Goal: Answer question/provide support: Share knowledge or assist other users

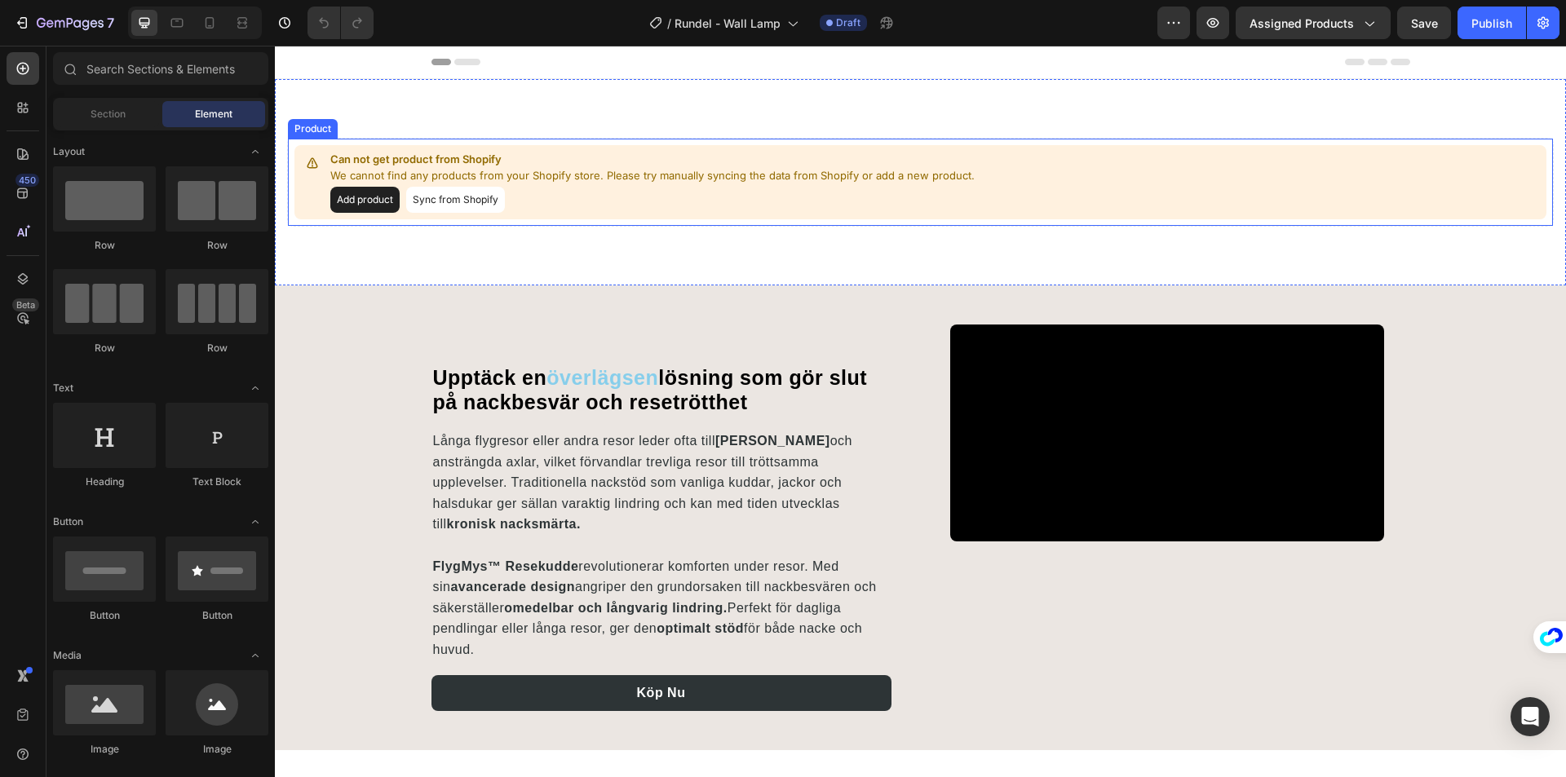
click at [614, 200] on div "Add product Sync from Shopify" at bounding box center [652, 200] width 644 height 26
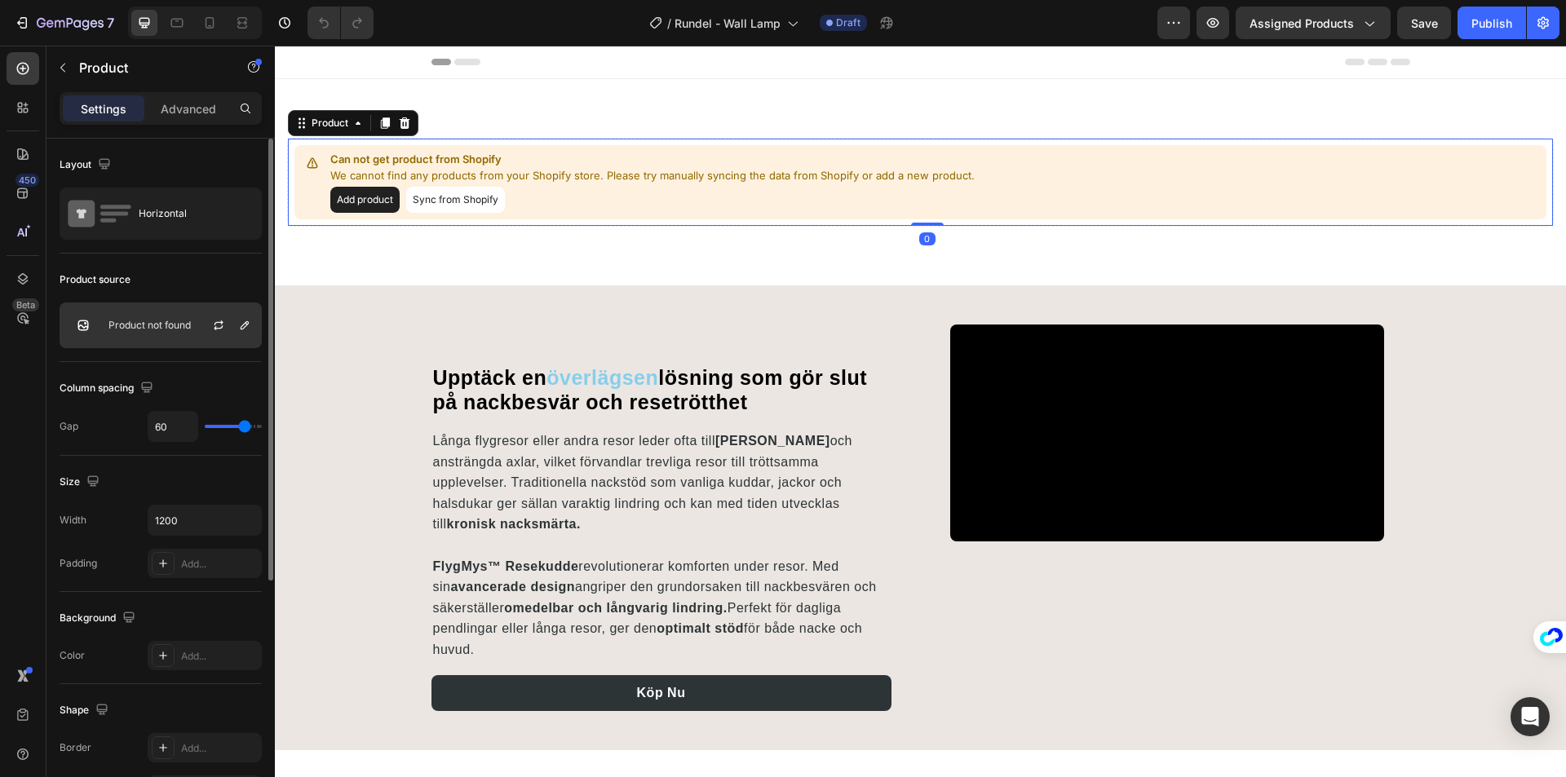
click at [191, 316] on div at bounding box center [225, 325] width 72 height 44
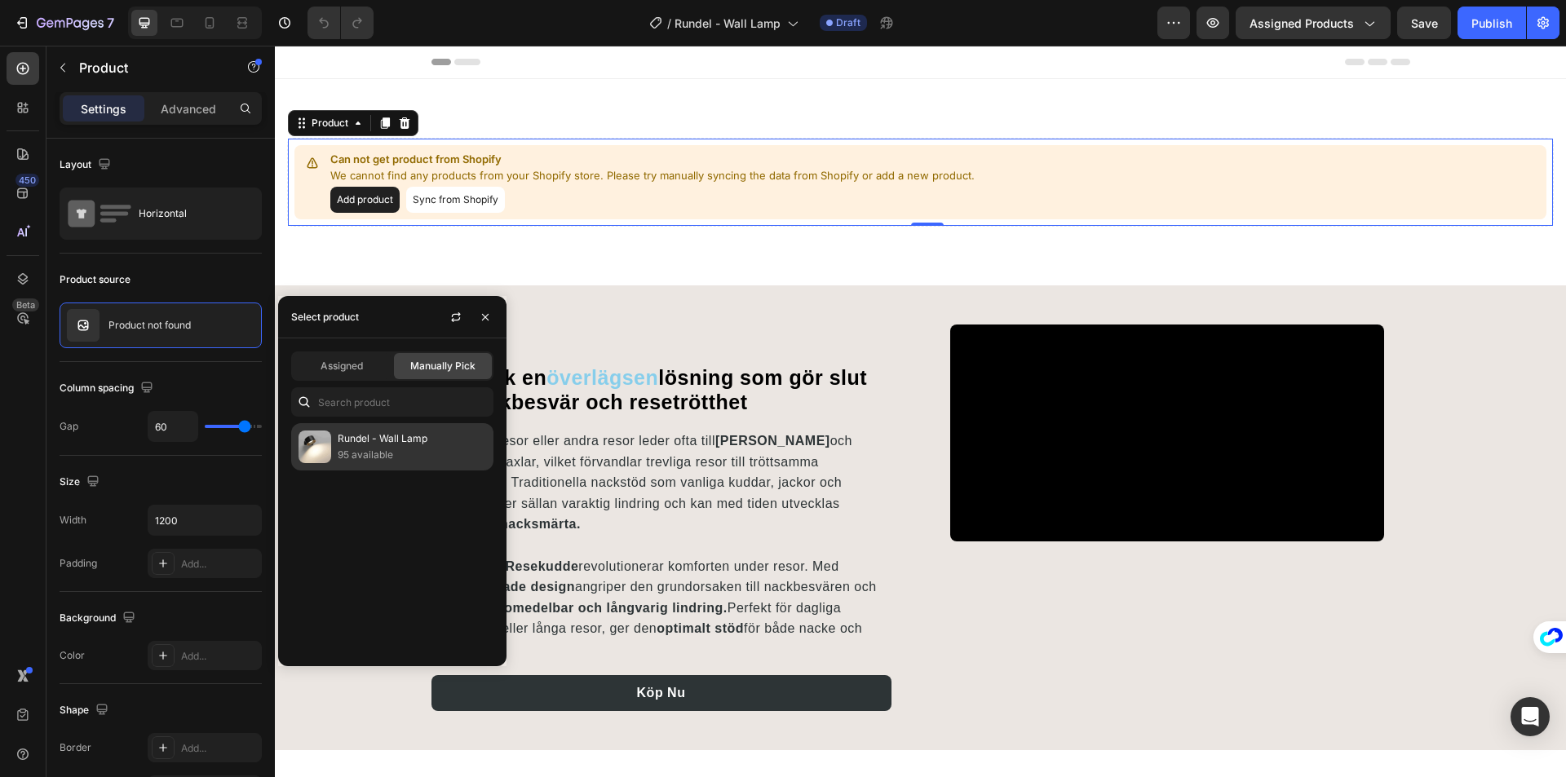
click at [368, 437] on p "Rundel - Wall Lamp" at bounding box center [412, 439] width 148 height 16
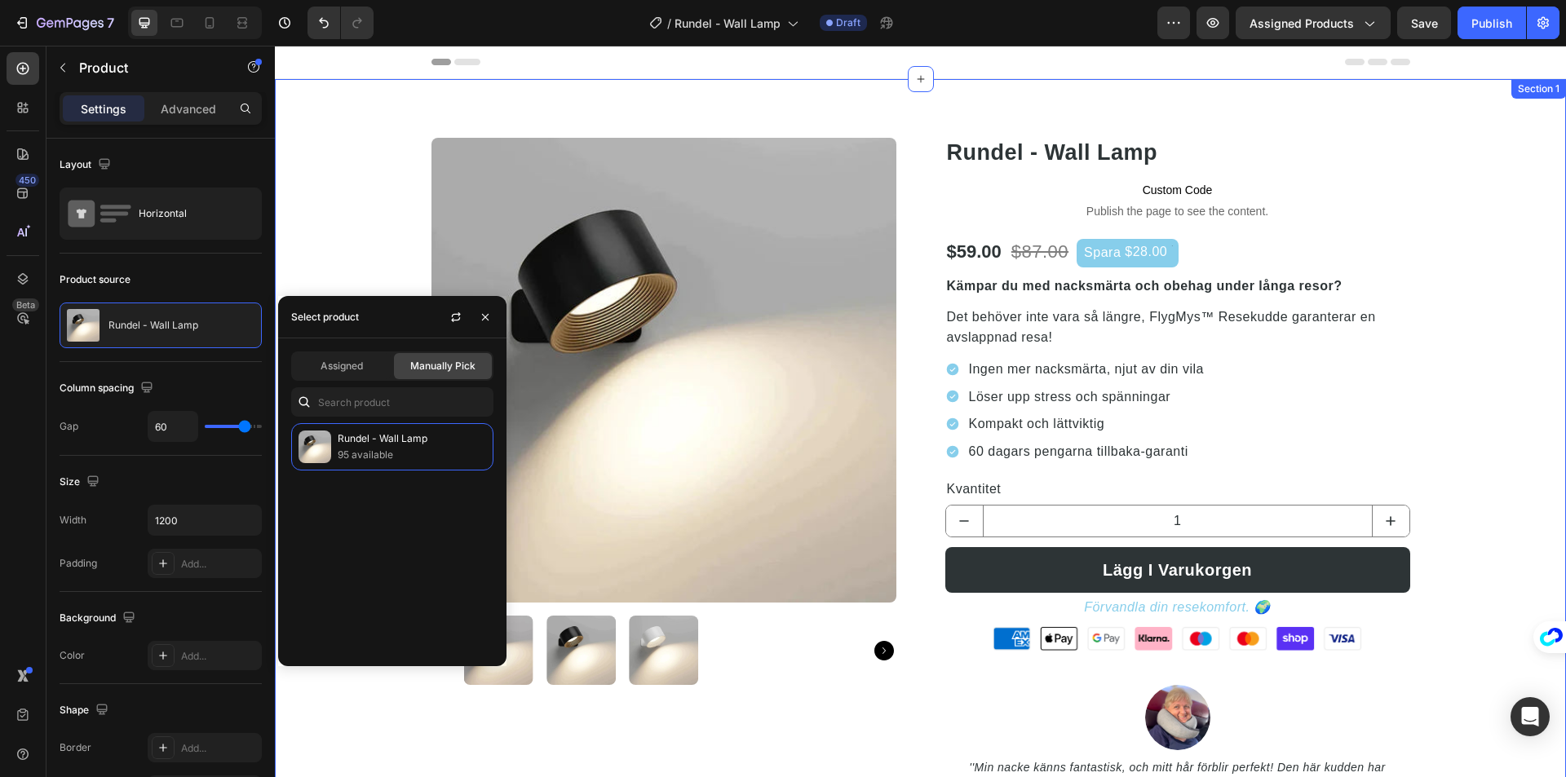
click at [1506, 222] on div "Product Images Rundel - Wall Lamp (P) Title Custom Code Publish the page to see…" at bounding box center [920, 506] width 1266 height 736
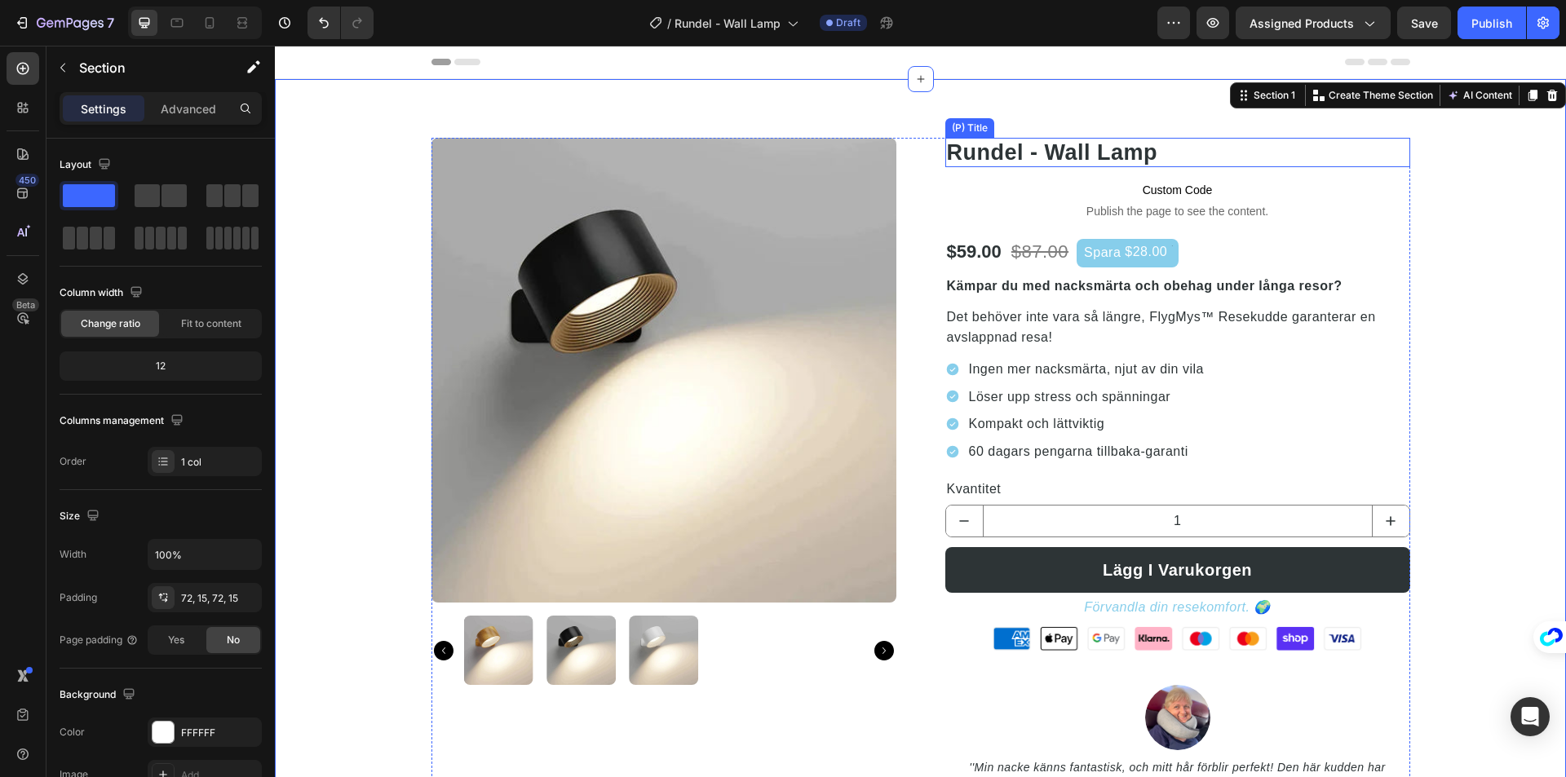
click at [1067, 143] on h2 "Rundel - Wall Lamp" at bounding box center [1177, 152] width 465 height 29
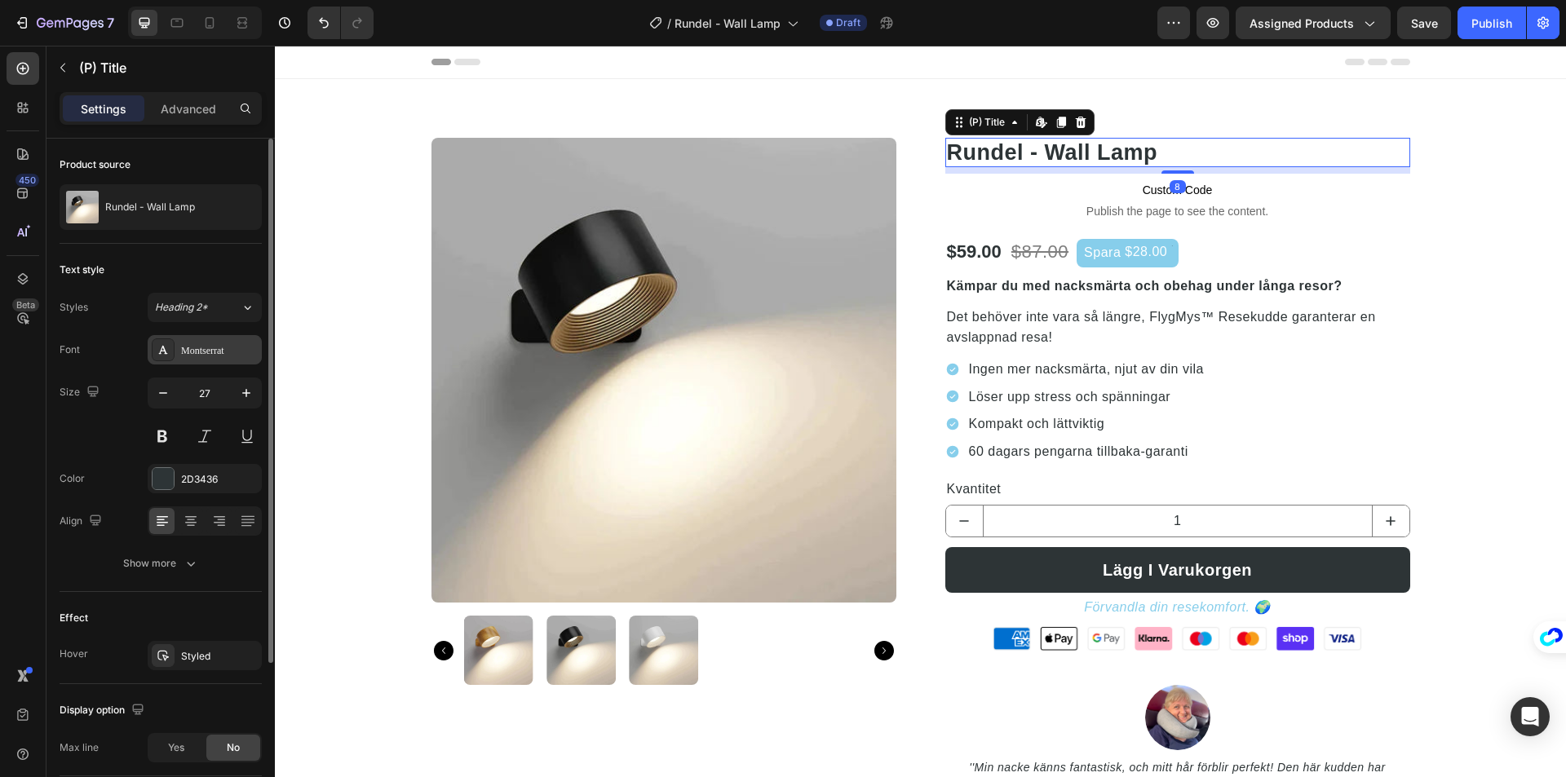
click at [203, 355] on div "Montserrat" at bounding box center [219, 350] width 77 height 15
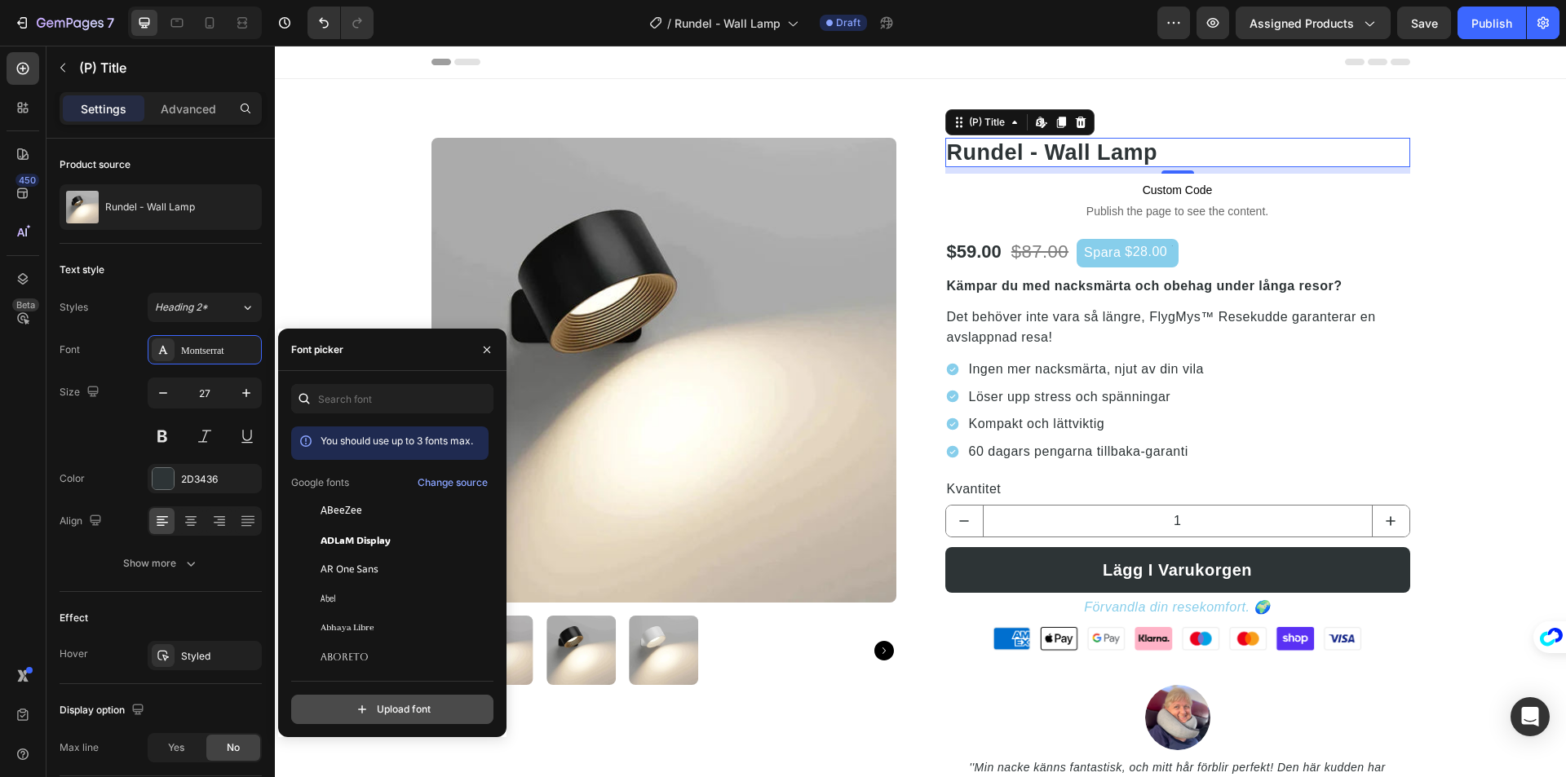
click at [381, 710] on input "file" at bounding box center [427, 710] width 408 height 28
type input "C:\fakepath\NeueHaasDisplay-Roman.ttf"
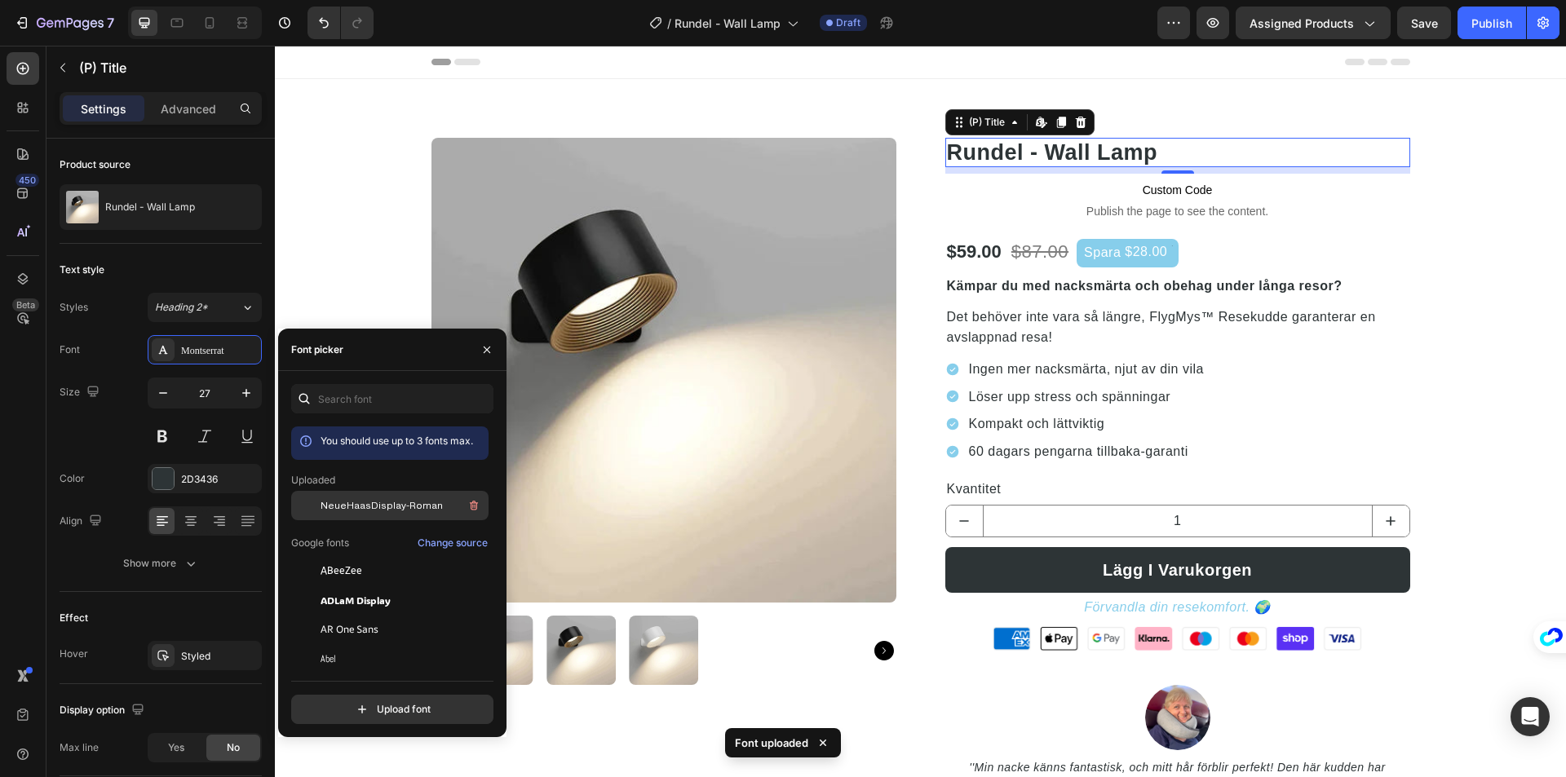
click at [397, 497] on div "NeueHaasDisplay-Roman" at bounding box center [402, 506] width 165 height 20
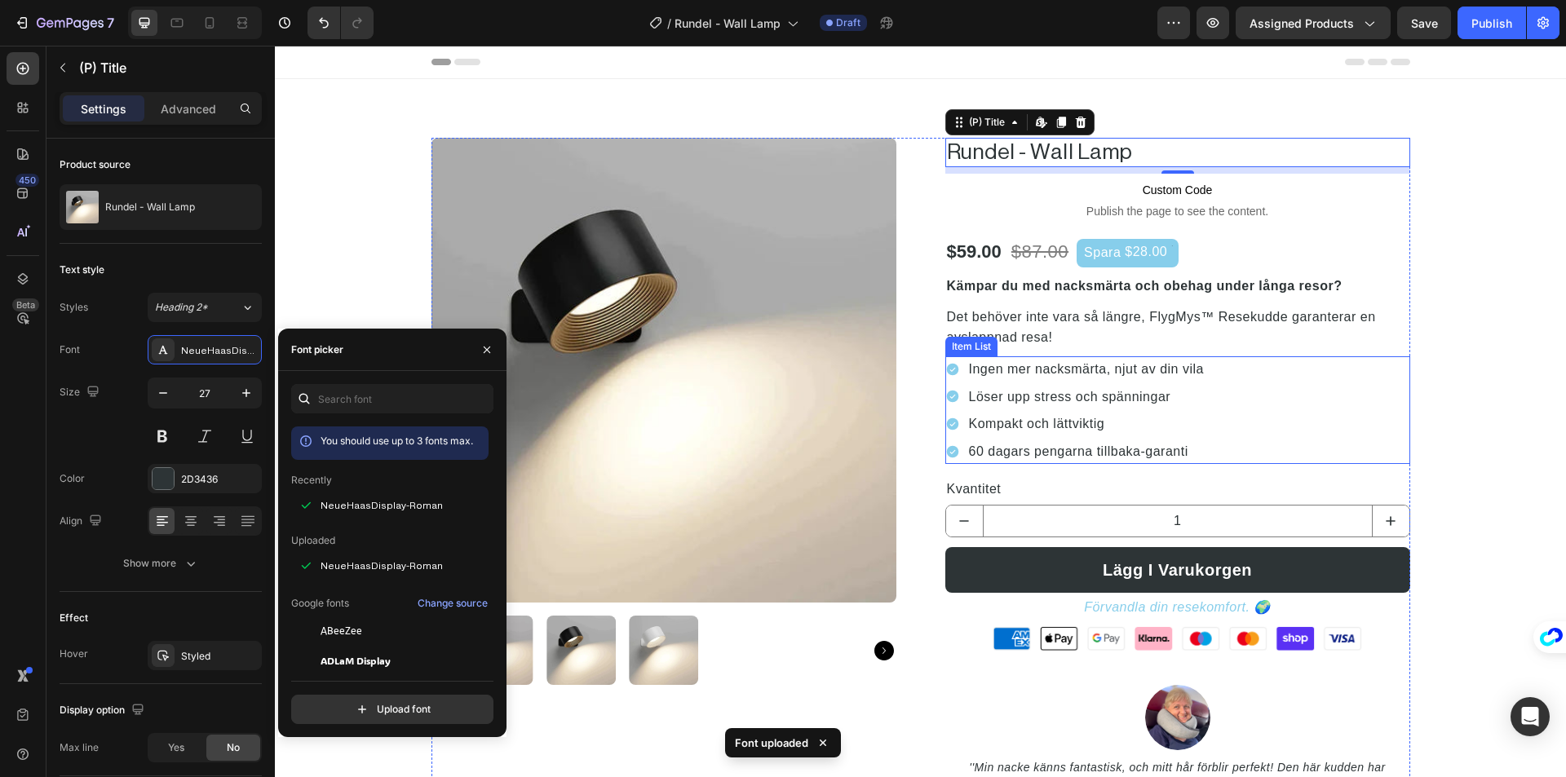
click at [1095, 417] on p "Kompakt och lättviktig" at bounding box center [1086, 423] width 235 height 21
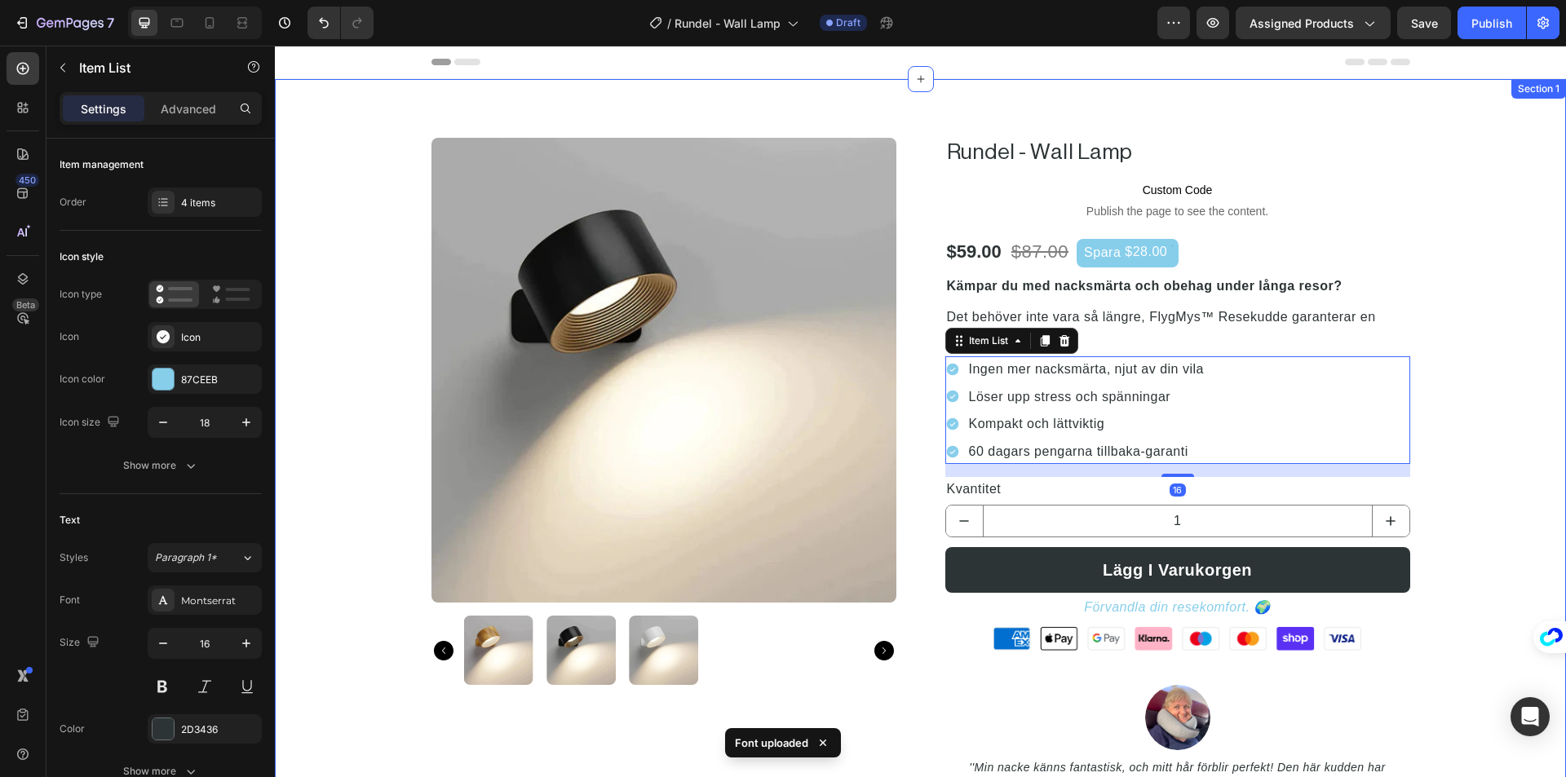
click at [1469, 347] on div "Product Images Rundel - Wall Lamp (P) Title Custom Code Publish the page to see…" at bounding box center [920, 506] width 1266 height 736
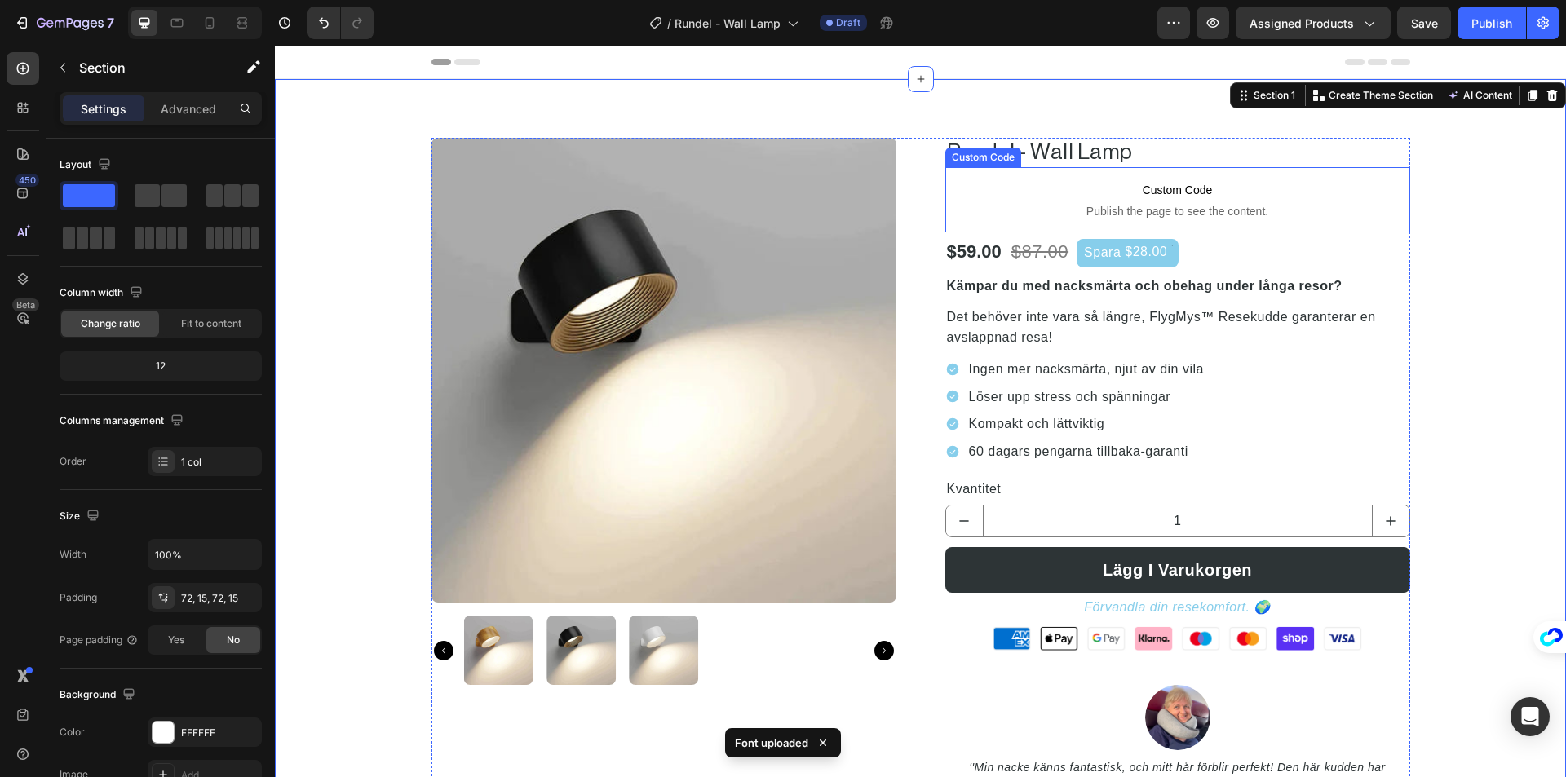
click at [1048, 151] on h2 "Rundel - Wall Lamp" at bounding box center [1177, 152] width 465 height 29
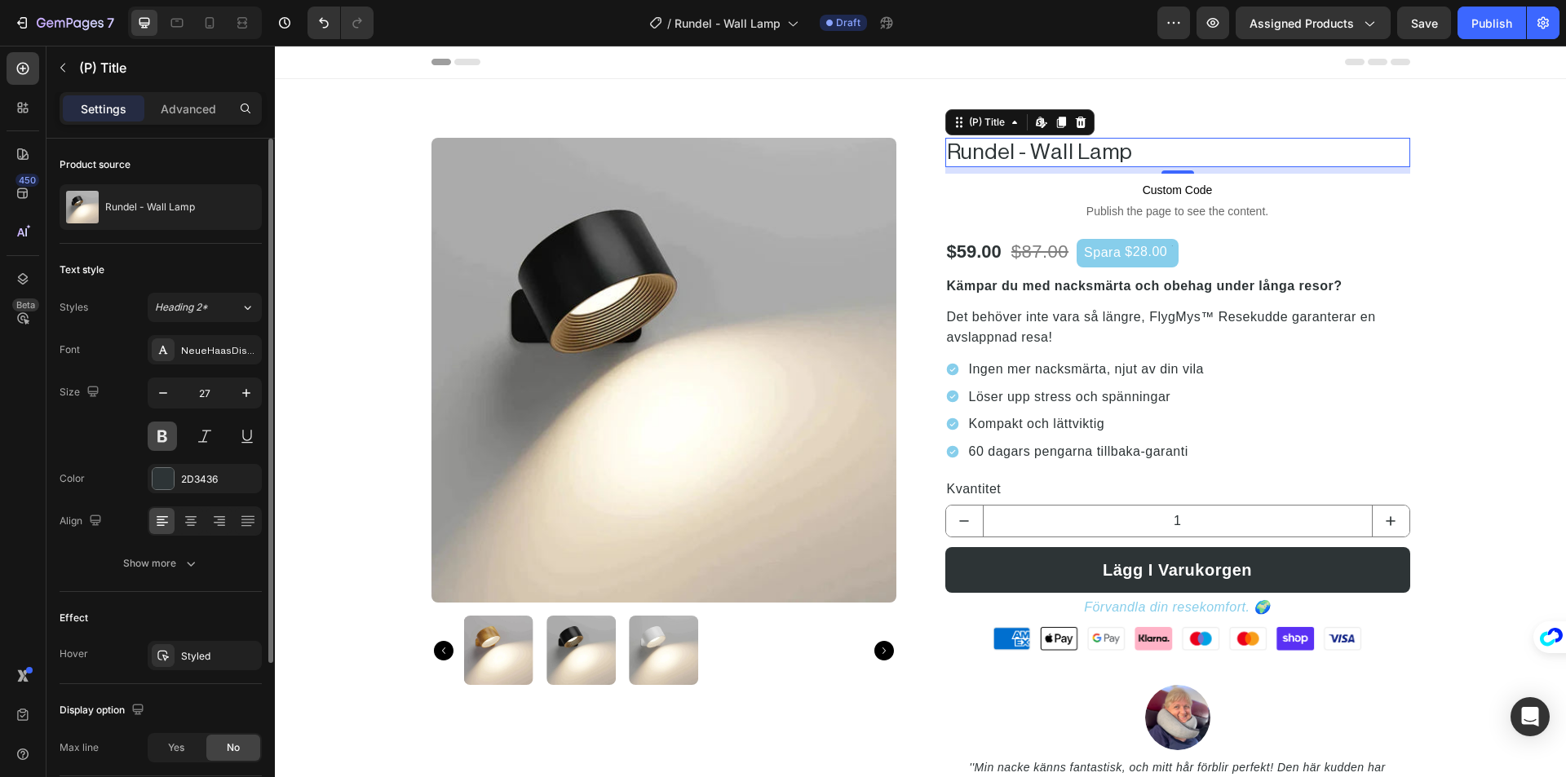
click at [157, 442] on button at bounding box center [162, 436] width 29 height 29
click at [158, 441] on button at bounding box center [162, 436] width 29 height 29
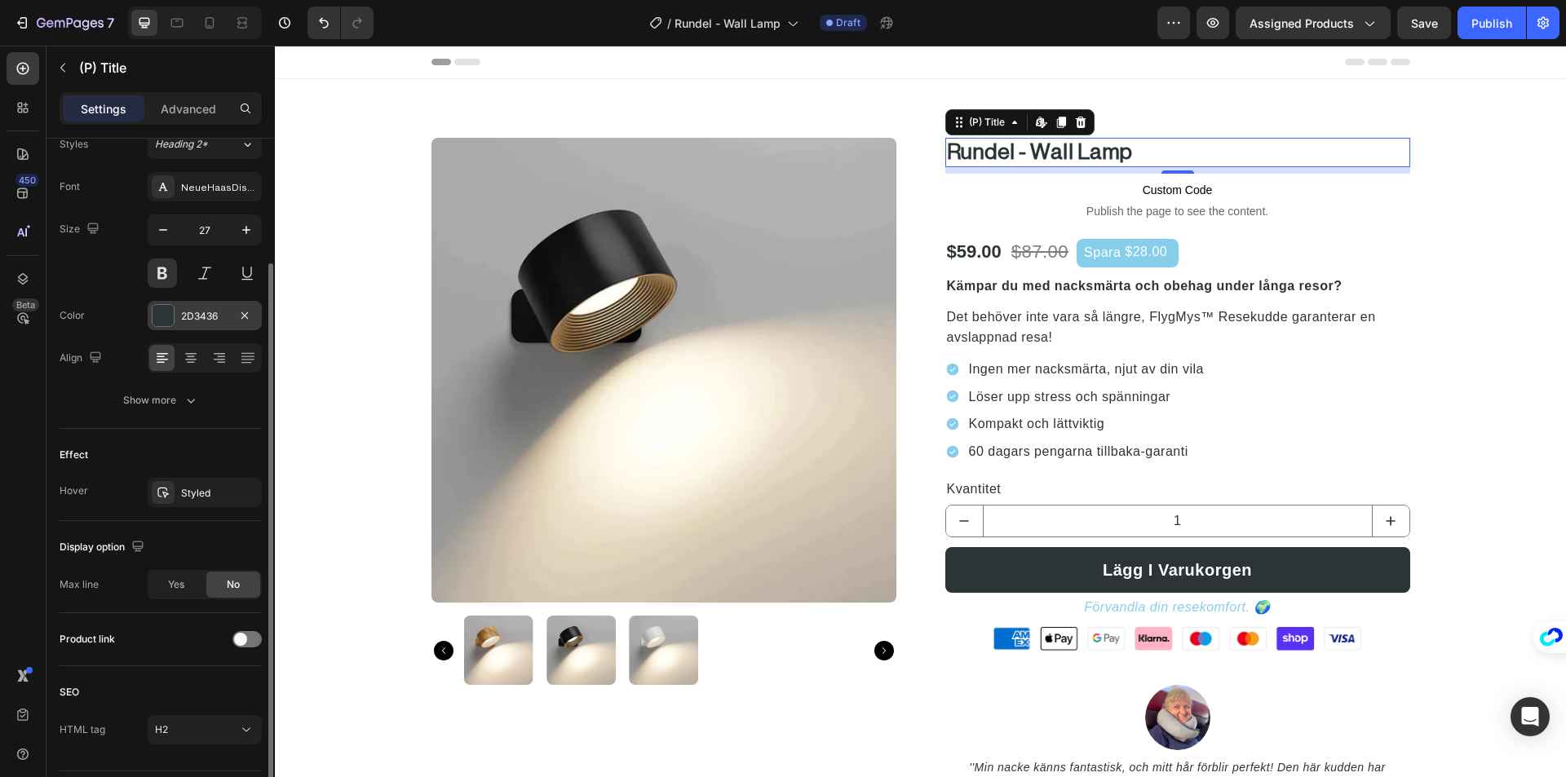
click at [161, 314] on div at bounding box center [163, 315] width 21 height 21
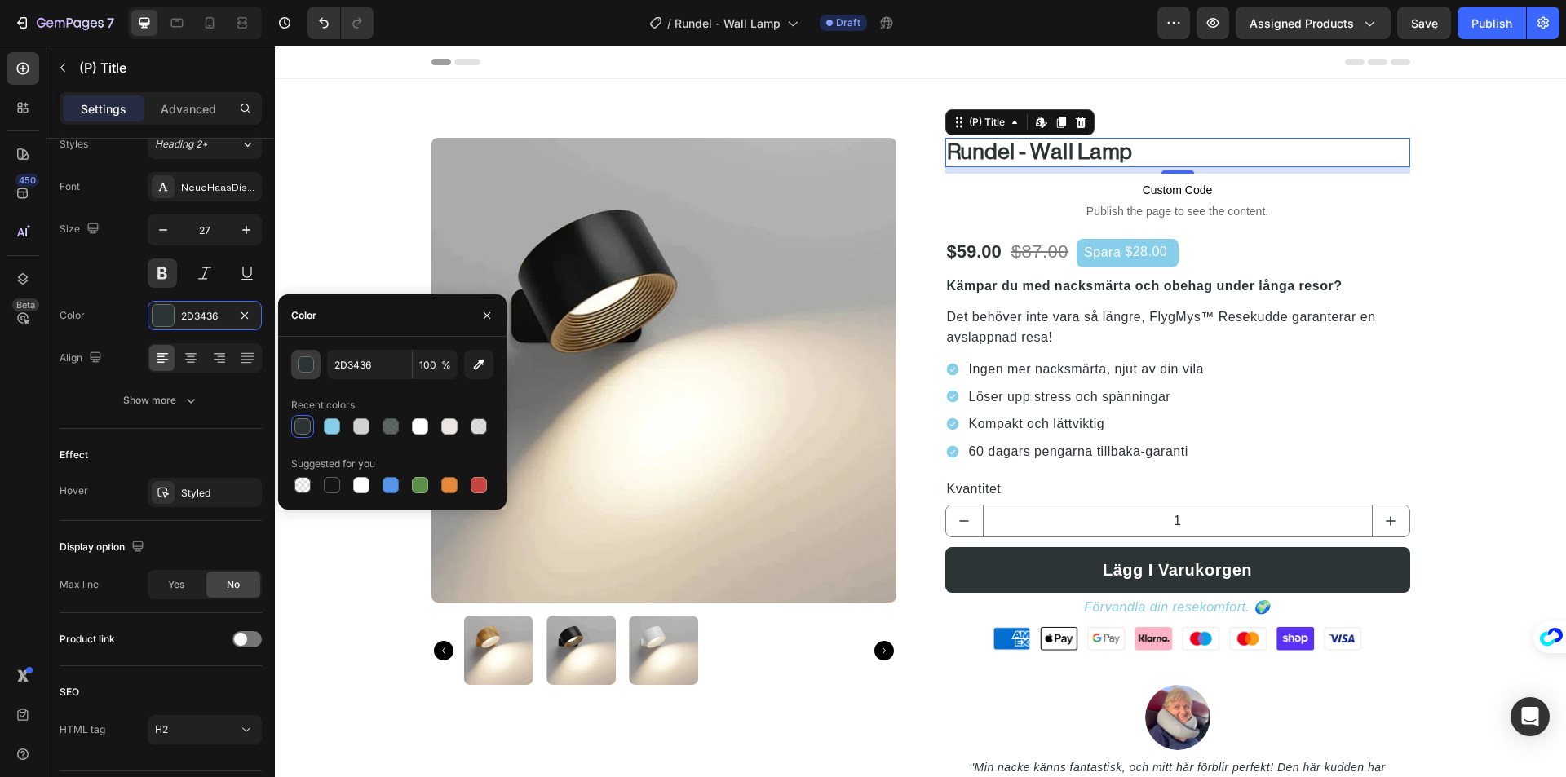
click at [309, 364] on div "button" at bounding box center [306, 365] width 16 height 16
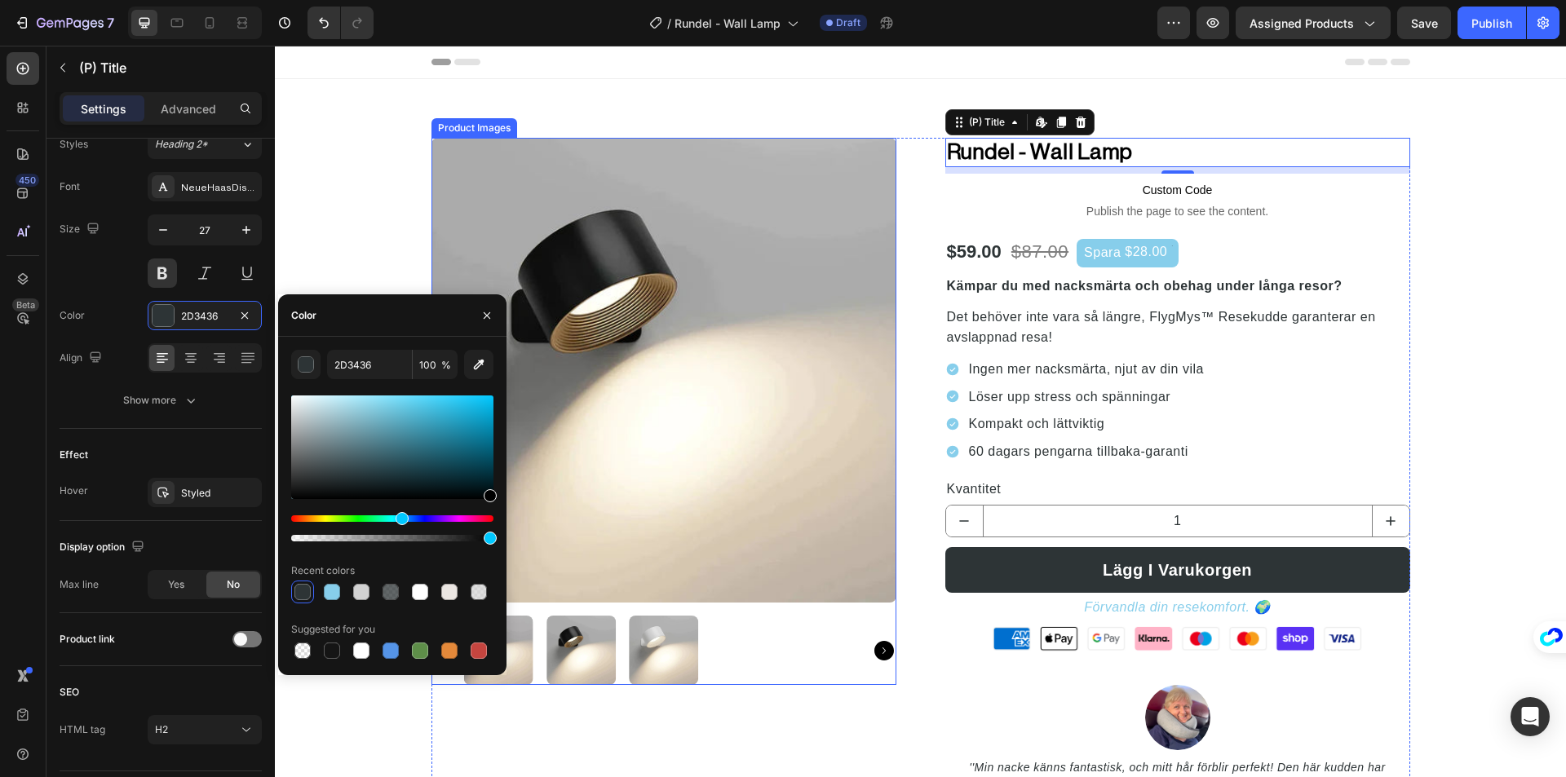
drag, startPoint x: 674, startPoint y: 507, endPoint x: 517, endPoint y: 528, distance: 158.0
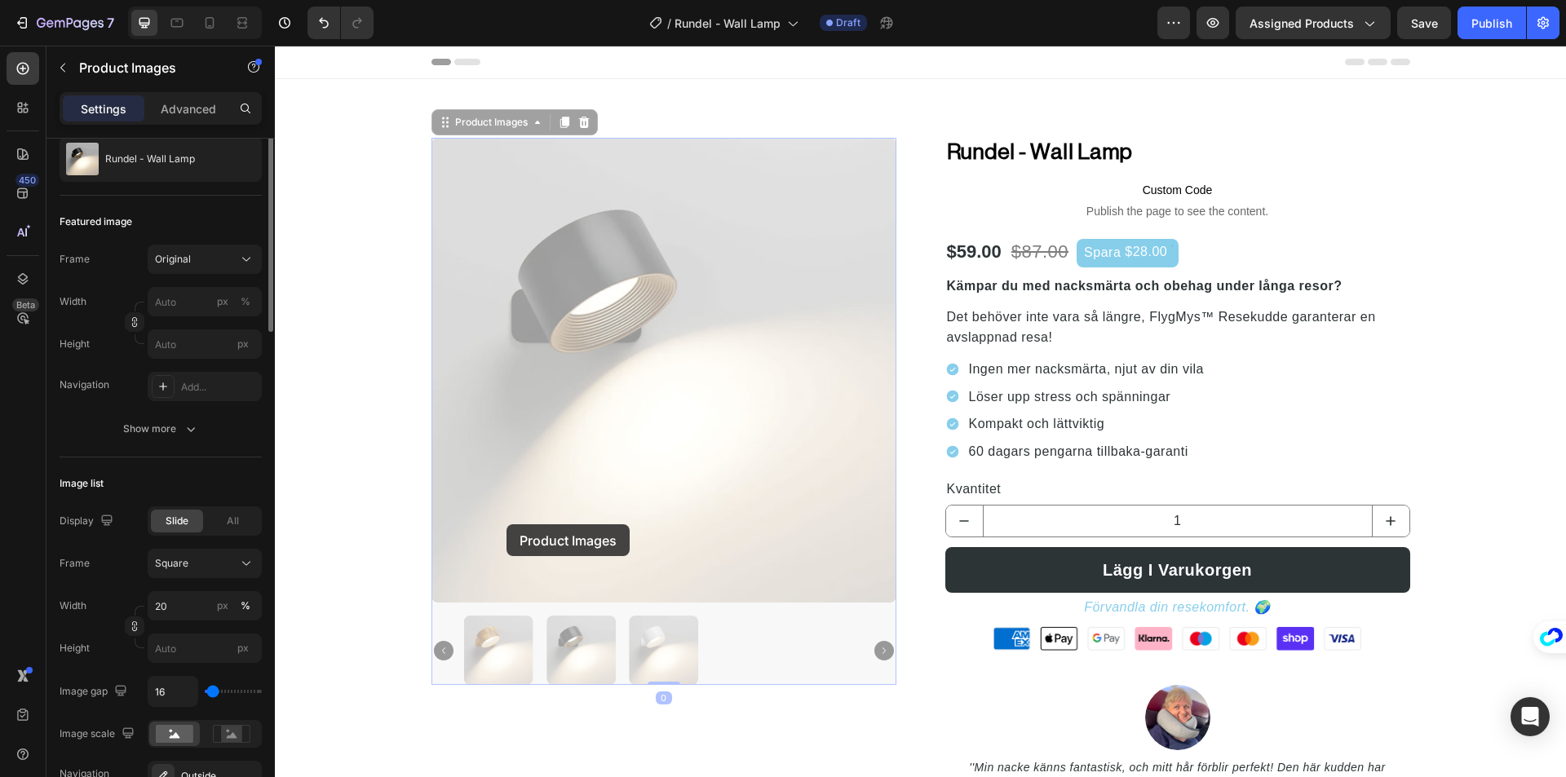
scroll to position [0, 0]
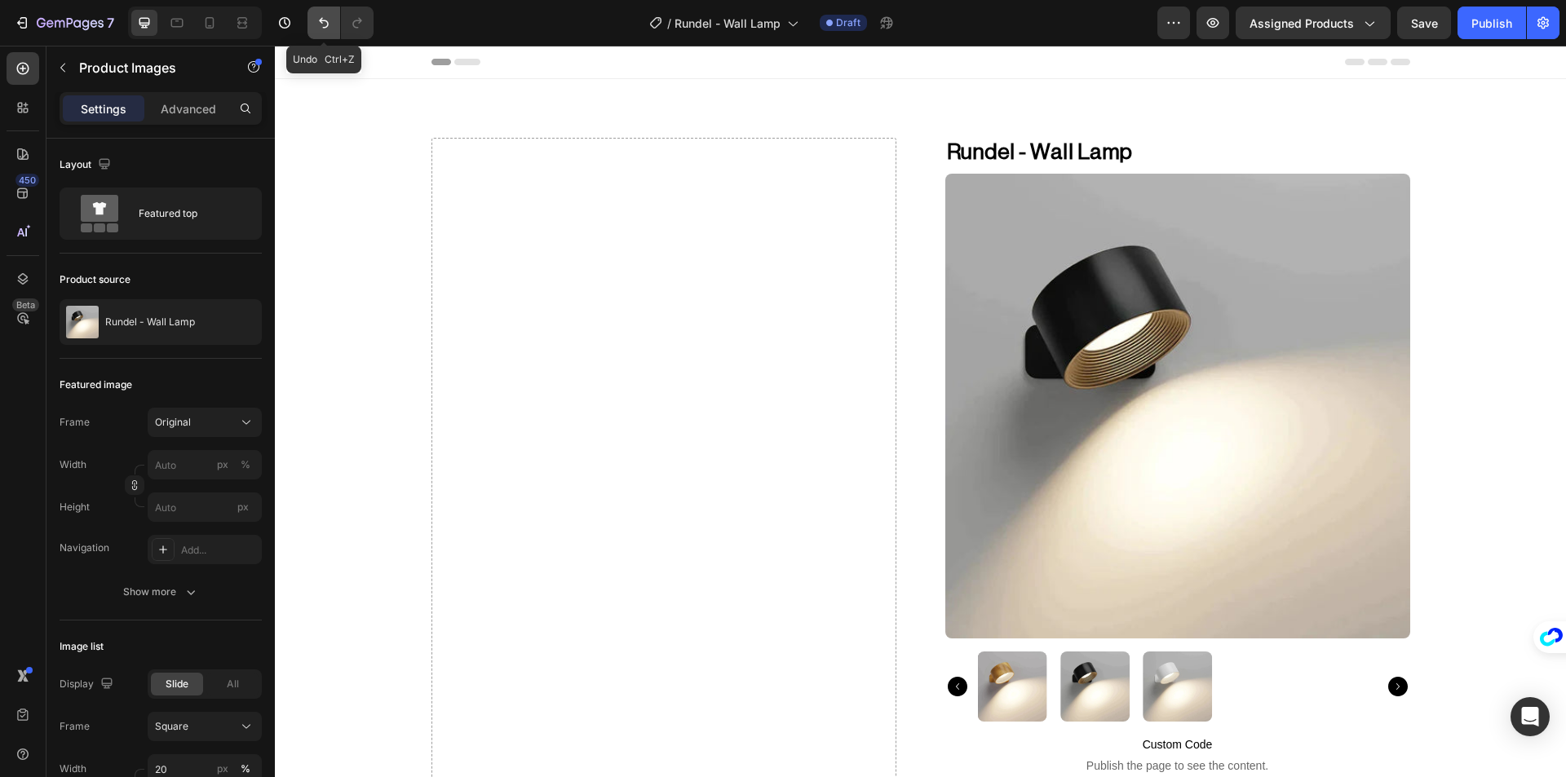
click at [328, 20] on icon "Undo/Redo" at bounding box center [324, 23] width 16 height 16
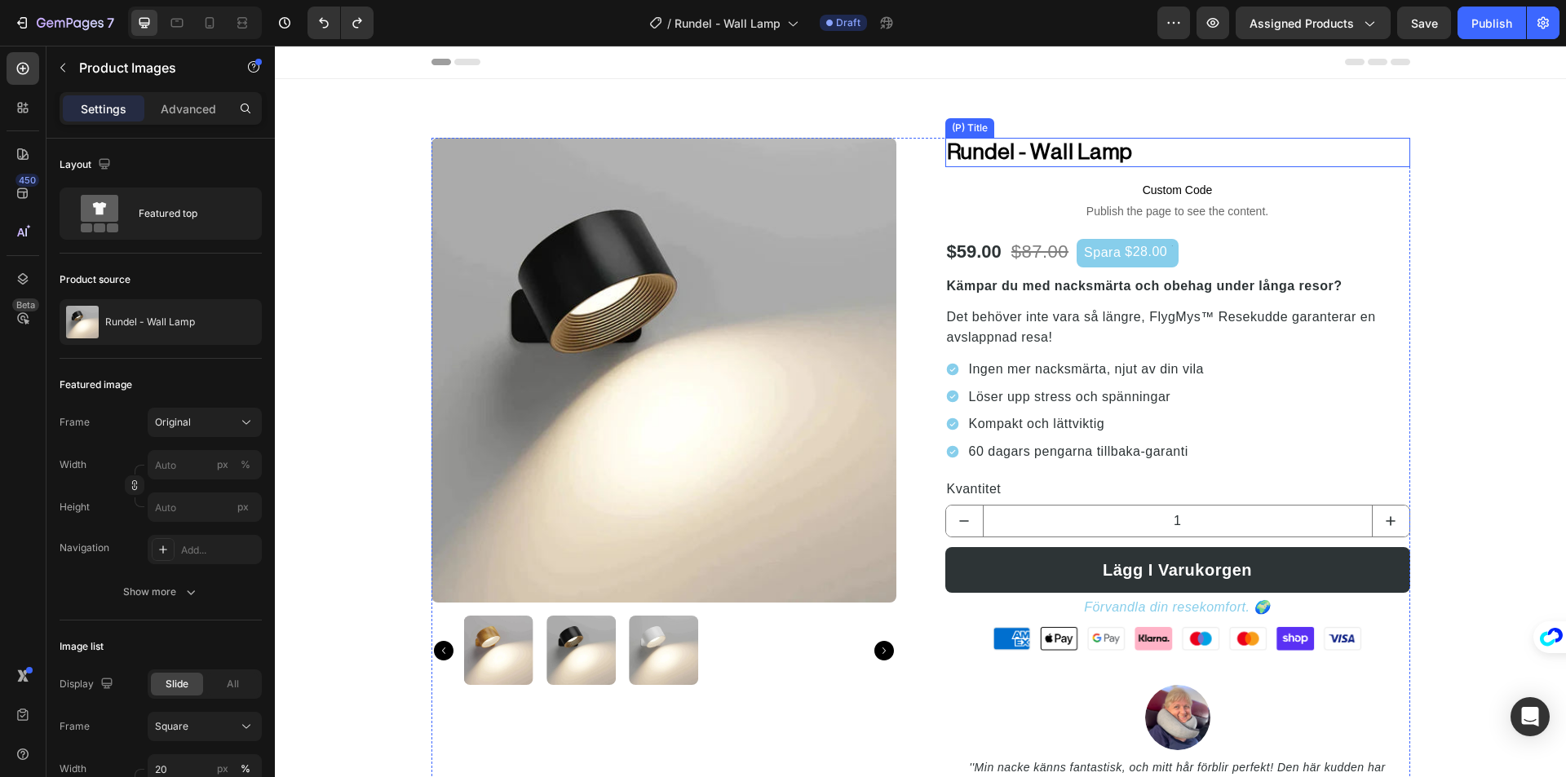
click at [1029, 153] on h2 "Rundel - Wall Lamp" at bounding box center [1177, 152] width 465 height 29
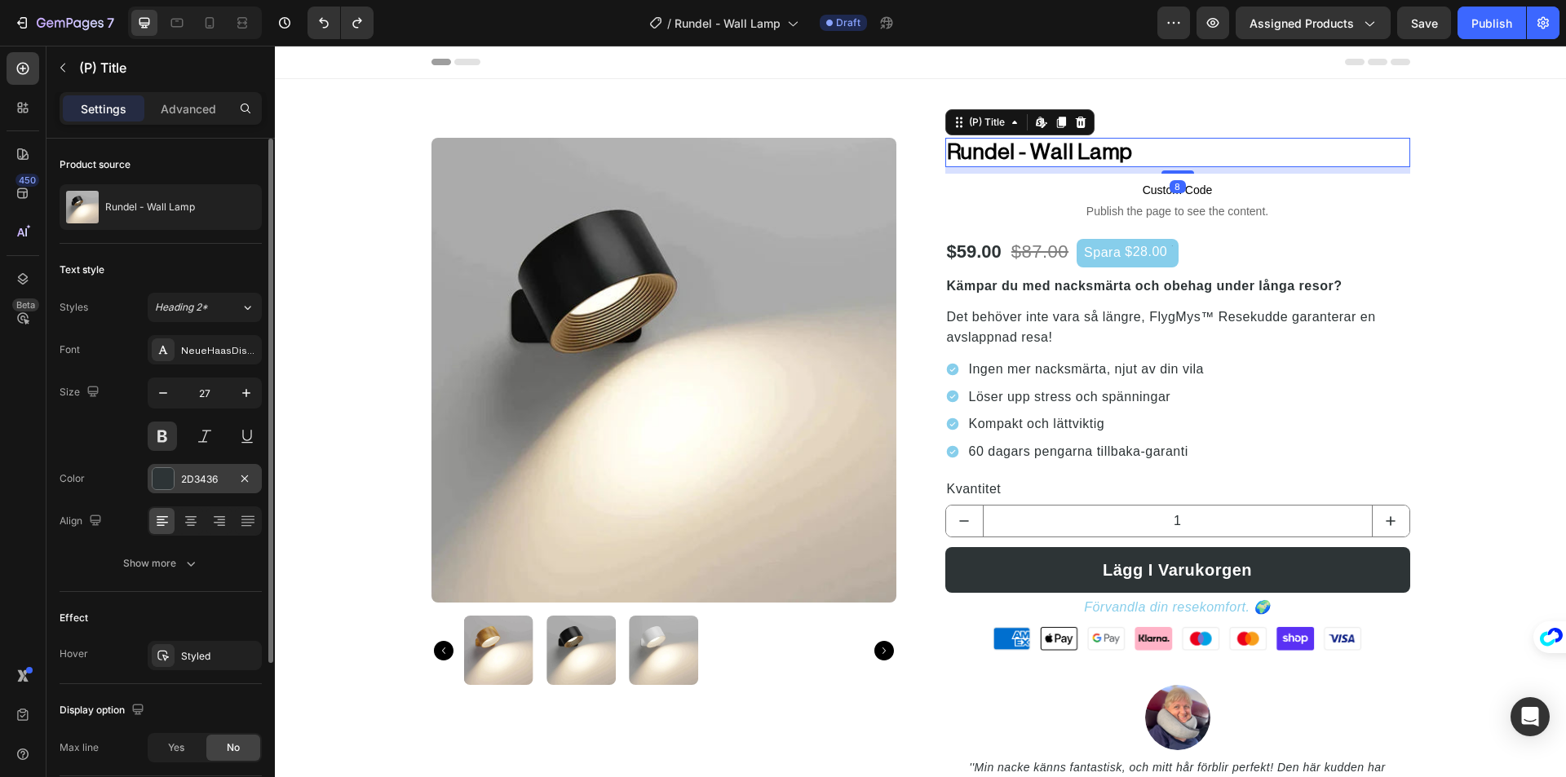
click at [157, 470] on div at bounding box center [163, 478] width 21 height 21
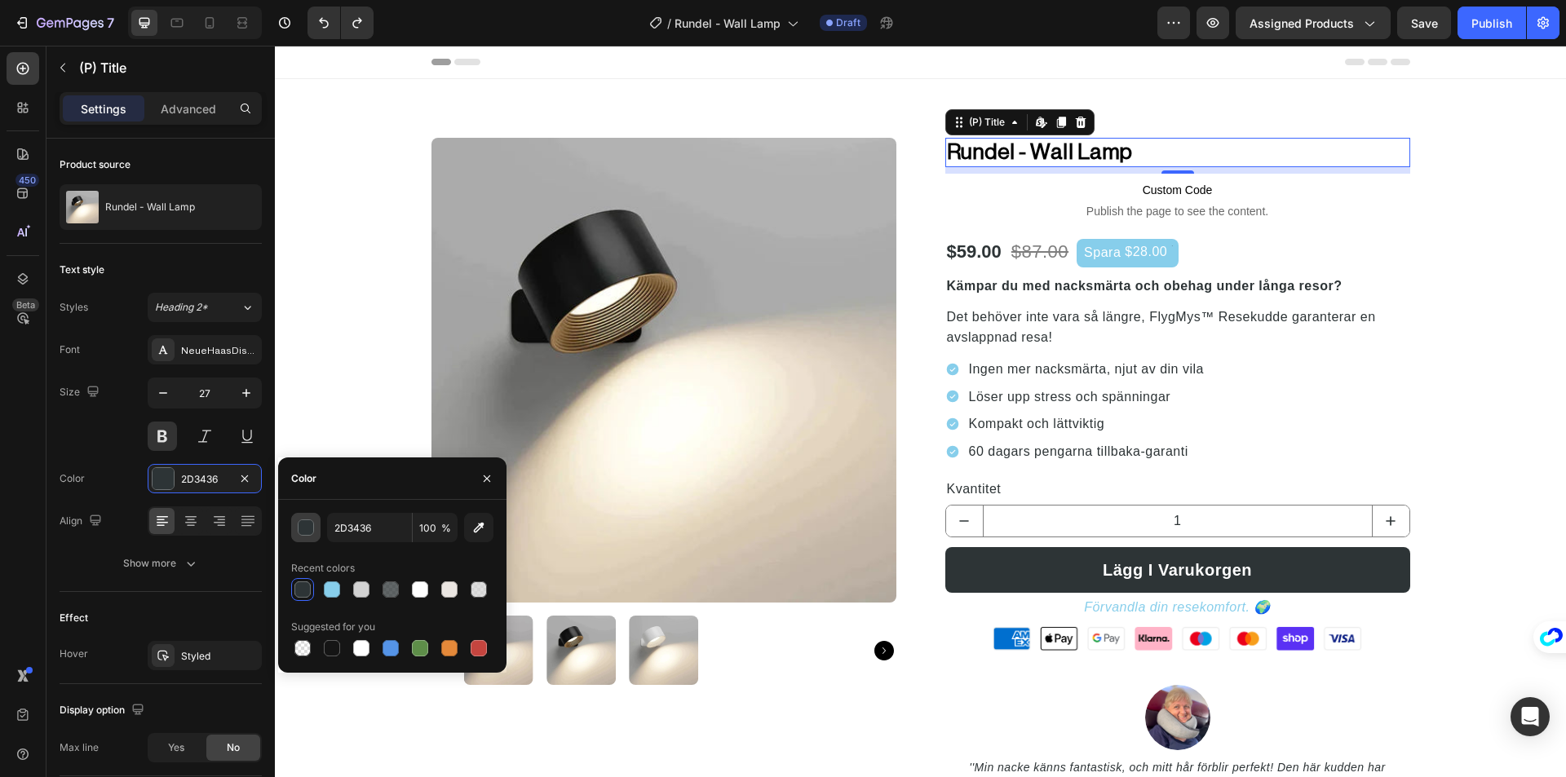
click at [295, 525] on button "button" at bounding box center [305, 527] width 29 height 29
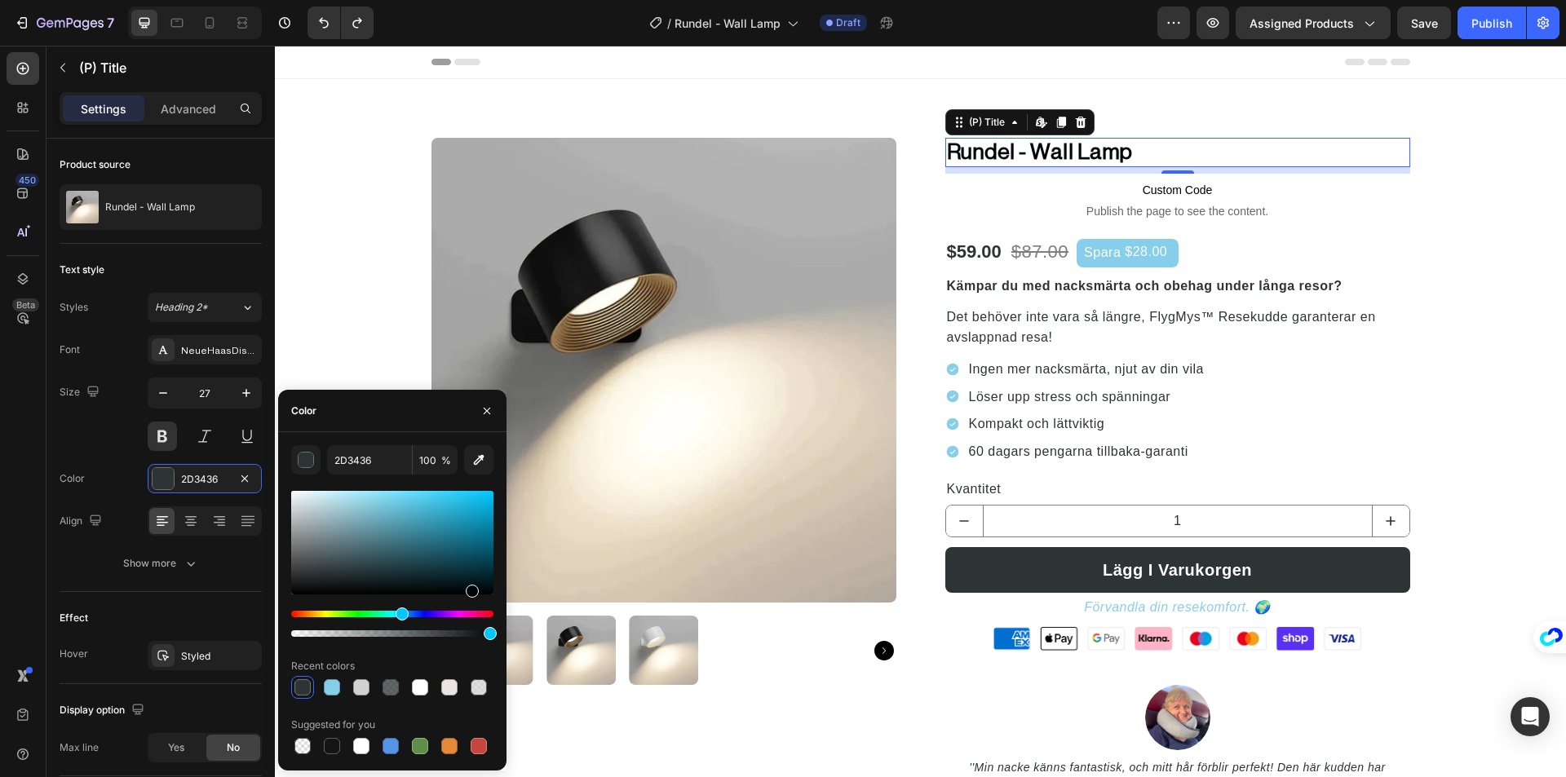
drag, startPoint x: 391, startPoint y: 572, endPoint x: 496, endPoint y: 599, distance: 108.4
click at [496, 599] on div "2D3436 100 % Recent colors Suggested for you" at bounding box center [392, 601] width 228 height 312
type input "000000"
click at [99, 458] on div "Font NeueHaasDisplay-Roman Size 27 Color 000000 Align Show more" at bounding box center [161, 456] width 202 height 243
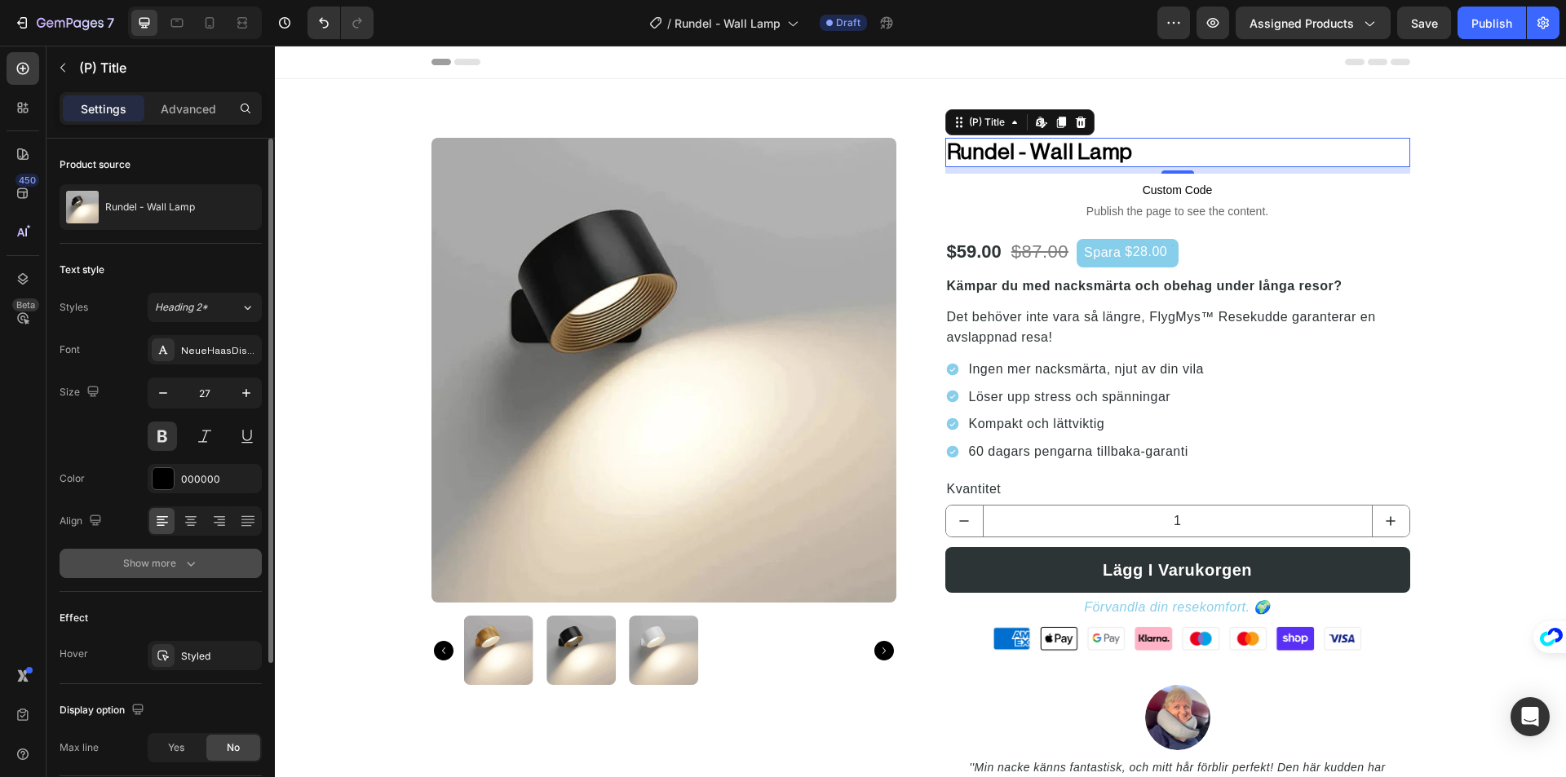
click at [168, 556] on div "Show more" at bounding box center [161, 563] width 76 height 16
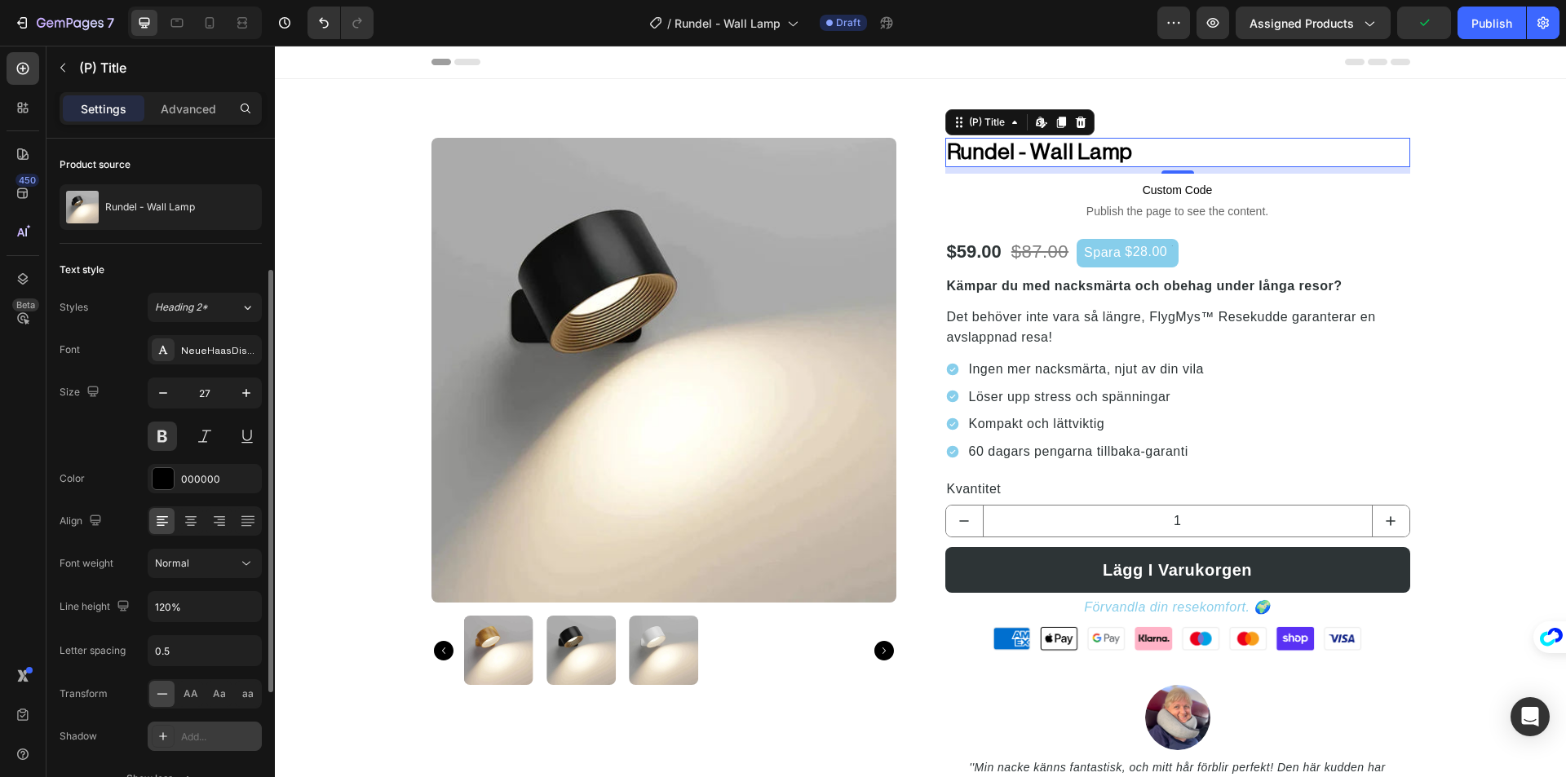
scroll to position [163, 0]
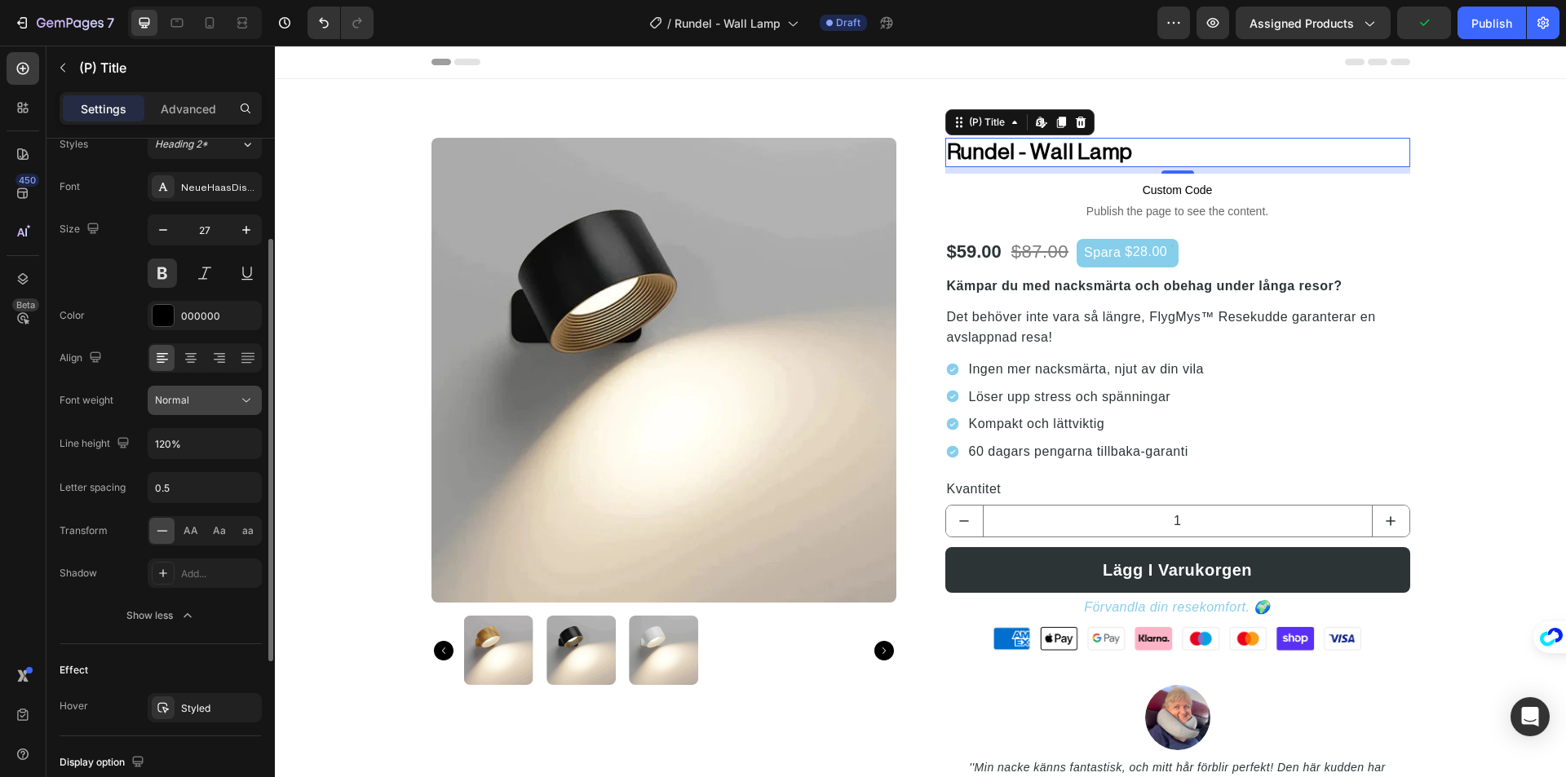
click at [232, 408] on div "Normal" at bounding box center [204, 400] width 99 height 16
drag, startPoint x: 245, startPoint y: 401, endPoint x: 3, endPoint y: 356, distance: 246.5
click at [245, 401] on icon at bounding box center [246, 401] width 8 height 4
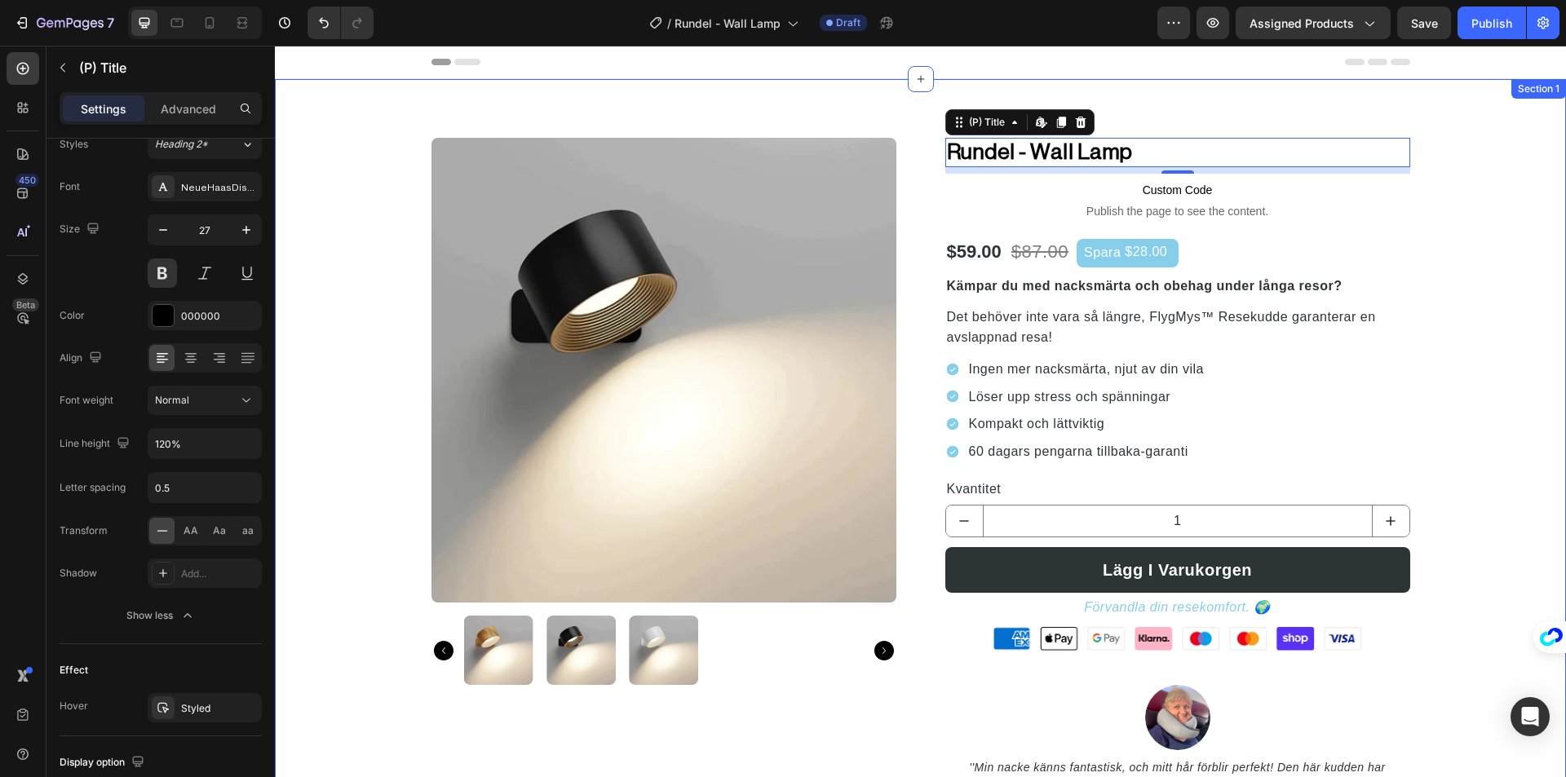
click at [1530, 373] on div "Product Images Rundel - Wall Lamp (P) Title Edit content in Shopify 8 Custom Co…" at bounding box center [920, 506] width 1266 height 736
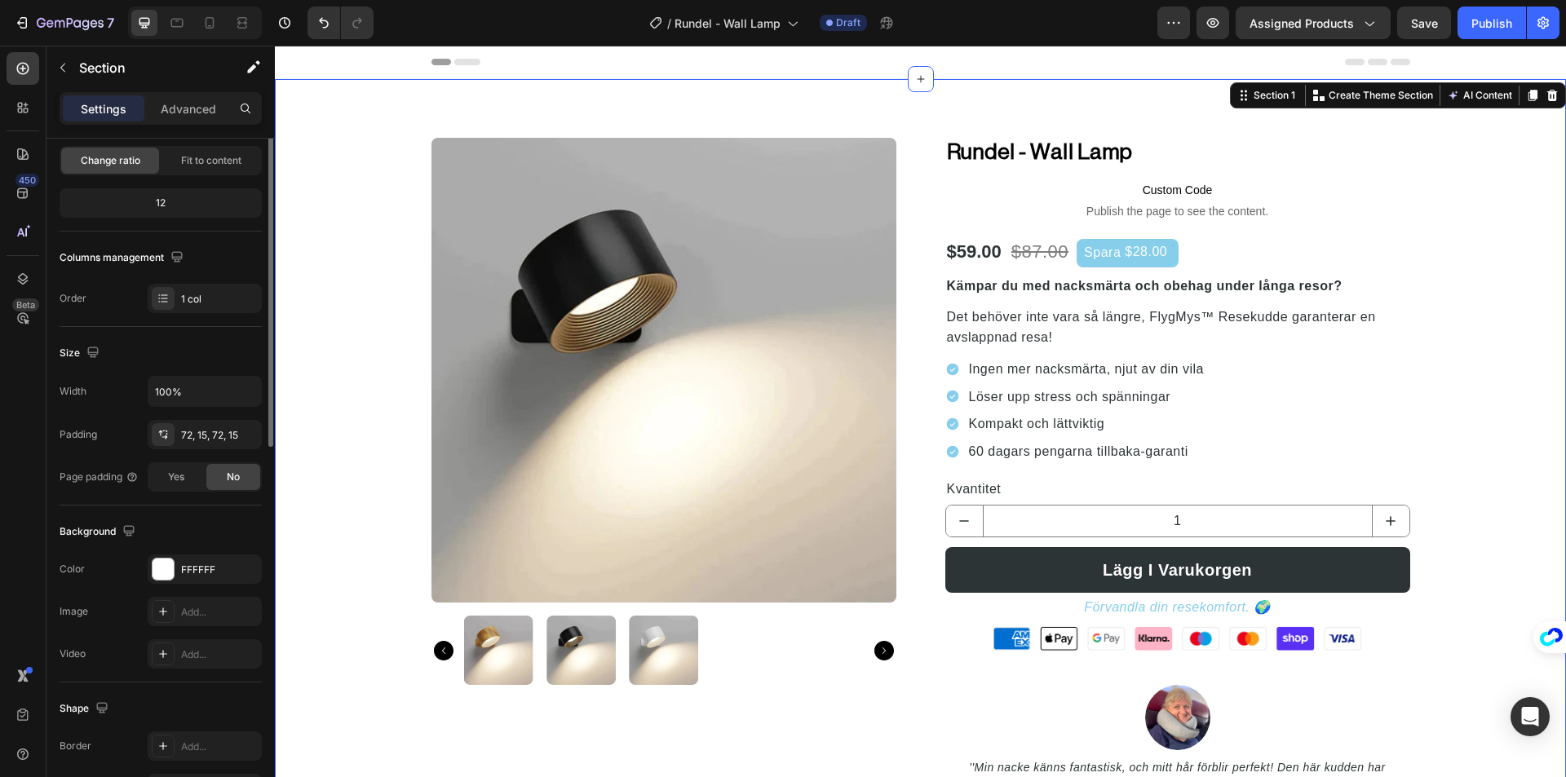
scroll to position [0, 0]
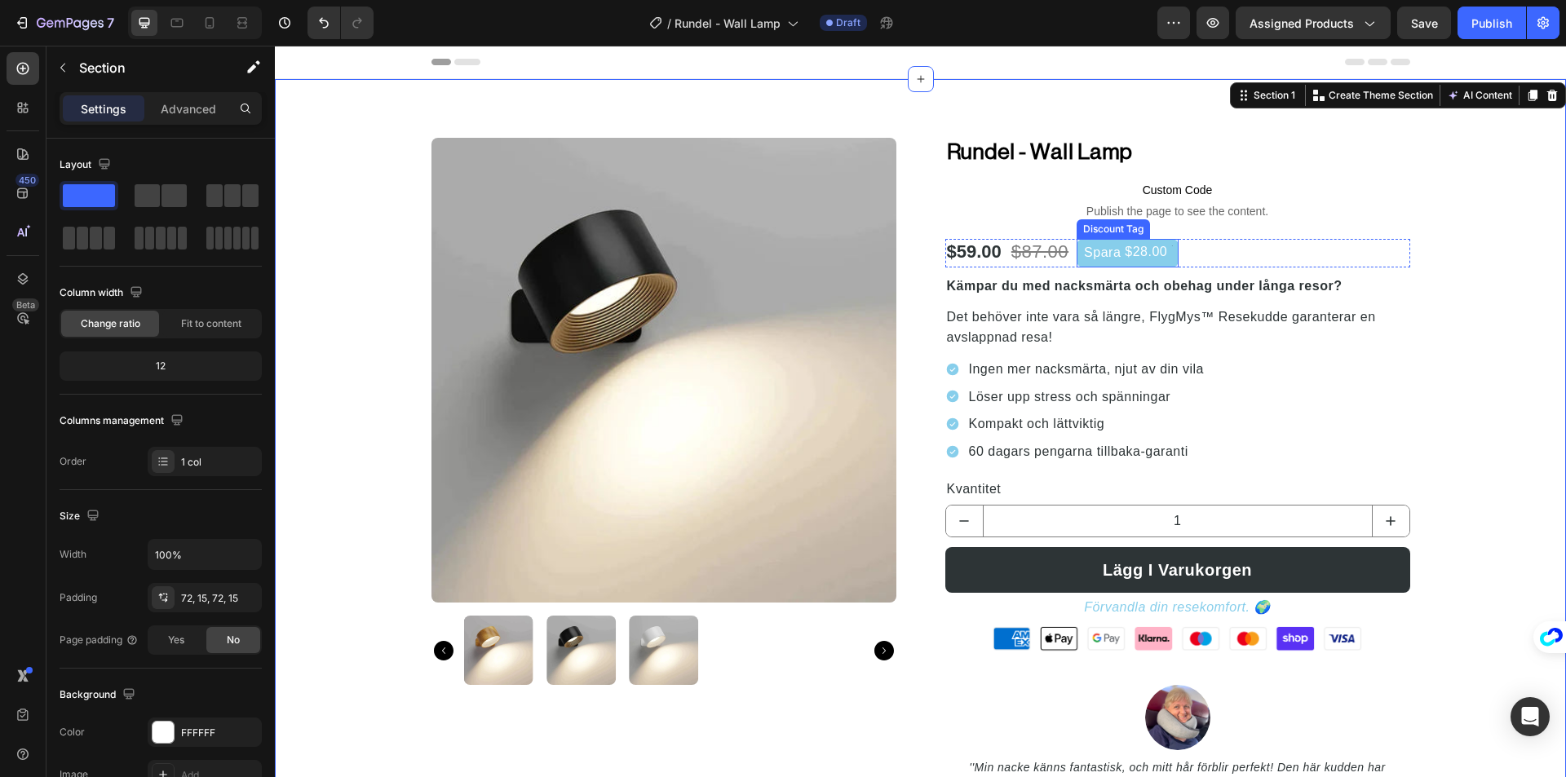
click at [1123, 259] on div "Spara" at bounding box center [1102, 253] width 42 height 22
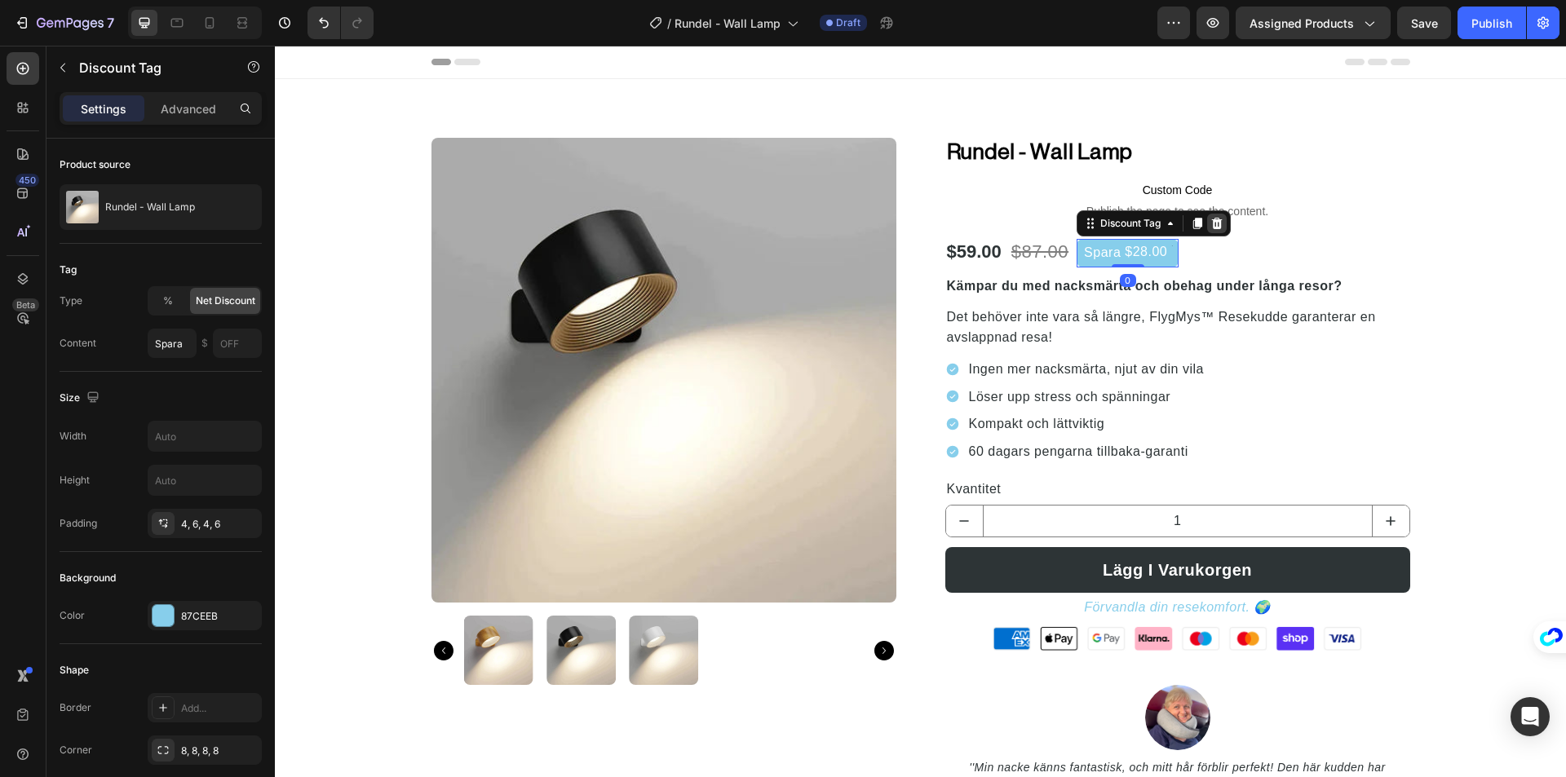
click at [1223, 230] on icon at bounding box center [1216, 223] width 13 height 13
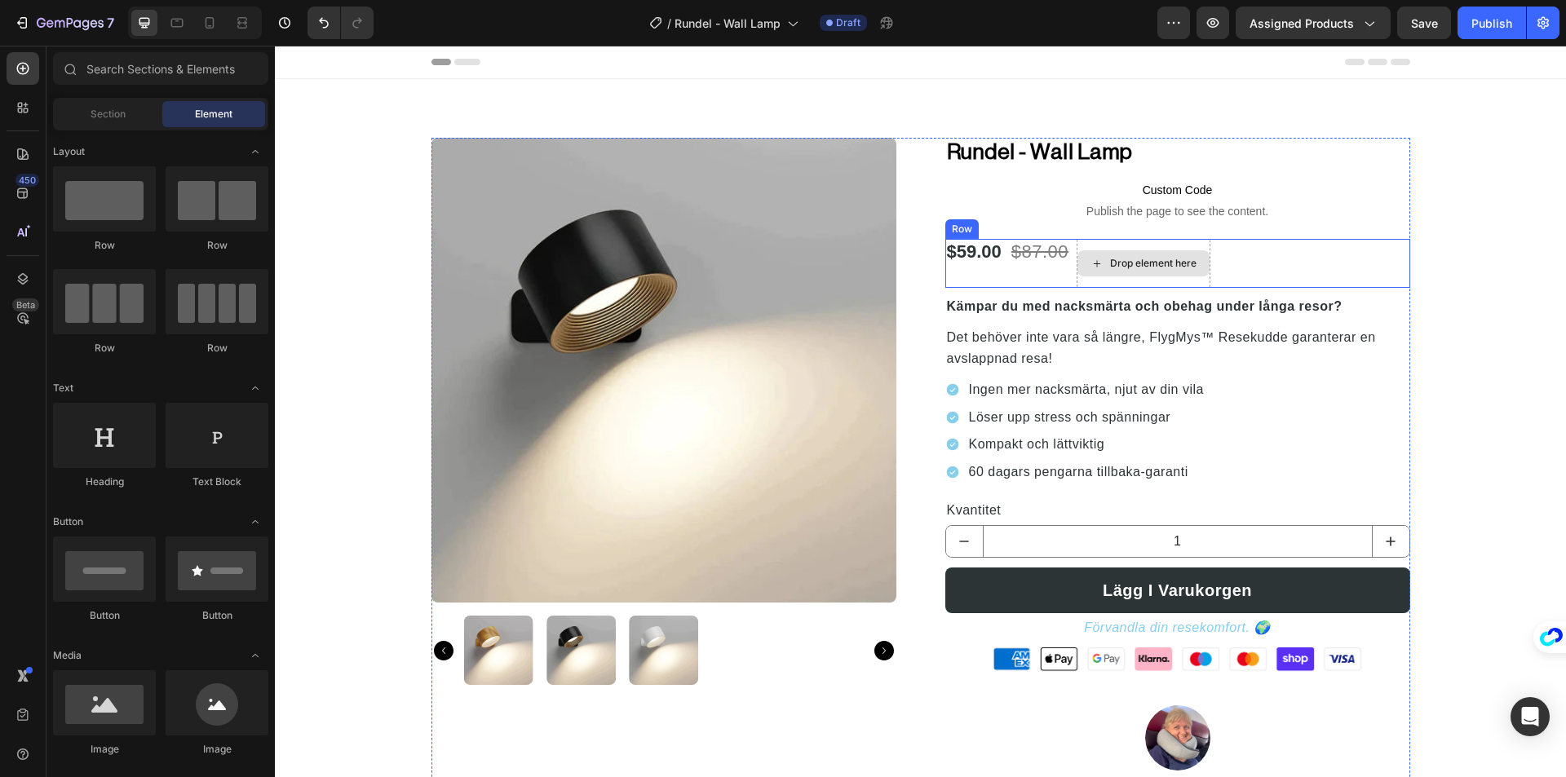
click at [1175, 269] on div "Drop element here" at bounding box center [1153, 263] width 86 height 13
click at [1271, 267] on div "$59.00 Product Price Product Price $87.00 Product Price Product Price Drop elem…" at bounding box center [1177, 263] width 465 height 49
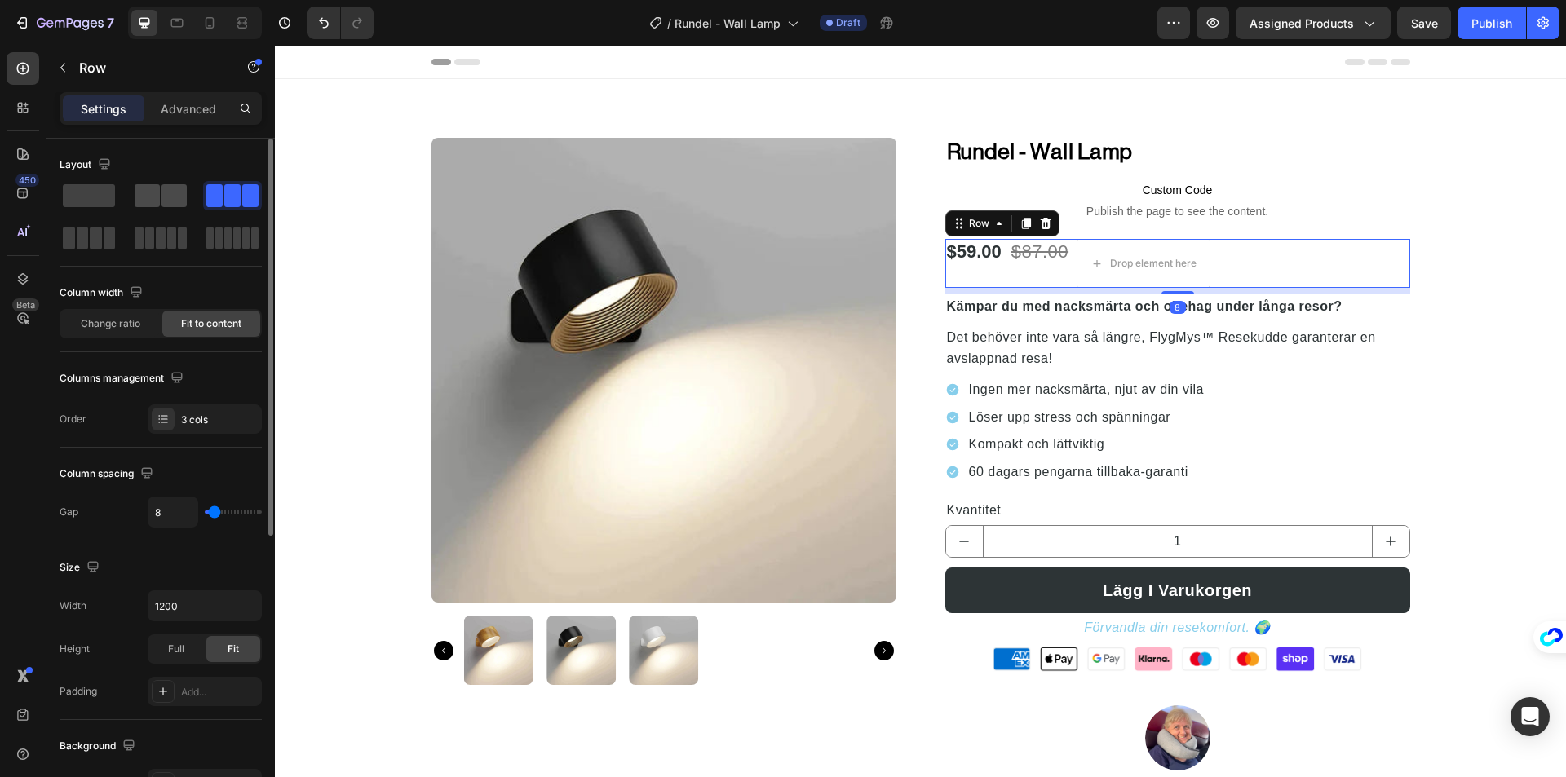
click at [157, 193] on span at bounding box center [147, 195] width 25 height 23
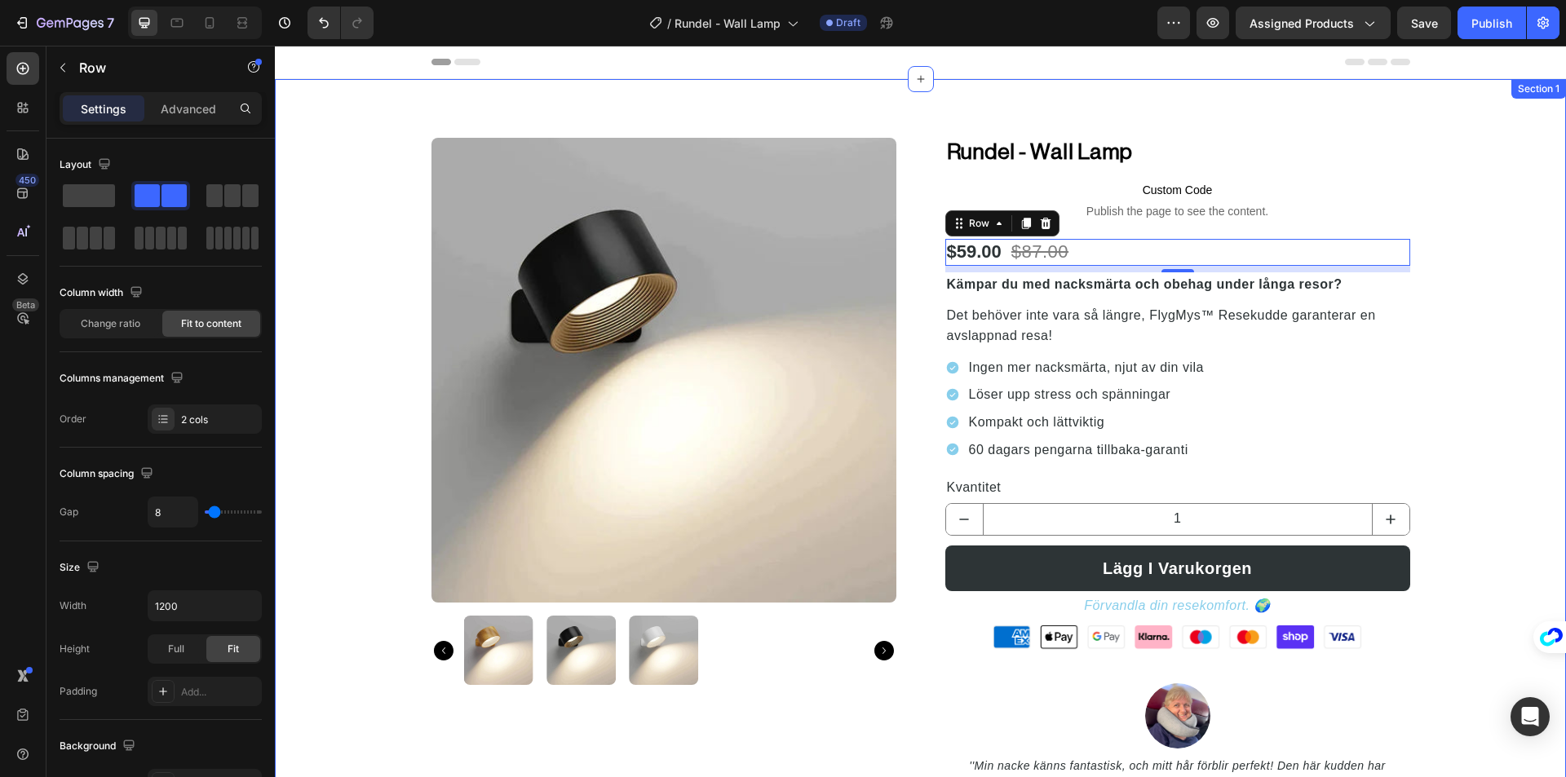
click at [1487, 308] on div "Product Images Rundel - Wall Lamp (P) Title Custom Code Publish the page to see…" at bounding box center [920, 505] width 1266 height 735
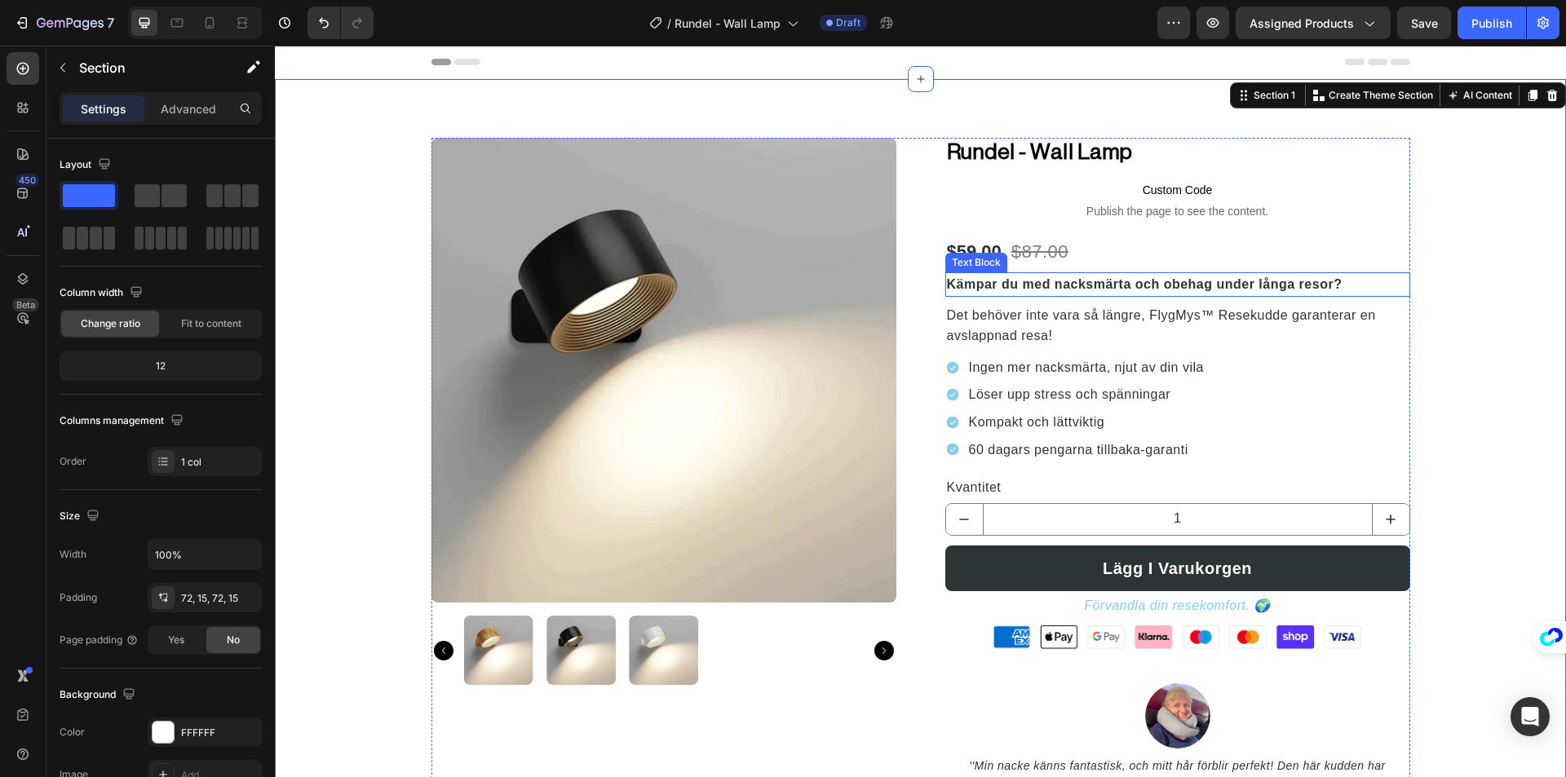
click at [1198, 288] on p "Kämpar du med nacksmärta och obehag under långa resor?" at bounding box center [1178, 284] width 462 height 21
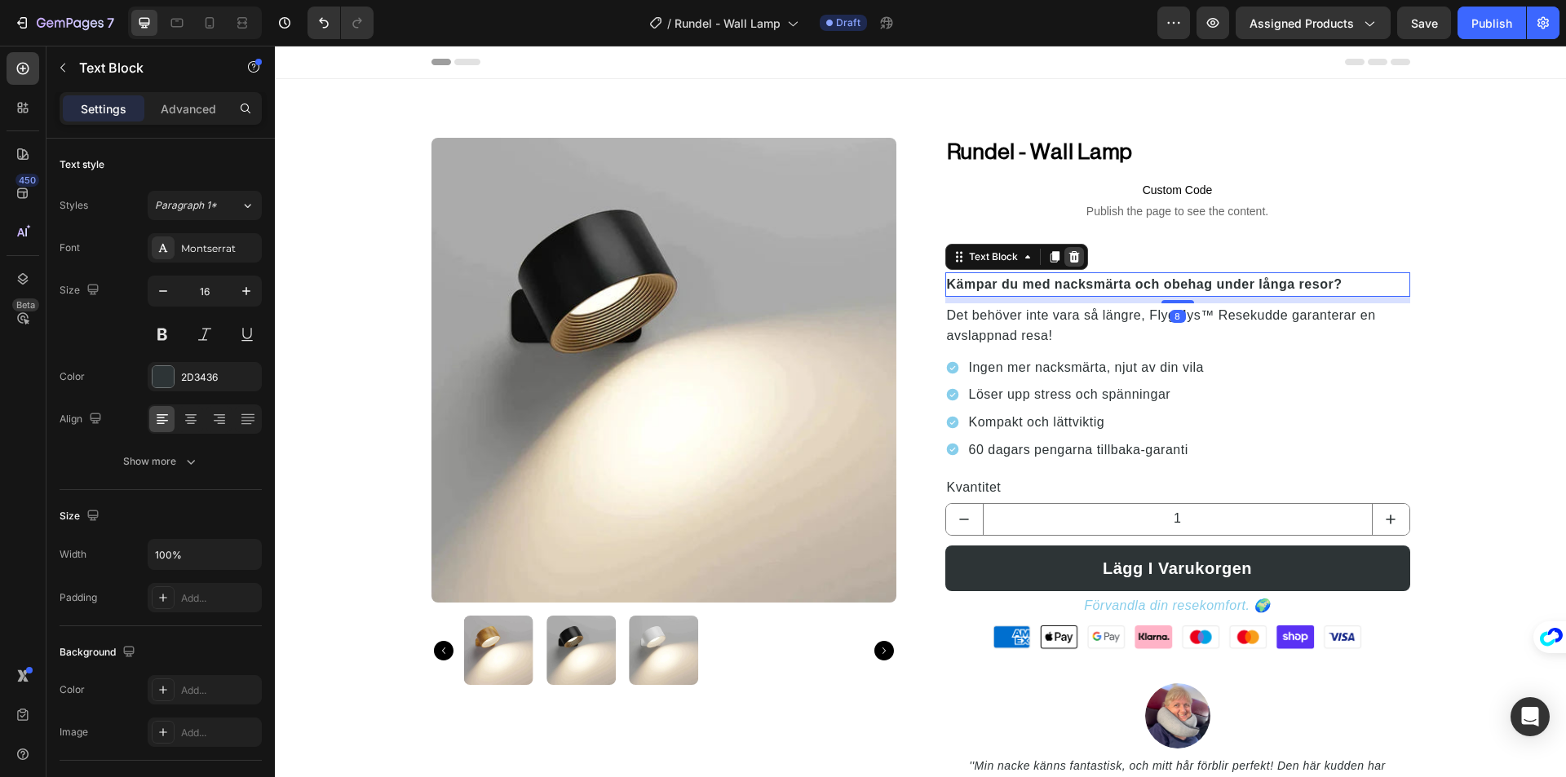
click at [1068, 262] on icon at bounding box center [1073, 256] width 11 height 11
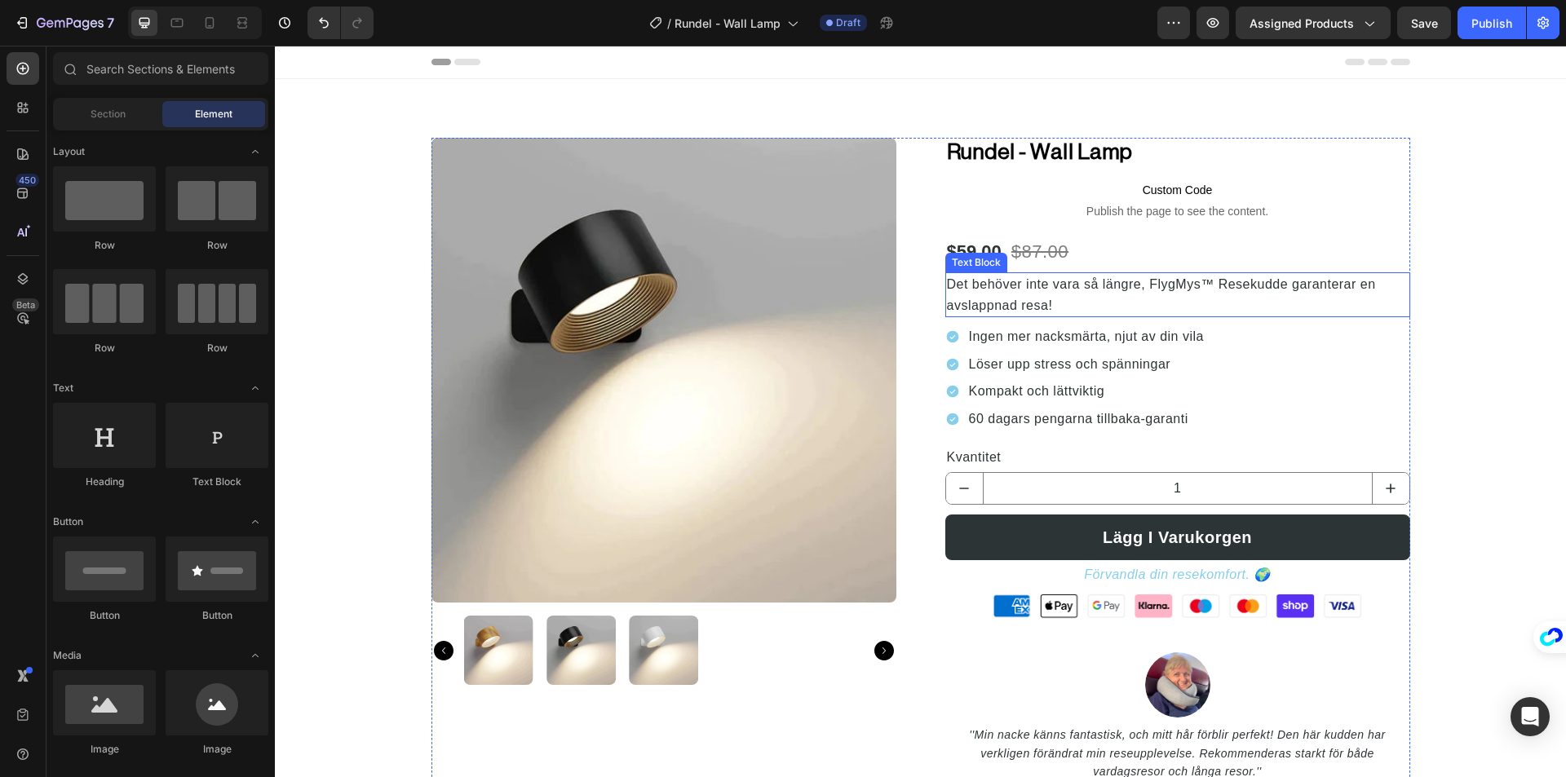
click at [1078, 305] on p "Det behöver inte vara så längre, FlygMys™ Resekudde garanterar en avslappnad re…" at bounding box center [1178, 295] width 462 height 42
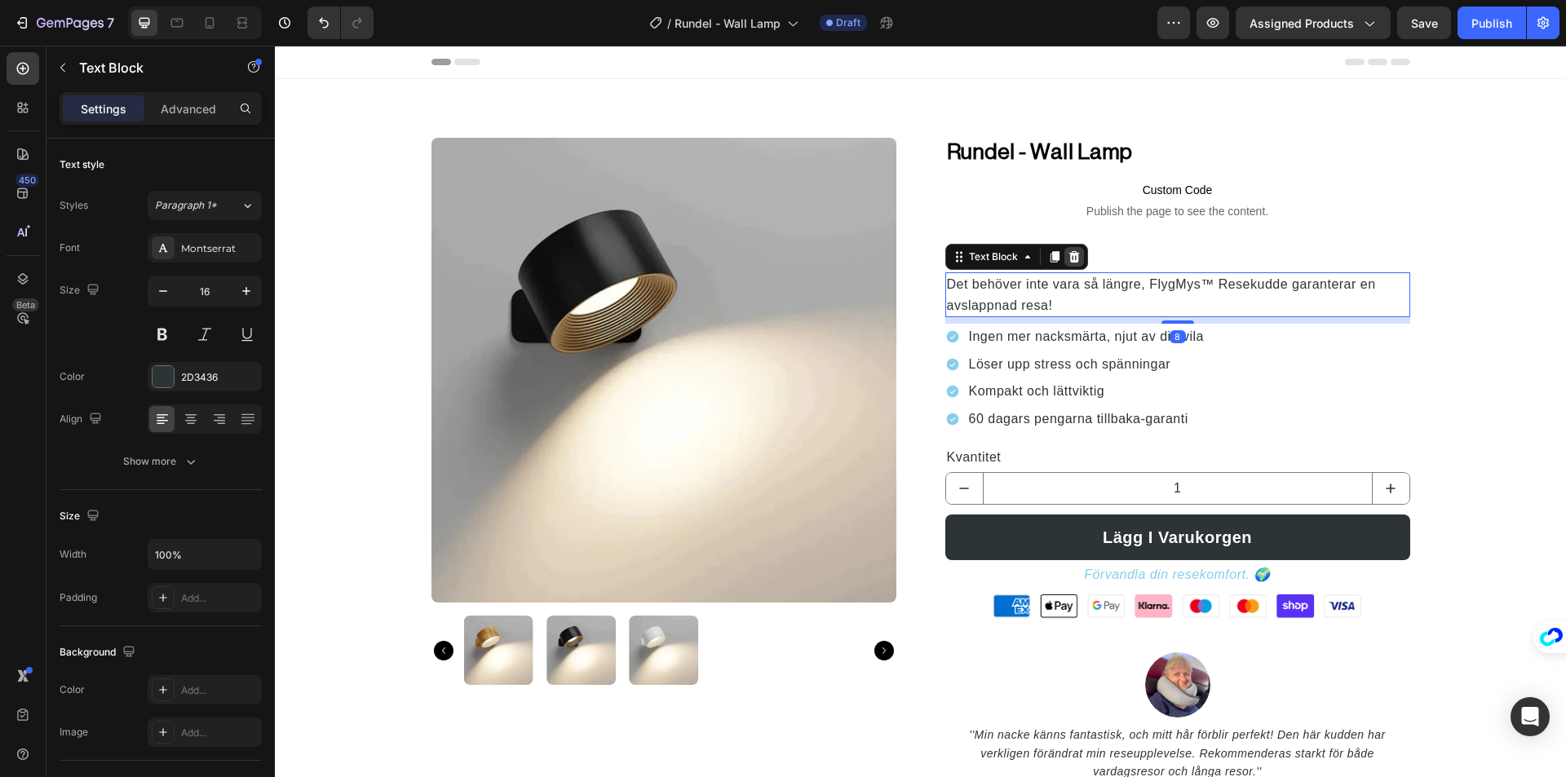
click at [1064, 264] on div at bounding box center [1074, 257] width 20 height 20
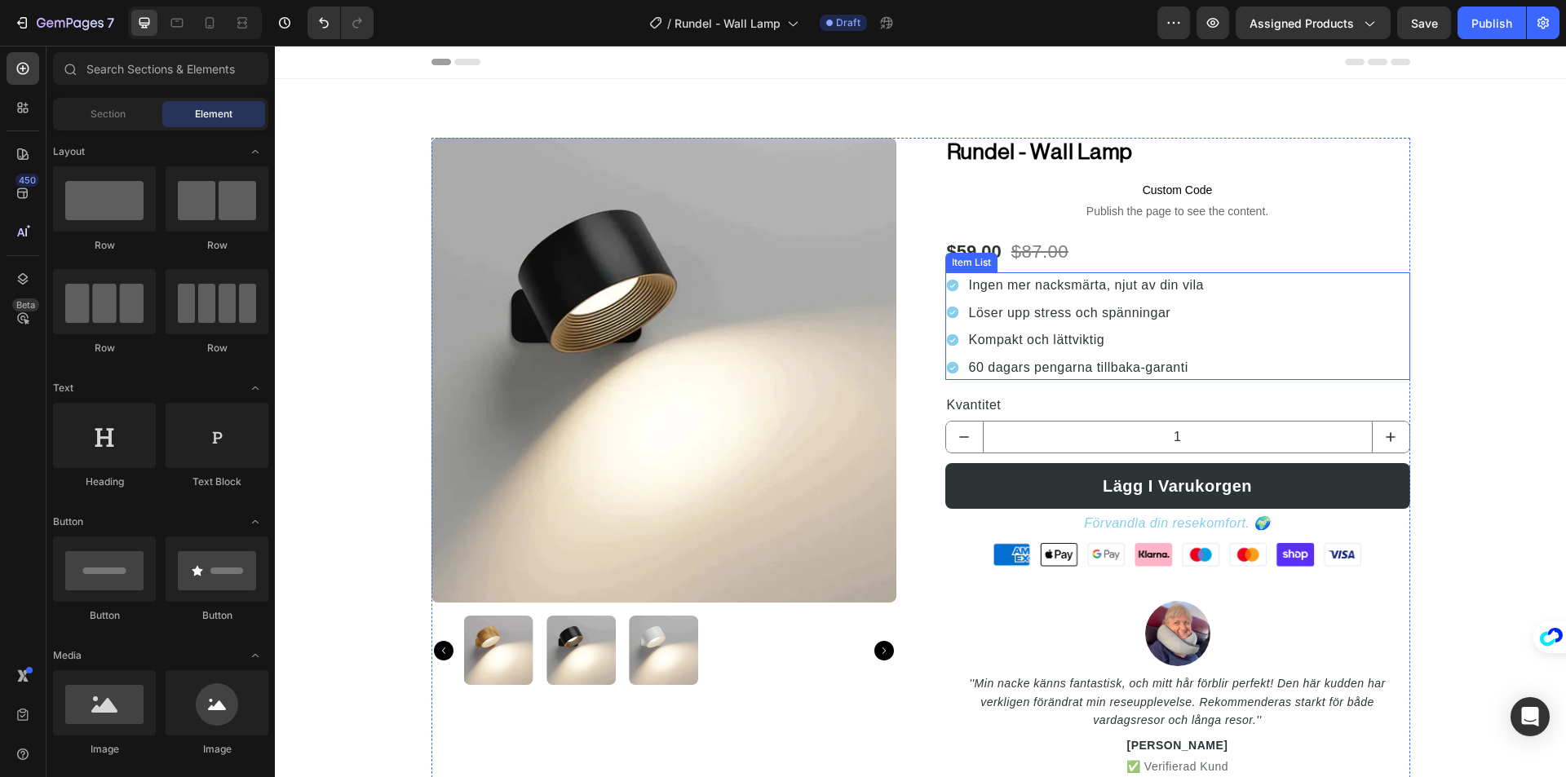
click at [1080, 319] on p "Löser upp stress och spänningar" at bounding box center [1086, 313] width 235 height 21
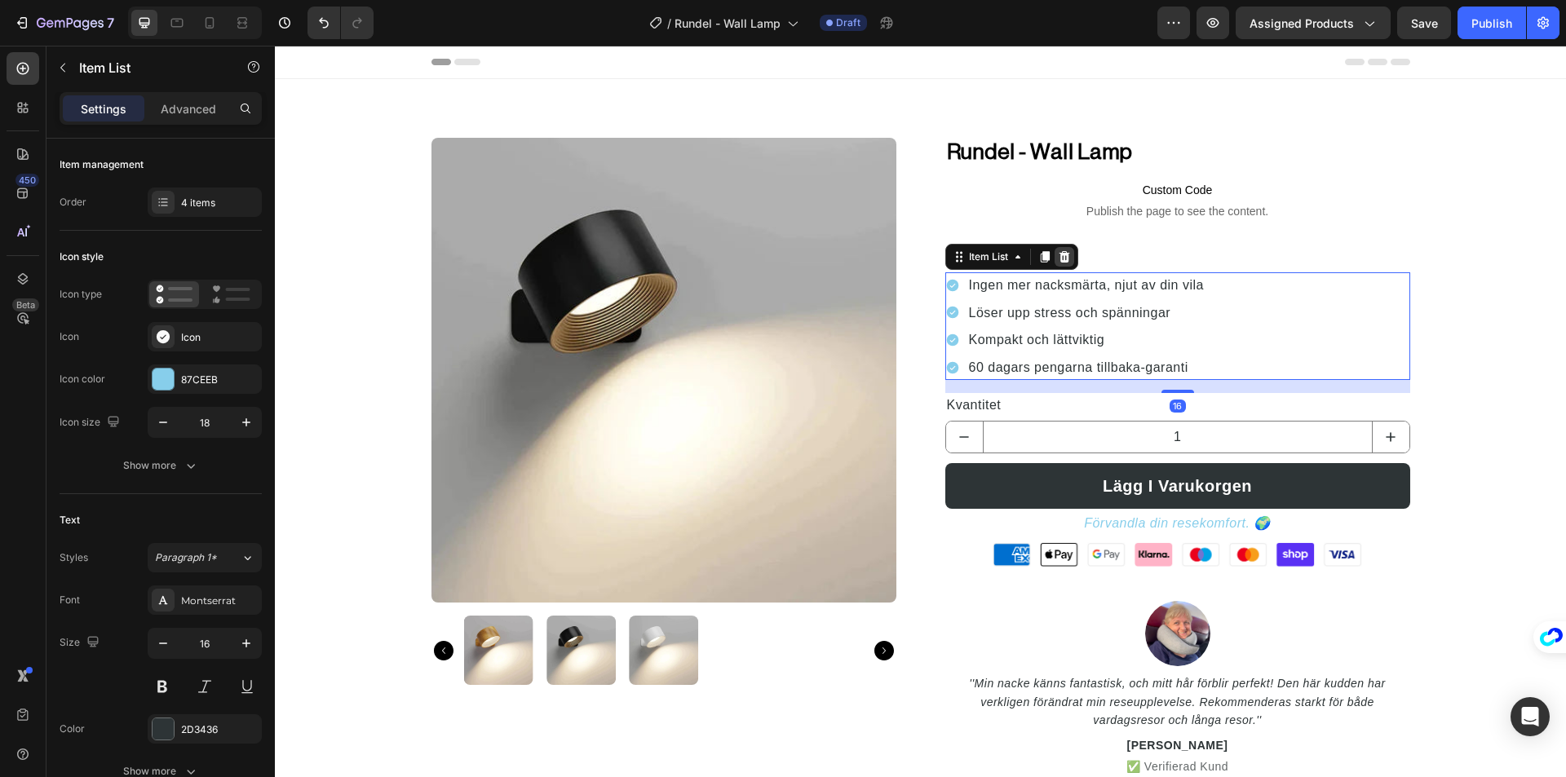
click at [1063, 264] on div at bounding box center [1064, 257] width 20 height 20
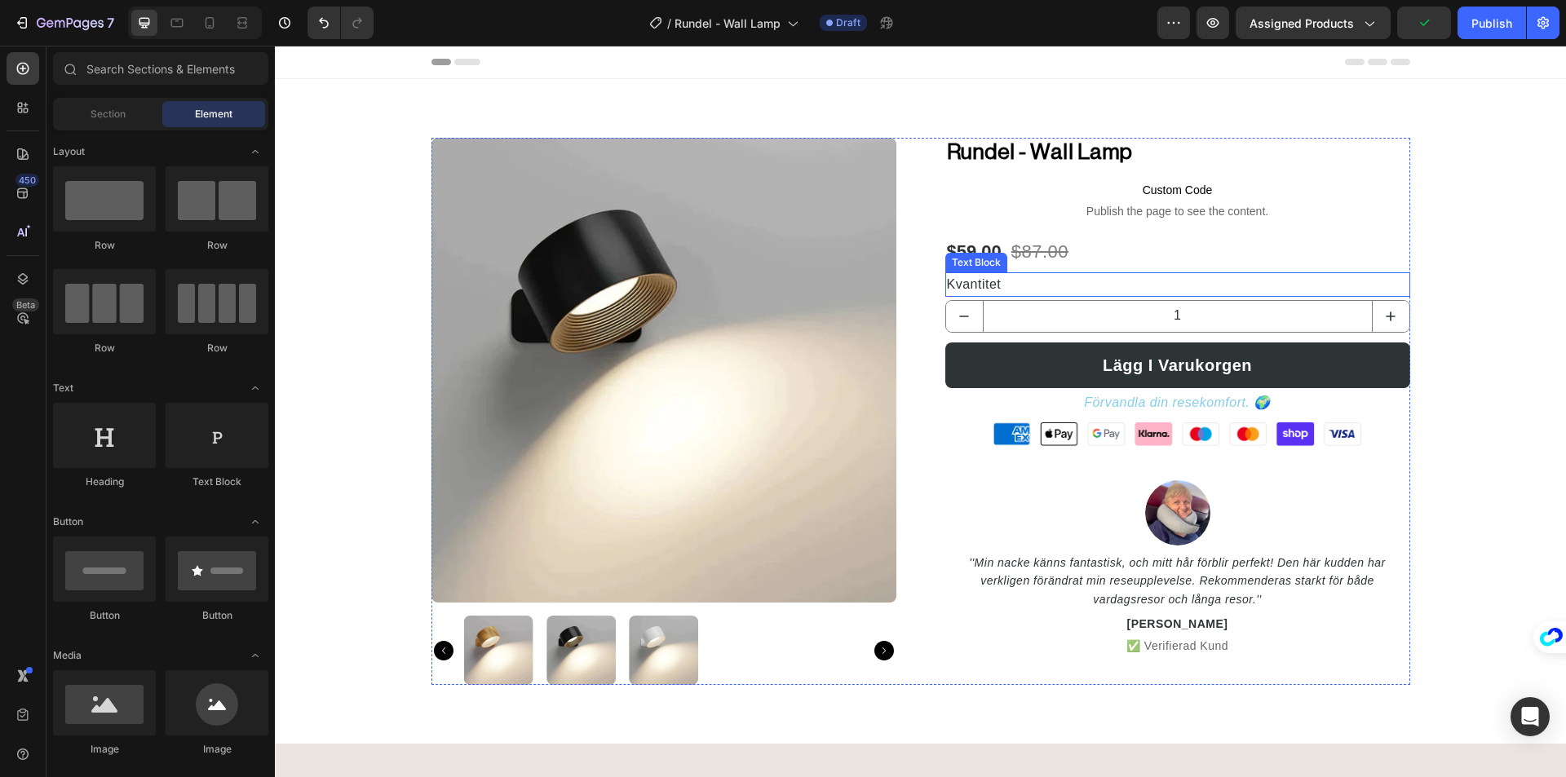
click at [1059, 290] on p "Kvantitet" at bounding box center [1178, 284] width 462 height 21
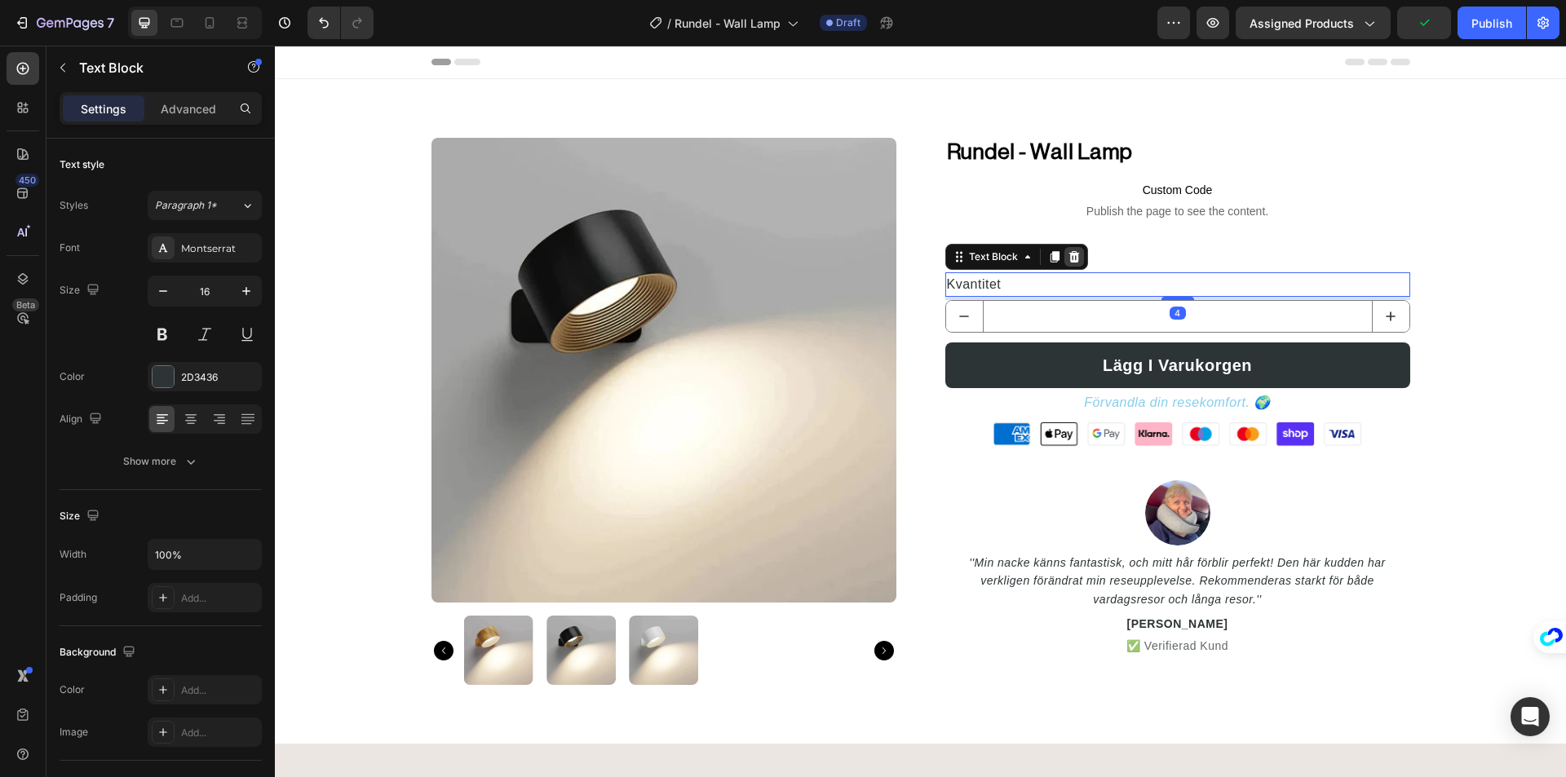
click at [1068, 260] on icon at bounding box center [1074, 256] width 13 height 13
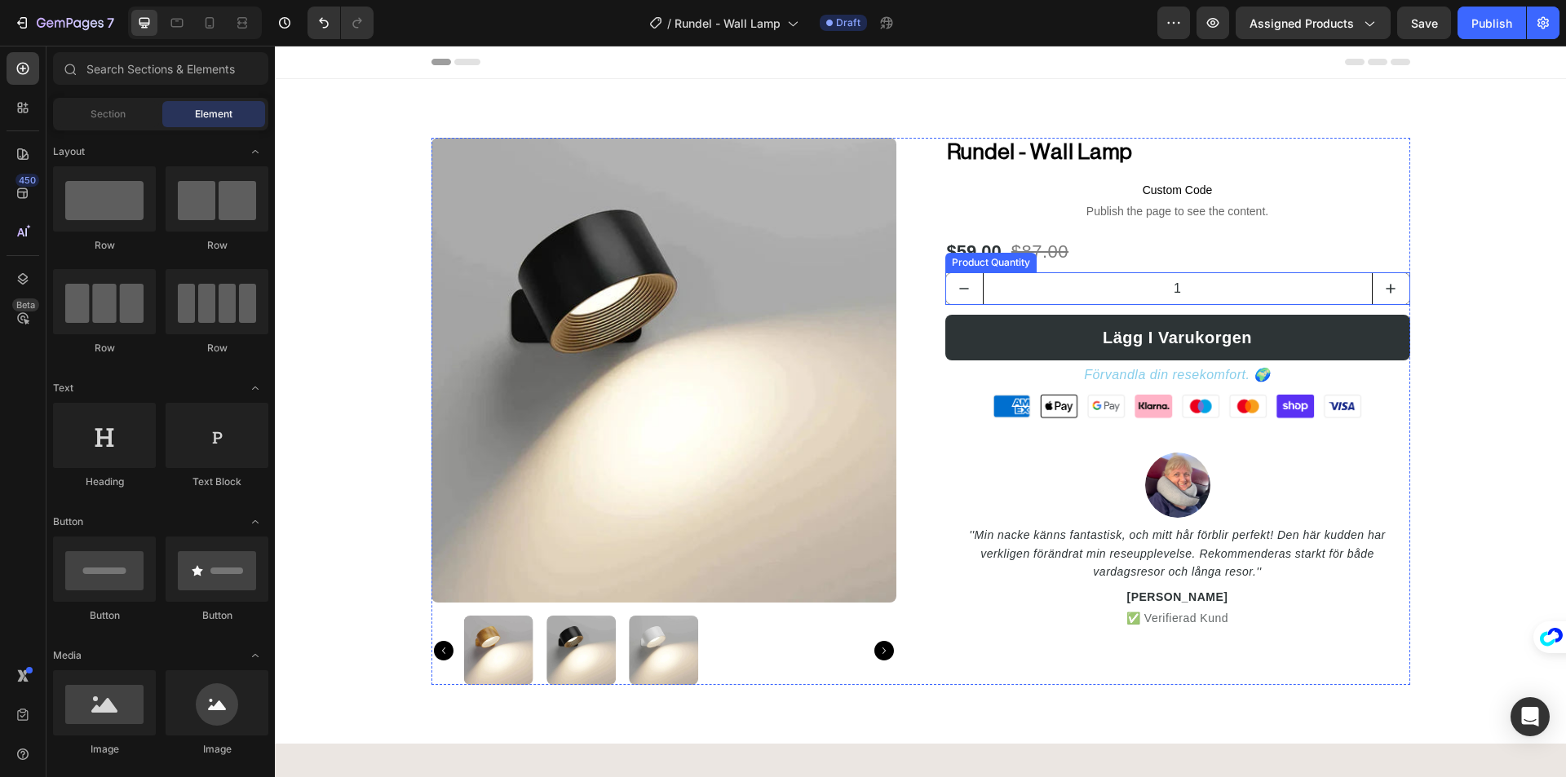
click at [1066, 282] on input "1" at bounding box center [1178, 288] width 390 height 31
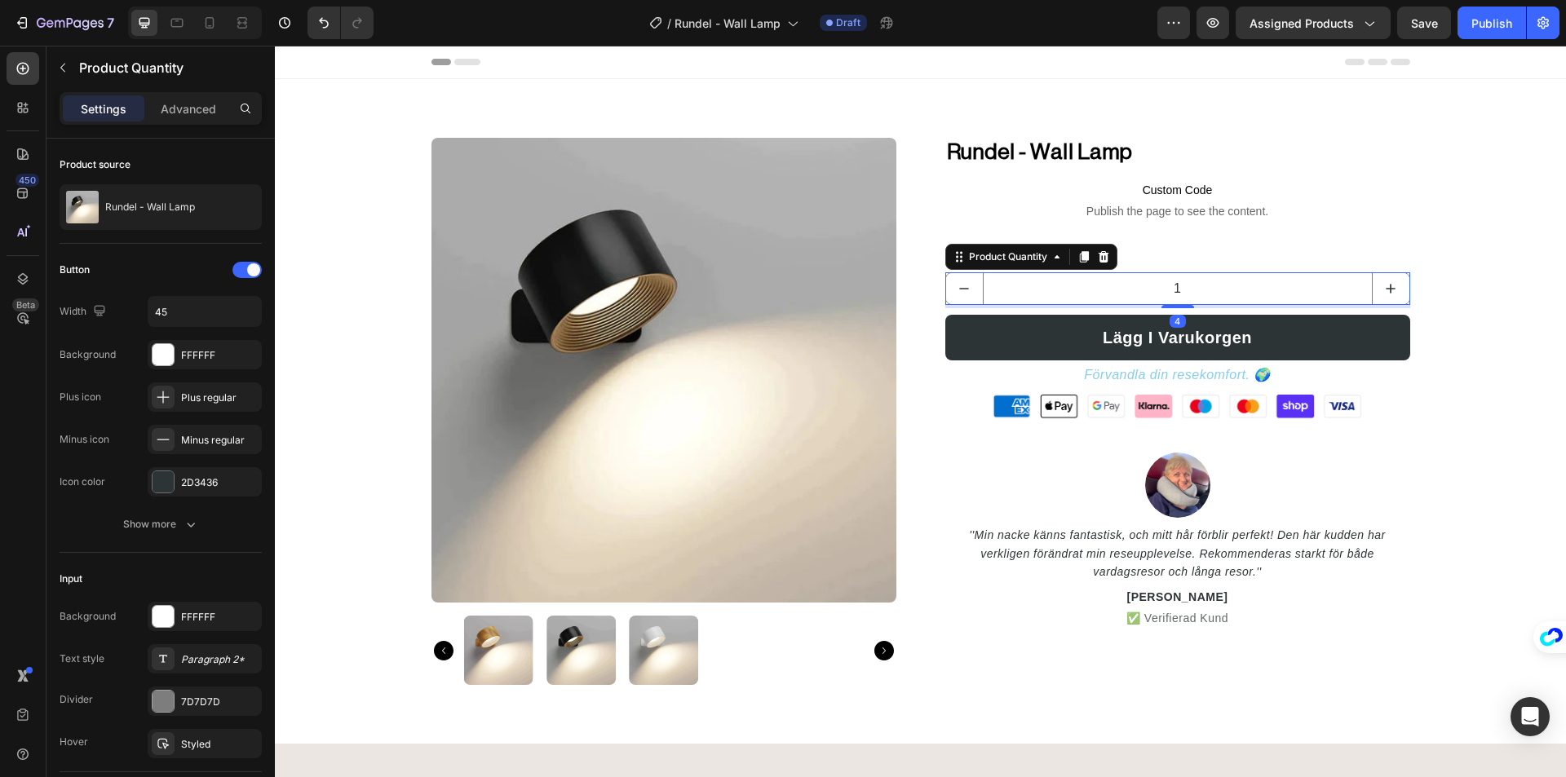
click at [1099, 256] on icon at bounding box center [1103, 256] width 13 height 13
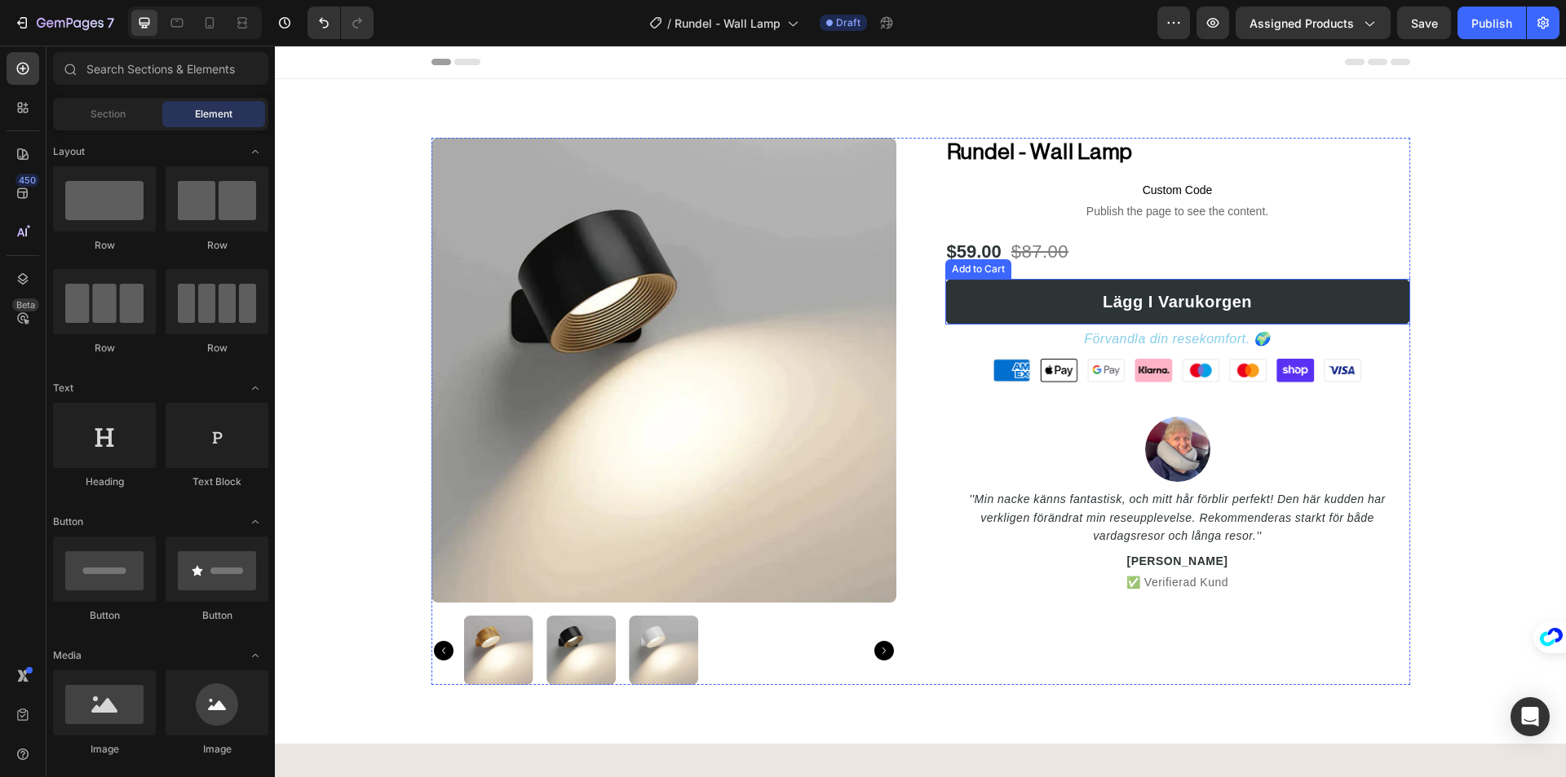
click at [1027, 306] on button "Lägg I Varukorgen" at bounding box center [1177, 302] width 465 height 46
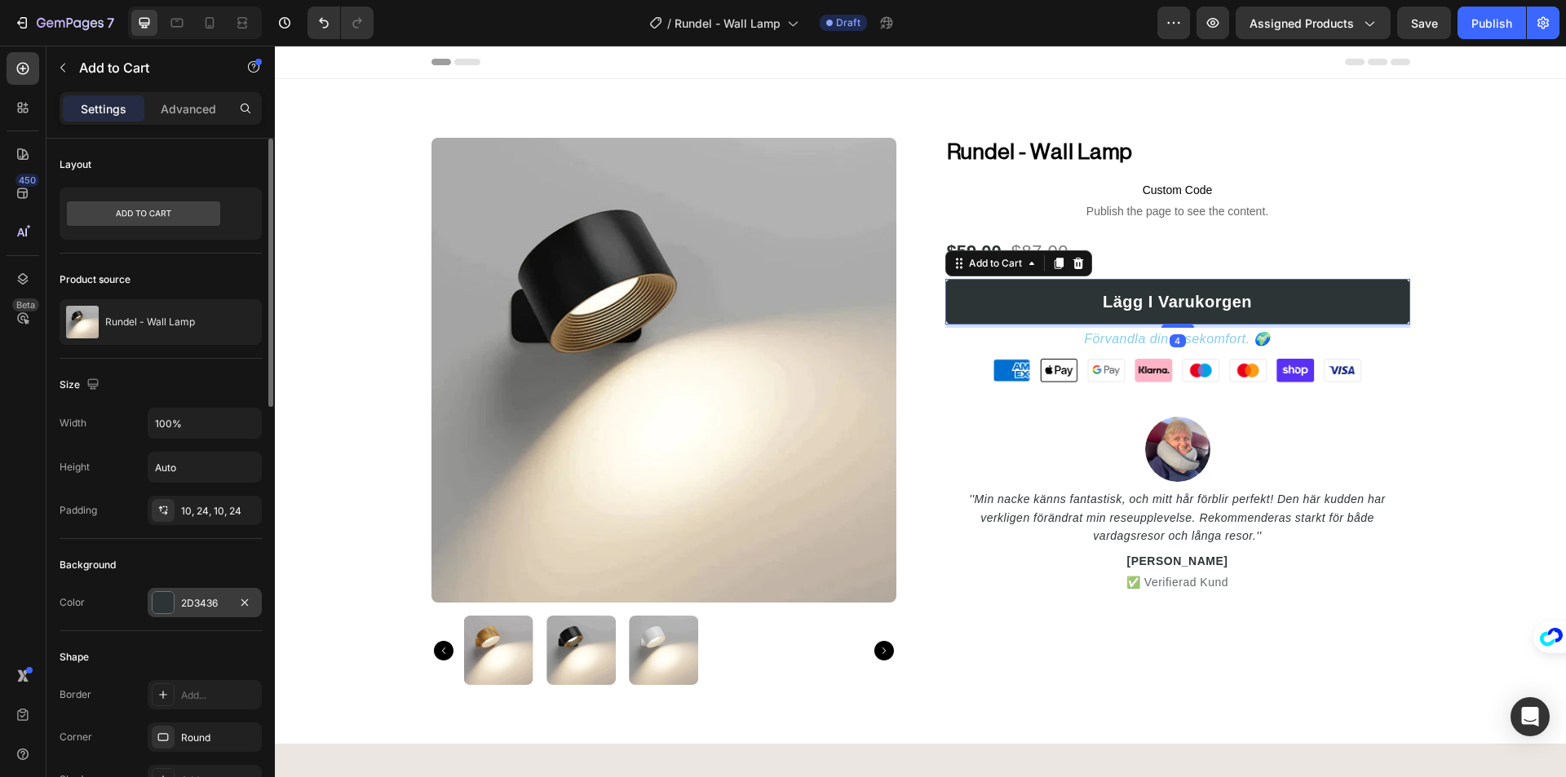
click at [153, 596] on div at bounding box center [163, 602] width 21 height 21
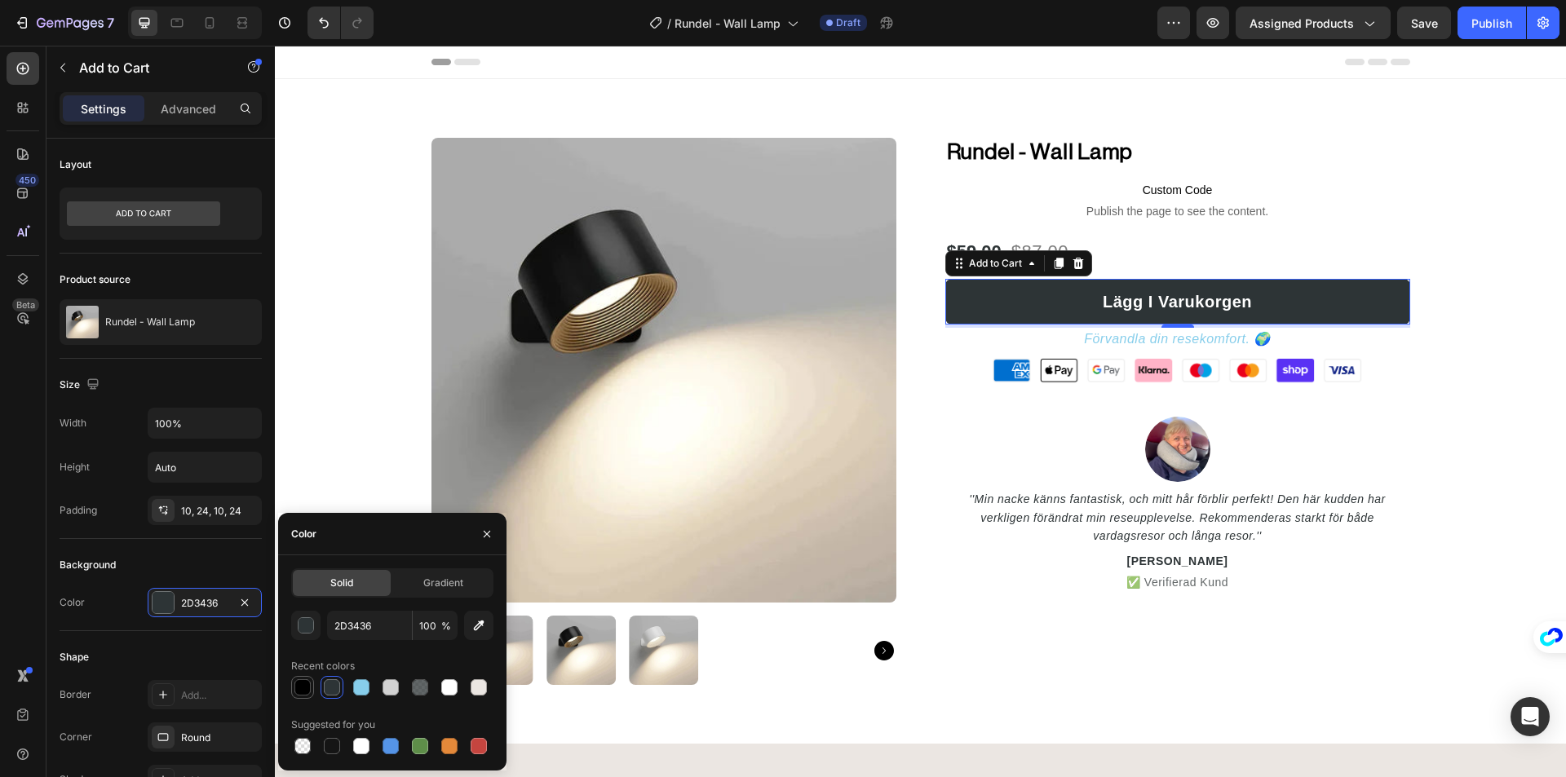
click at [300, 684] on div at bounding box center [302, 687] width 16 height 16
type input "000000"
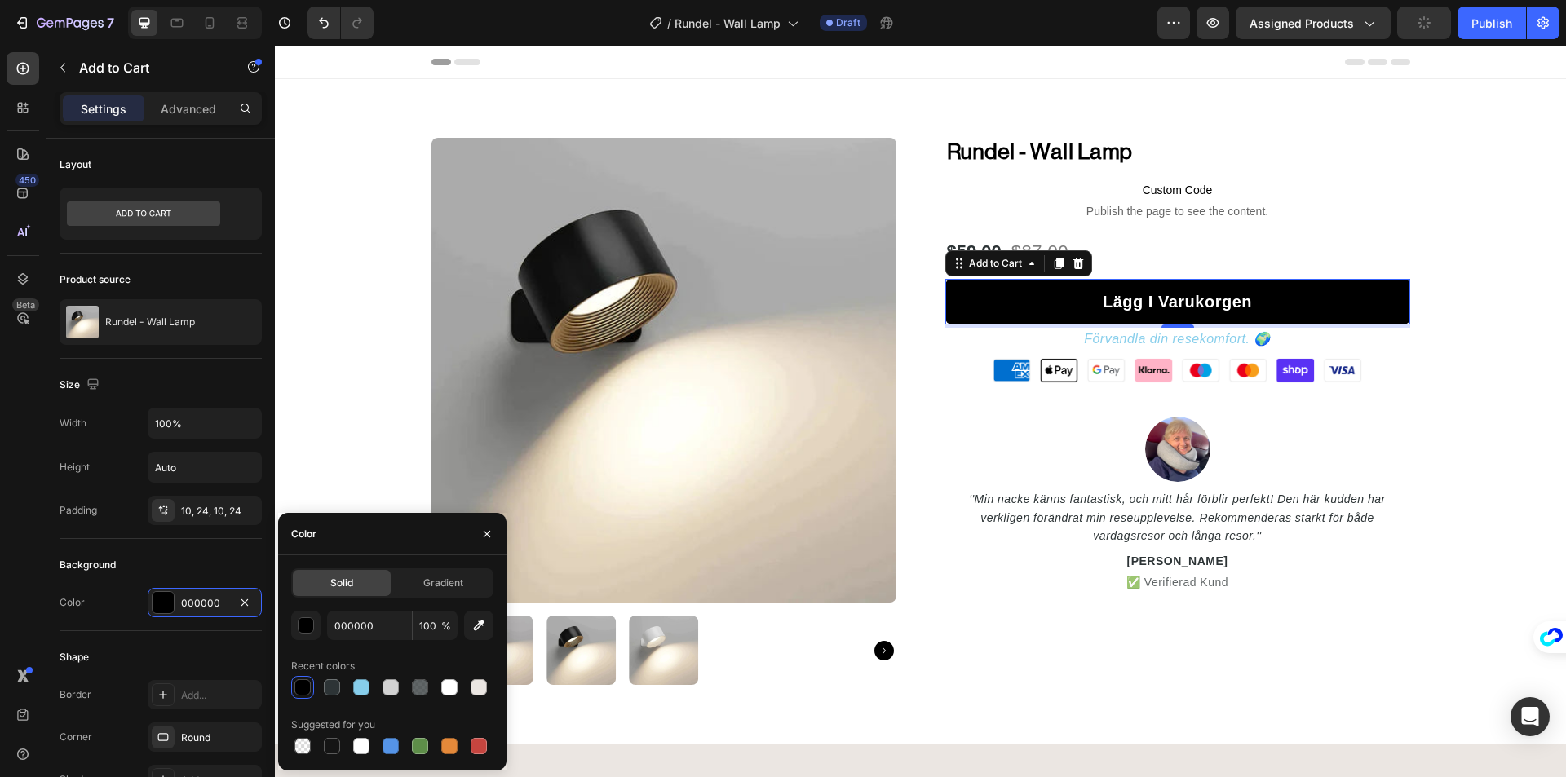
click at [1458, 314] on div "Product Images Rundel - Wall Lamp (P) Title Custom Code Publish the page to see…" at bounding box center [920, 411] width 1266 height 547
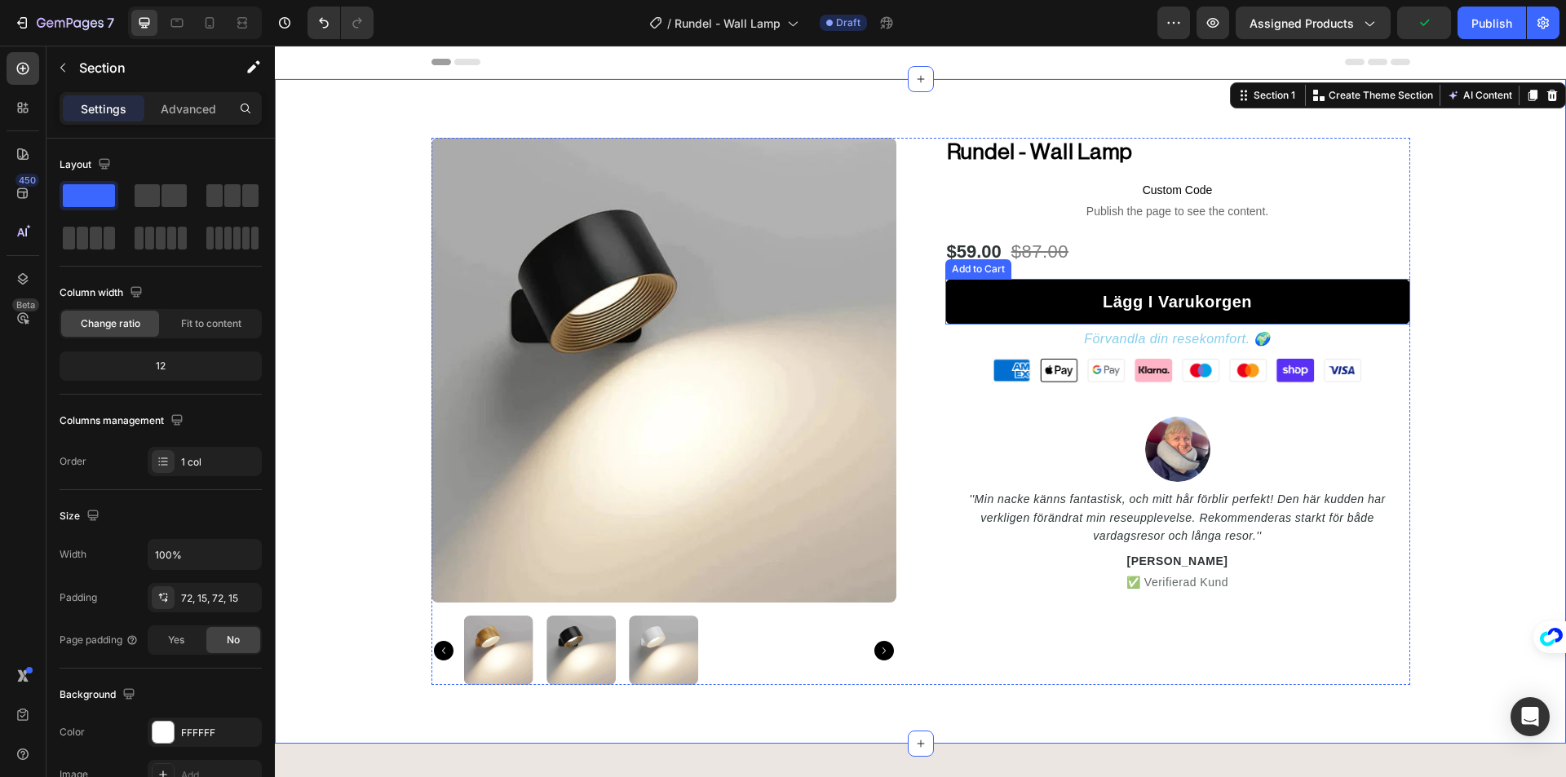
click at [985, 276] on div "Add to Cart" at bounding box center [978, 269] width 66 height 20
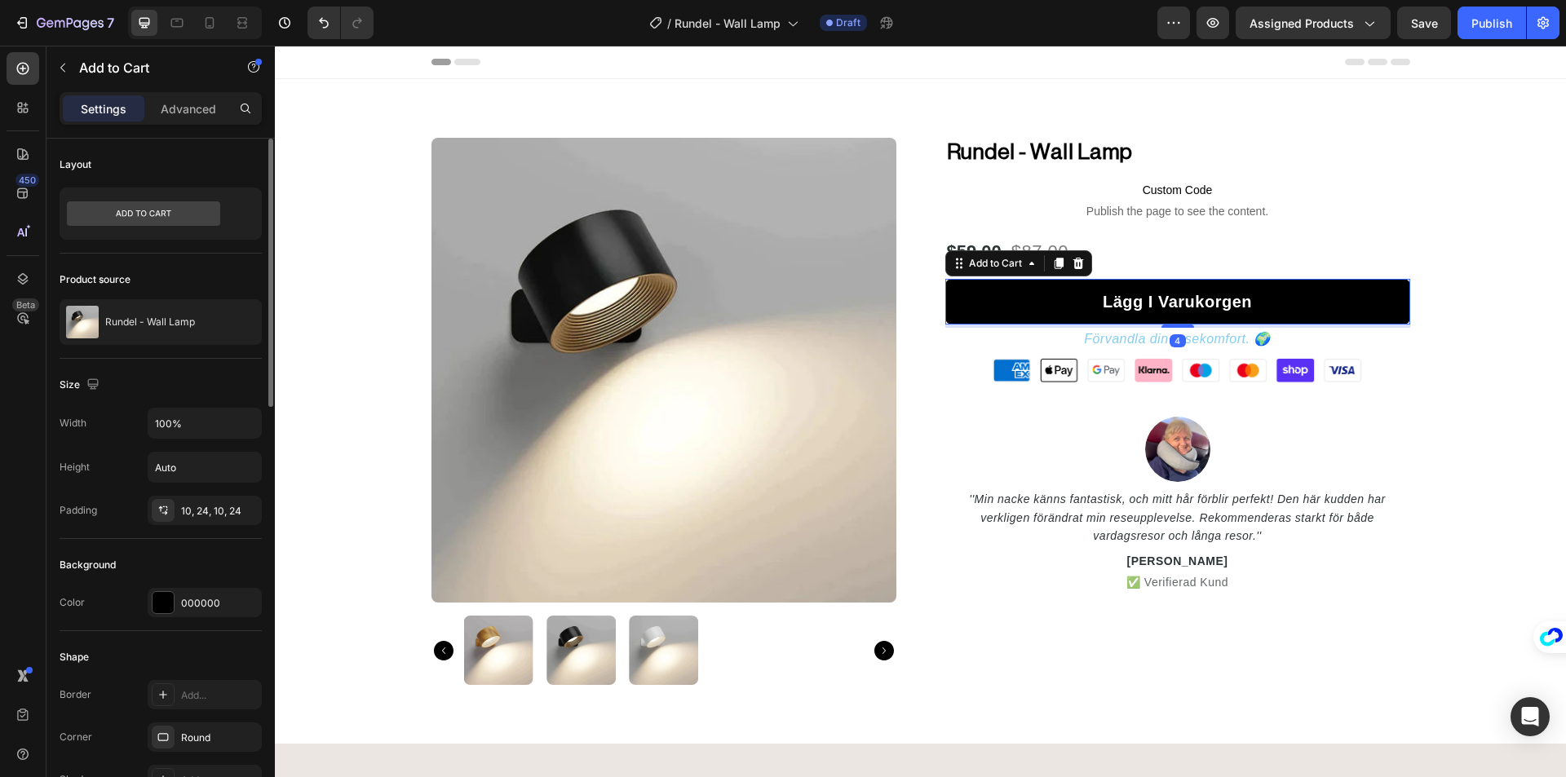
scroll to position [163, 0]
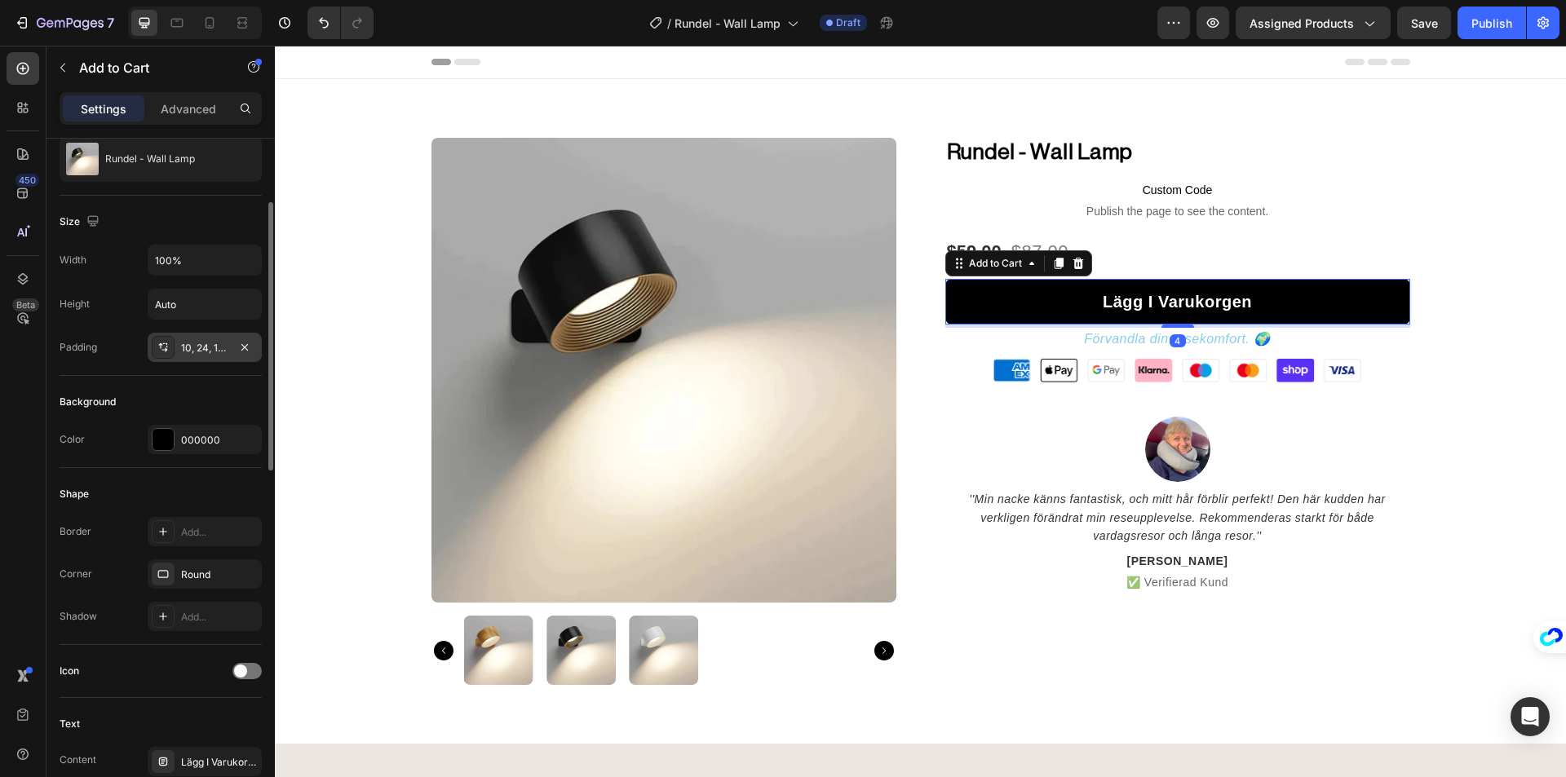
click at [164, 352] on icon at bounding box center [163, 347] width 13 height 13
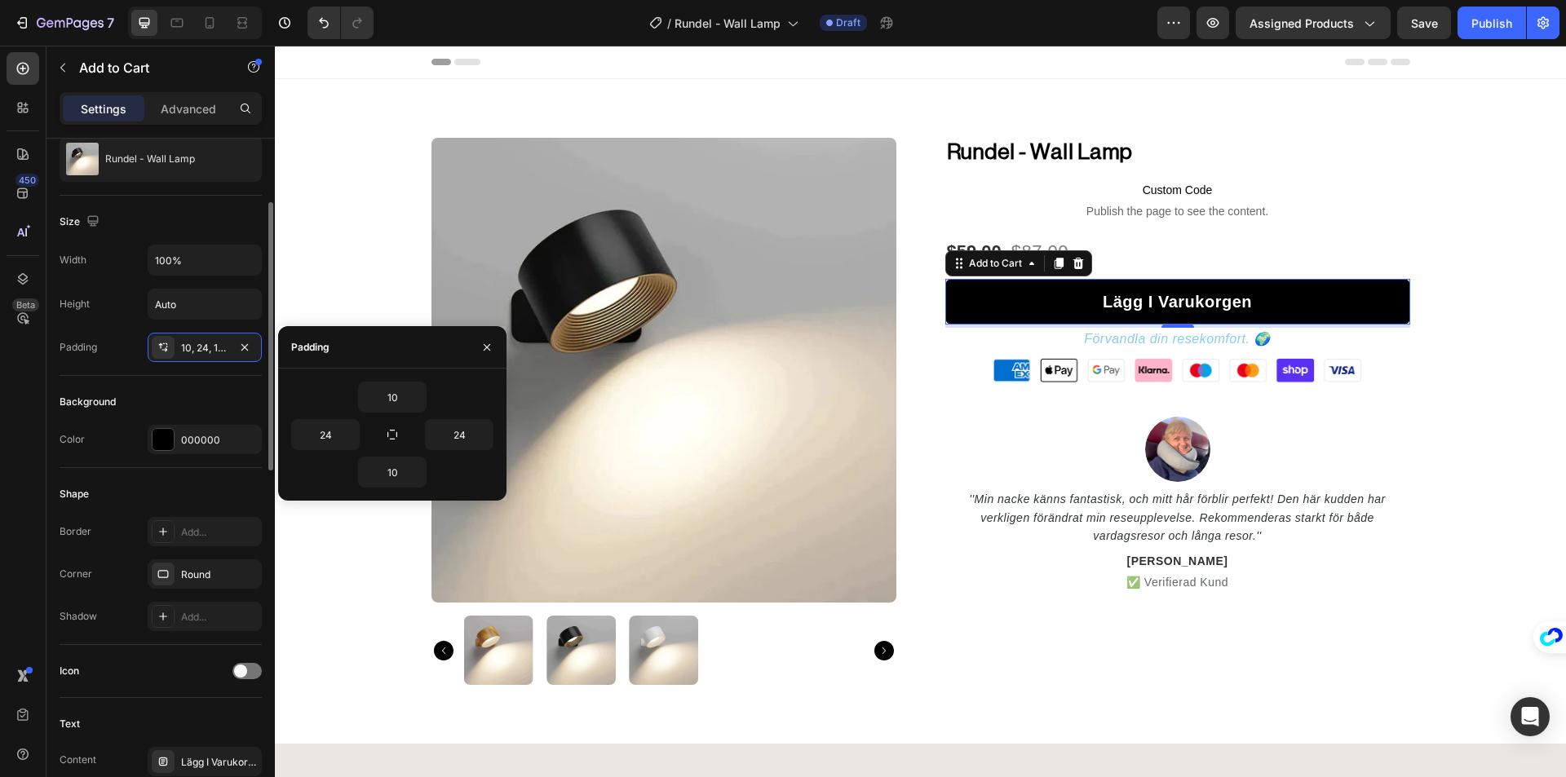
click at [159, 396] on div "Background" at bounding box center [161, 402] width 202 height 26
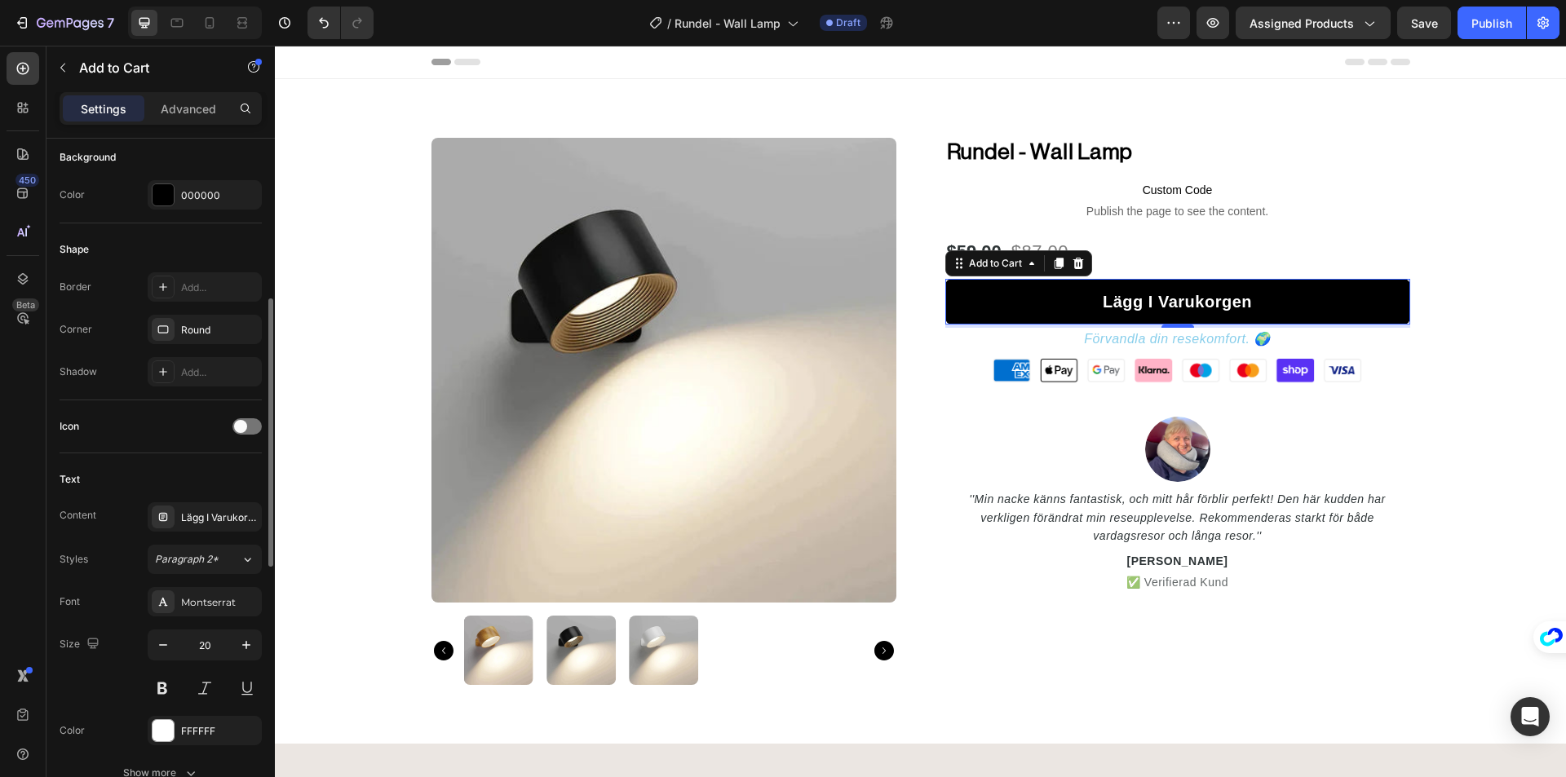
scroll to position [571, 0]
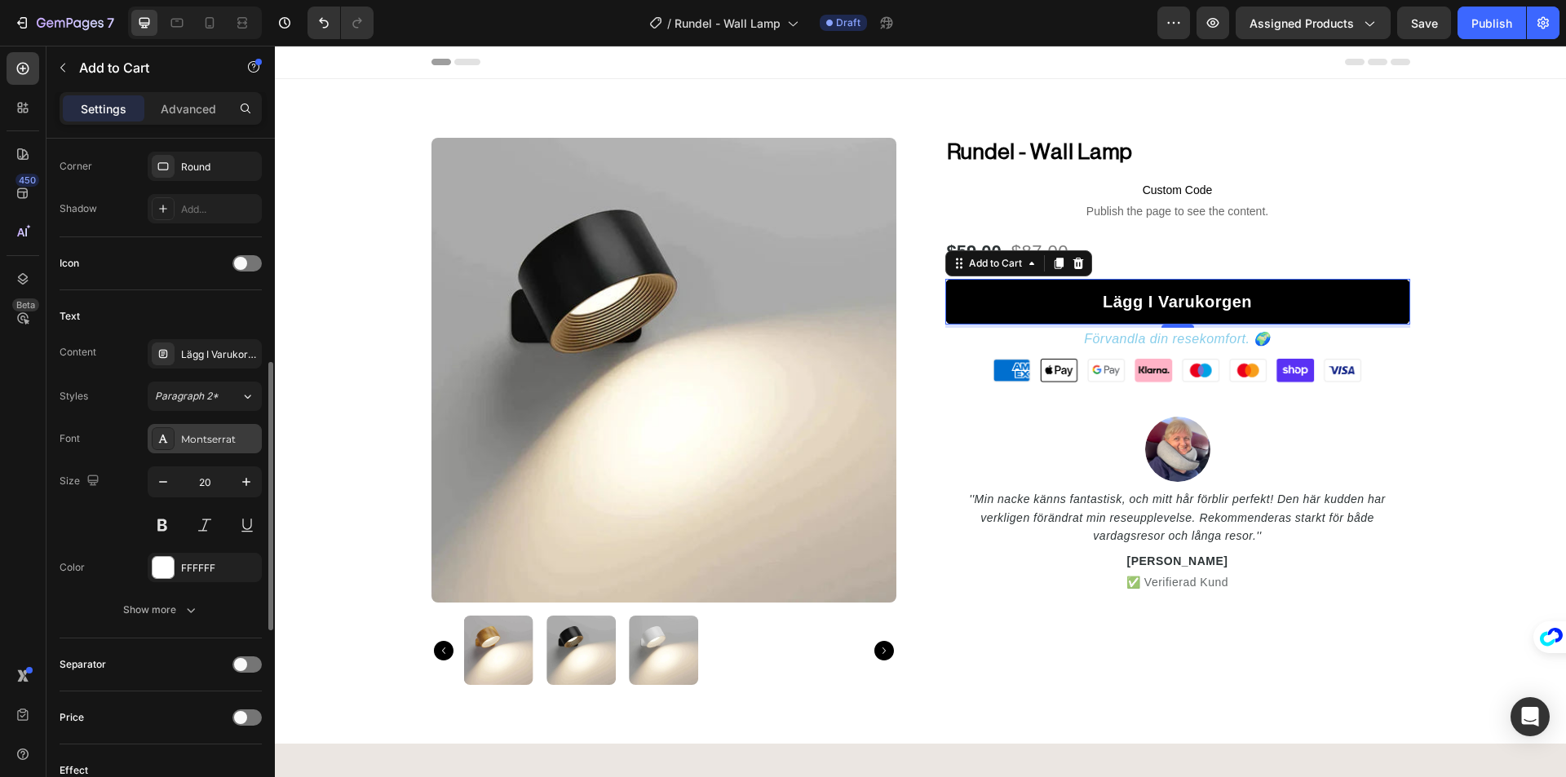
click at [185, 435] on div "Montserrat" at bounding box center [219, 439] width 77 height 15
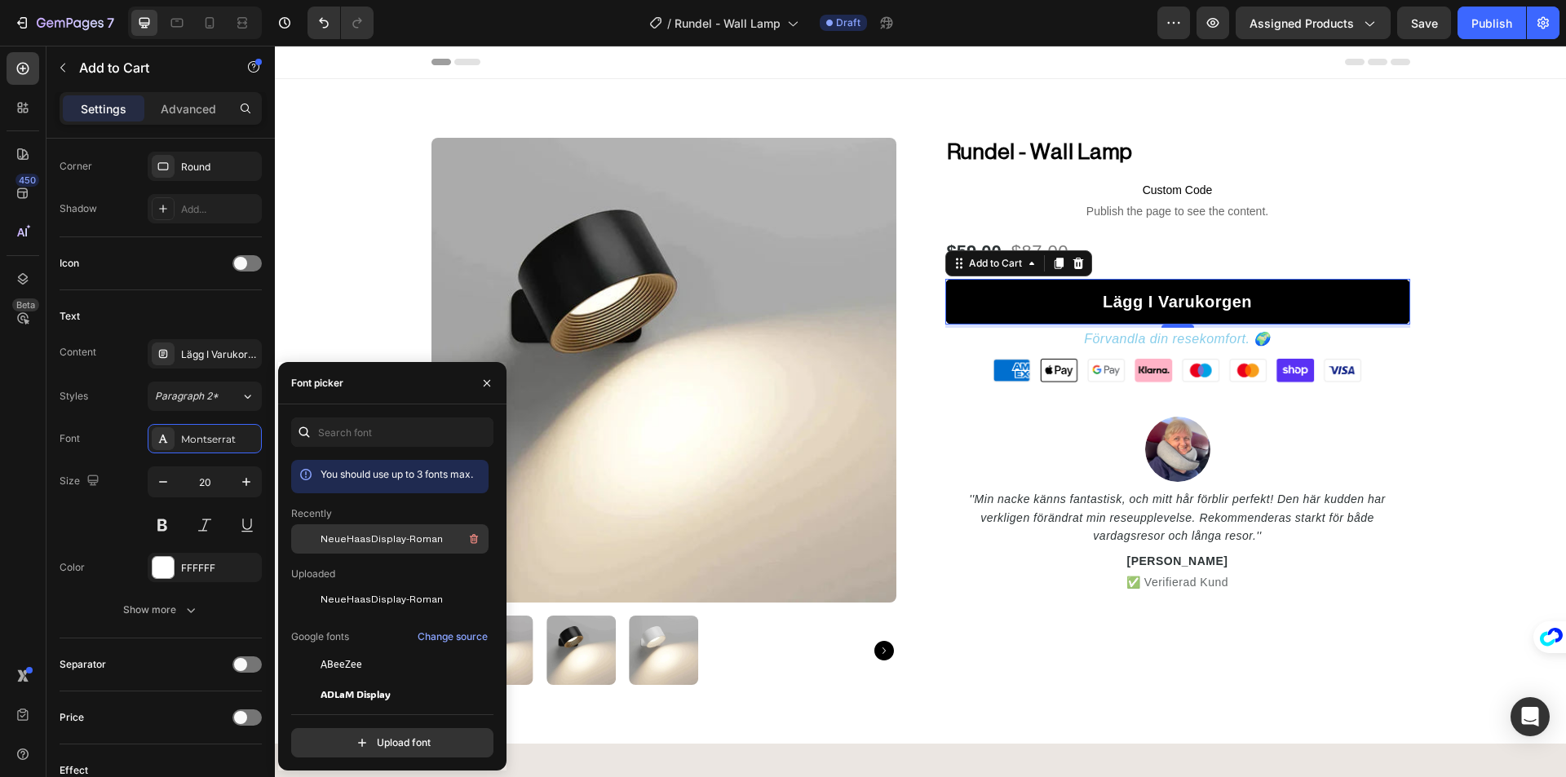
click at [377, 537] on span "NeueHaasDisplay-Roman" at bounding box center [381, 539] width 122 height 15
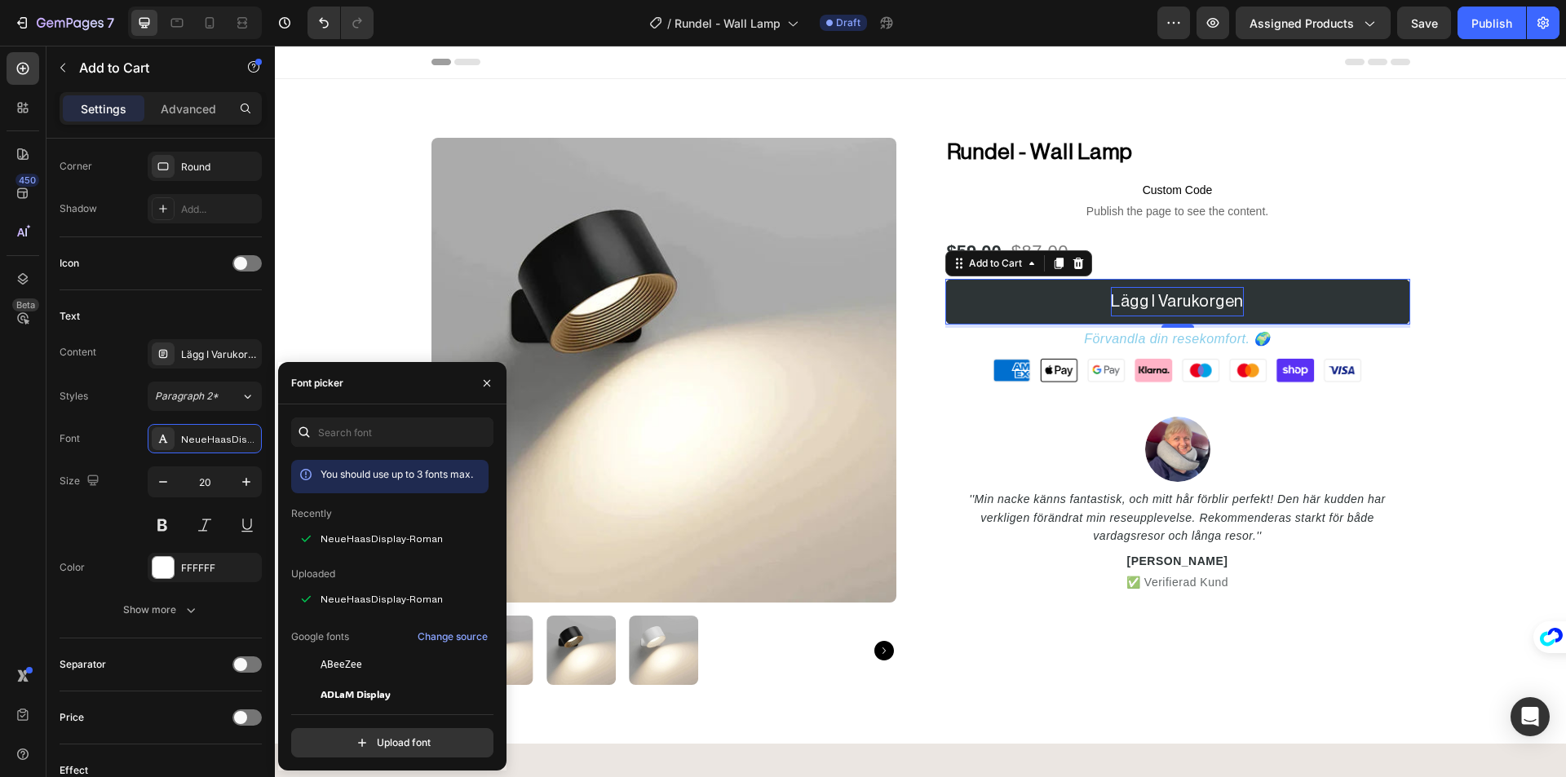
click at [1169, 303] on div "Lägg I Varukorgen" at bounding box center [1177, 301] width 133 height 29
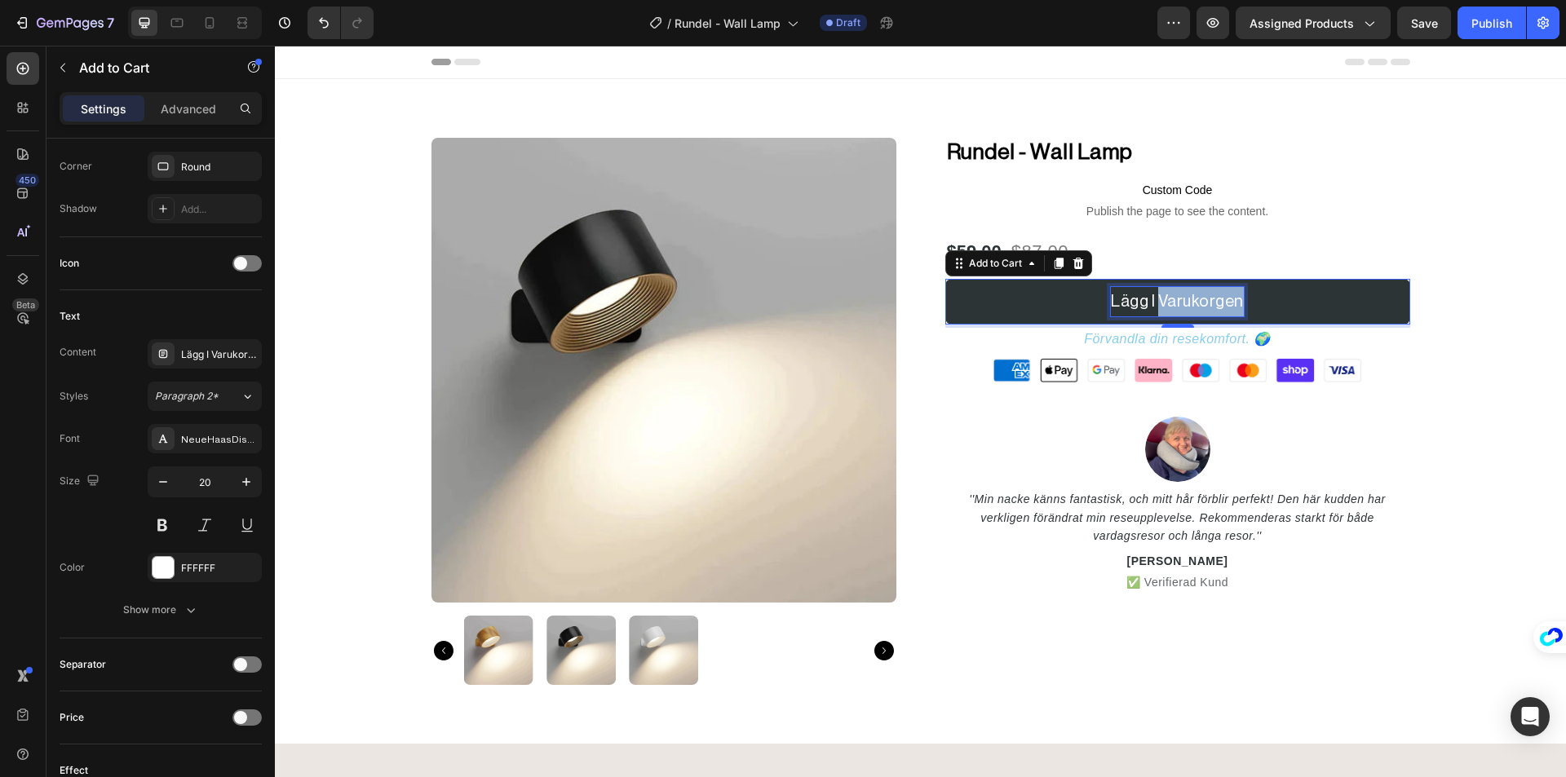
click at [1169, 303] on p "Lägg I Varukorgen" at bounding box center [1177, 301] width 133 height 29
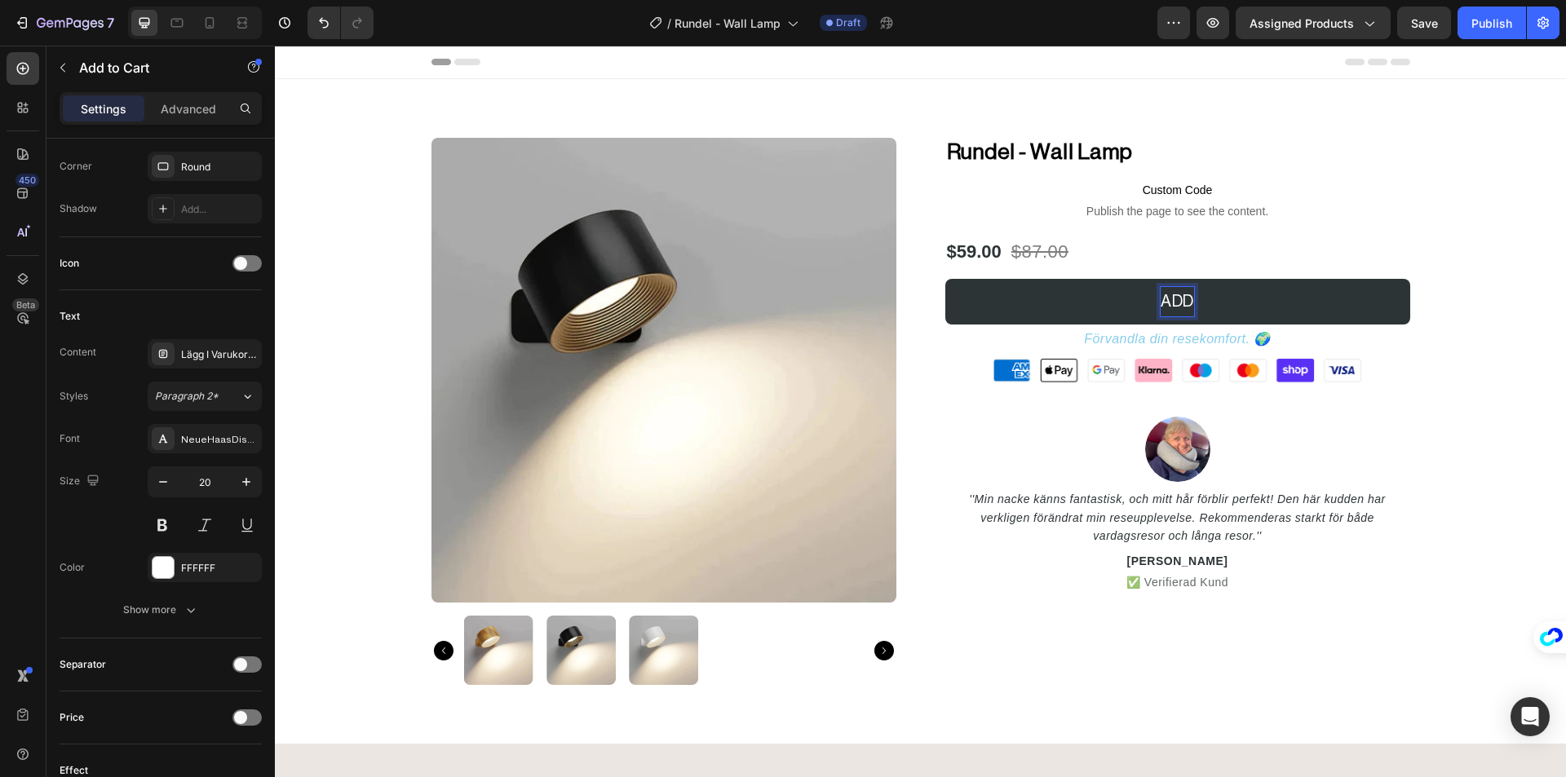
click at [945, 279] on button "ADD" at bounding box center [1177, 302] width 465 height 46
click at [945, 279] on button "ADD TO CA" at bounding box center [1177, 302] width 465 height 46
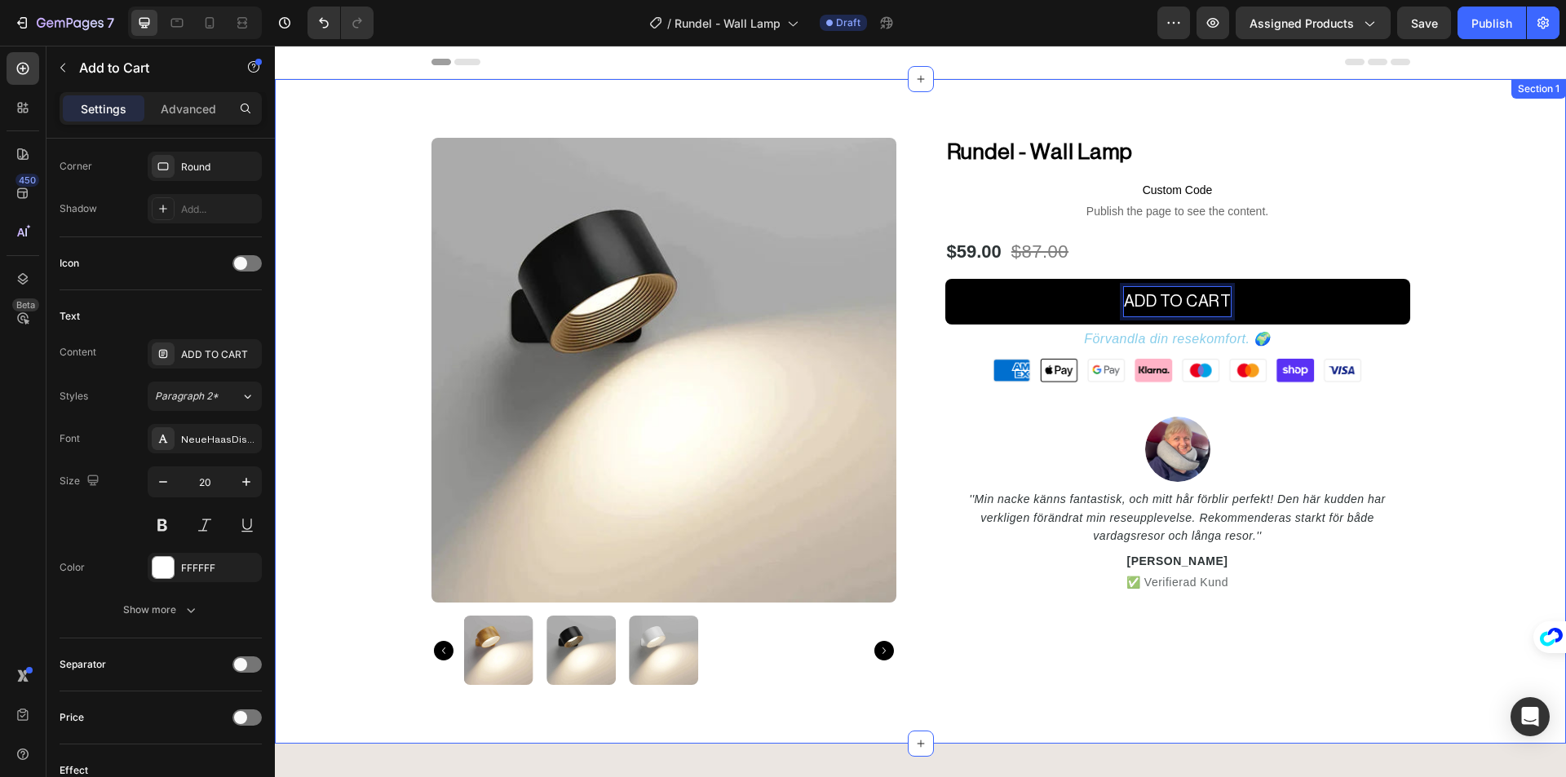
click at [1526, 356] on div "Product Images Rundel - Wall Lamp (P) Title Custom Code Publish the page to see…" at bounding box center [920, 411] width 1266 height 547
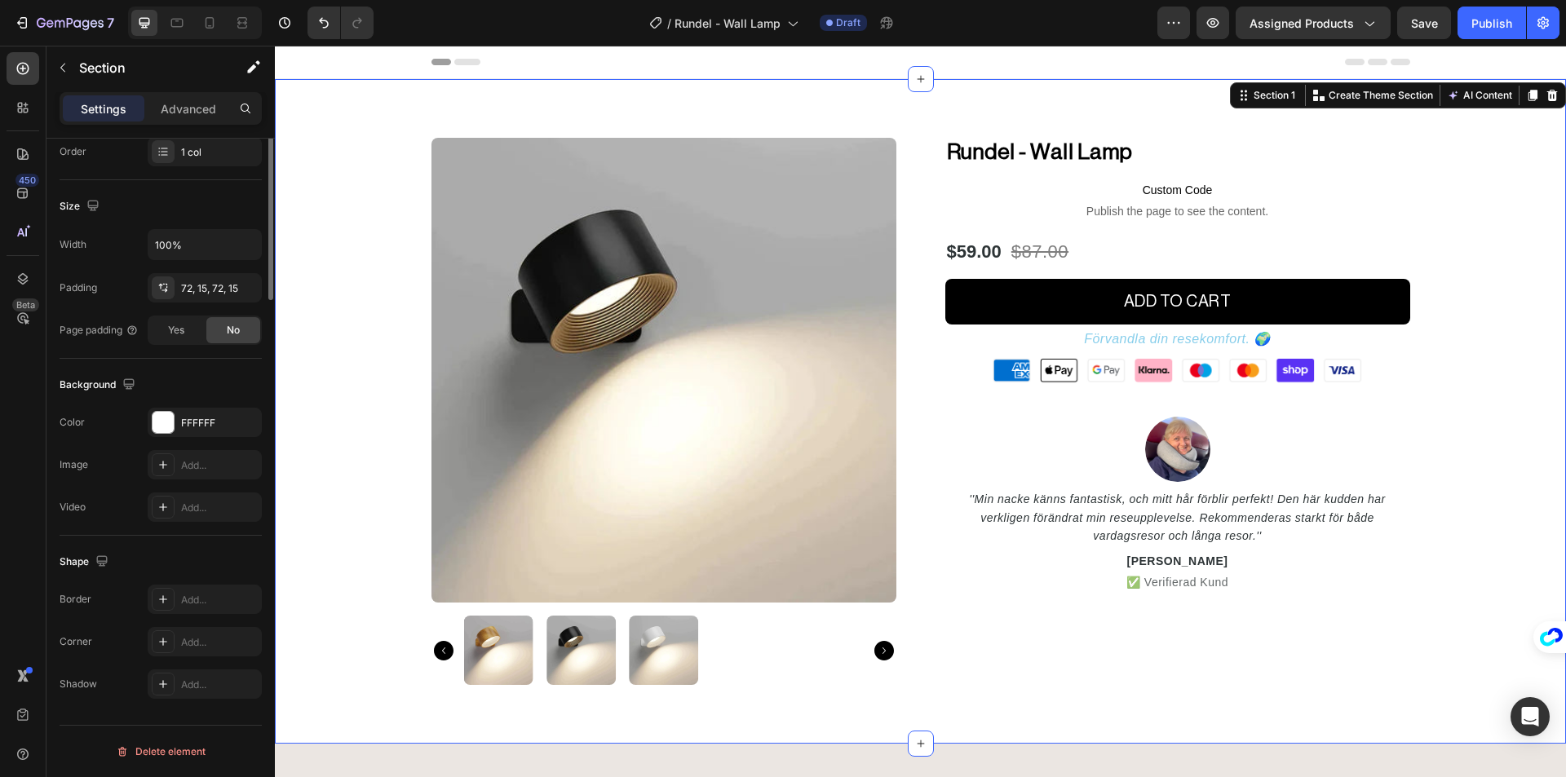
scroll to position [0, 0]
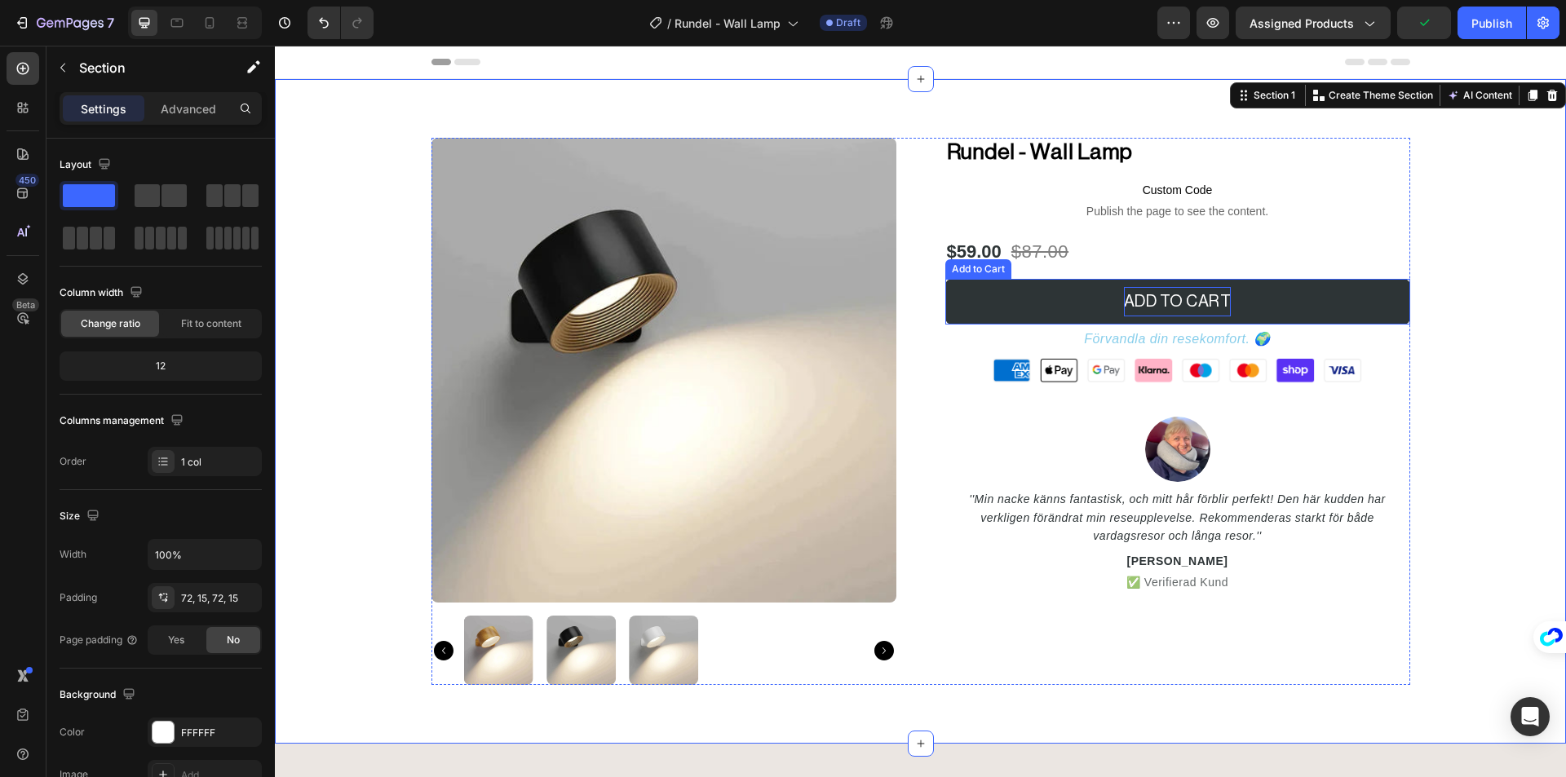
click at [1142, 295] on p "ADD TO CART" at bounding box center [1178, 301] width 108 height 29
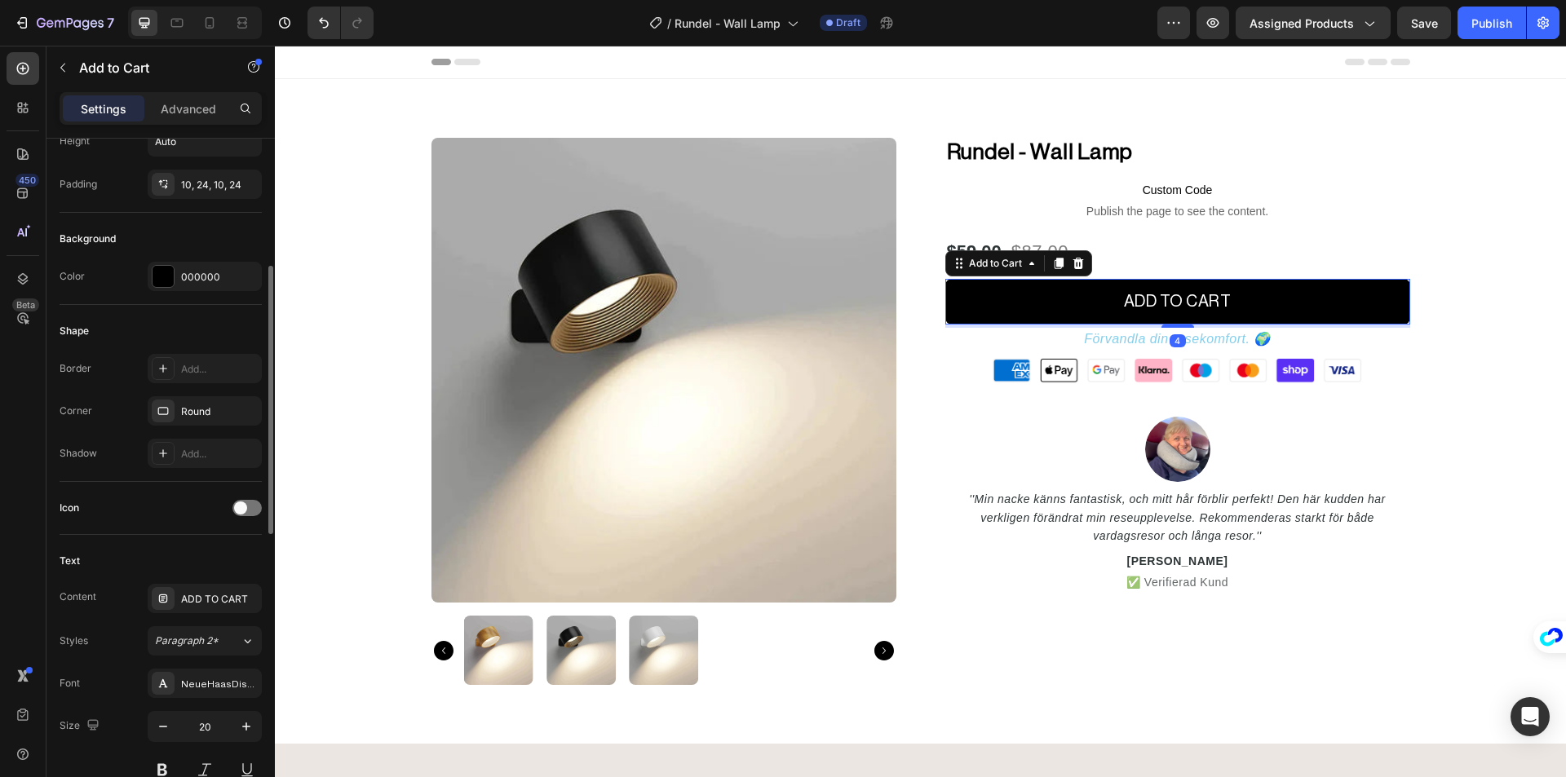
scroll to position [571, 0]
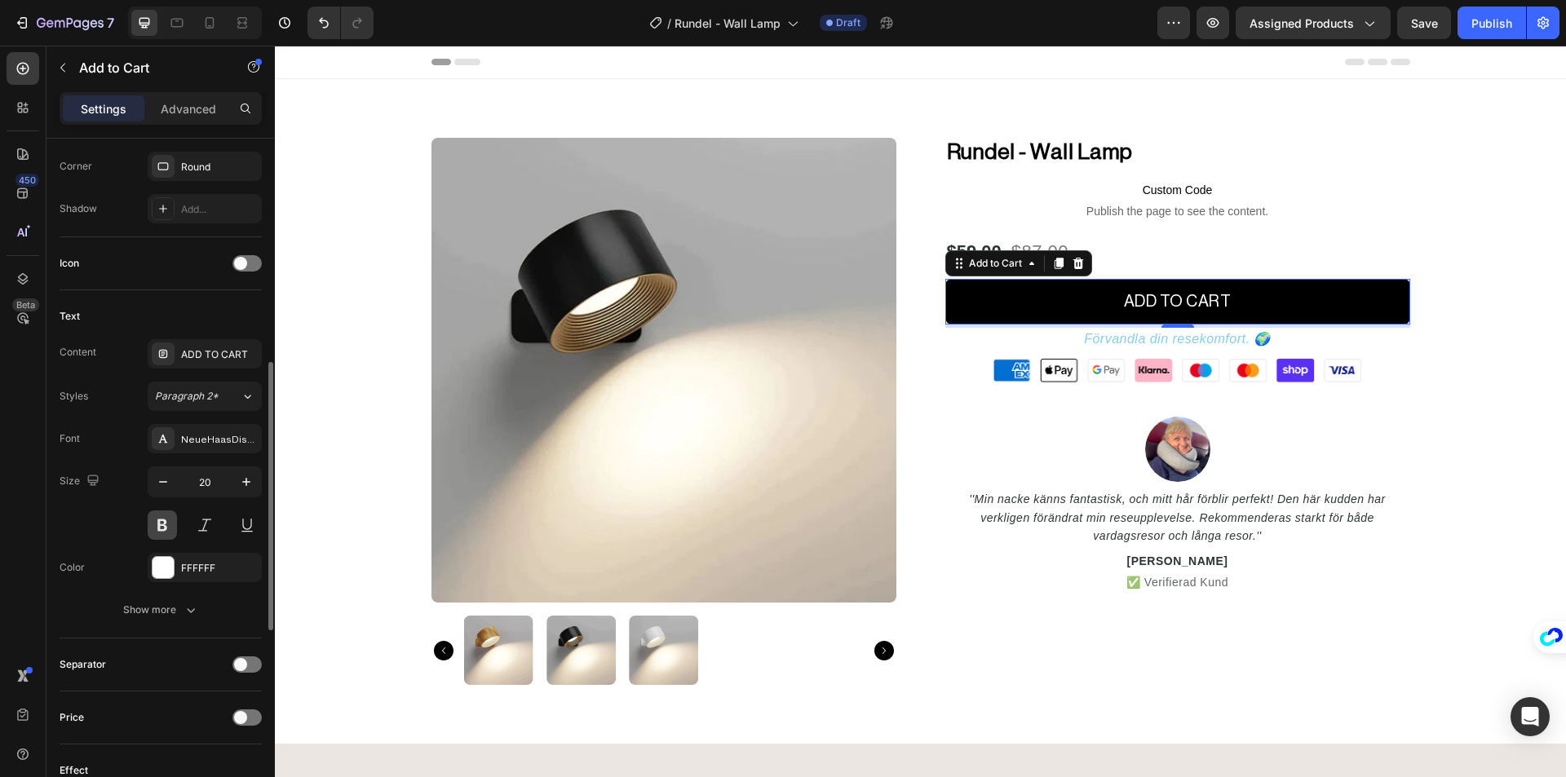
click at [163, 527] on button at bounding box center [162, 525] width 29 height 29
click at [165, 522] on button at bounding box center [162, 525] width 29 height 29
click at [163, 480] on icon "button" at bounding box center [163, 482] width 16 height 16
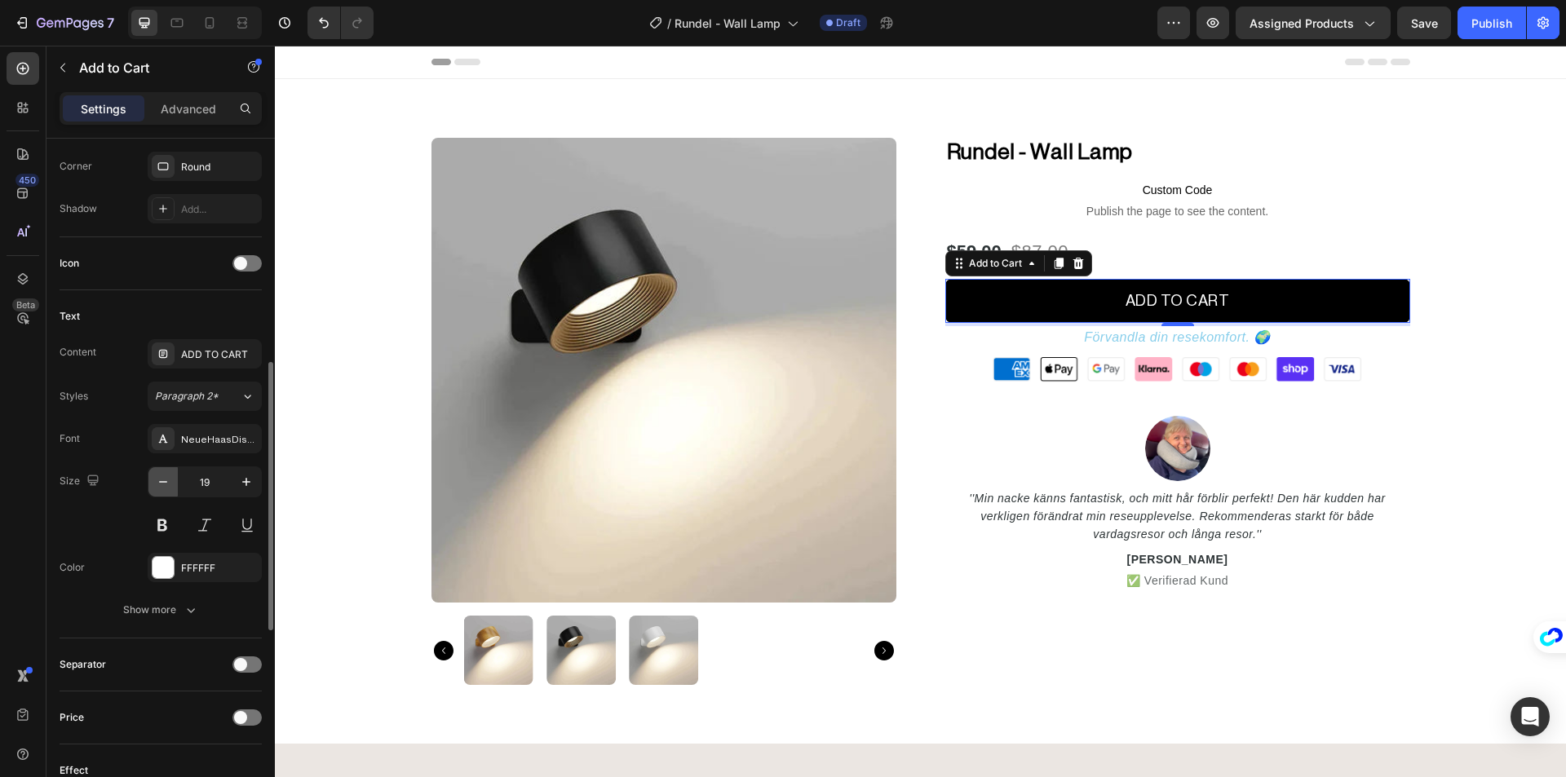
type input "18"
click at [119, 535] on div "Size 18" at bounding box center [161, 502] width 202 height 73
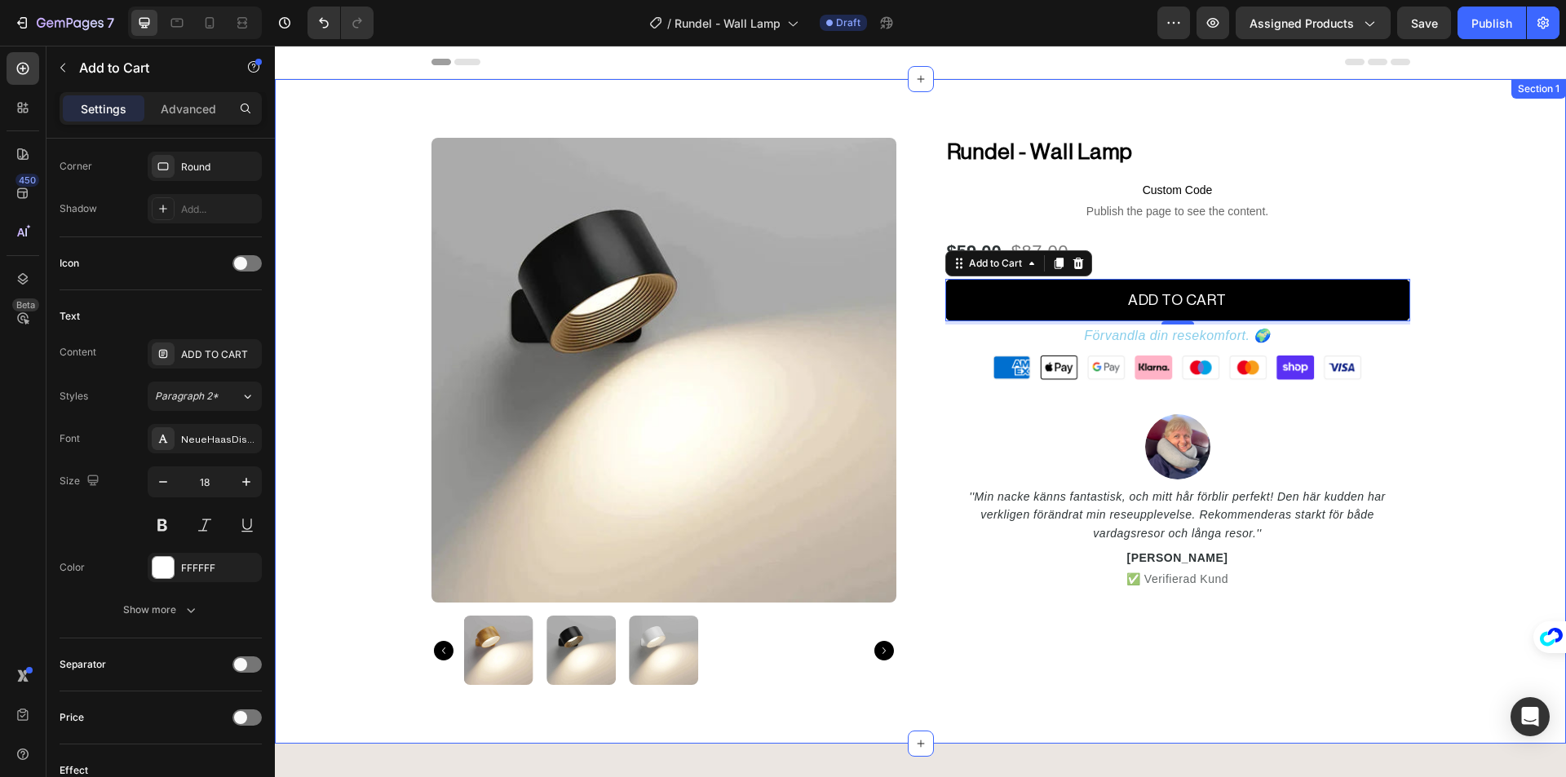
click at [1492, 360] on div "Product Images Rundel - Wall Lamp (P) Title Custom Code Publish the page to see…" at bounding box center [920, 411] width 1266 height 547
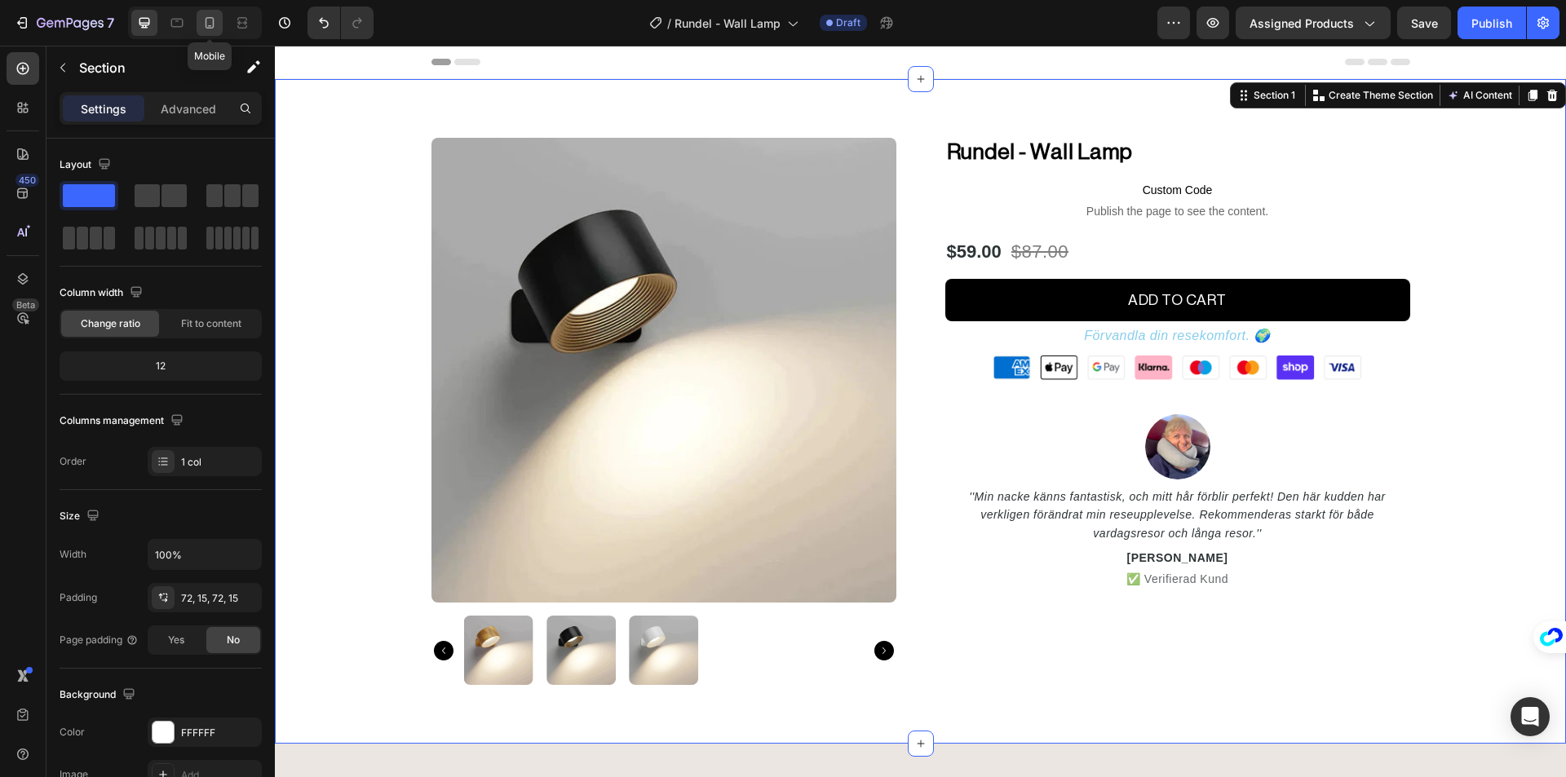
click at [205, 24] on icon at bounding box center [209, 23] width 16 height 16
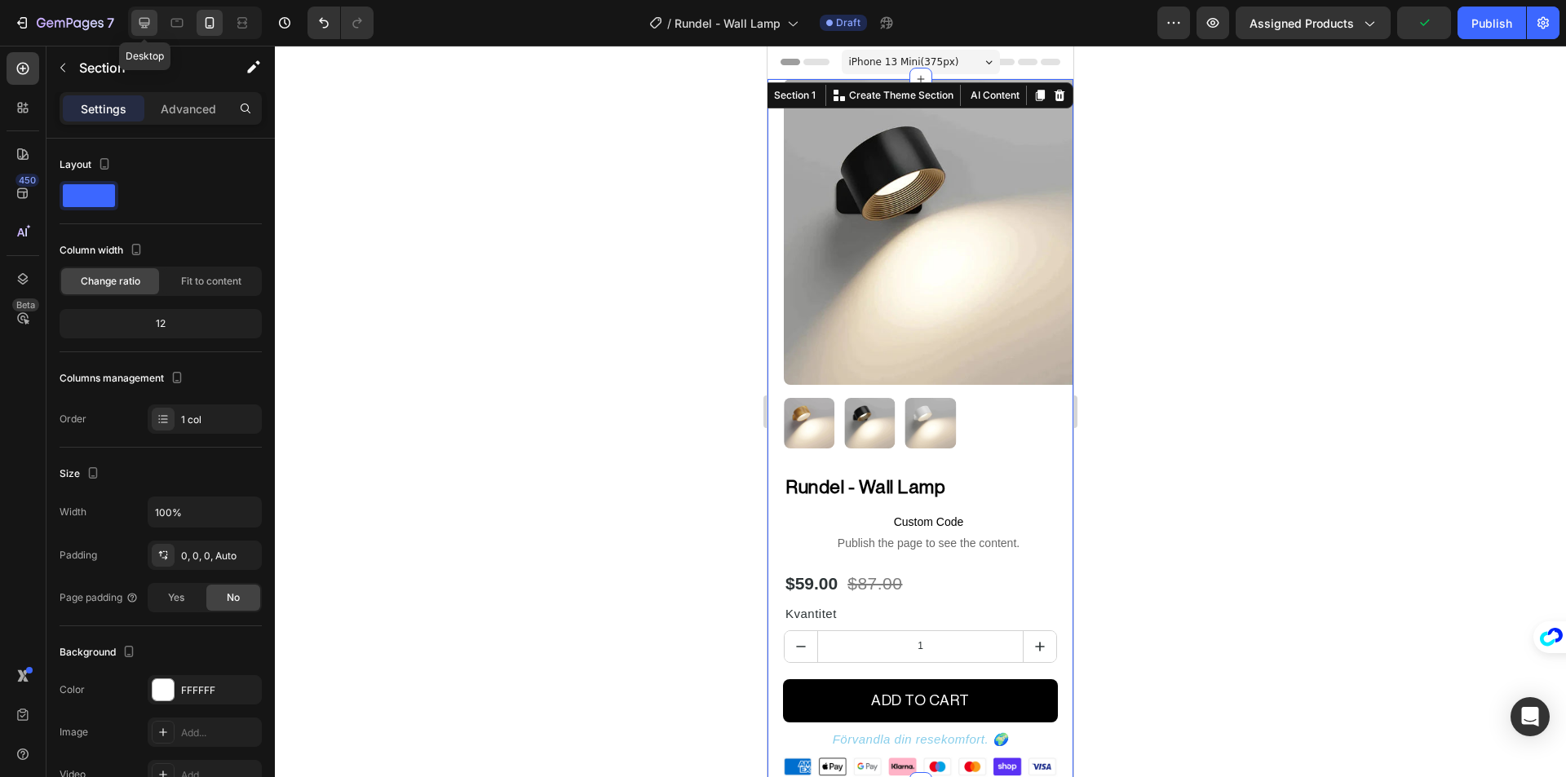
click at [141, 27] on icon at bounding box center [144, 23] width 16 height 16
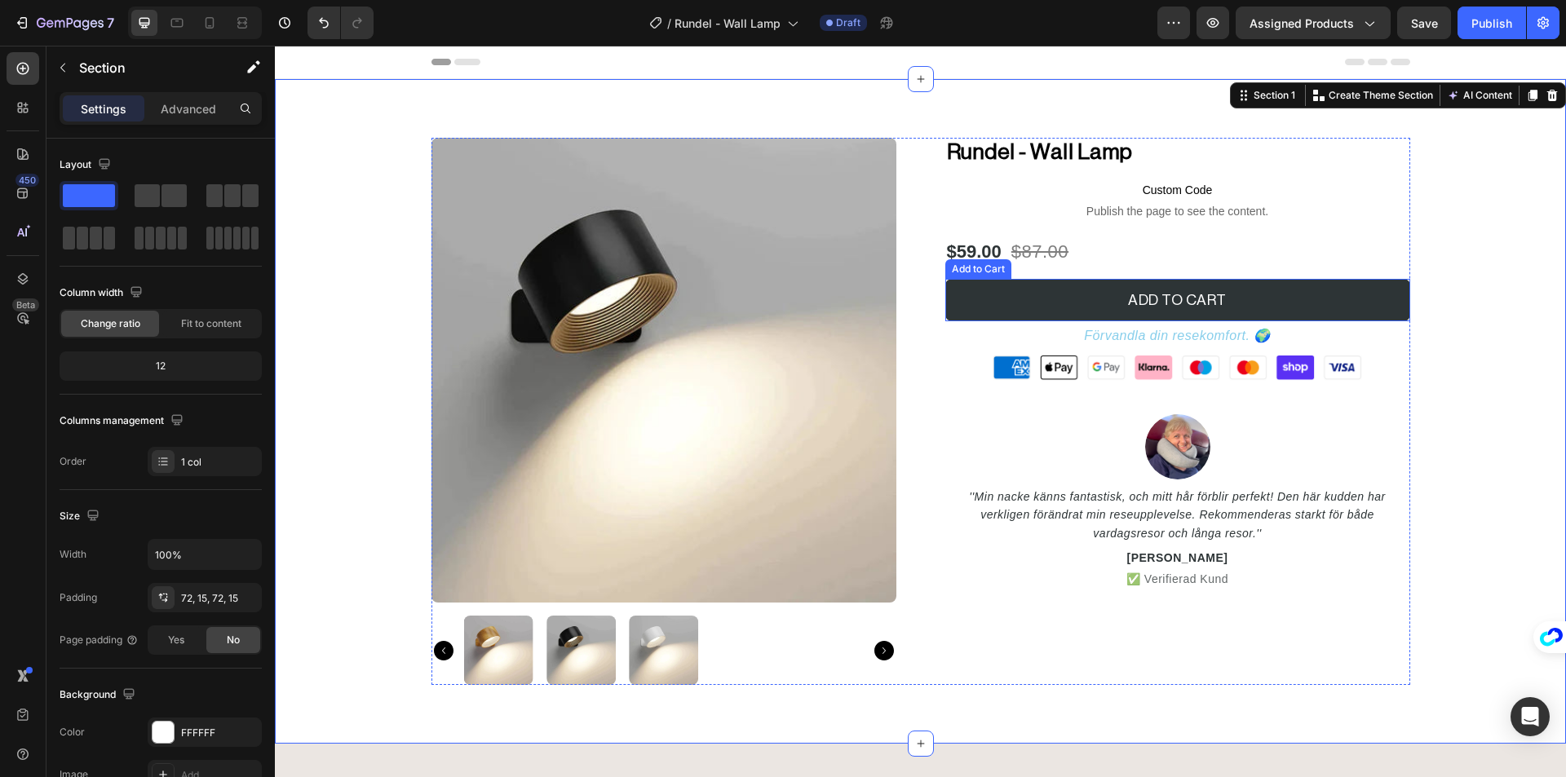
click at [995, 309] on button "ADD TO CART" at bounding box center [1177, 300] width 465 height 42
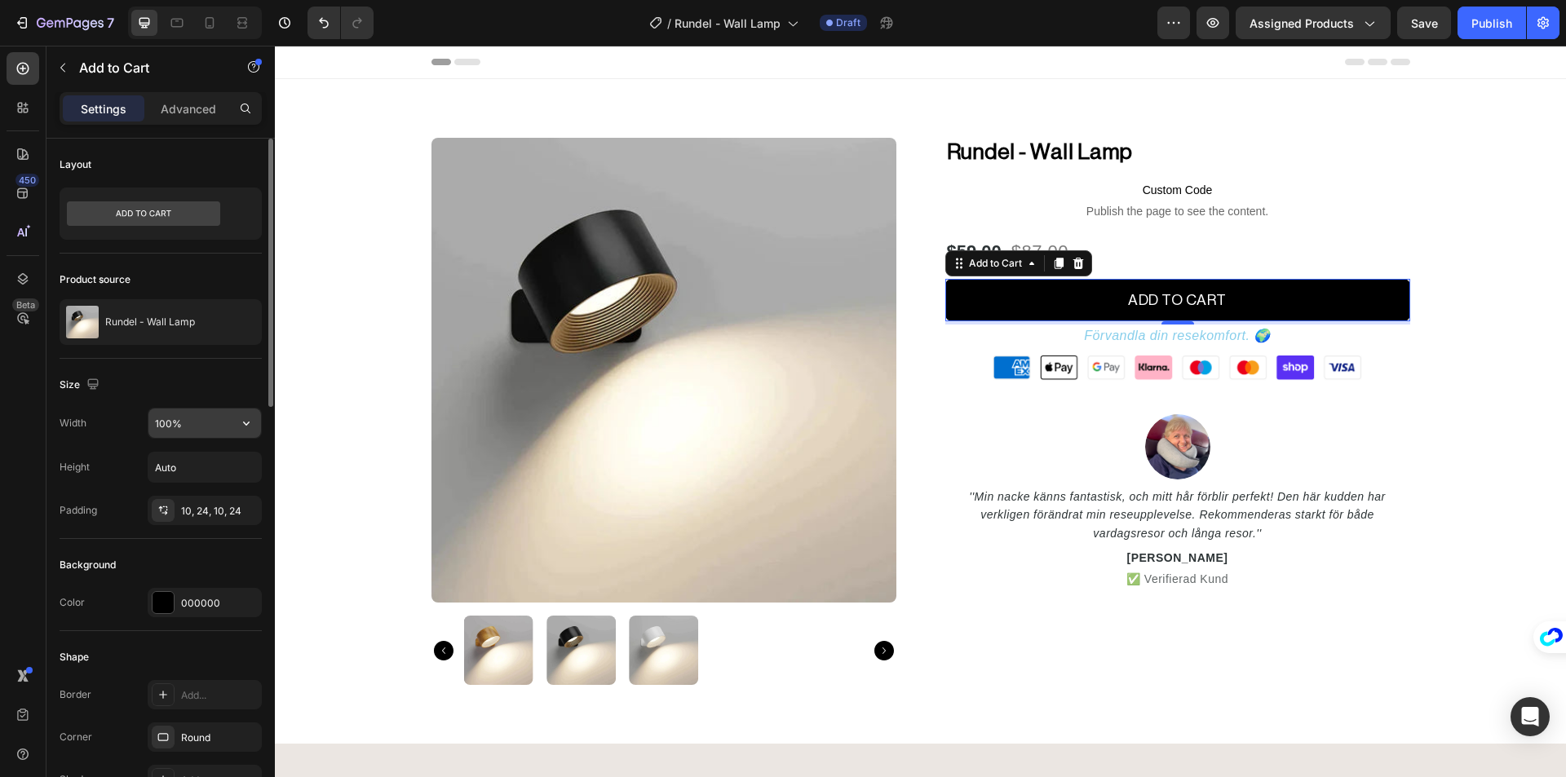
scroll to position [163, 0]
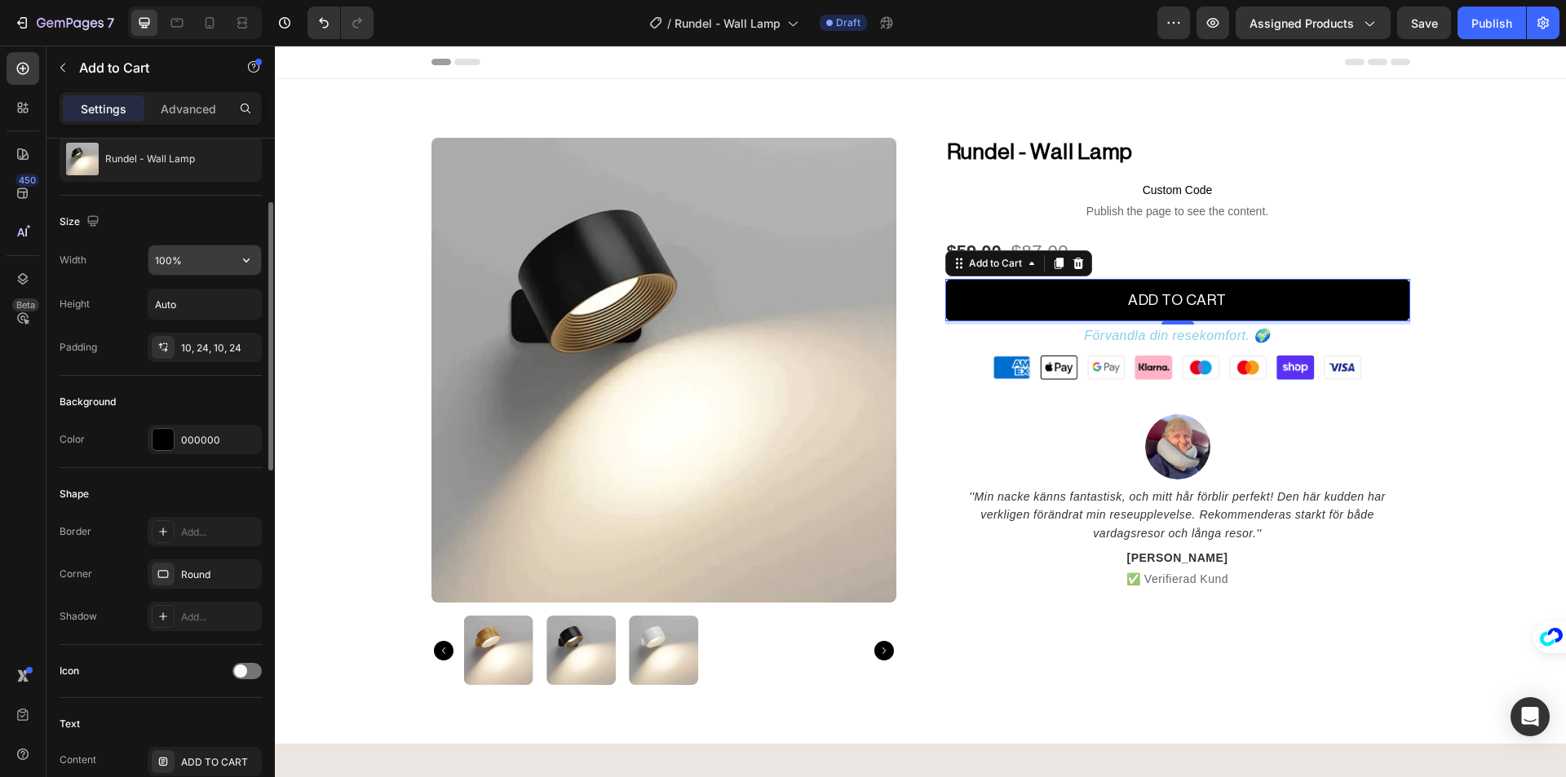
click at [203, 250] on input "100%" at bounding box center [204, 259] width 113 height 29
click at [222, 259] on input "100%" at bounding box center [204, 259] width 113 height 29
click at [252, 258] on icon "button" at bounding box center [246, 260] width 16 height 16
click at [207, 346] on div "10, 24, 10, 24" at bounding box center [204, 348] width 47 height 15
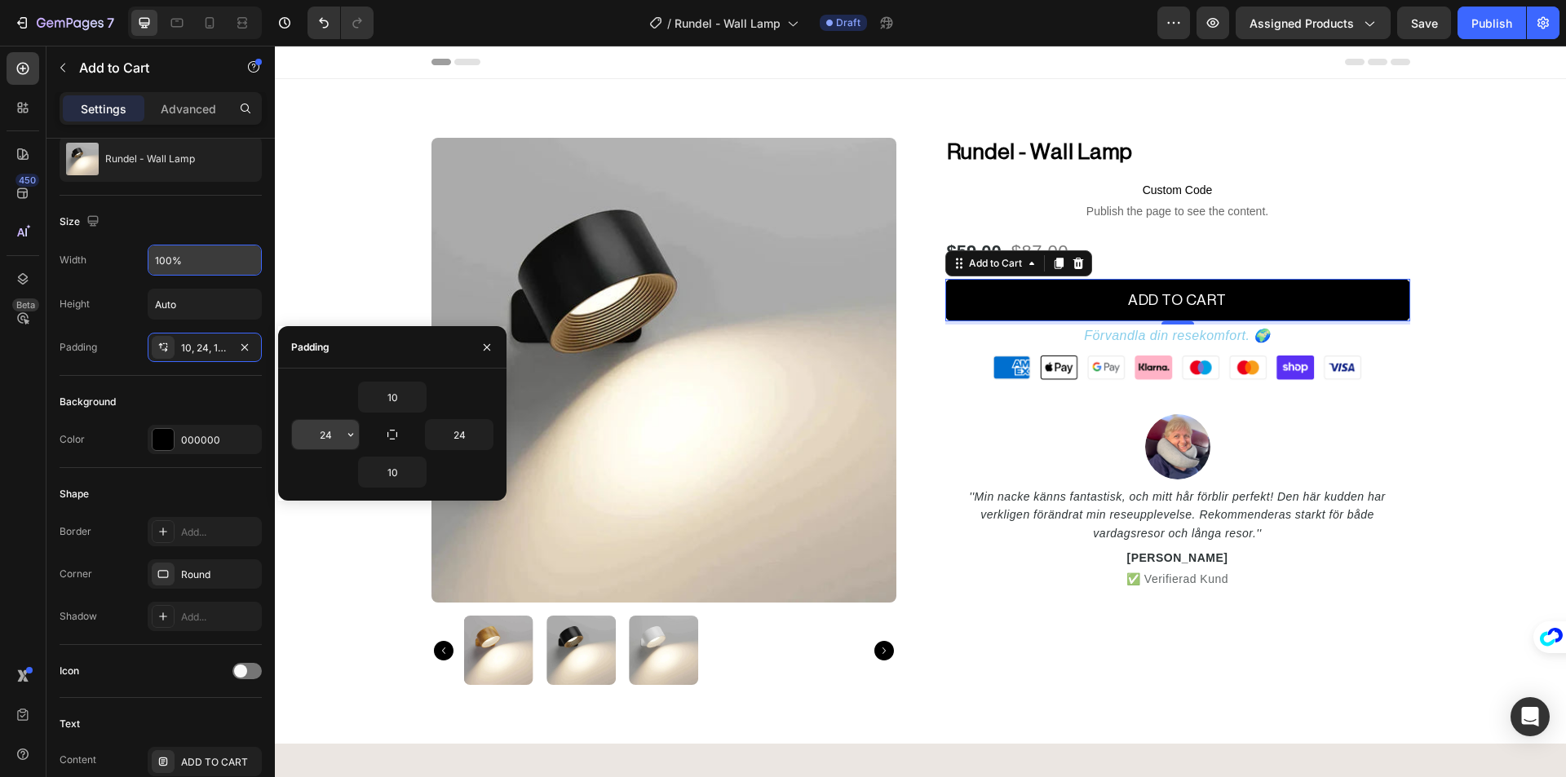
click at [330, 438] on input "24" at bounding box center [325, 434] width 67 height 29
click at [388, 401] on input "10" at bounding box center [392, 396] width 67 height 29
type input "8"
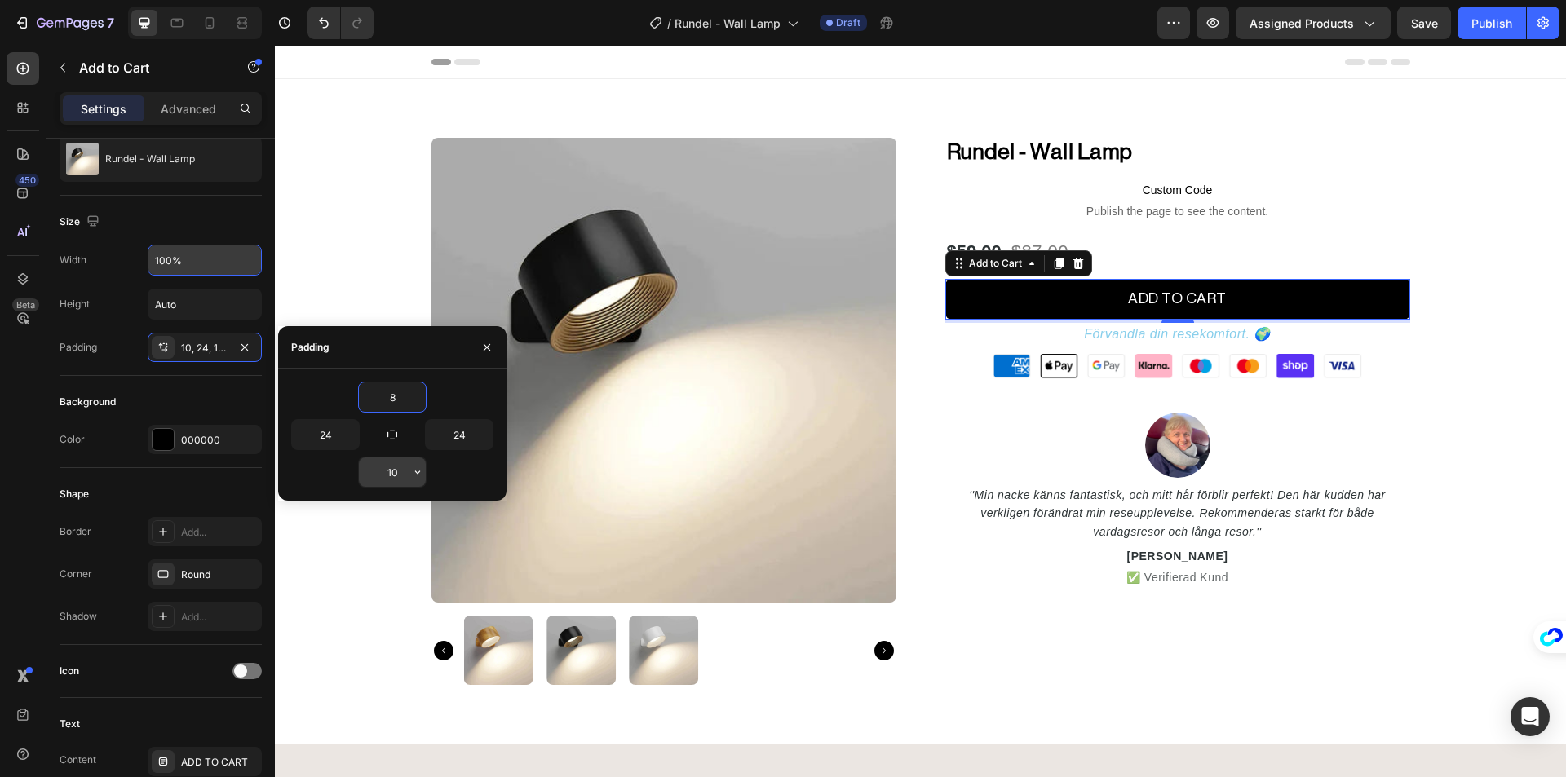
click at [404, 471] on input "10" at bounding box center [392, 472] width 67 height 29
click at [404, 471] on input "8" at bounding box center [392, 472] width 67 height 29
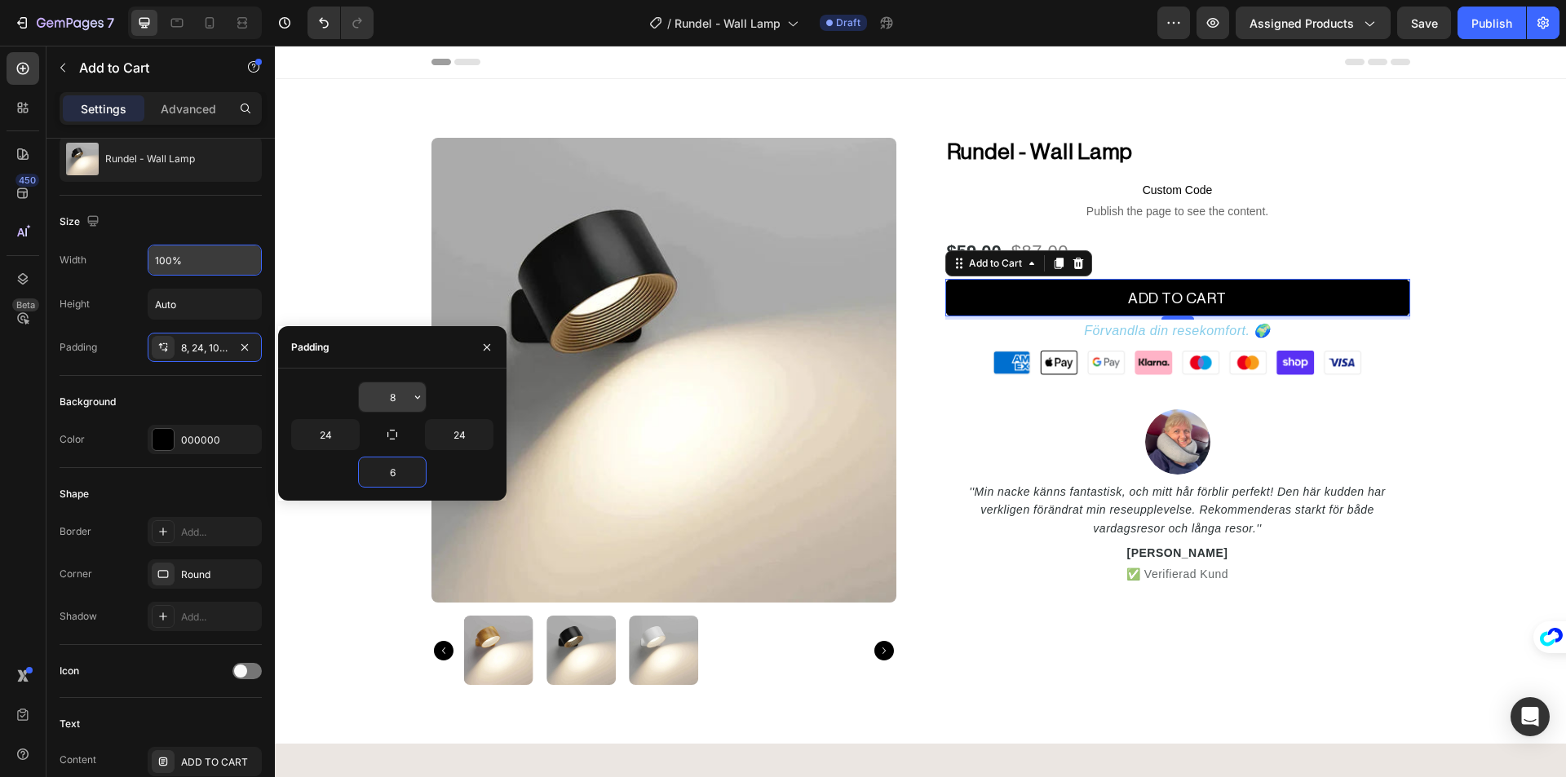
type input "6"
click at [400, 401] on input "8" at bounding box center [392, 396] width 67 height 29
type input "6"
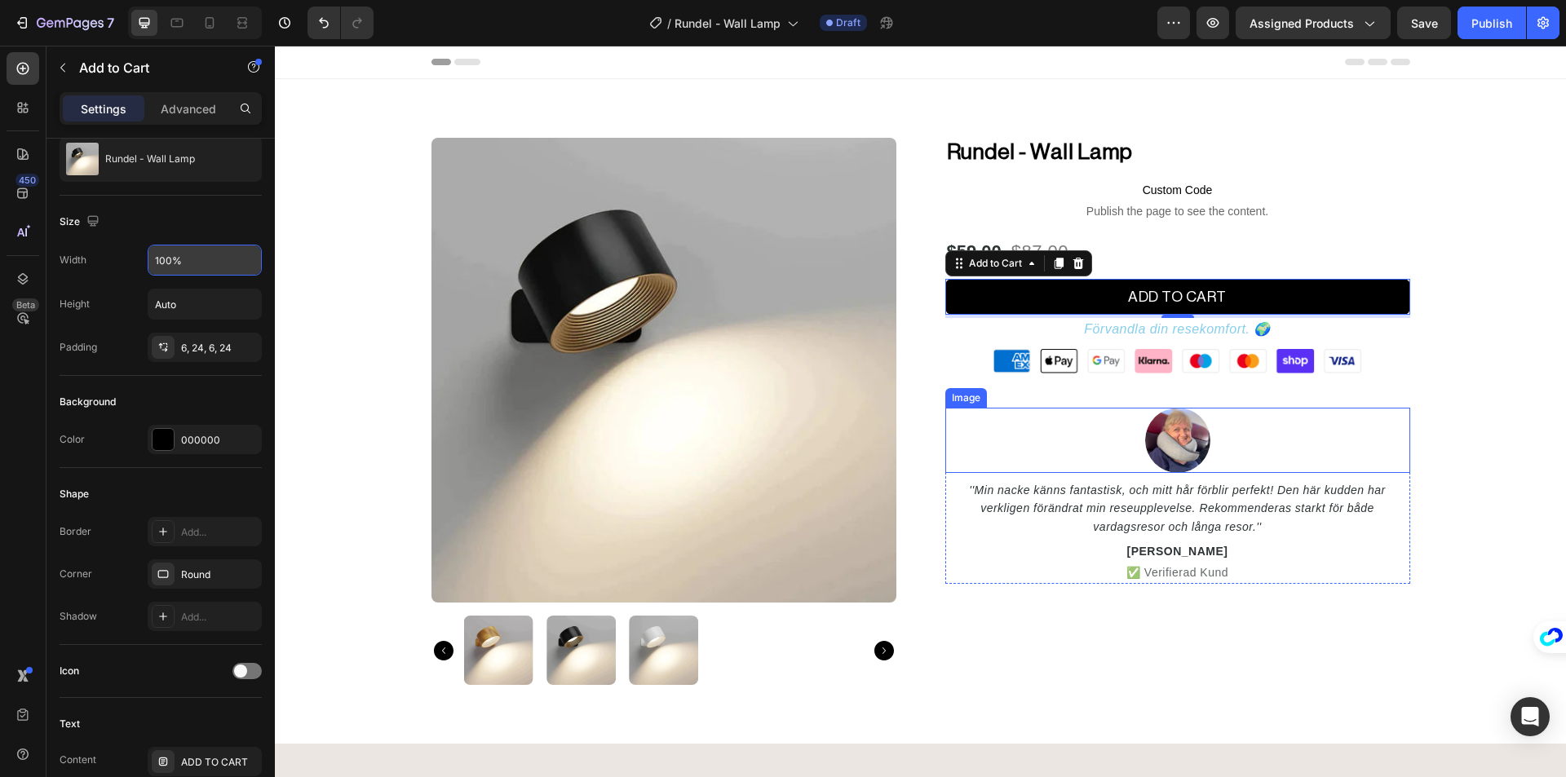
click at [1526, 421] on div "Product Images Rundel - Wall Lamp (P) Title Custom Code Publish the page to see…" at bounding box center [920, 411] width 1266 height 547
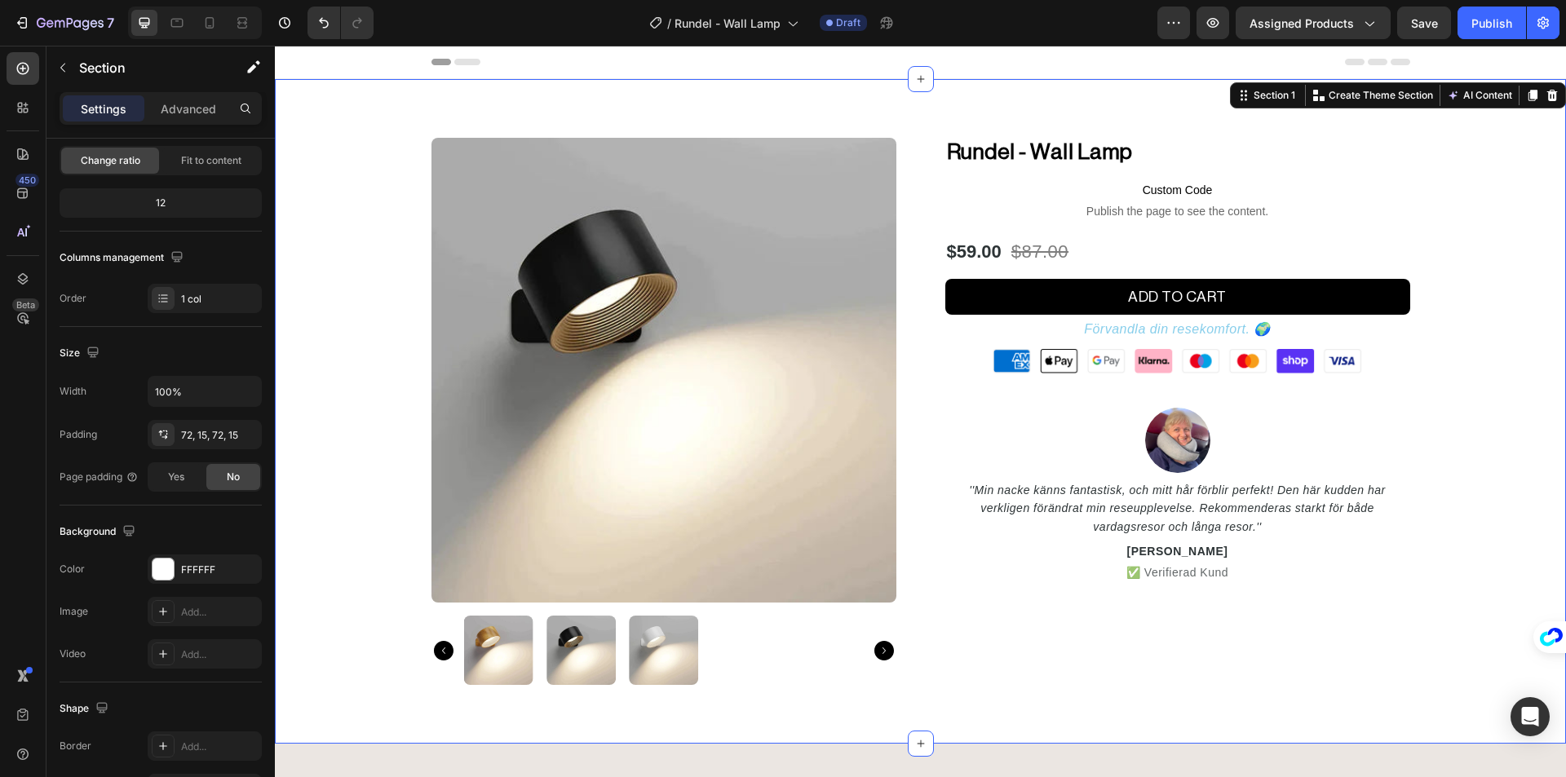
scroll to position [0, 0]
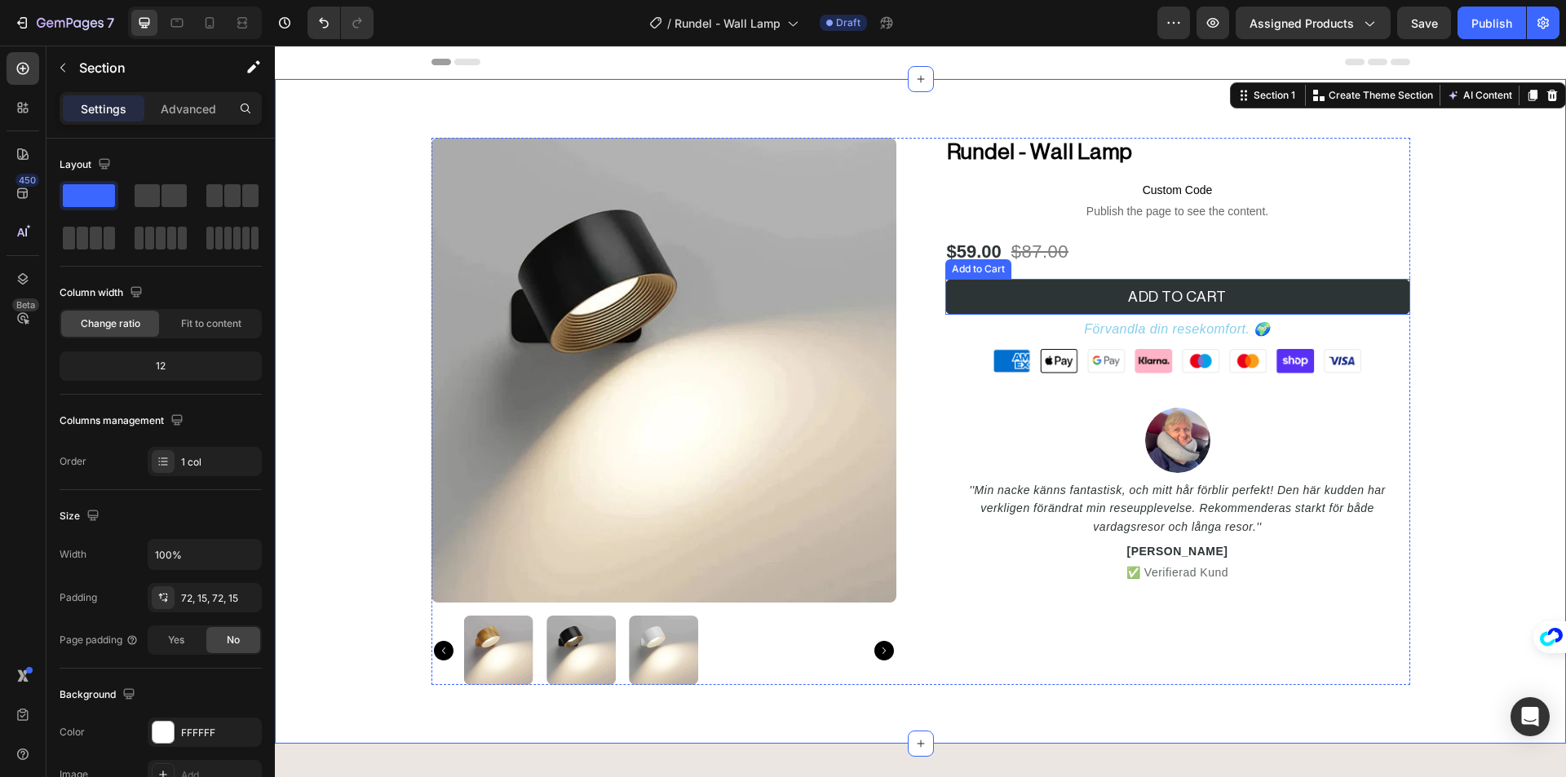
click at [1373, 303] on button "ADD TO CART" at bounding box center [1177, 297] width 465 height 36
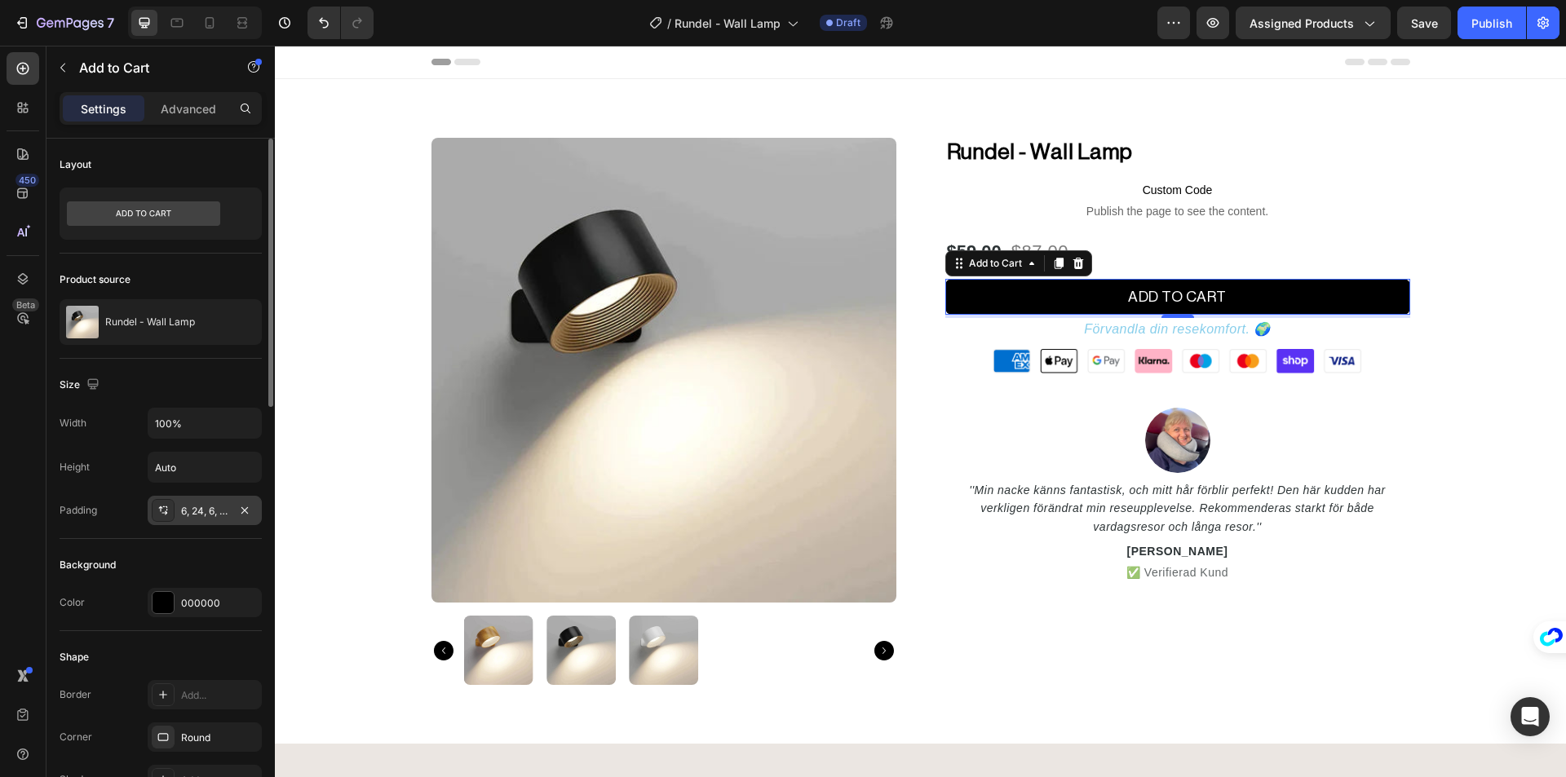
click at [204, 511] on div "6, 24, 6, 24" at bounding box center [204, 511] width 47 height 15
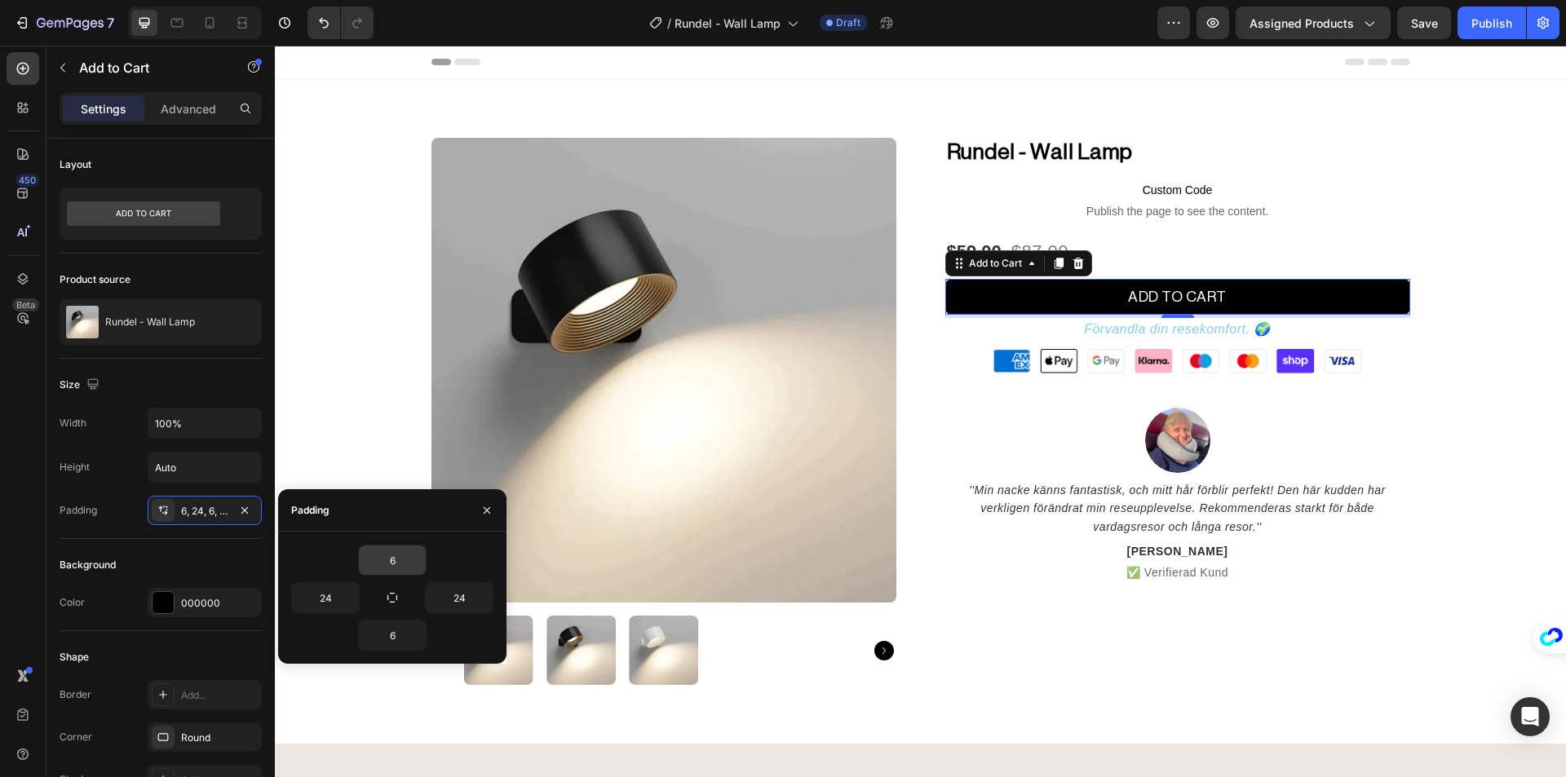
click at [380, 550] on input "6" at bounding box center [392, 560] width 67 height 29
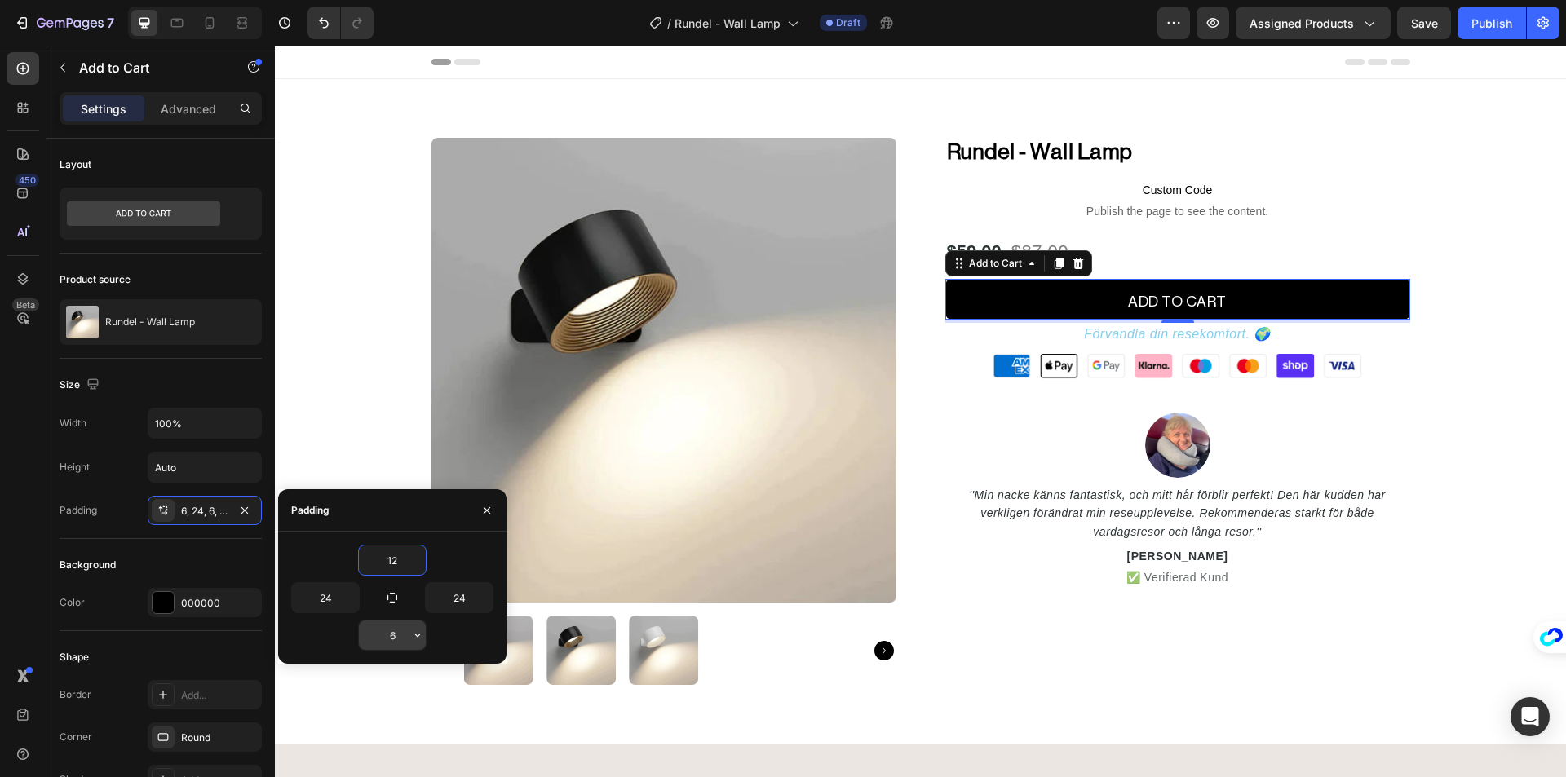
type input "12"
click at [395, 634] on input "6" at bounding box center [392, 635] width 67 height 29
type input "12"
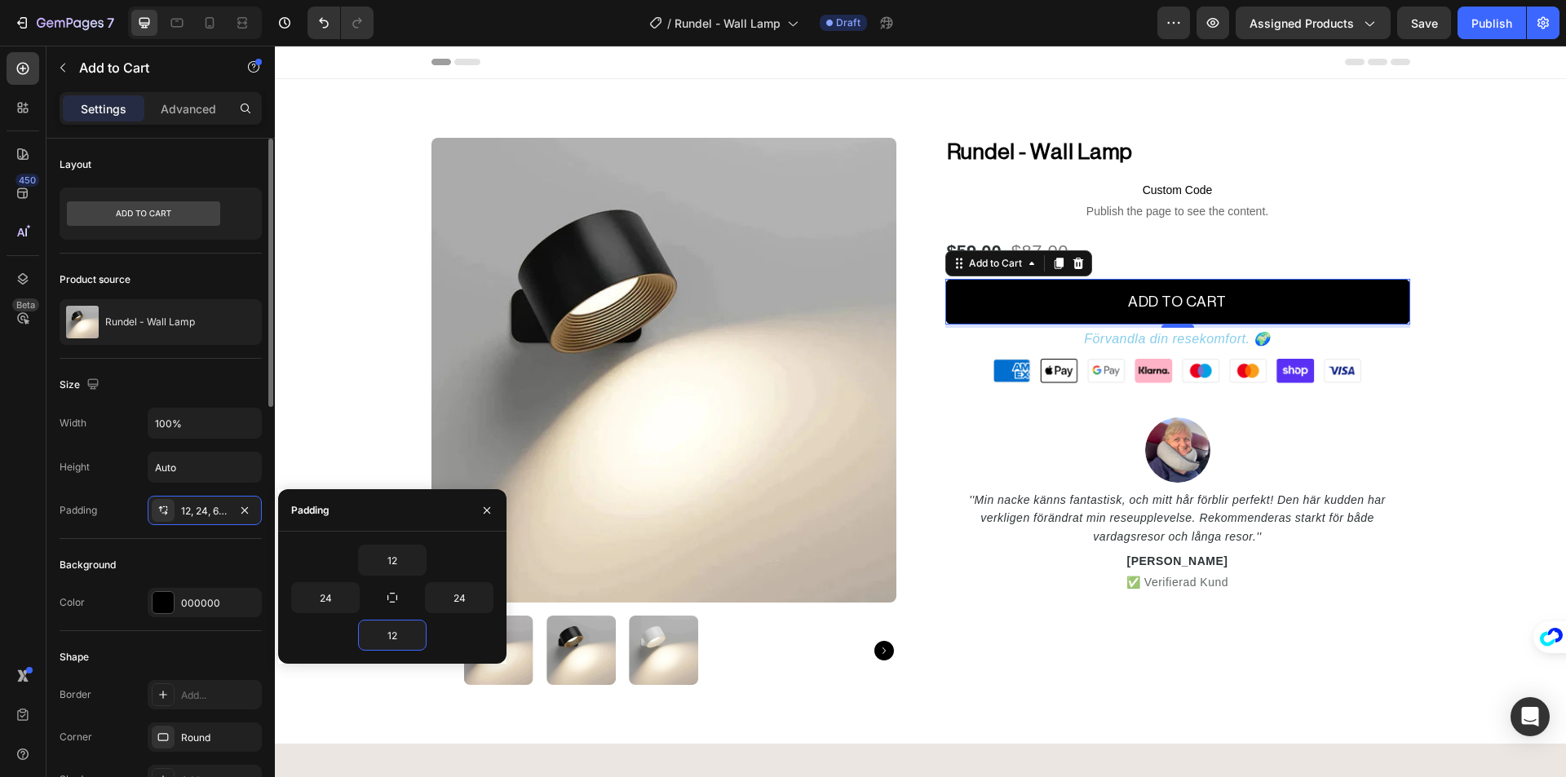
click at [178, 563] on div "Background" at bounding box center [161, 565] width 202 height 26
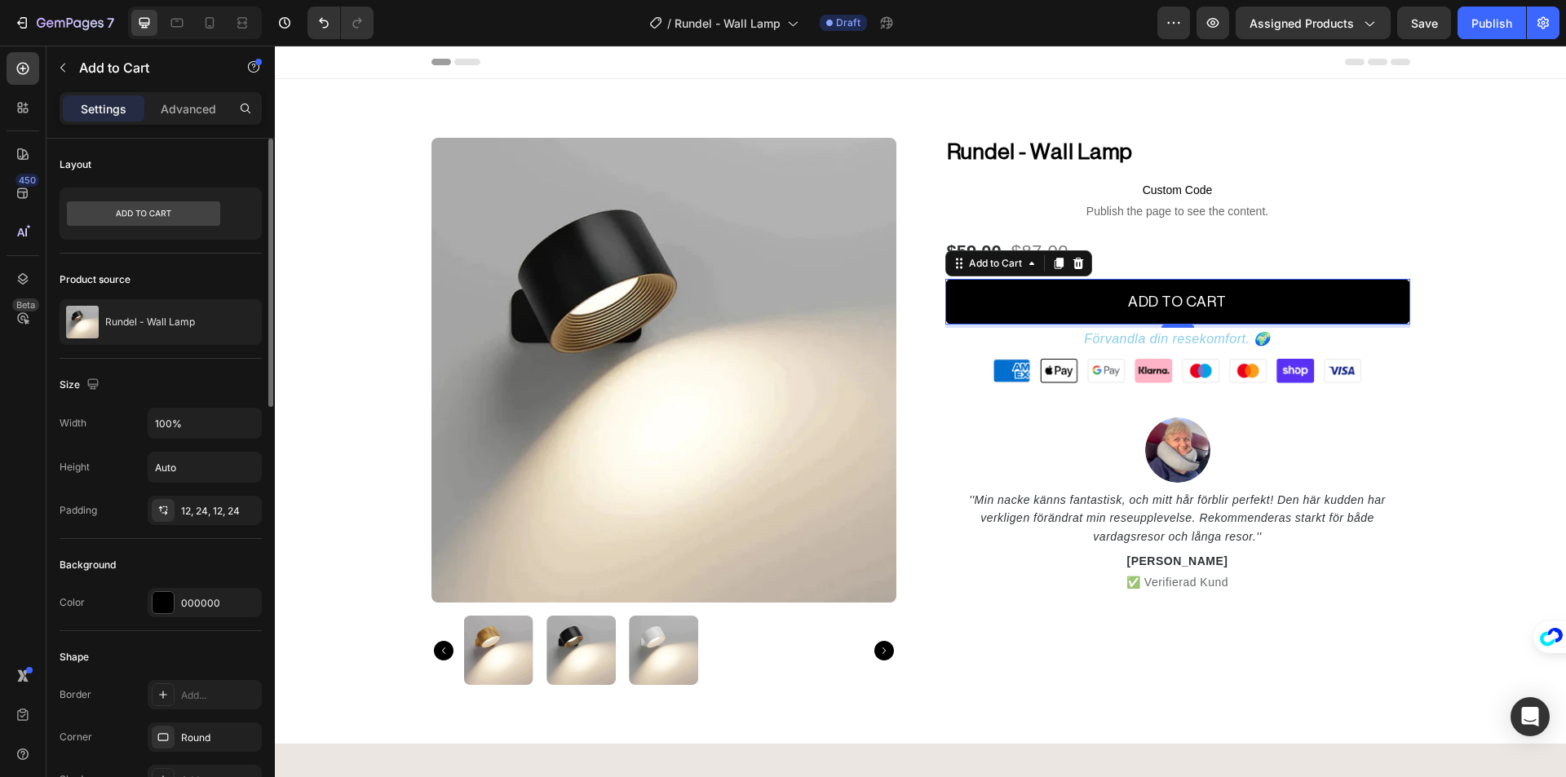
scroll to position [163, 0]
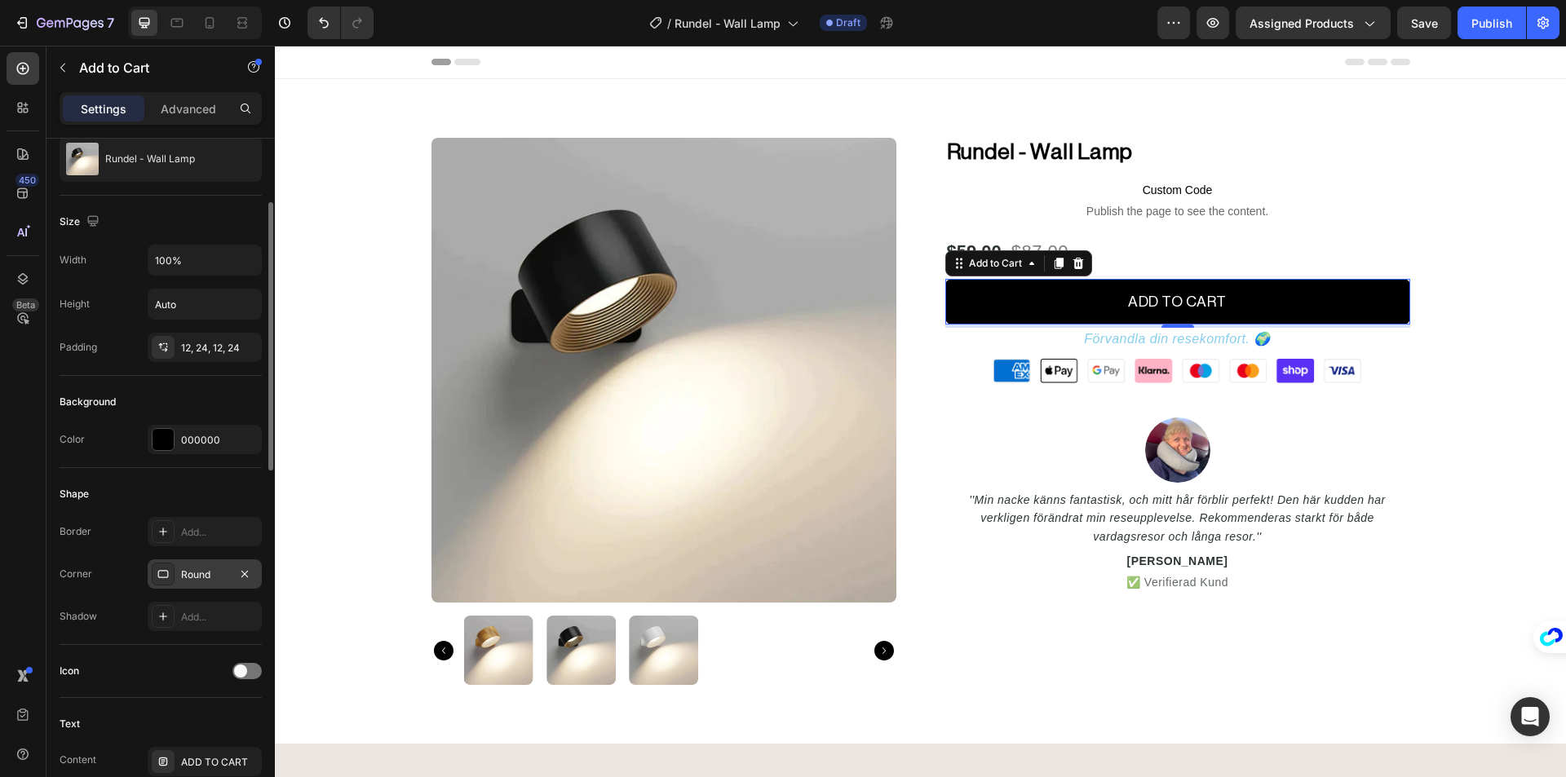
click at [207, 573] on div "Round" at bounding box center [204, 575] width 47 height 15
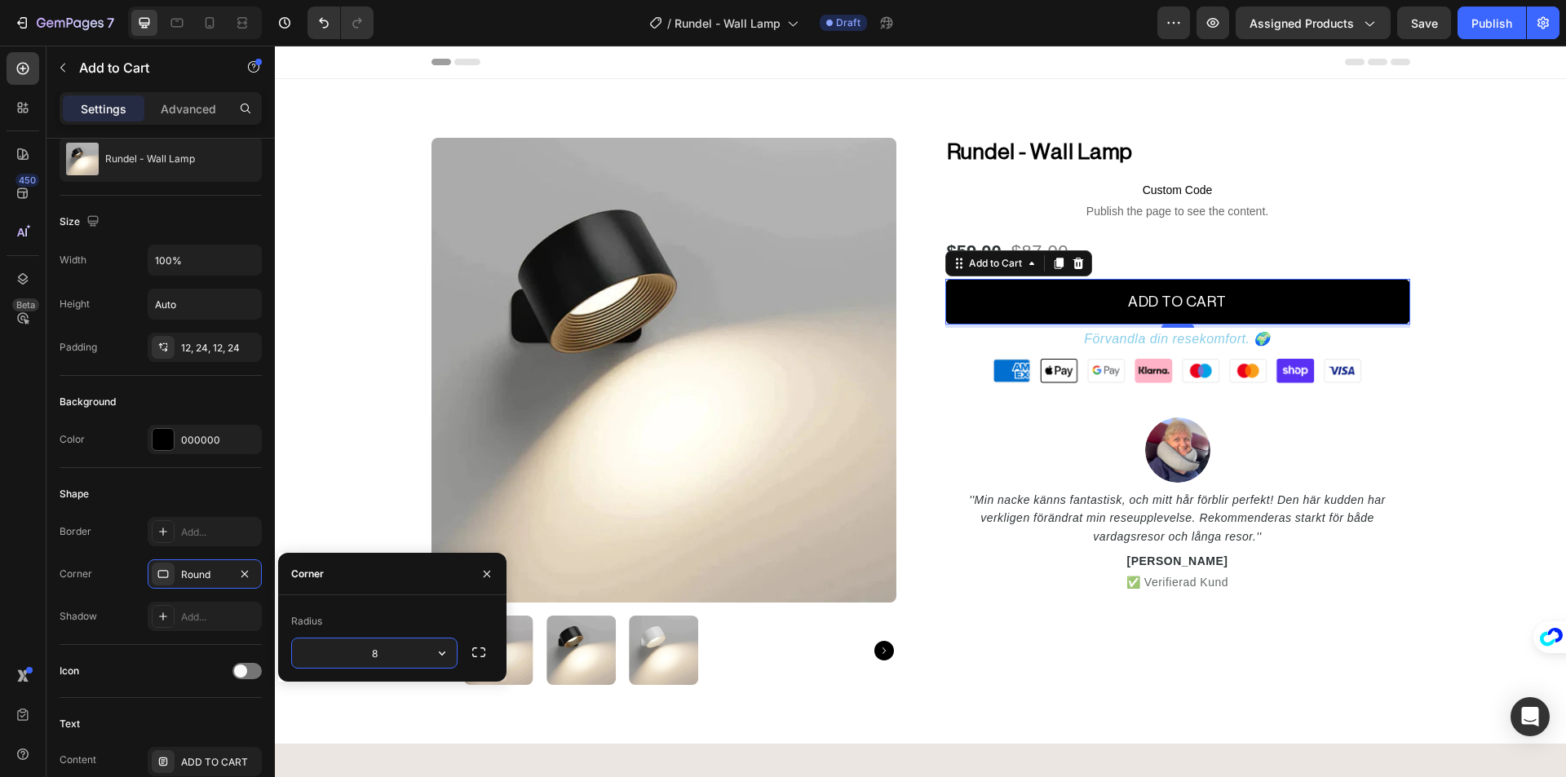
click at [418, 650] on input "8" at bounding box center [374, 653] width 165 height 29
type input "6"
click at [1523, 501] on div "Product Images Rundel - Wall Lamp (P) Title Custom Code Publish the page to see…" at bounding box center [920, 411] width 1266 height 547
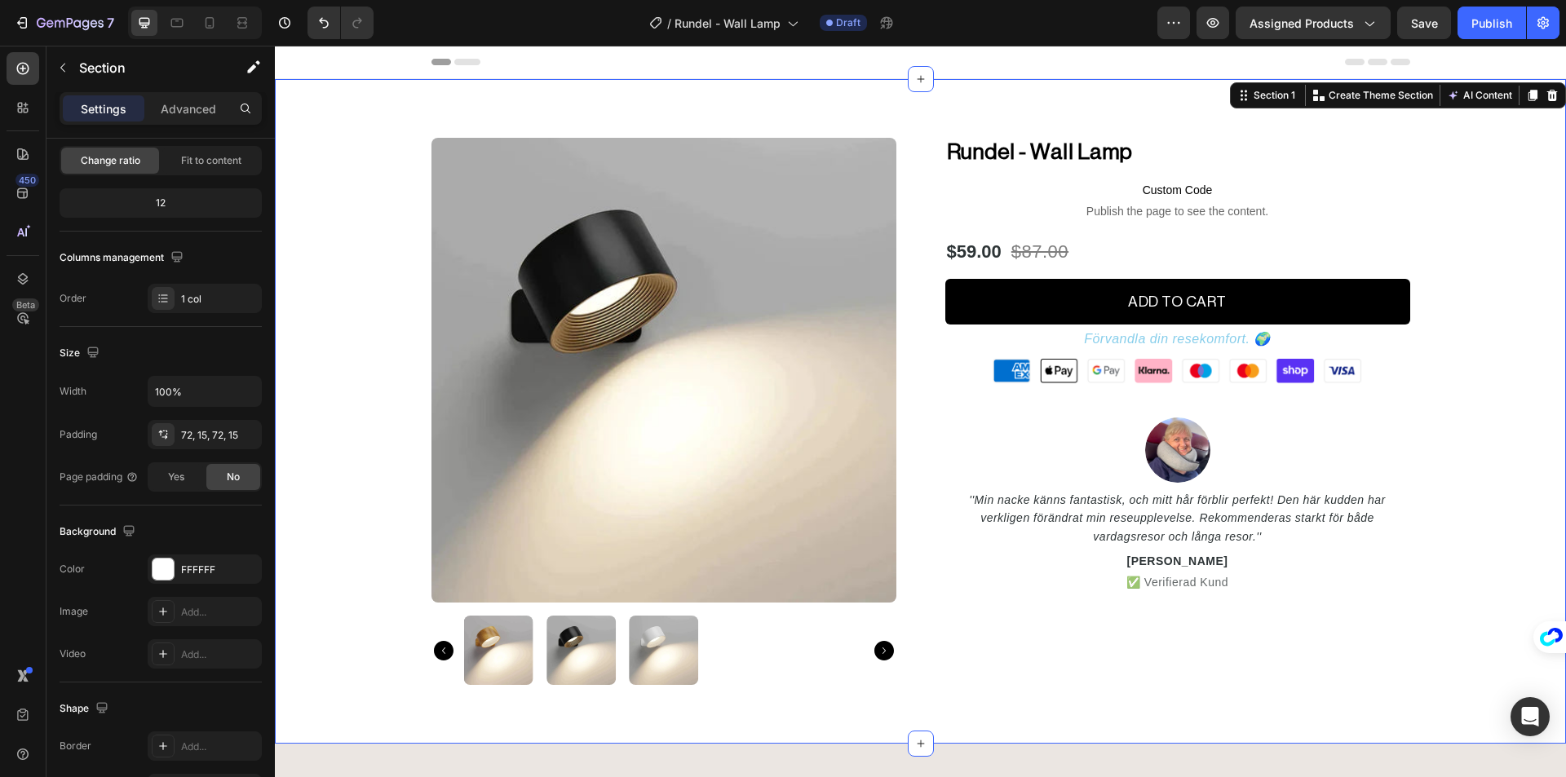
scroll to position [0, 0]
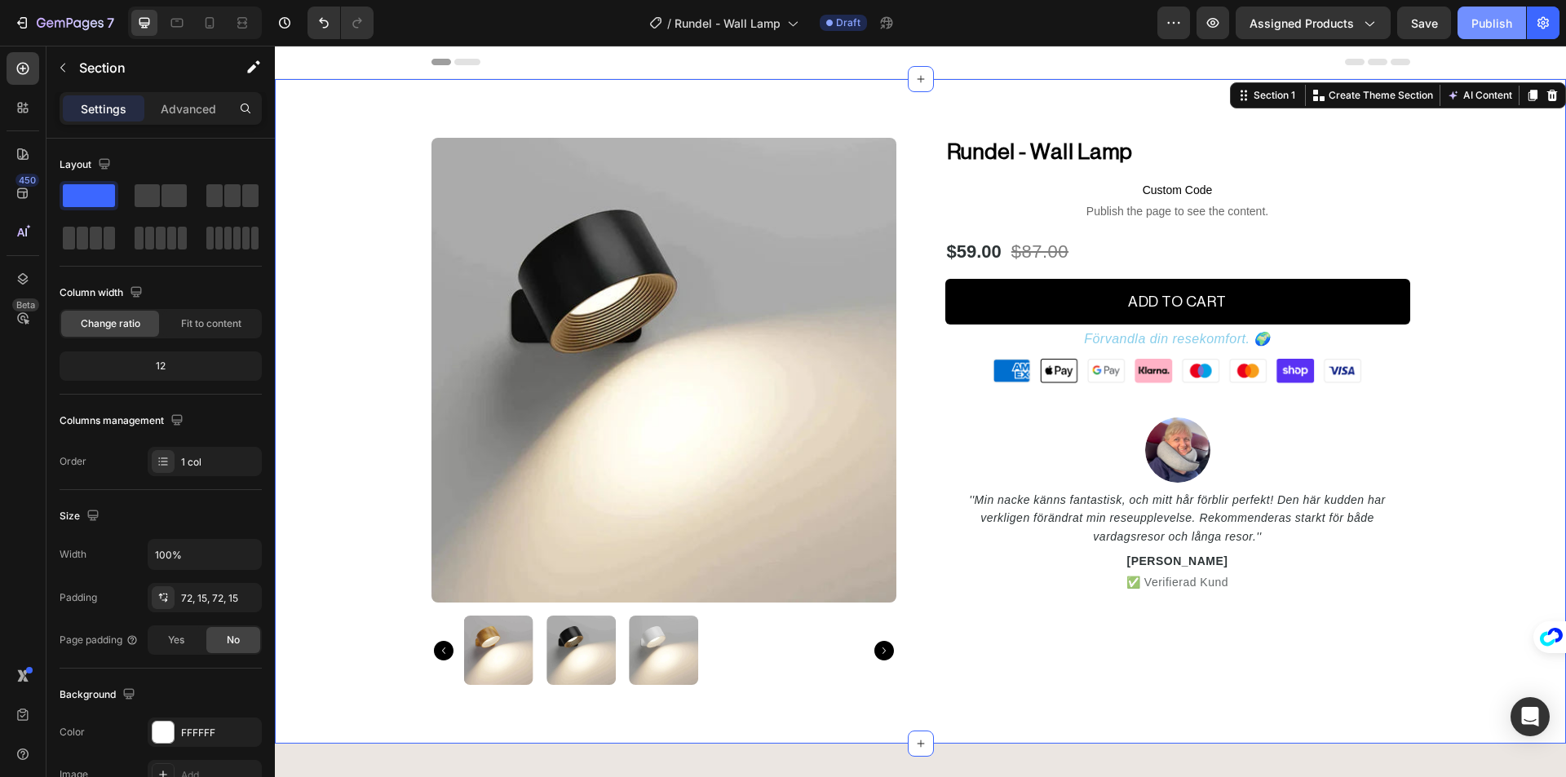
click at [1508, 24] on div "Publish" at bounding box center [1491, 23] width 41 height 17
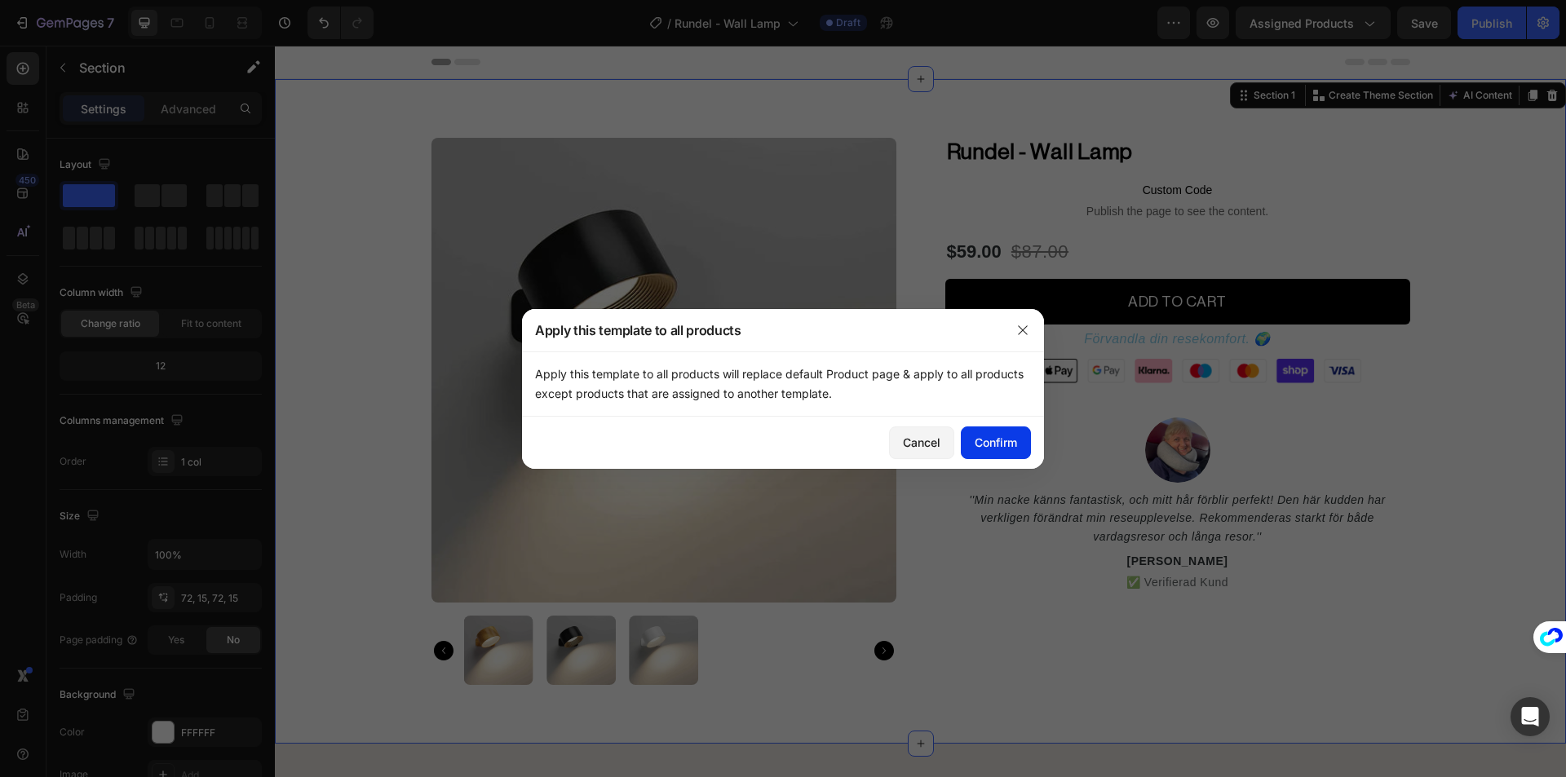
click at [1002, 452] on button "Confirm" at bounding box center [996, 443] width 70 height 33
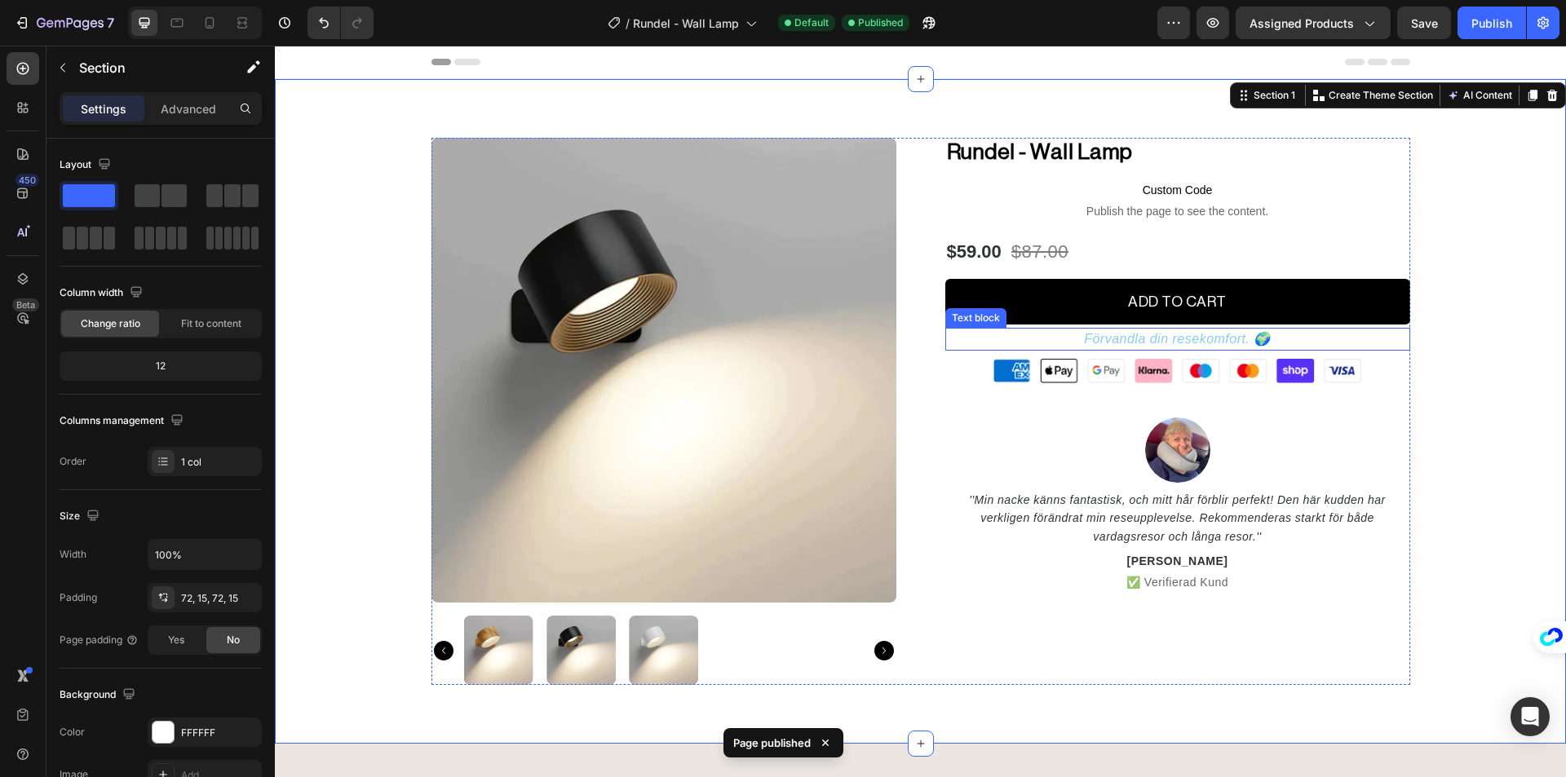
click at [1099, 343] on p "Förvandla din resekomfort. 🌍" at bounding box center [1178, 339] width 462 height 20
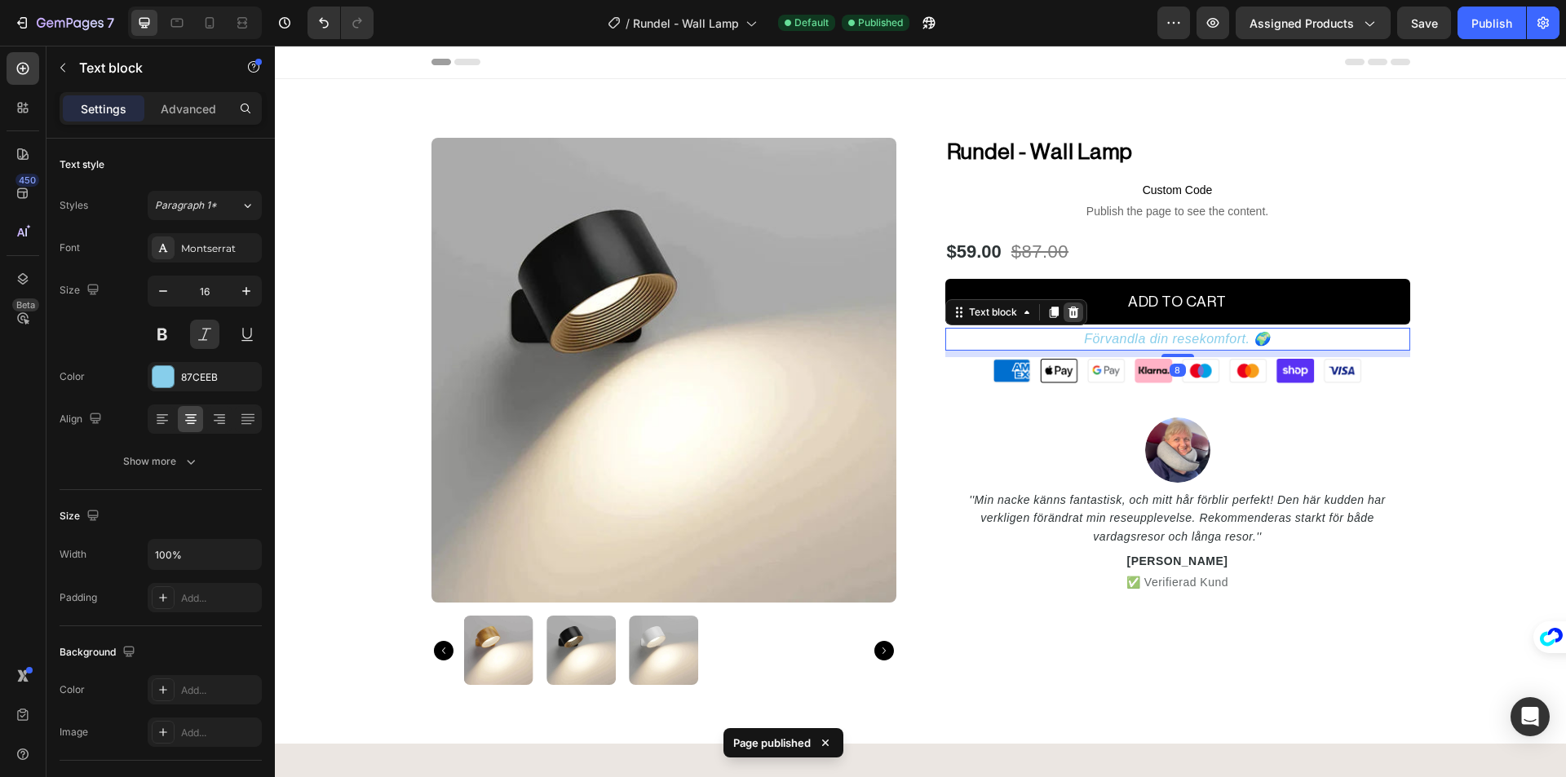
click at [1067, 321] on div at bounding box center [1073, 313] width 20 height 20
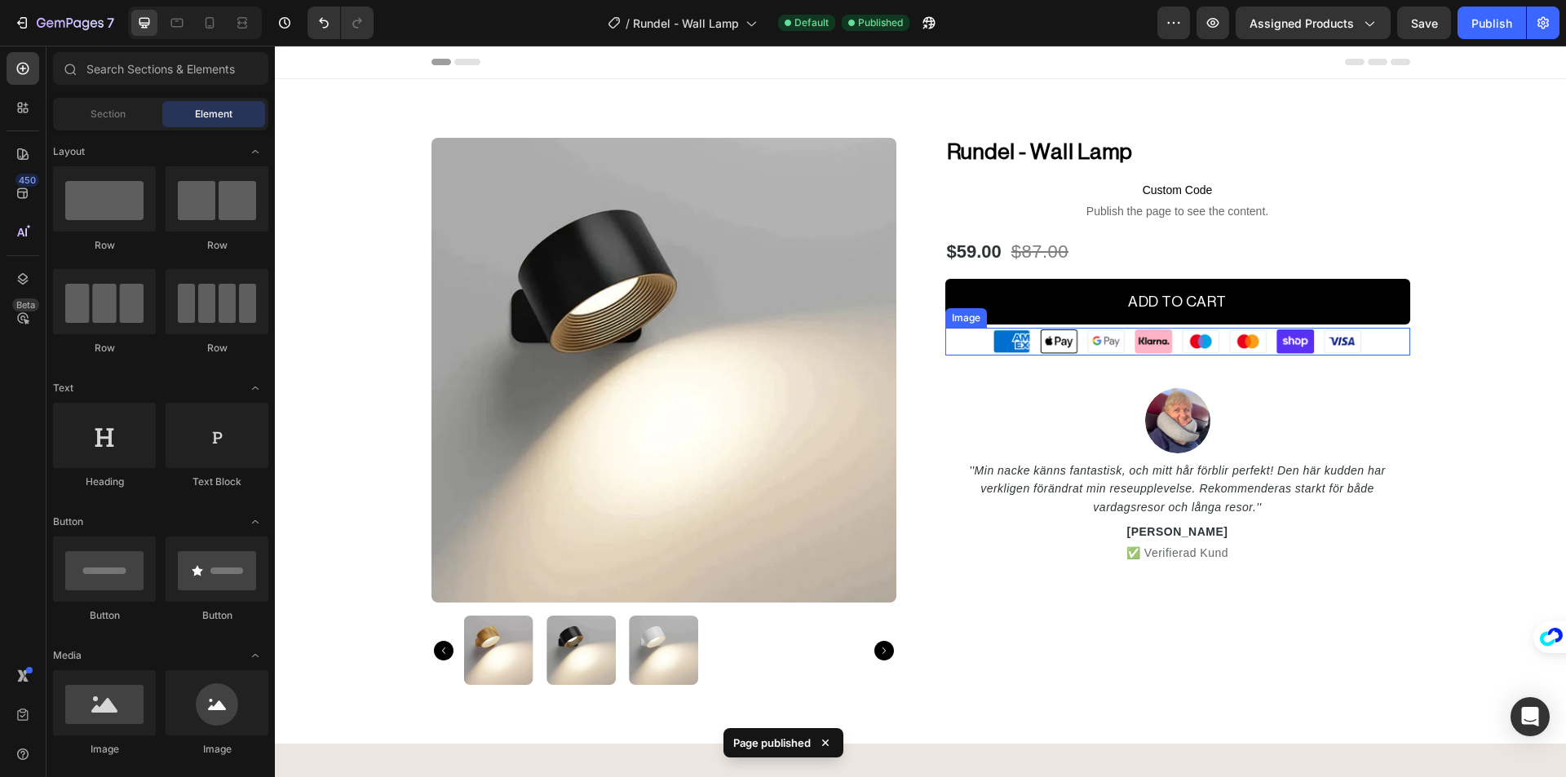
click at [1061, 342] on img at bounding box center [1178, 341] width 372 height 27
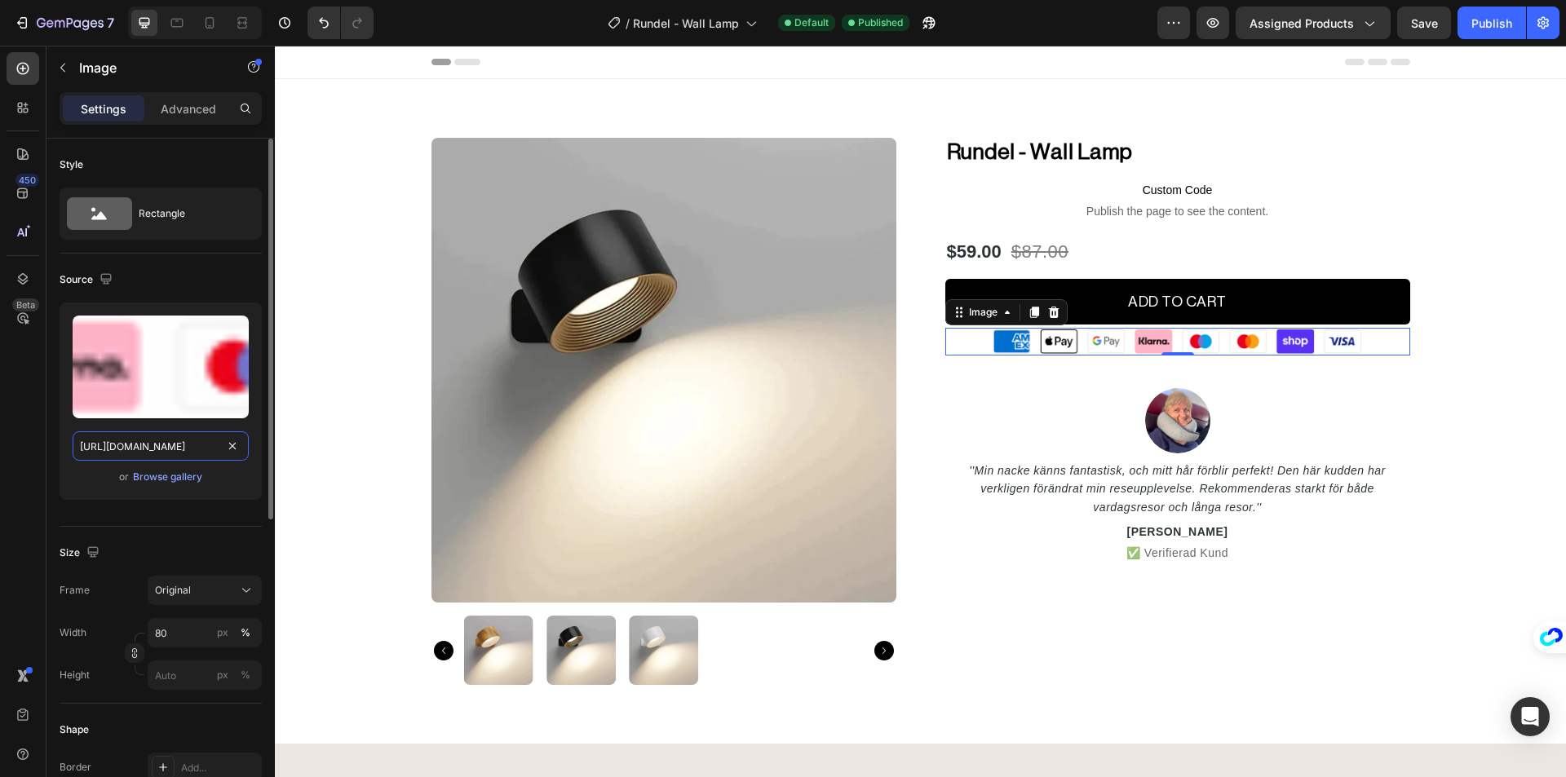
click at [171, 453] on input "[URL][DOMAIN_NAME]" at bounding box center [161, 445] width 176 height 29
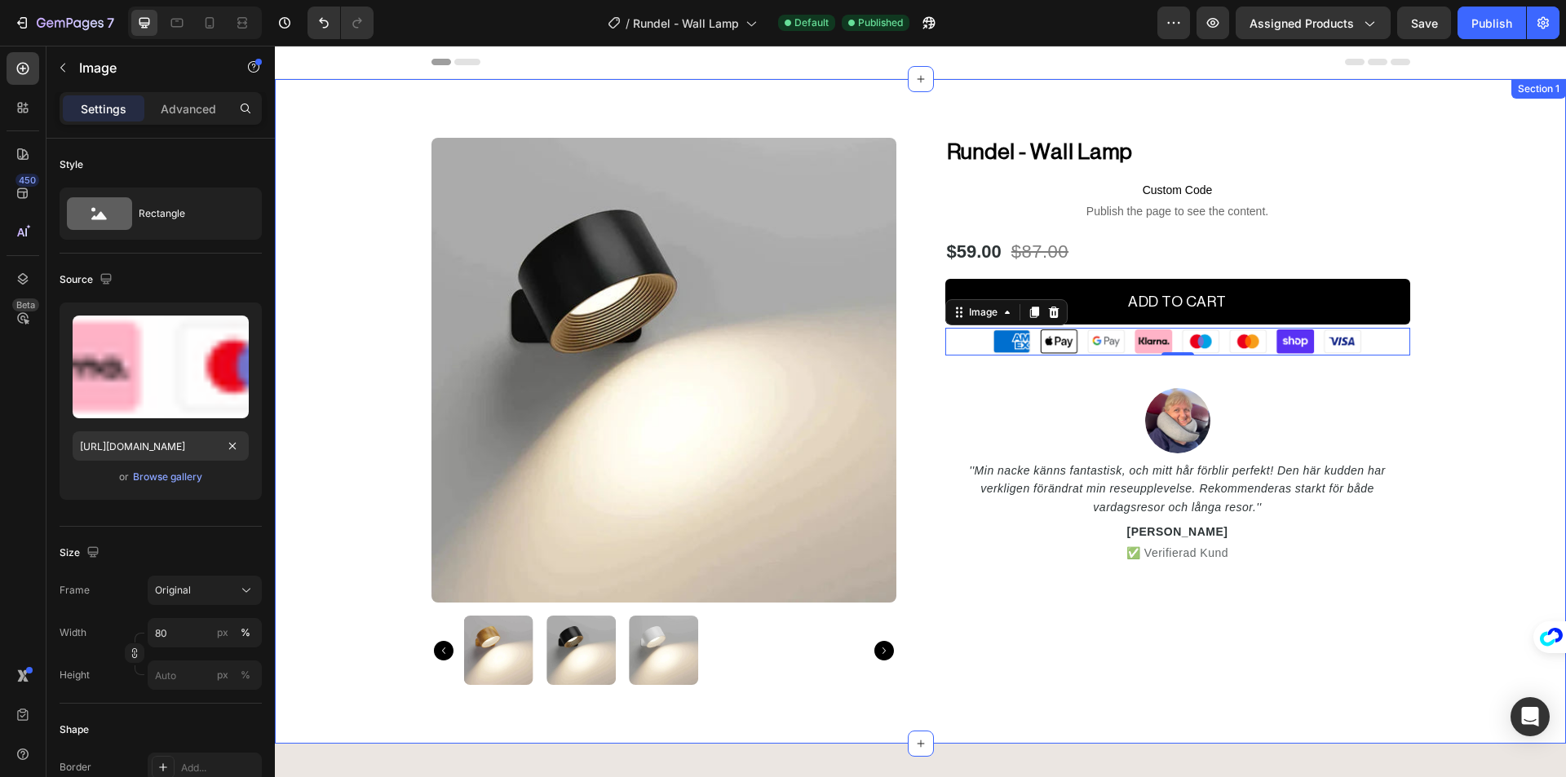
click at [1443, 382] on div "Product Images Rundel - Wall Lamp (P) Title Custom Code Publish the page to see…" at bounding box center [920, 411] width 1266 height 547
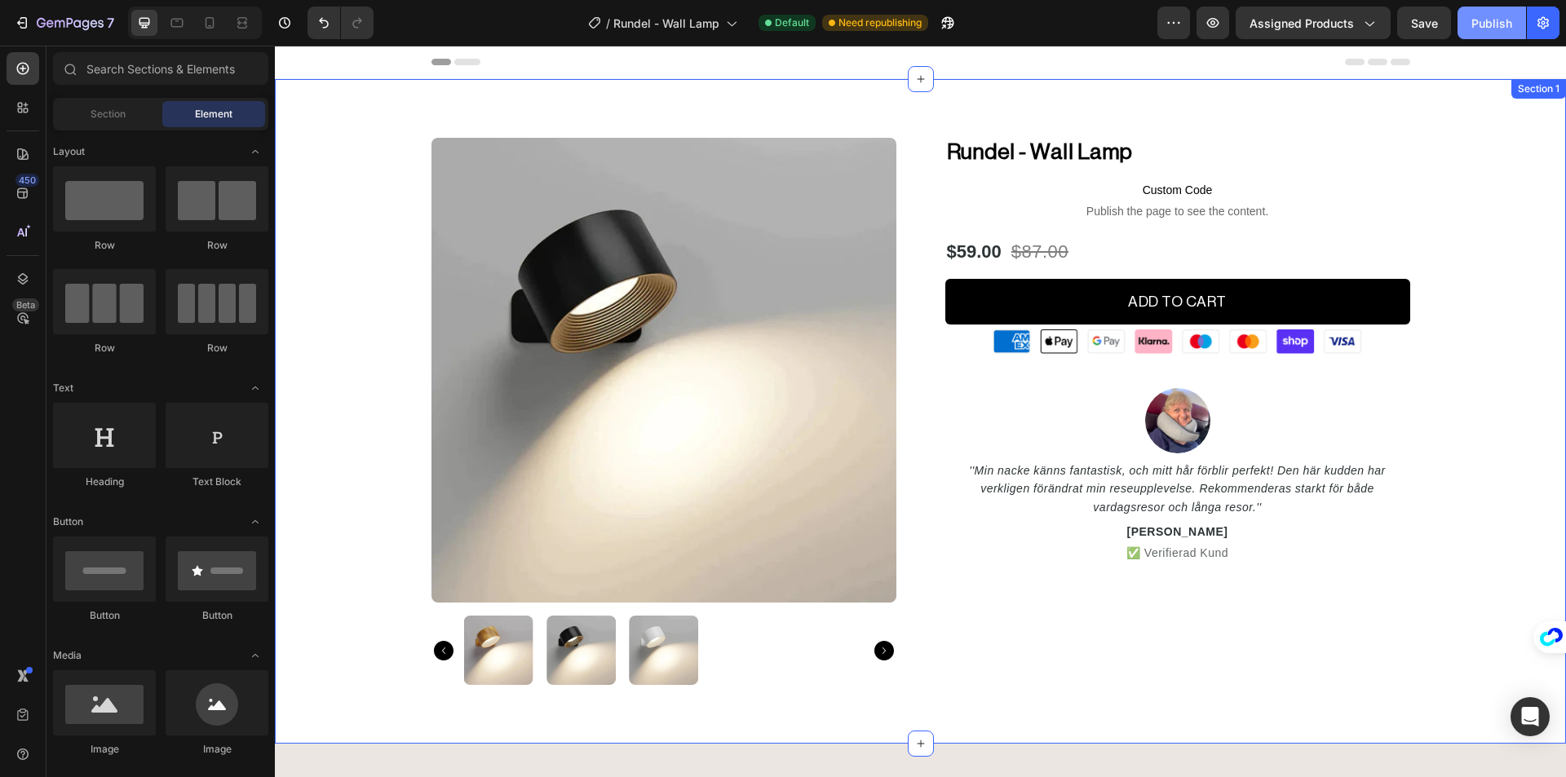
click at [1488, 27] on div "Publish" at bounding box center [1491, 23] width 41 height 17
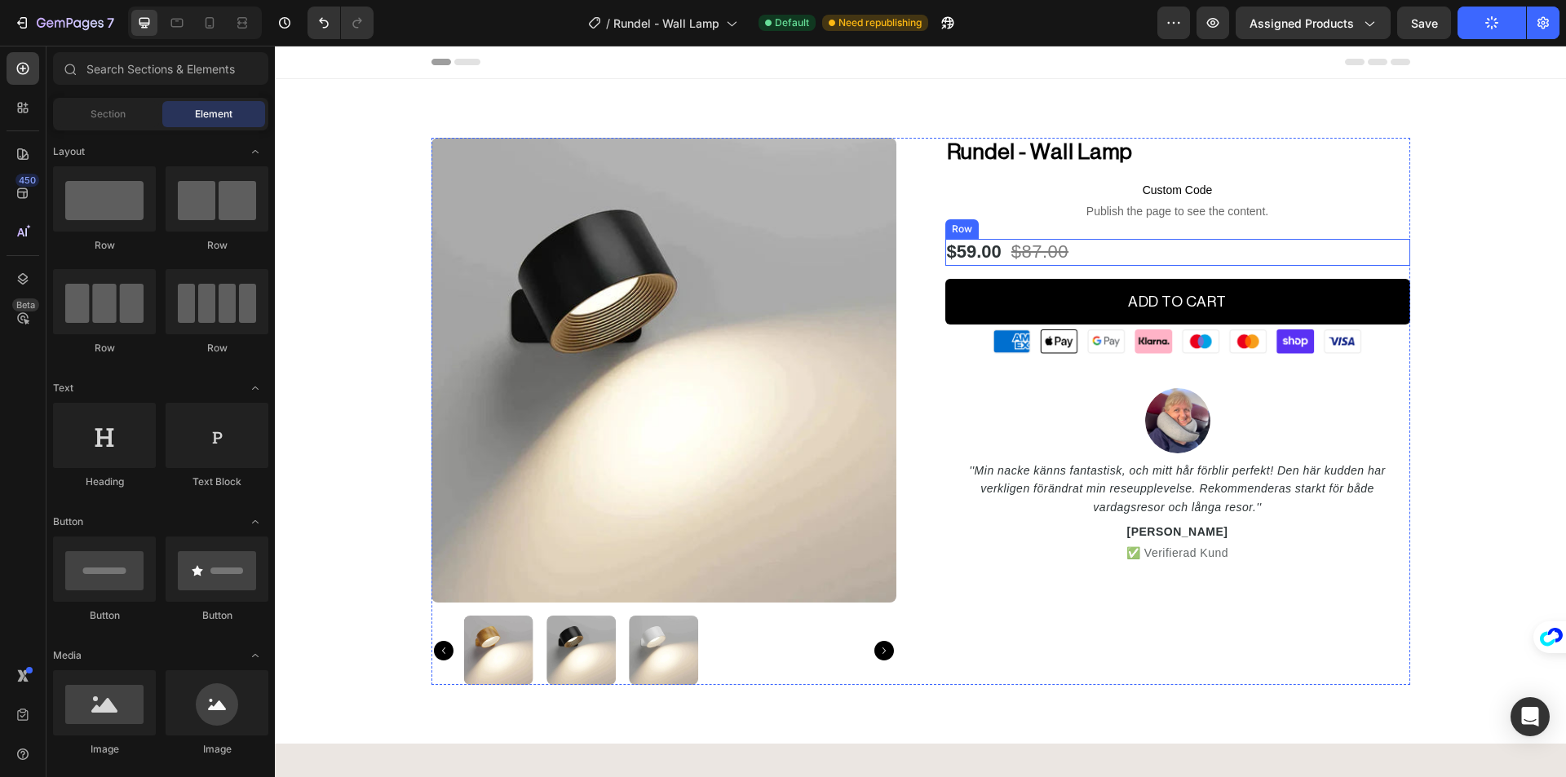
click at [1117, 245] on div "$59.00 Product Price Product Price $87.00 Product Price Product Price Row" at bounding box center [1177, 252] width 465 height 27
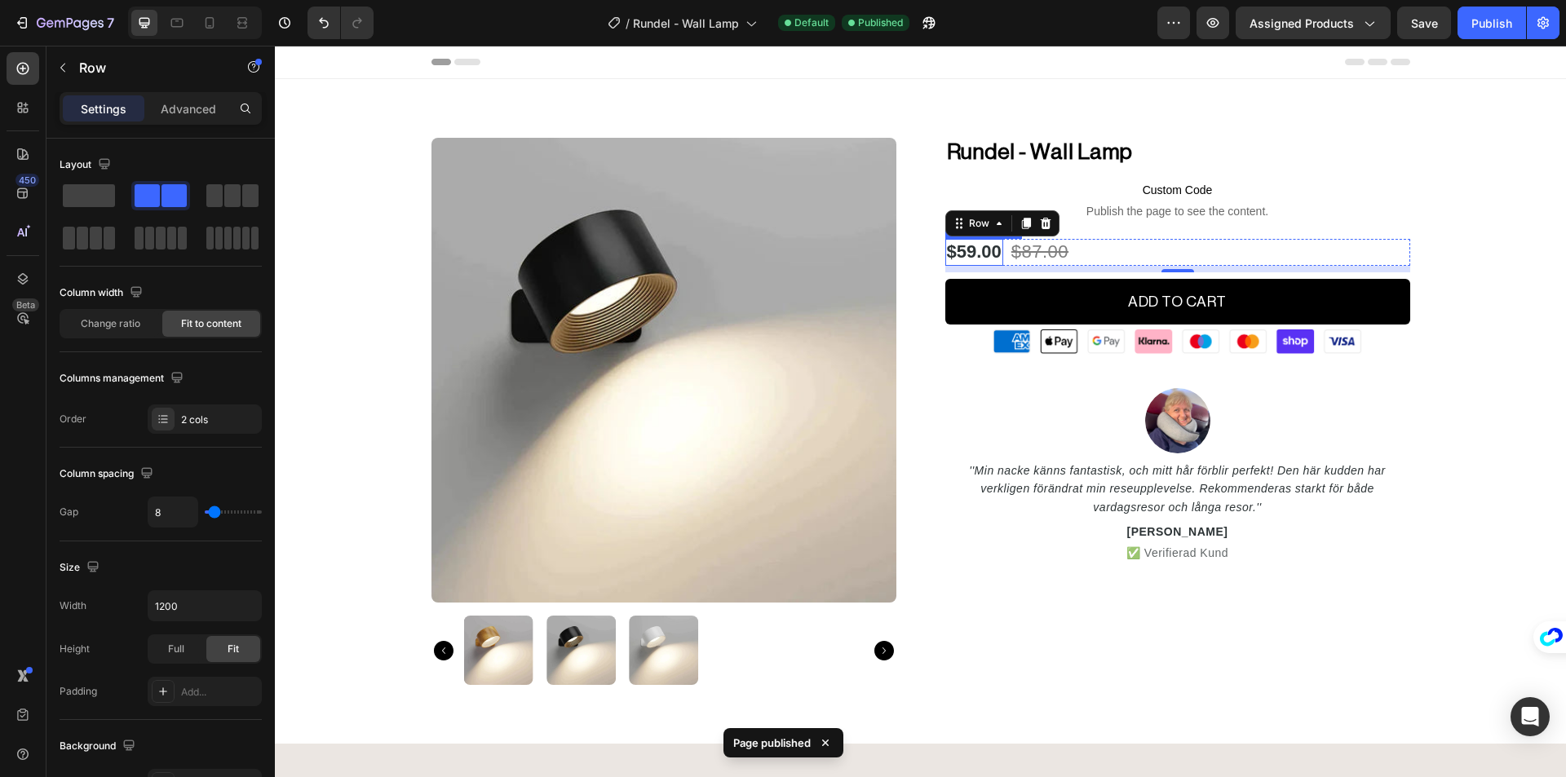
click at [959, 253] on div "$59.00" at bounding box center [974, 252] width 58 height 27
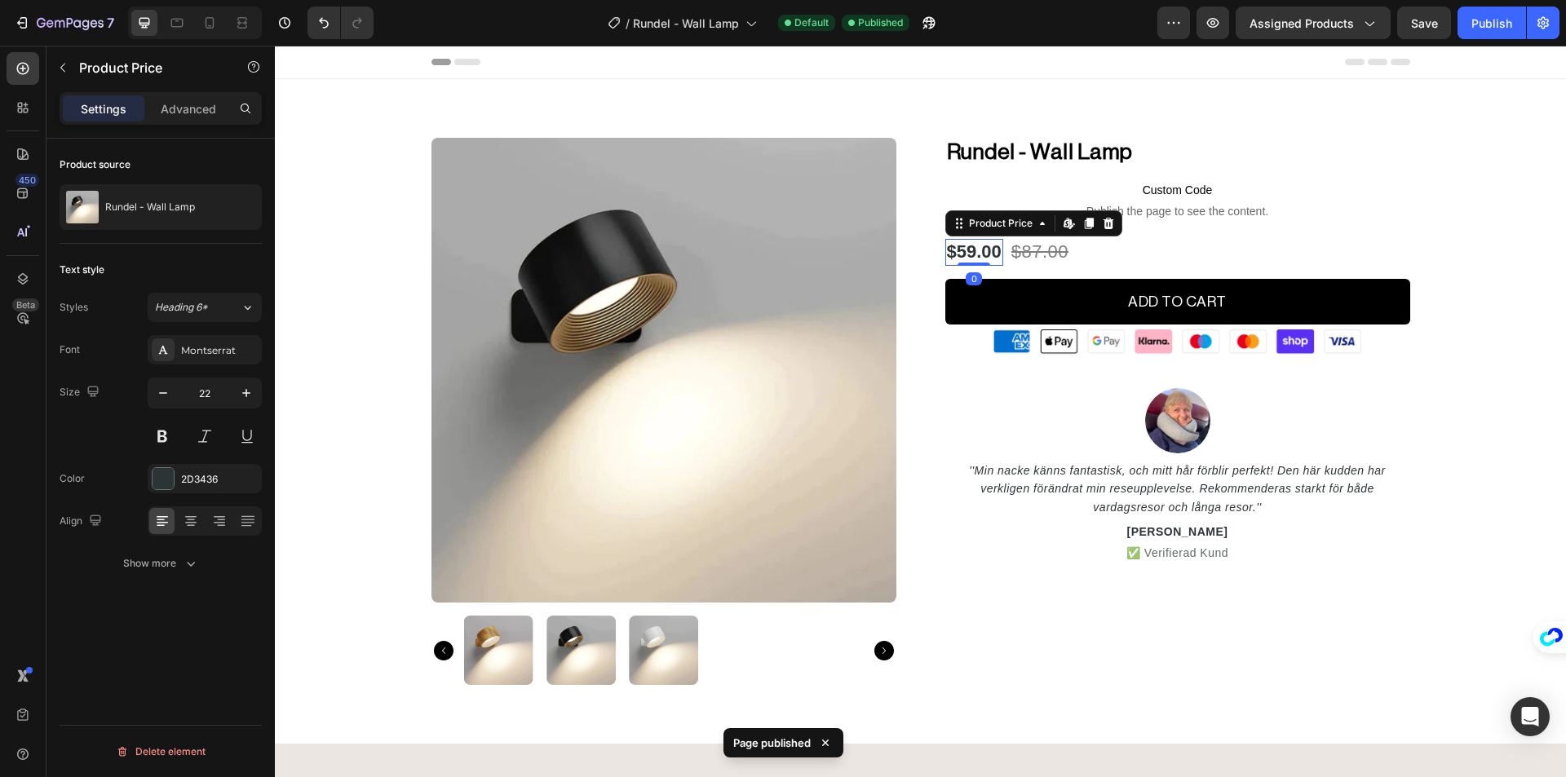
click at [213, 329] on div "Styles Heading 6* Font Montserrat Size 22 Color 2D3436 Align Show more" at bounding box center [161, 435] width 202 height 285
click at [214, 336] on div "Montserrat" at bounding box center [205, 349] width 114 height 29
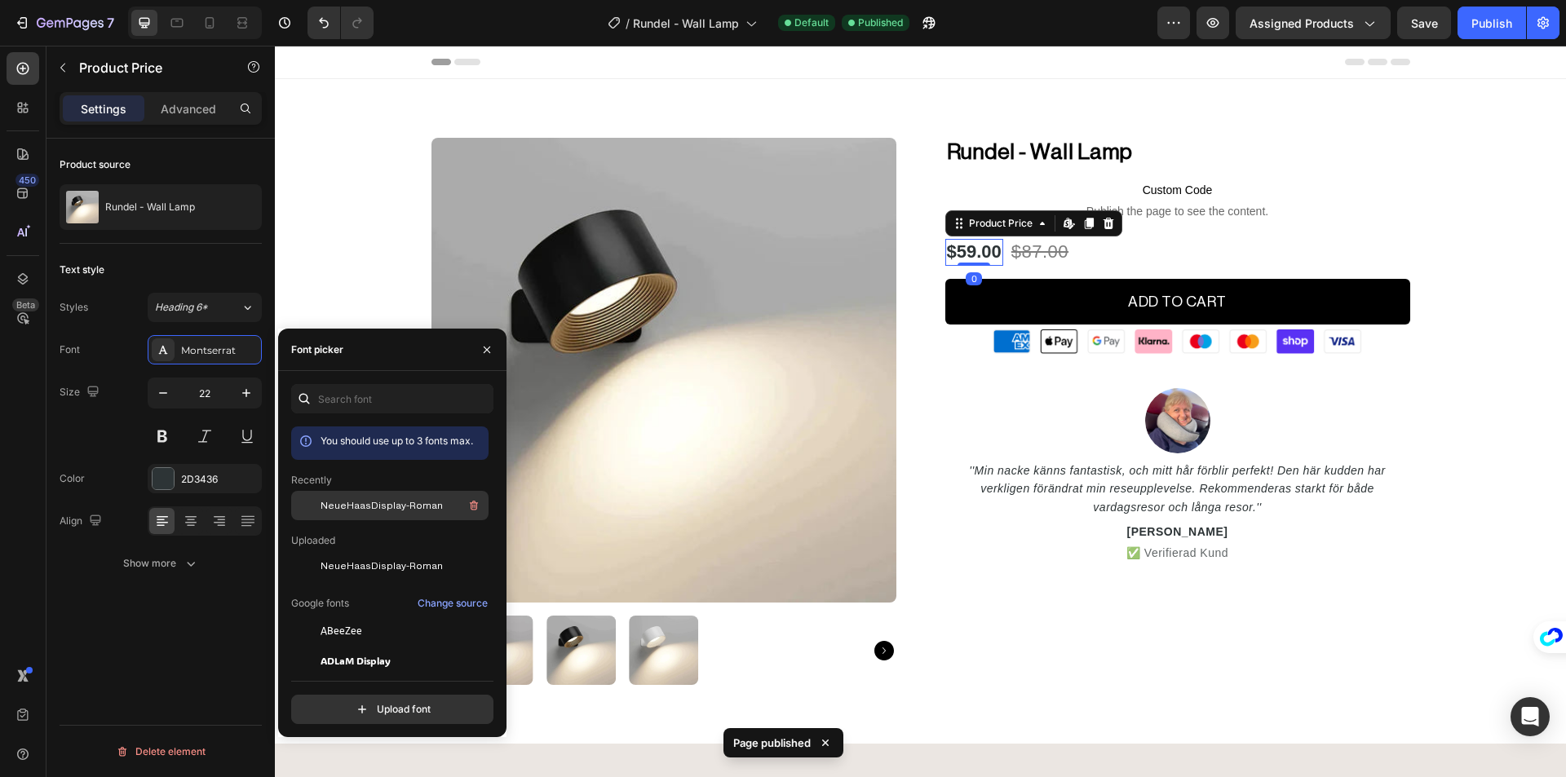
click at [376, 503] on span "NeueHaasDisplay-Roman" at bounding box center [381, 505] width 122 height 15
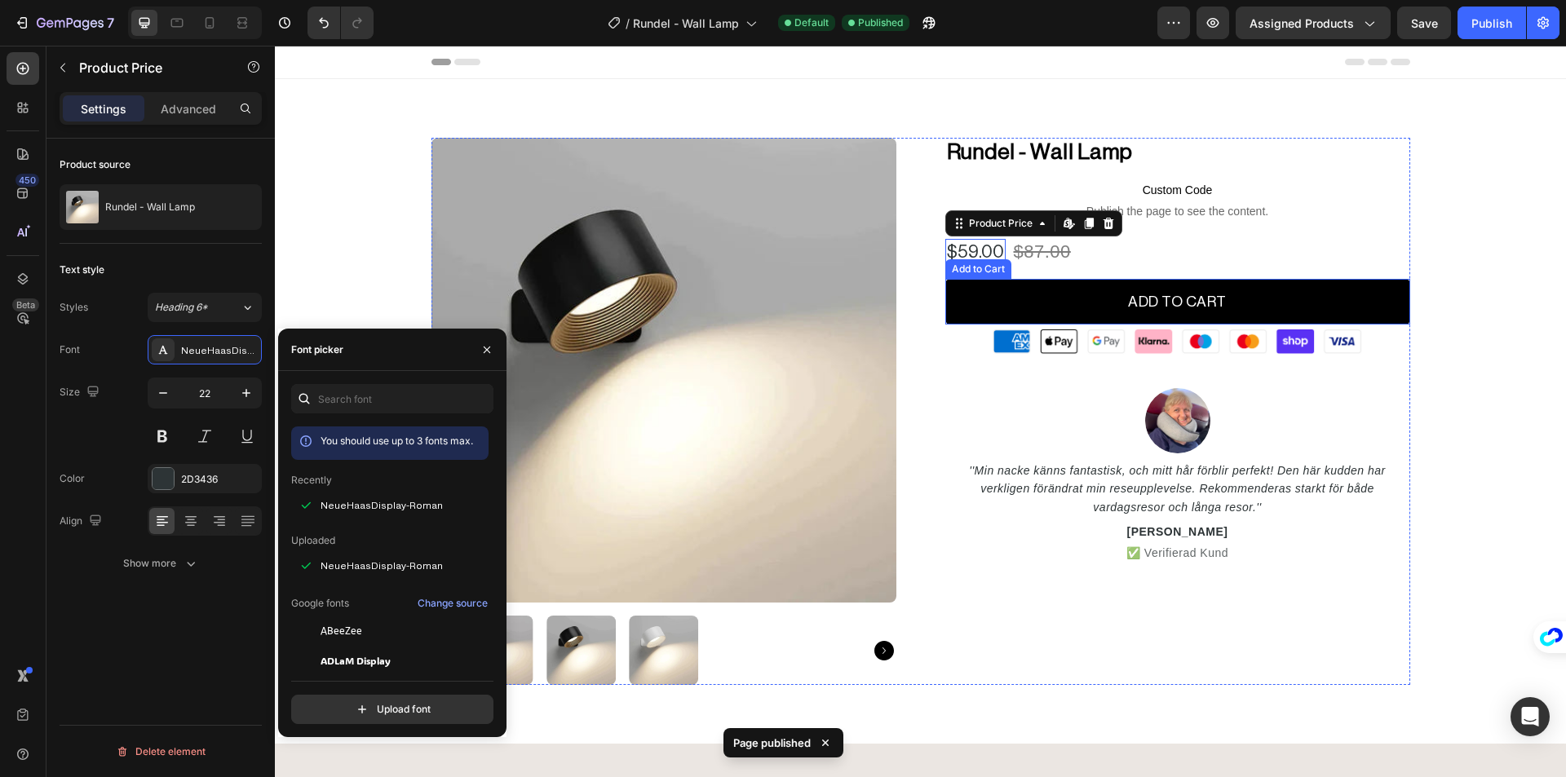
click at [1037, 256] on div "$87.00" at bounding box center [1042, 252] width 60 height 27
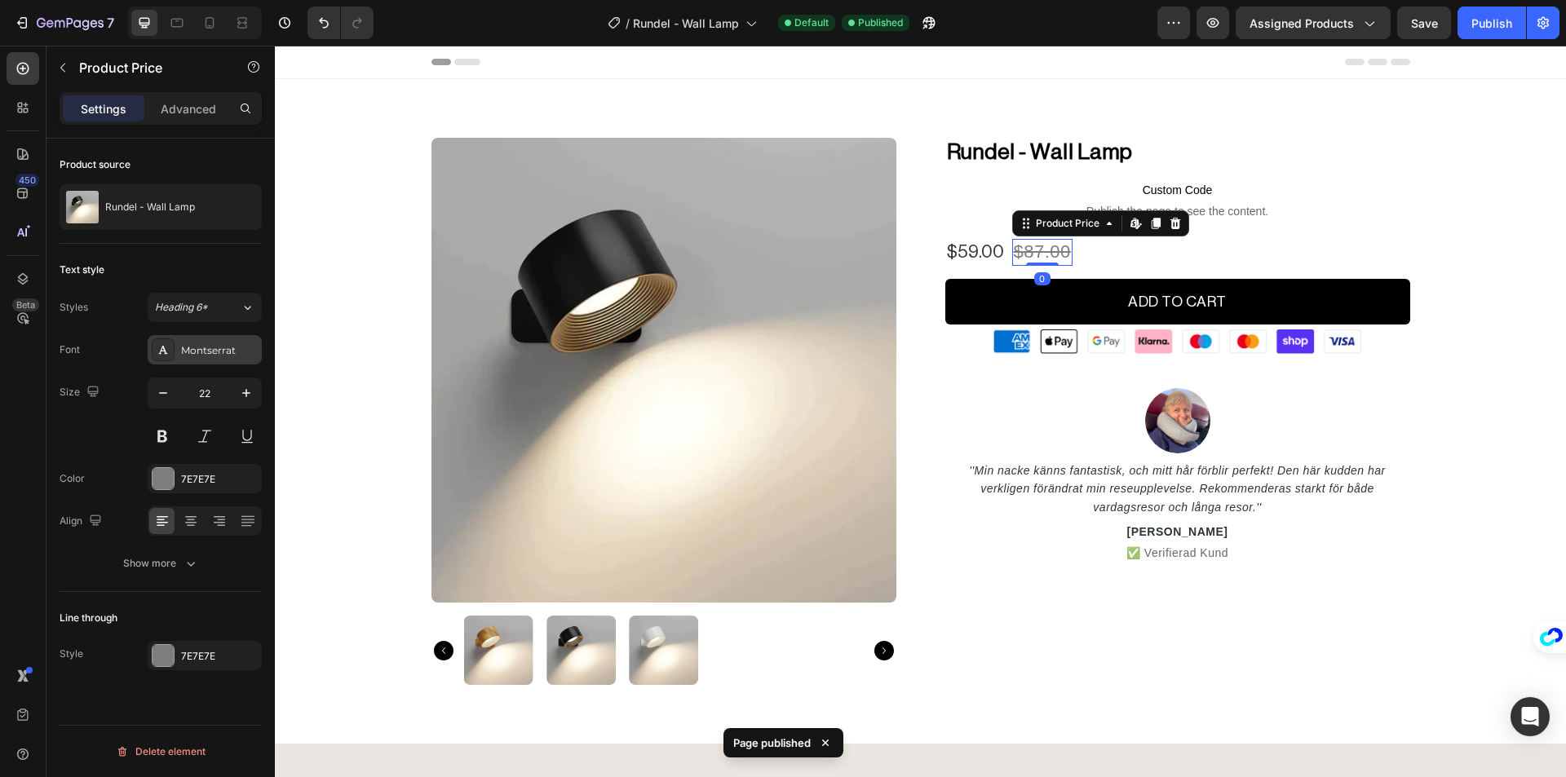
click at [234, 350] on div "Montserrat" at bounding box center [219, 350] width 77 height 15
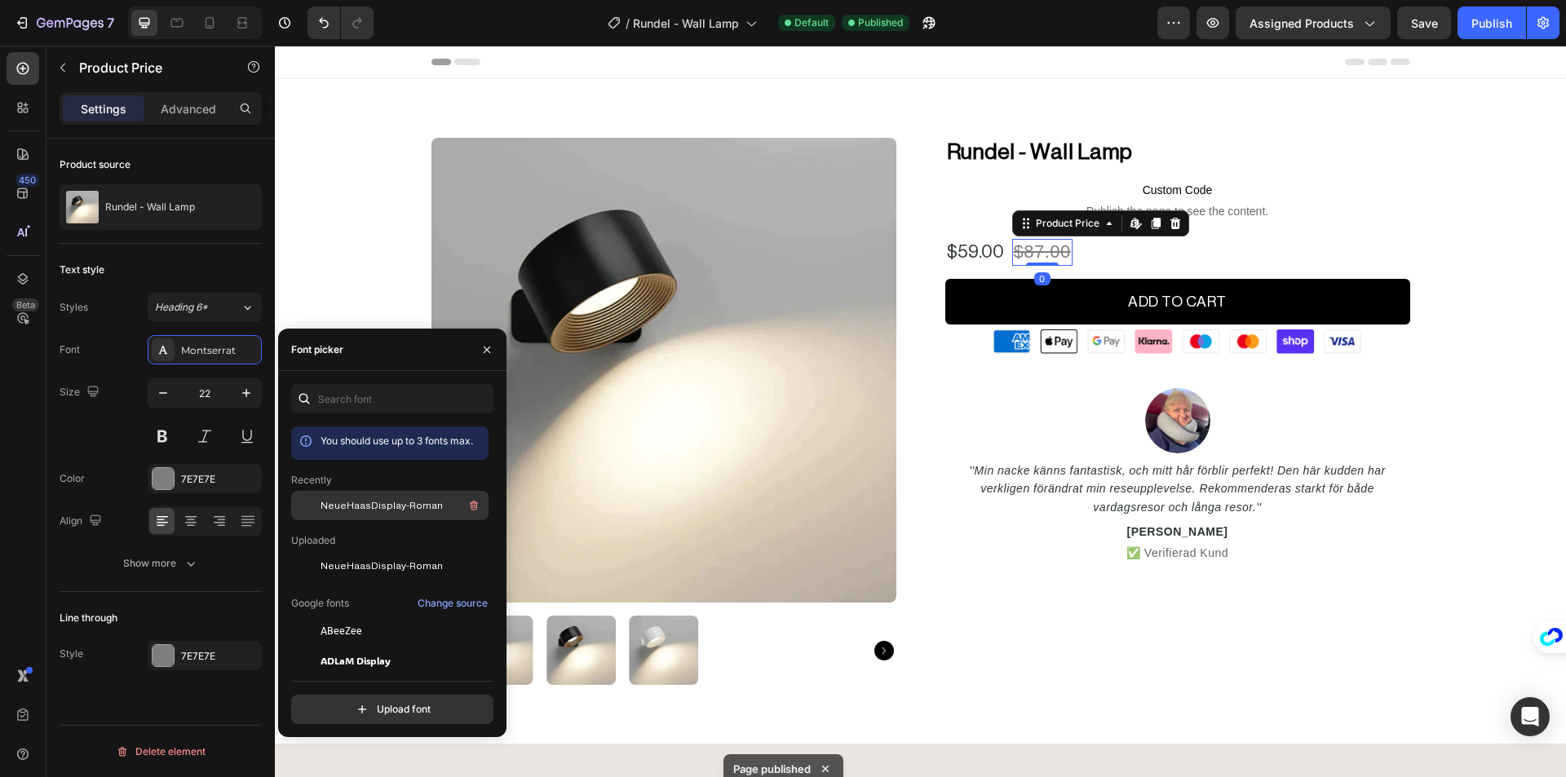
click at [375, 506] on span "NeueHaasDisplay-Roman" at bounding box center [381, 505] width 122 height 15
click at [965, 254] on div "$59.00" at bounding box center [975, 252] width 60 height 27
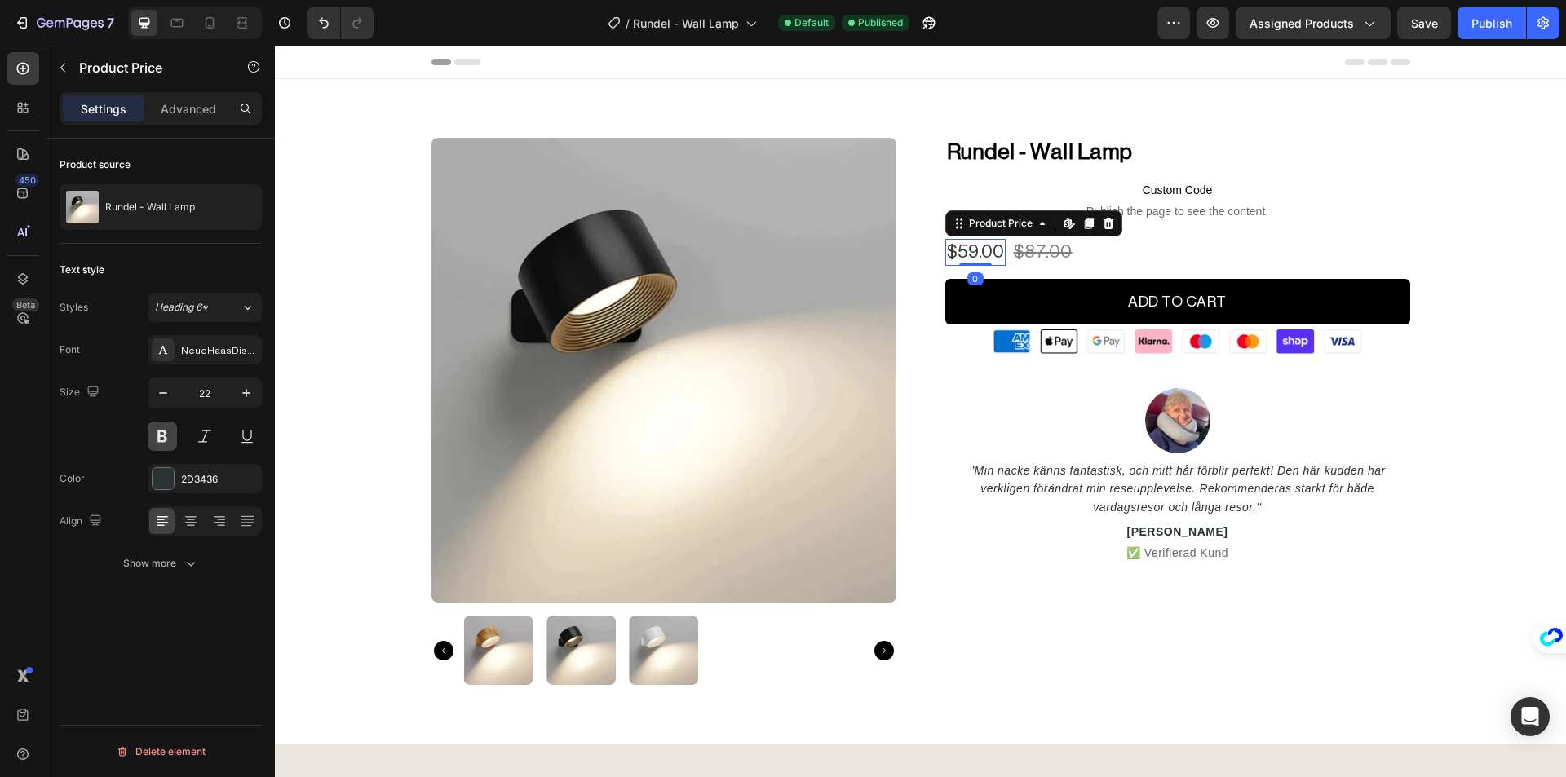
click at [161, 440] on button at bounding box center [162, 436] width 29 height 29
click at [88, 438] on div "Size 22" at bounding box center [161, 414] width 202 height 73
click at [1483, 292] on div "Product Images Rundel - Wall Lamp (P) Title Custom Code Publish the page to see…" at bounding box center [920, 411] width 1266 height 547
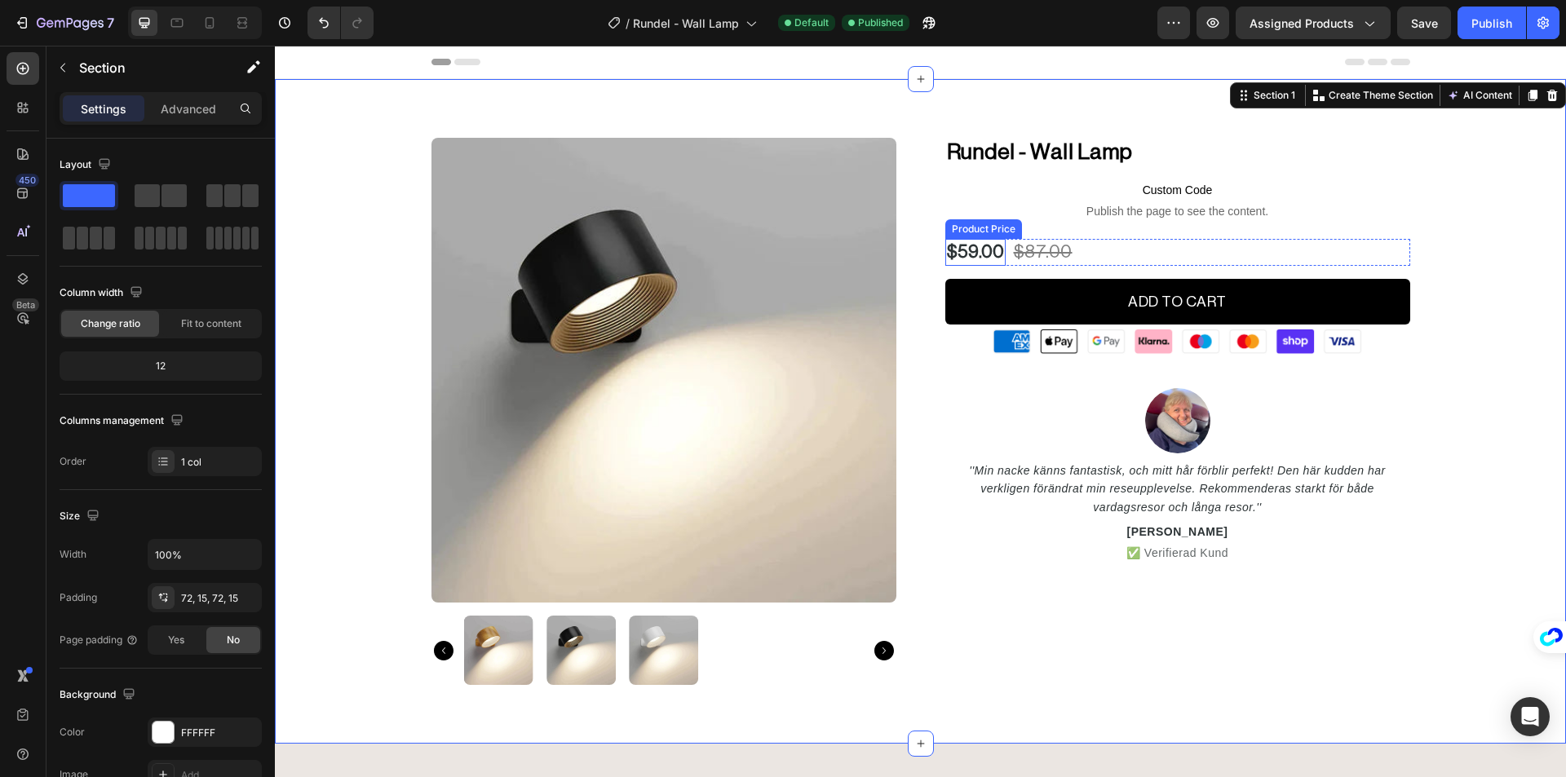
click at [972, 254] on div "$59.00" at bounding box center [975, 252] width 60 height 27
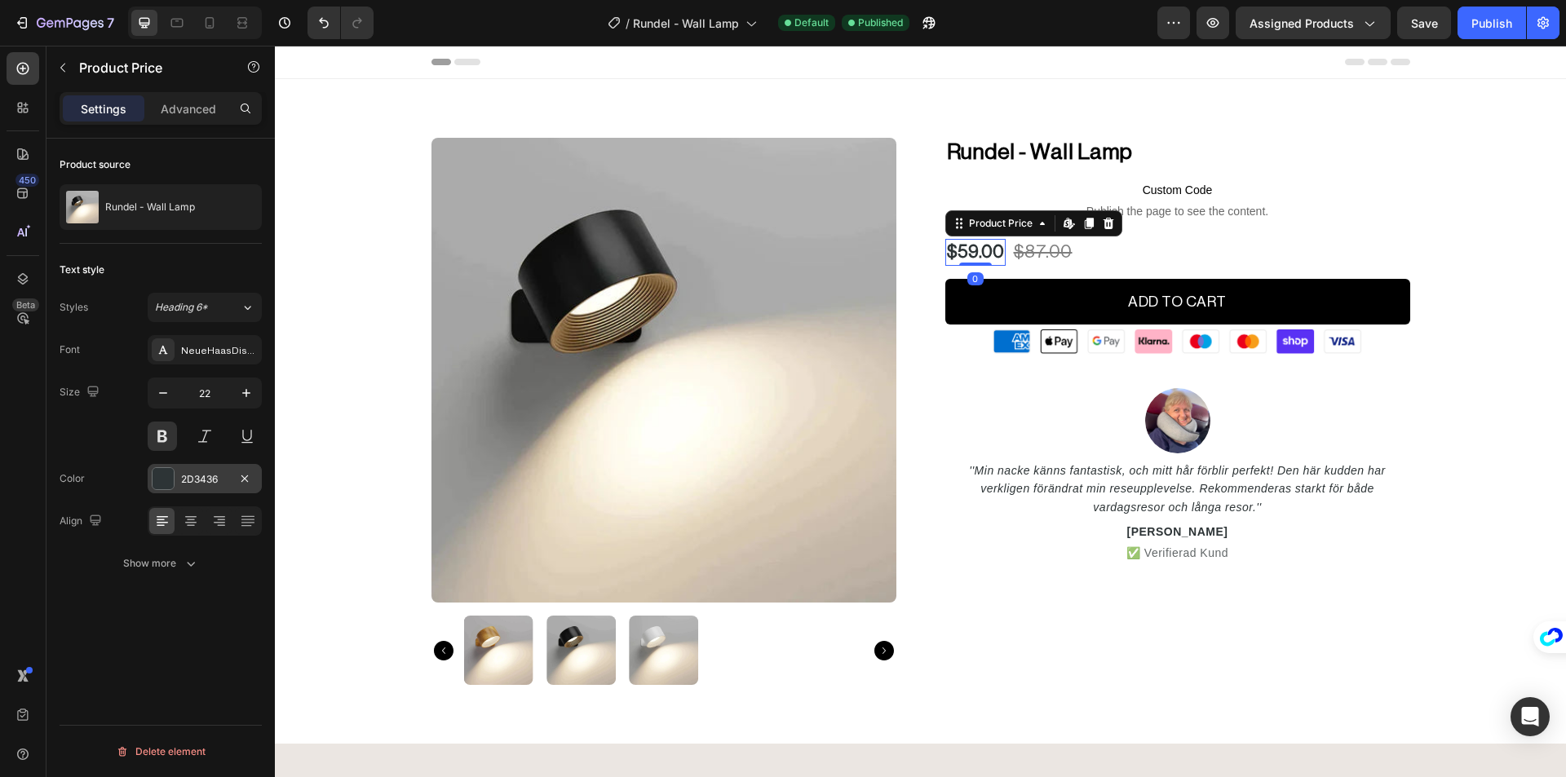
click at [155, 468] on div at bounding box center [163, 478] width 21 height 21
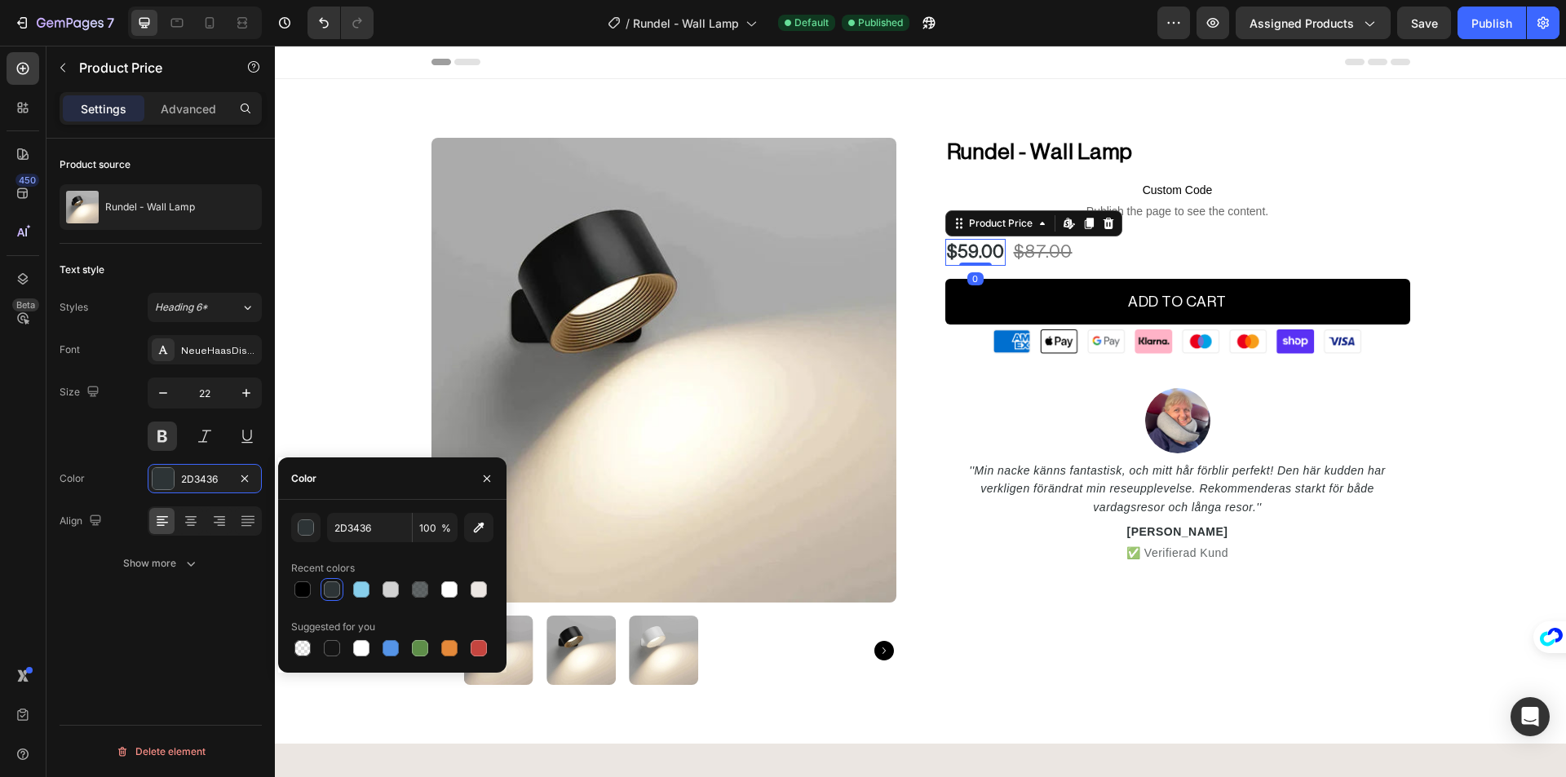
click at [292, 576] on div "Recent colors" at bounding box center [392, 568] width 202 height 26
click at [295, 580] on div at bounding box center [303, 590] width 20 height 20
type input "000000"
click at [88, 448] on div "Size 22" at bounding box center [161, 414] width 202 height 73
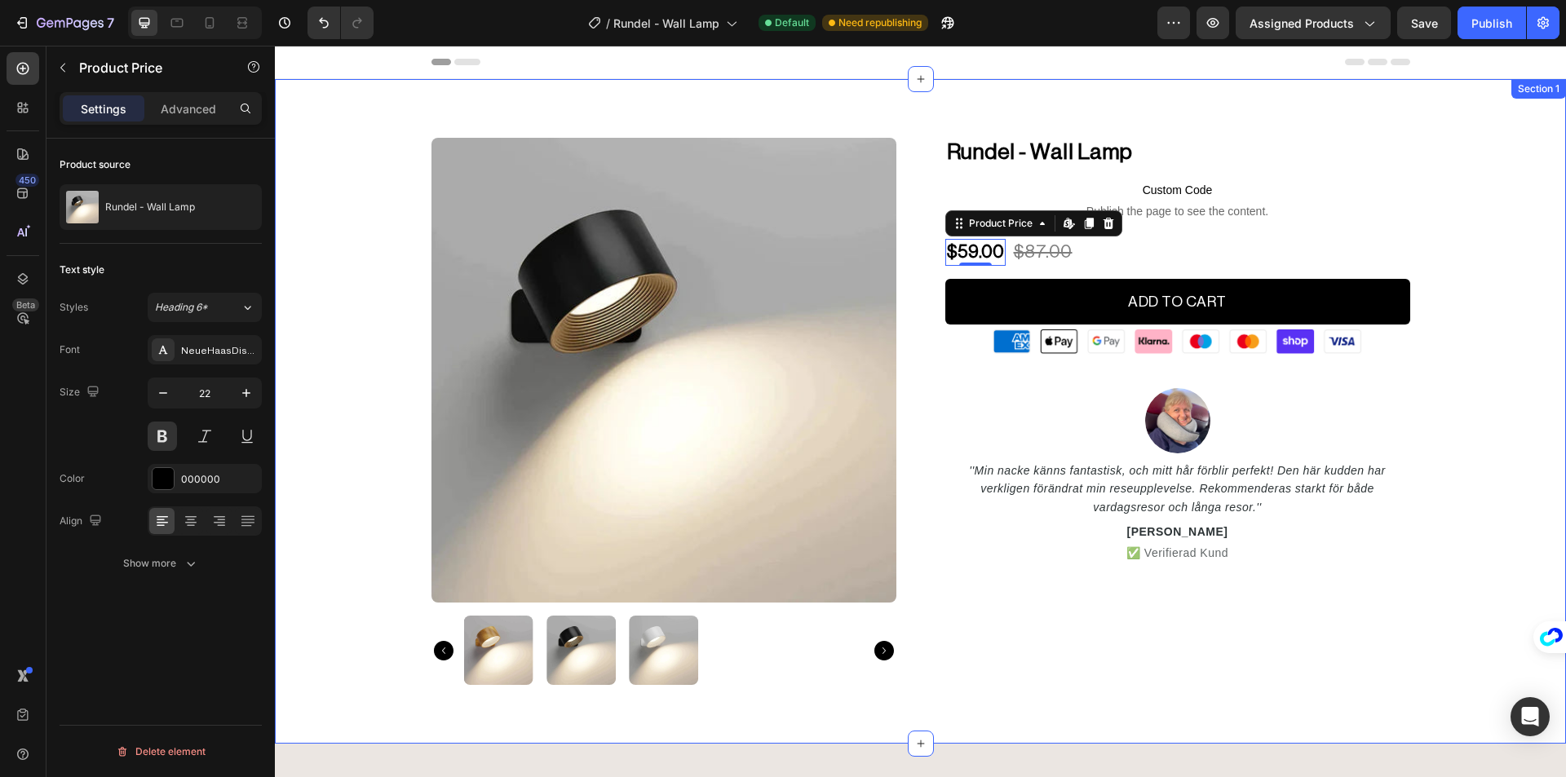
click at [1474, 237] on div "Product Images Rundel - Wall Lamp (P) Title Custom Code Publish the page to see…" at bounding box center [920, 411] width 1266 height 547
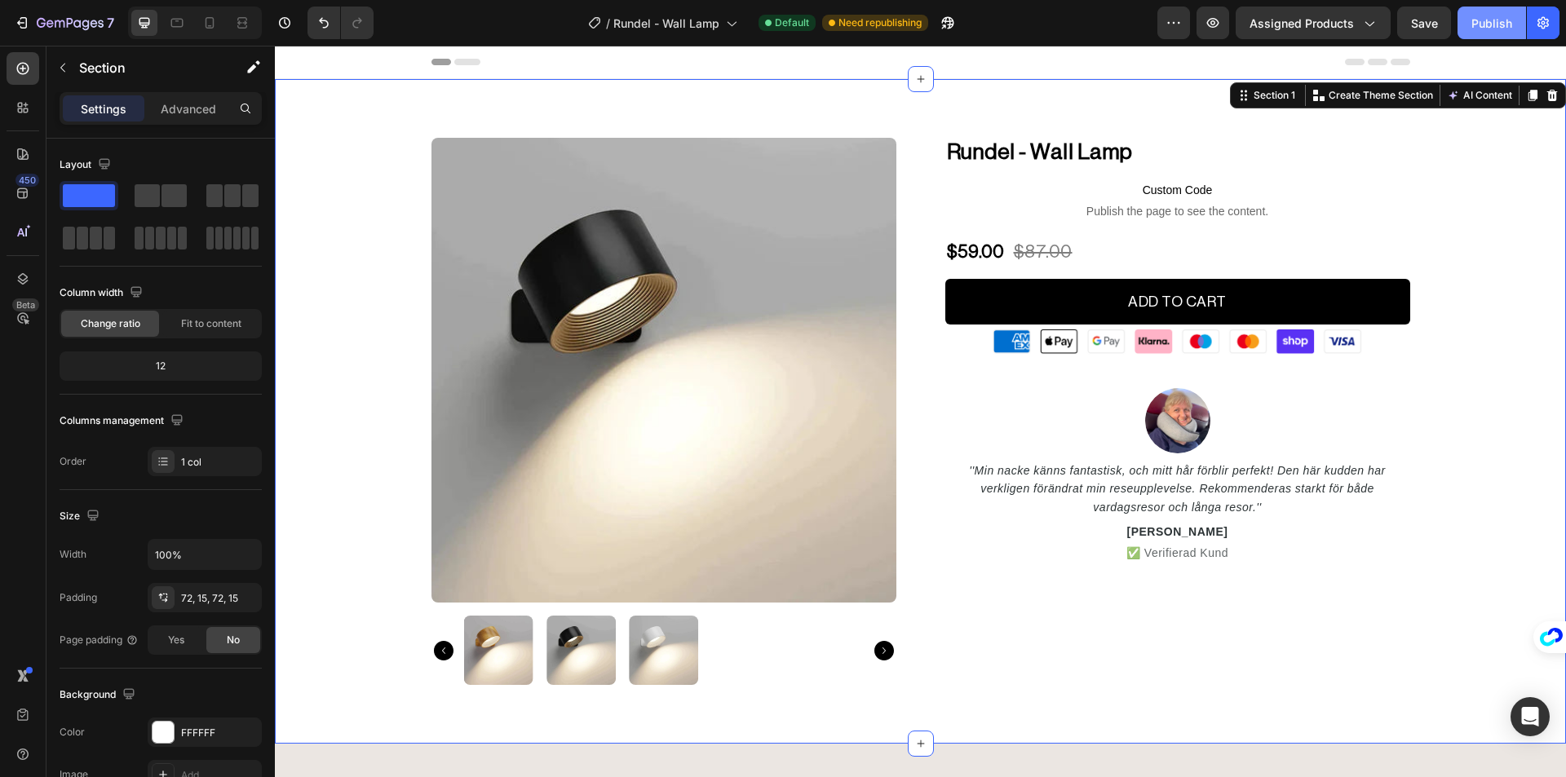
click at [1501, 33] on button "Publish" at bounding box center [1491, 23] width 69 height 33
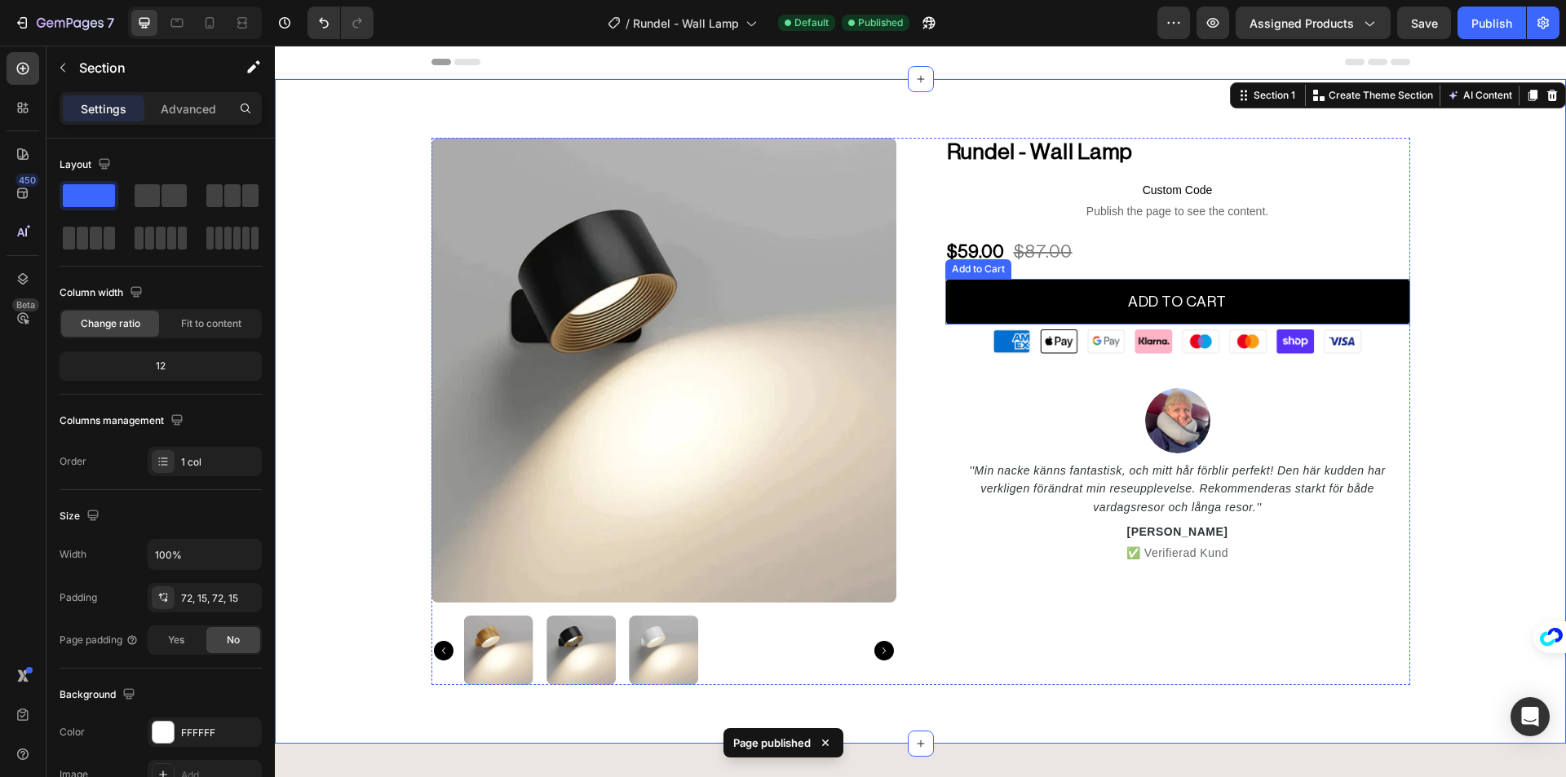
click at [974, 274] on div "Add to Cart" at bounding box center [978, 269] width 66 height 20
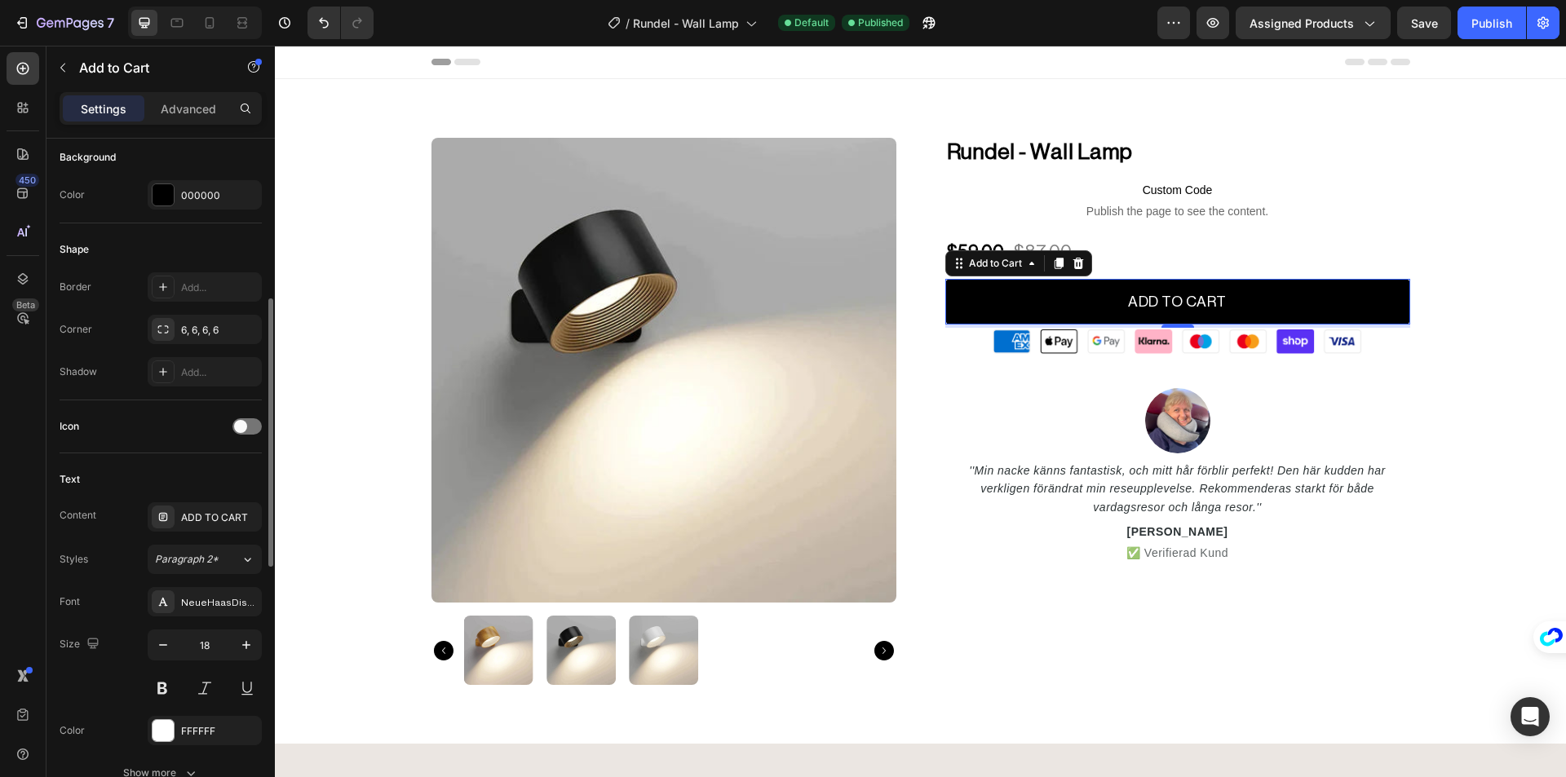
scroll to position [734, 0]
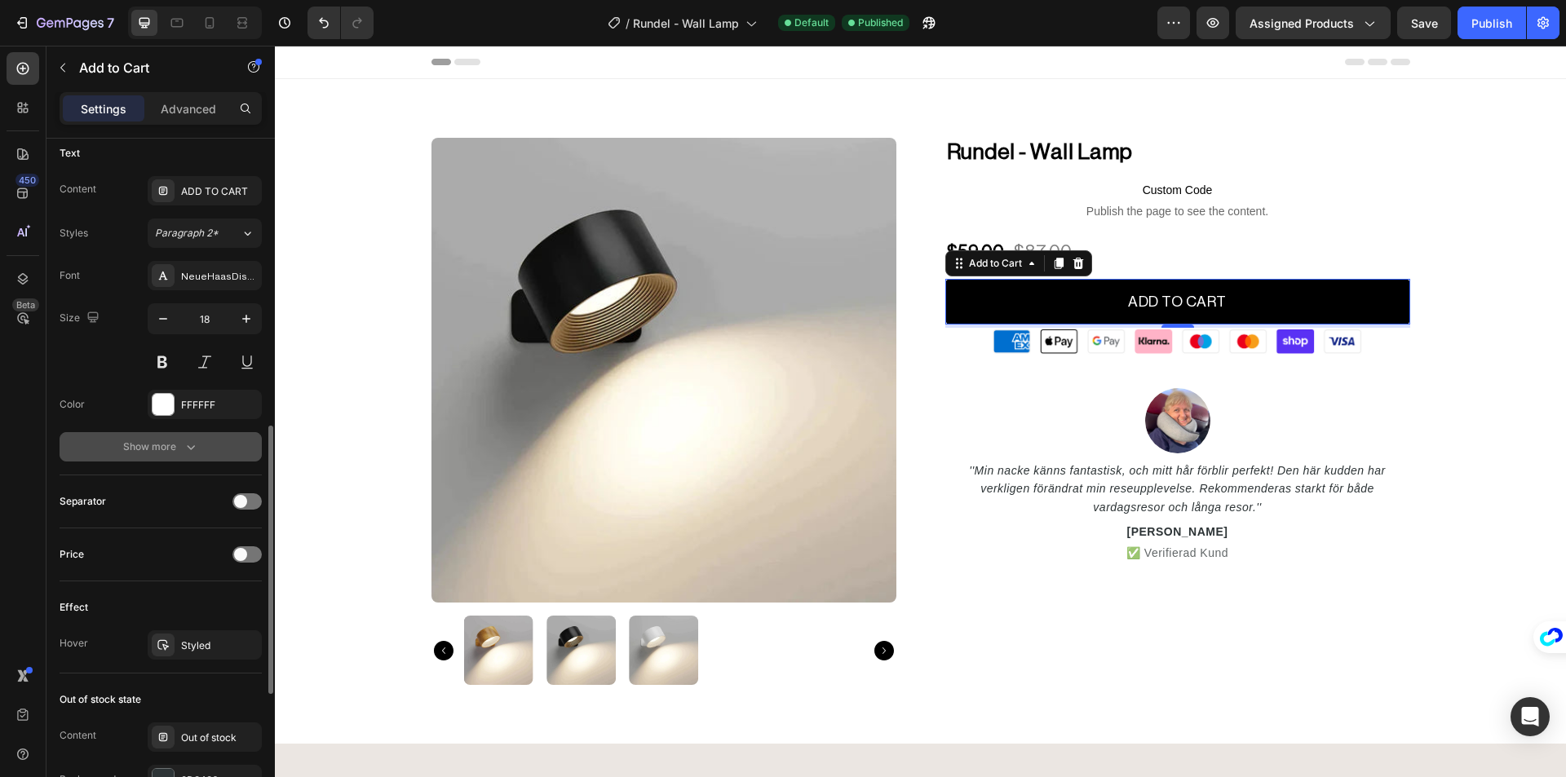
click at [157, 444] on div "Show more" at bounding box center [161, 447] width 76 height 16
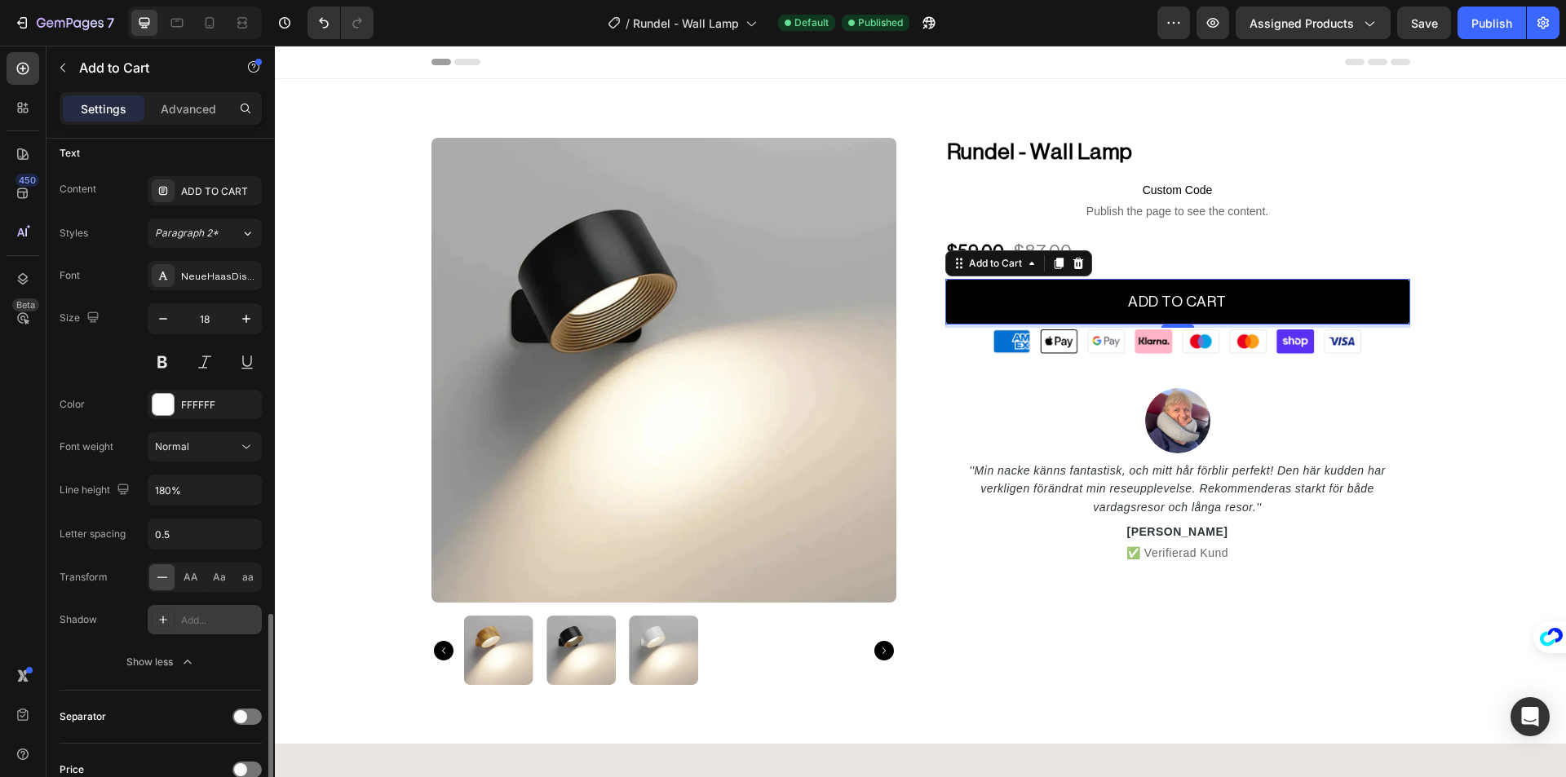
scroll to position [897, 0]
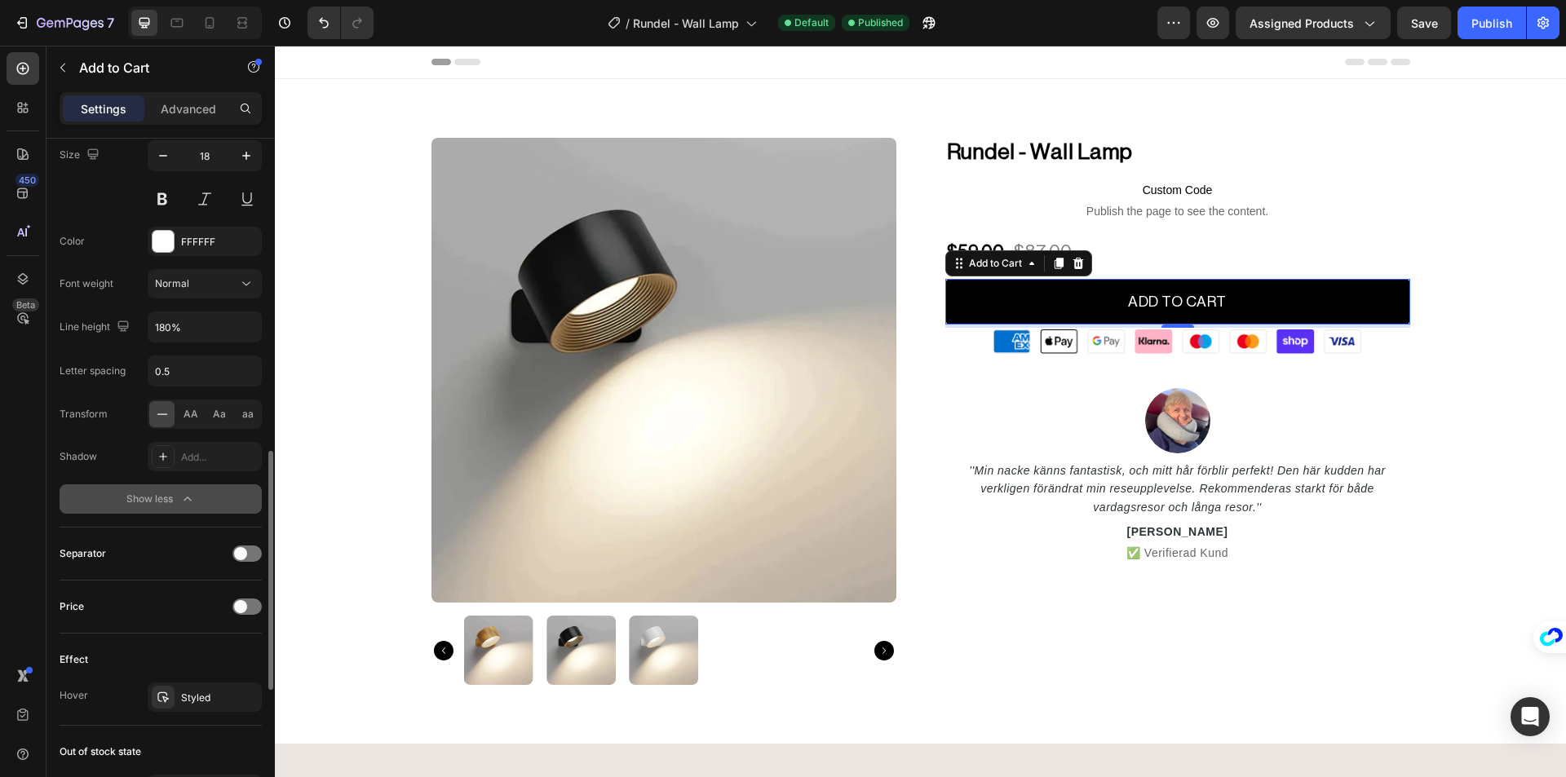
click at [154, 496] on div "Show less" at bounding box center [160, 499] width 69 height 16
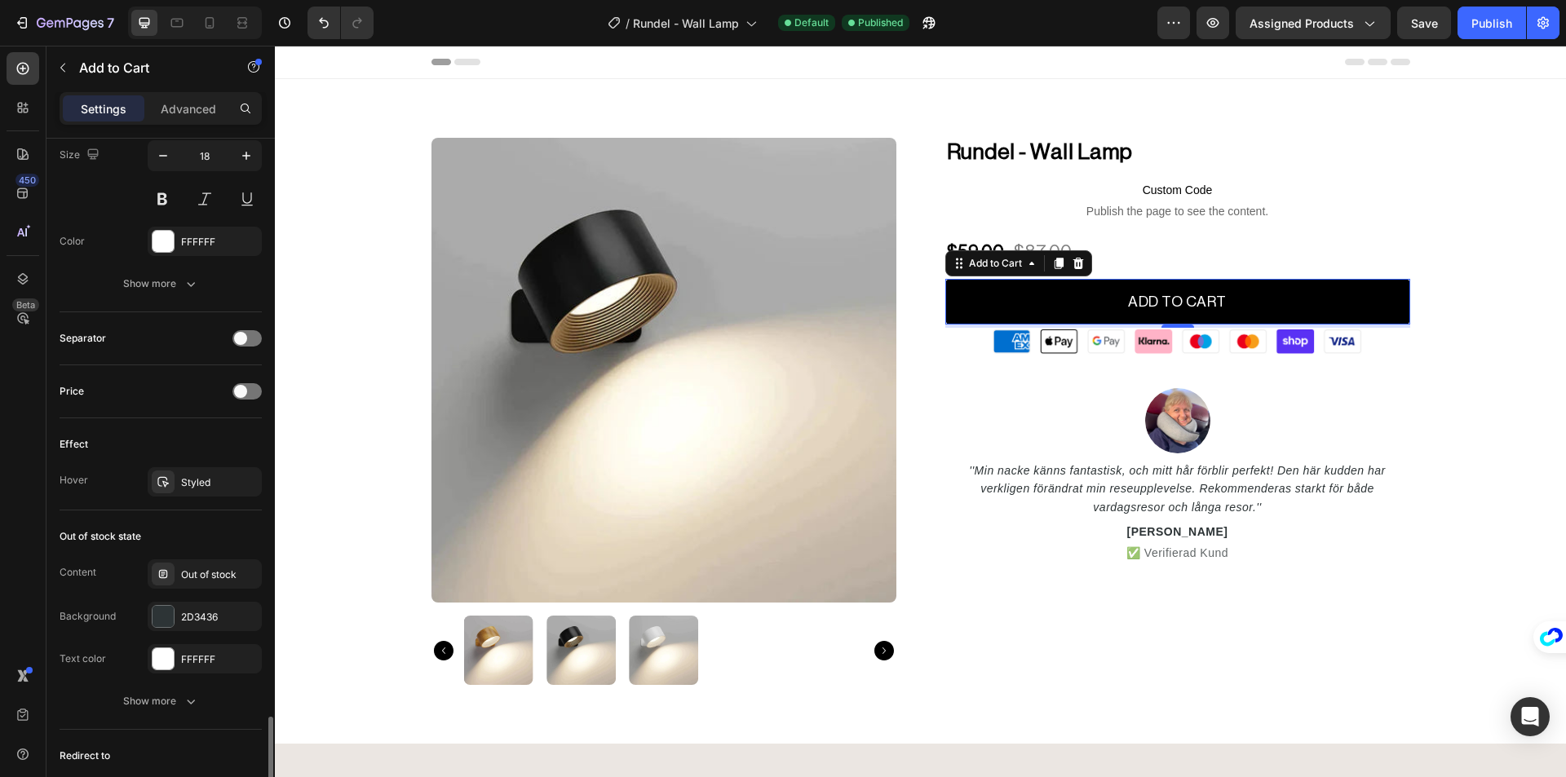
scroll to position [1063, 0]
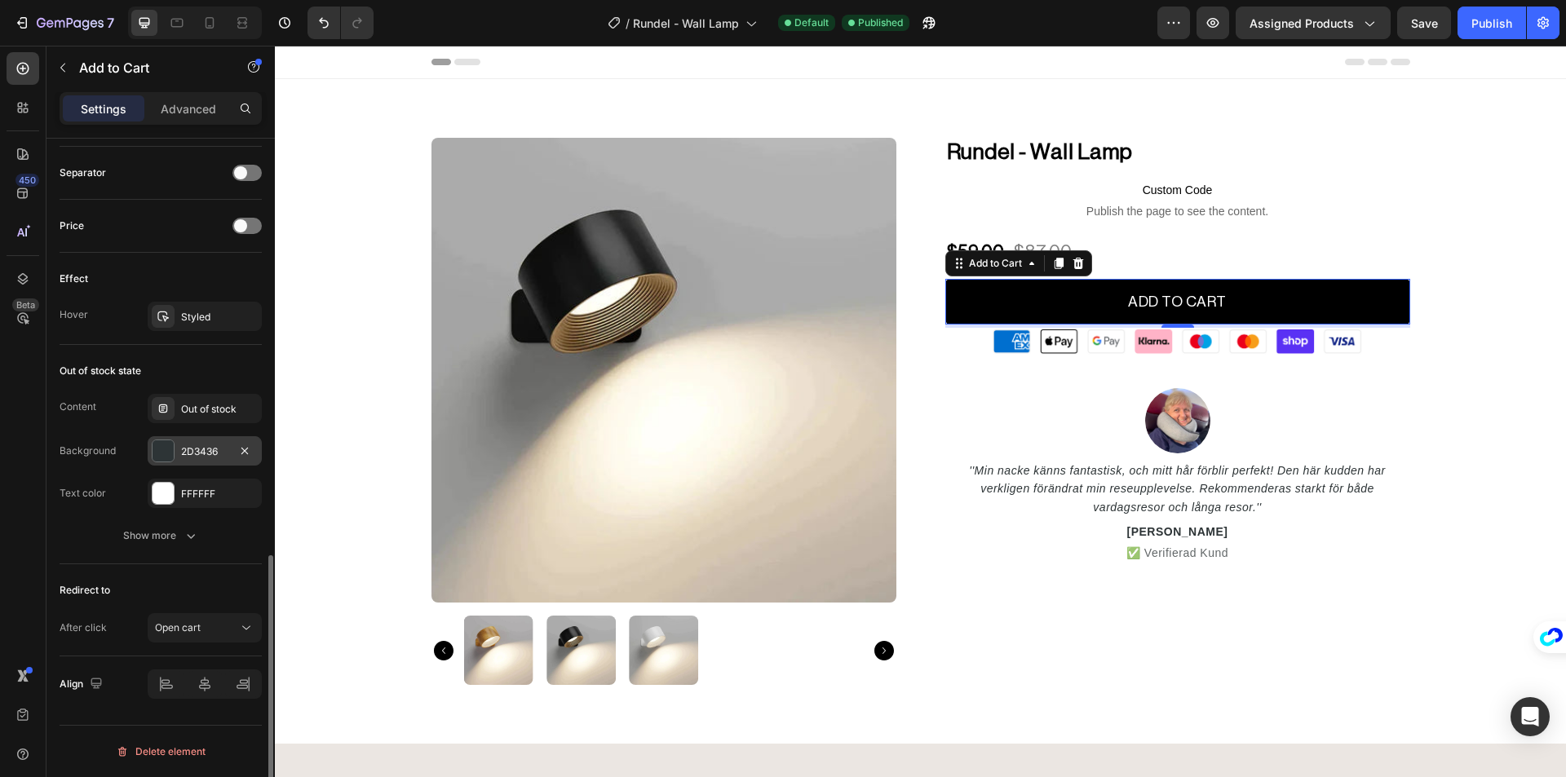
click at [160, 450] on div at bounding box center [163, 450] width 21 height 21
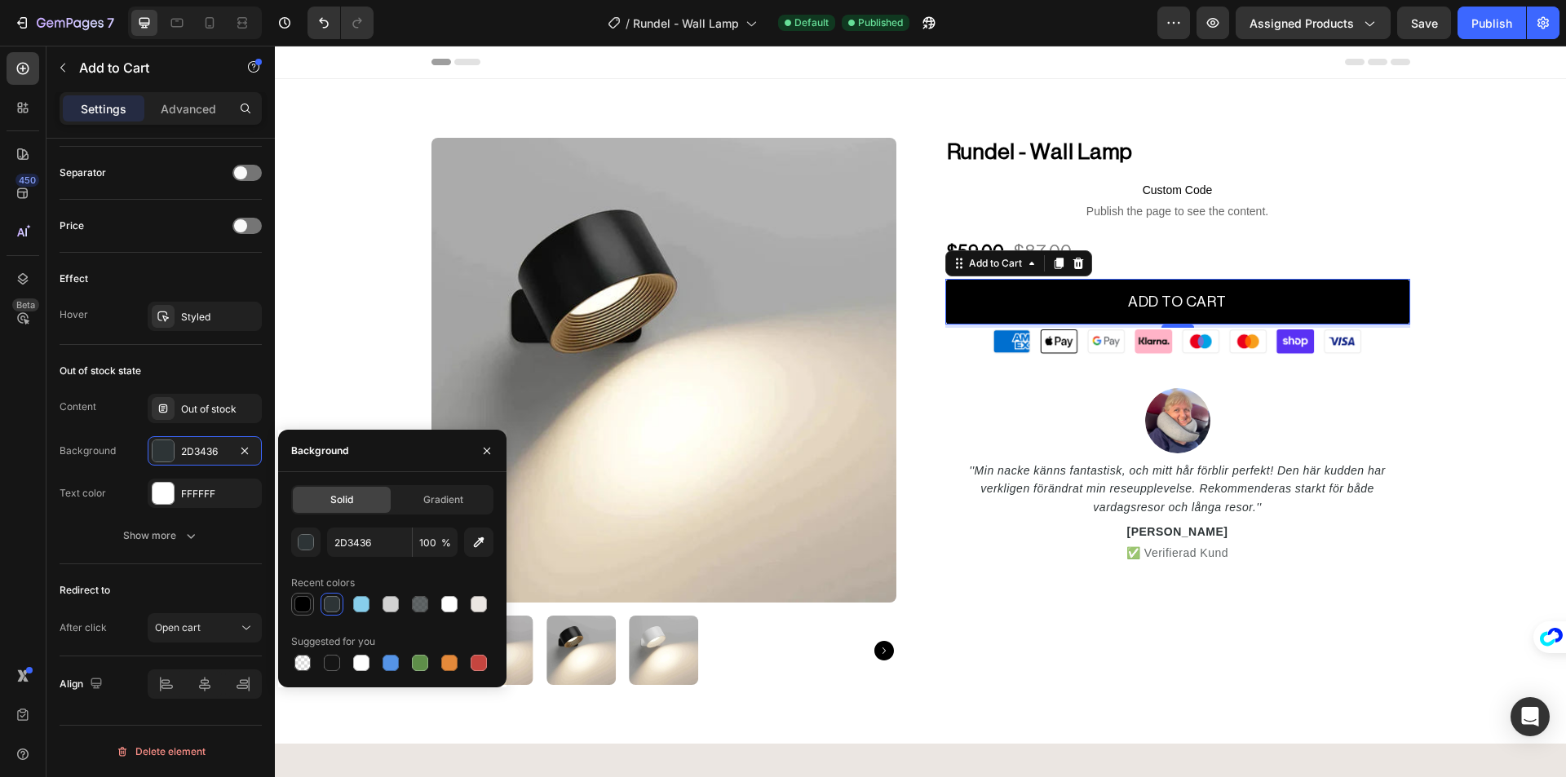
click at [306, 606] on div at bounding box center [302, 604] width 16 height 16
type input "000000"
click at [157, 536] on div "Show more" at bounding box center [161, 536] width 76 height 16
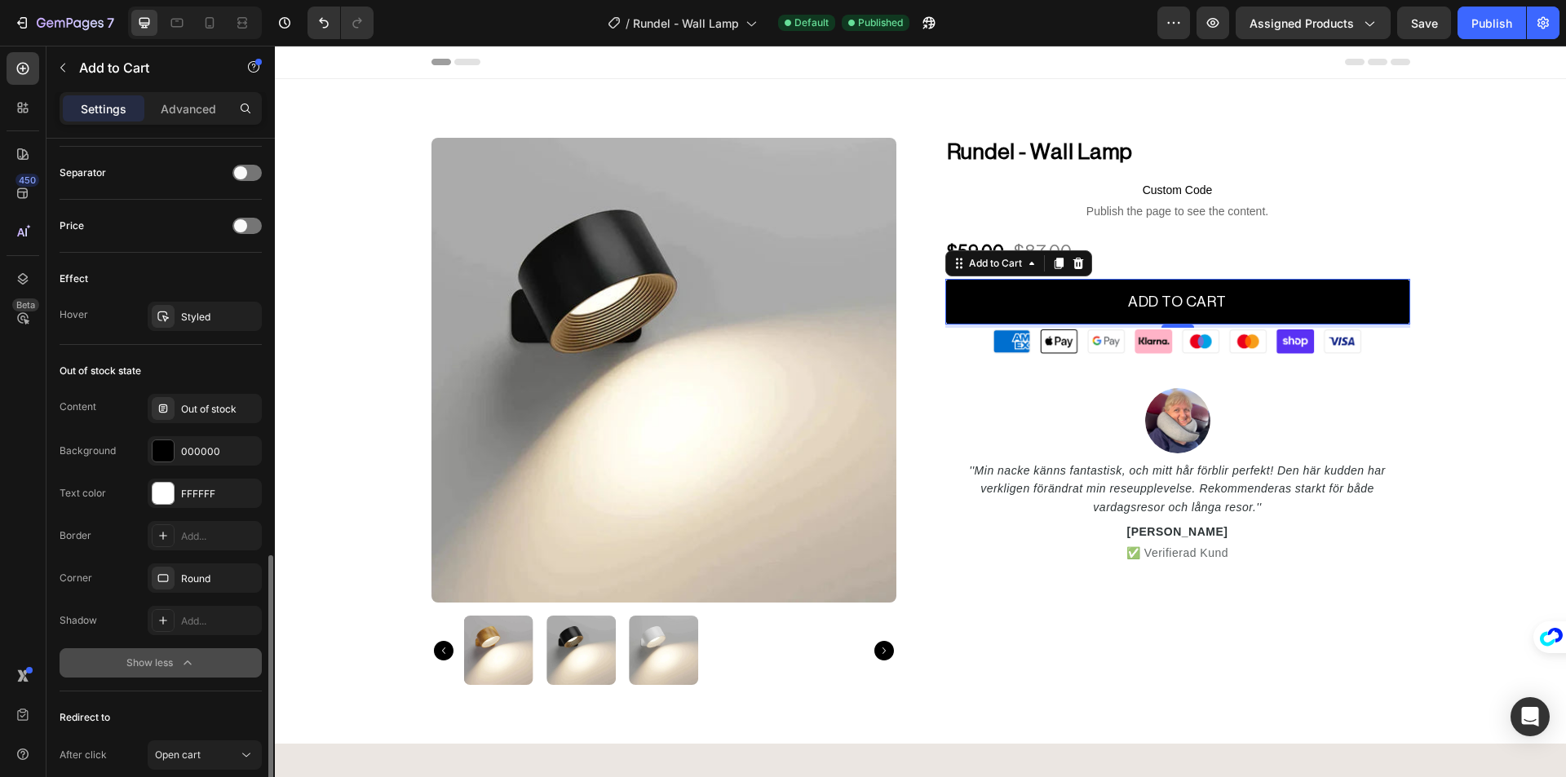
click at [184, 655] on icon "button" at bounding box center [187, 663] width 16 height 16
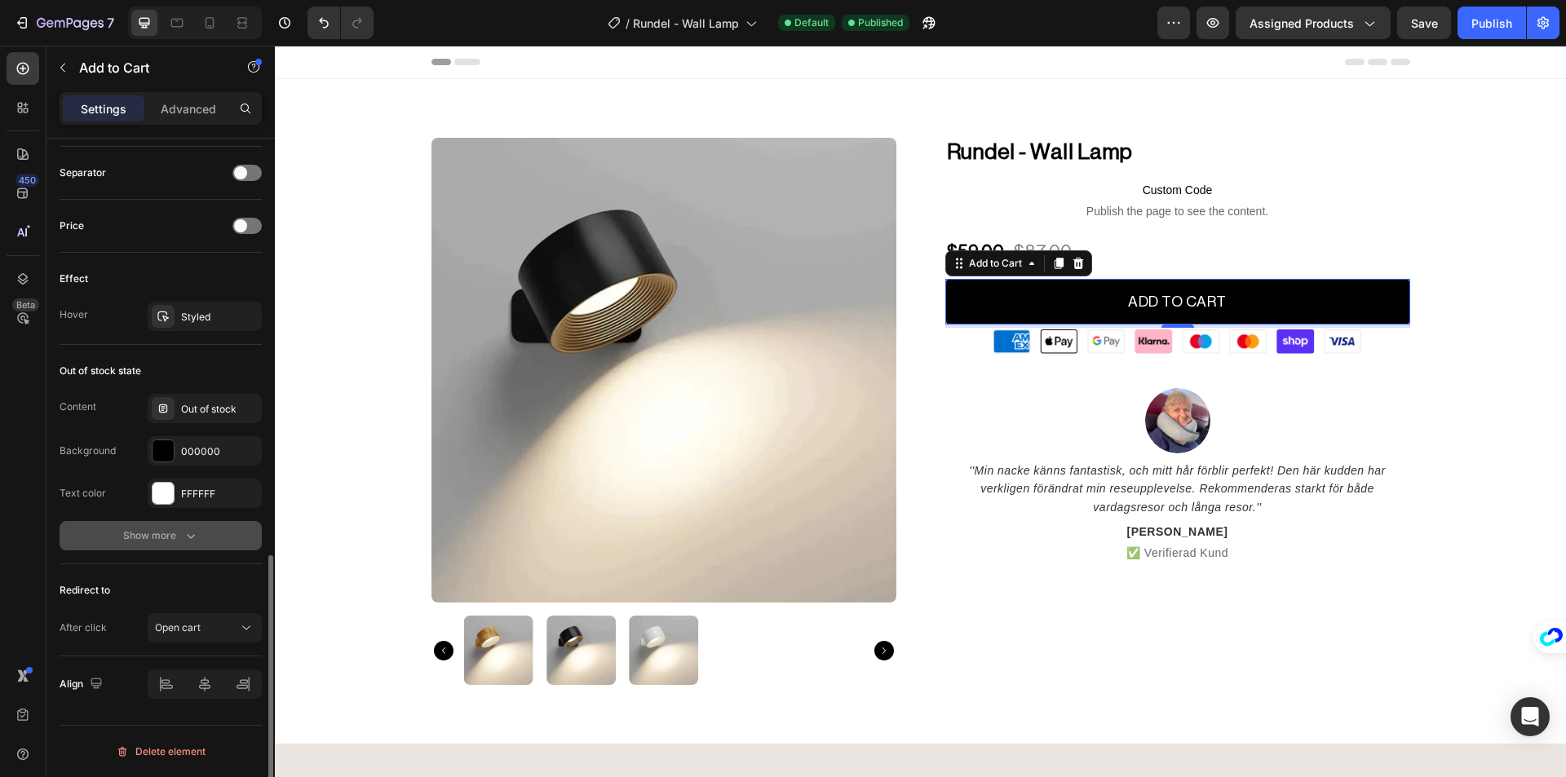
click at [188, 532] on icon "button" at bounding box center [191, 536] width 16 height 16
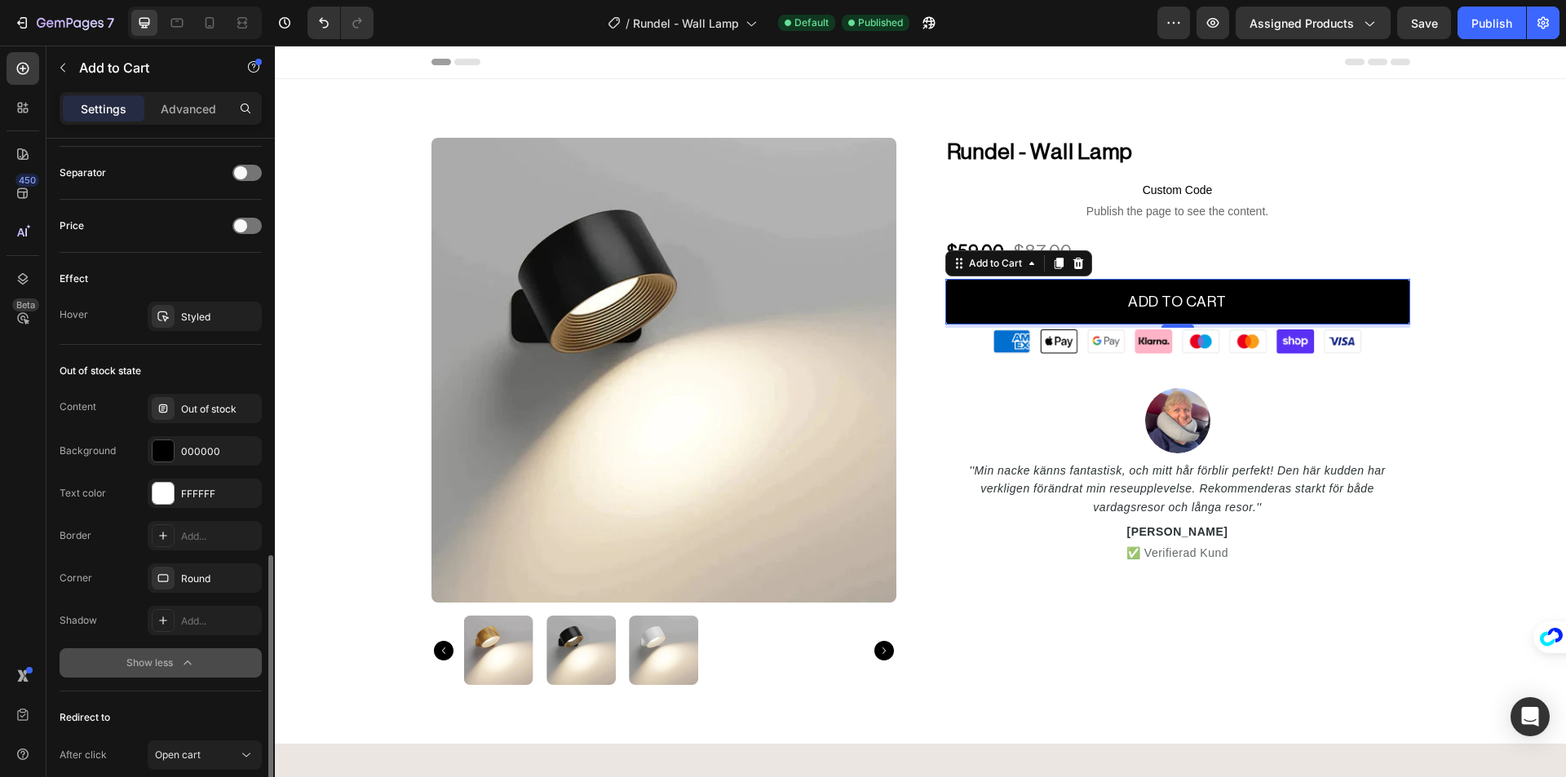
click at [184, 660] on icon "button" at bounding box center [187, 663] width 16 height 16
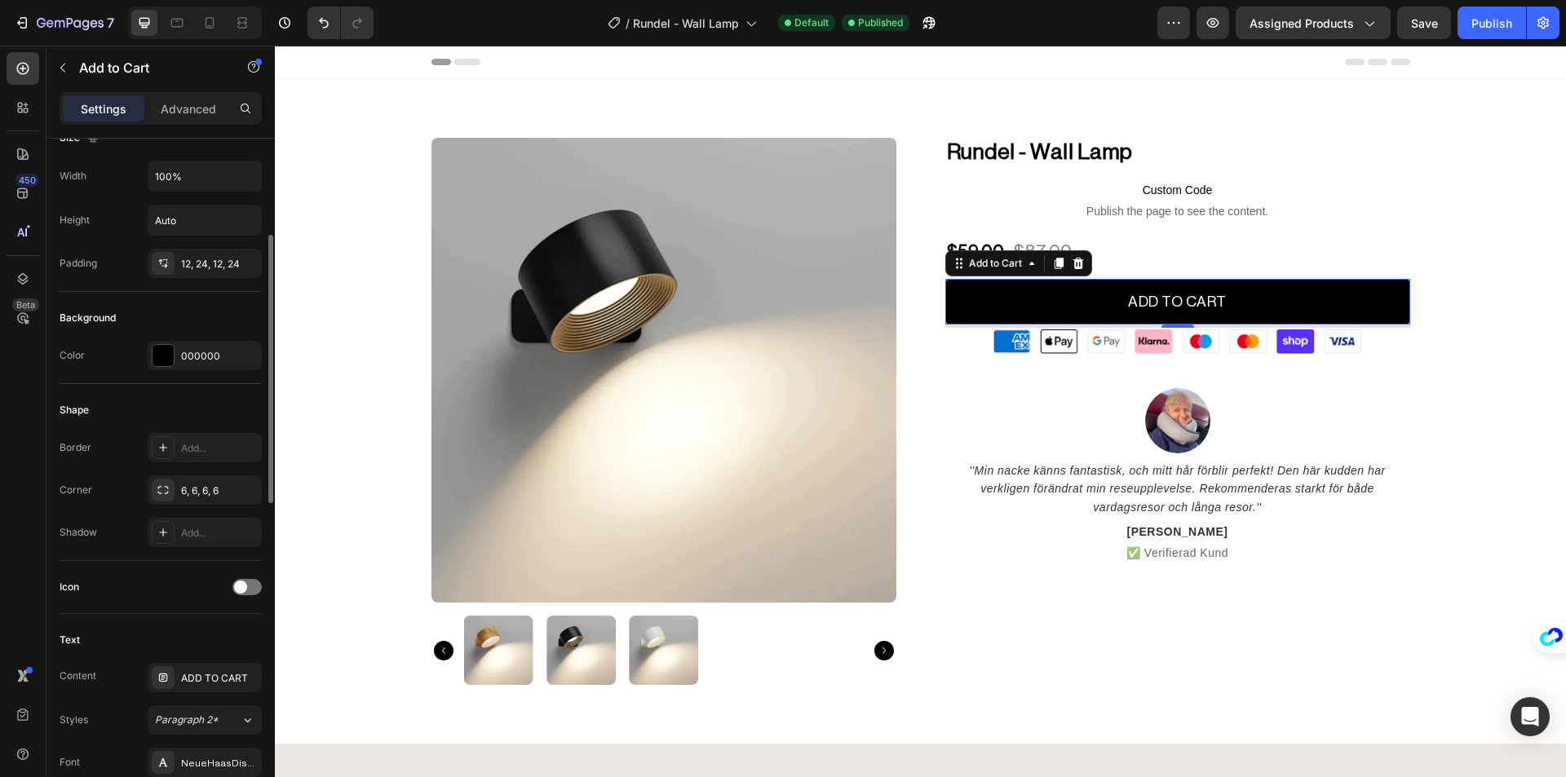
scroll to position [0, 0]
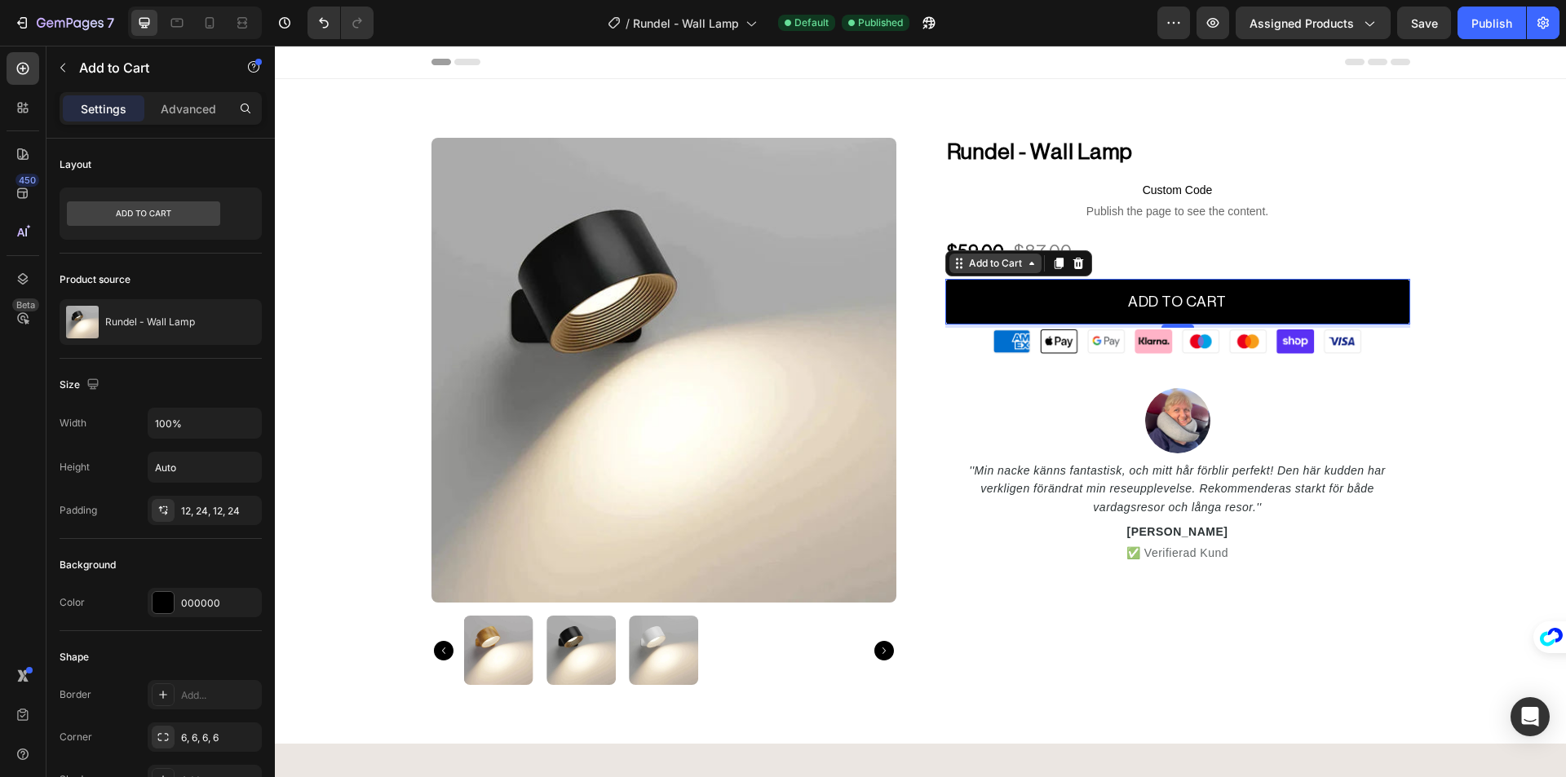
click at [988, 263] on div "Add to Cart" at bounding box center [996, 263] width 60 height 15
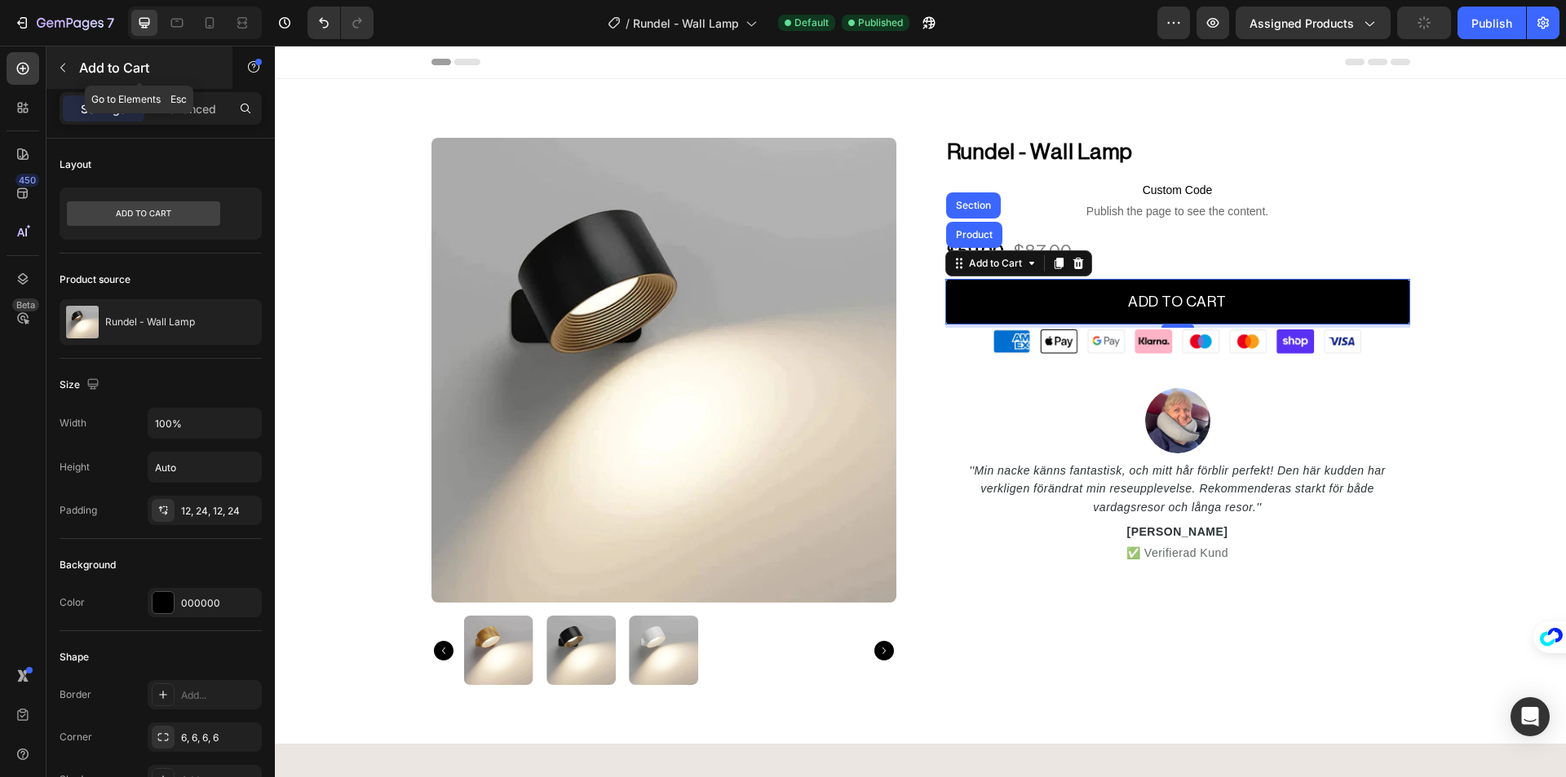
click at [70, 73] on button "button" at bounding box center [63, 68] width 26 height 26
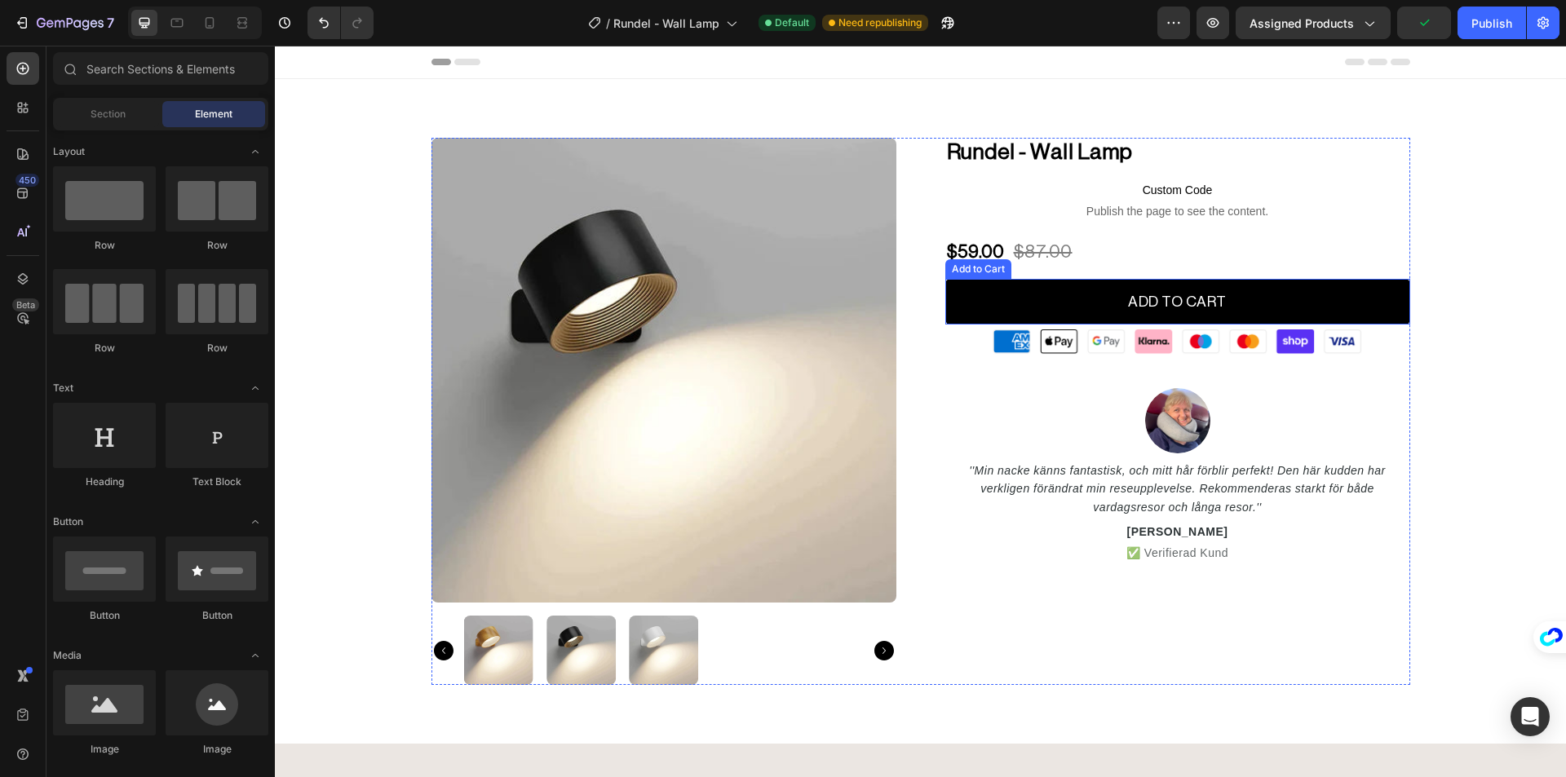
click at [994, 278] on div "ADD TO CART Add to Cart" at bounding box center [1177, 299] width 465 height 55
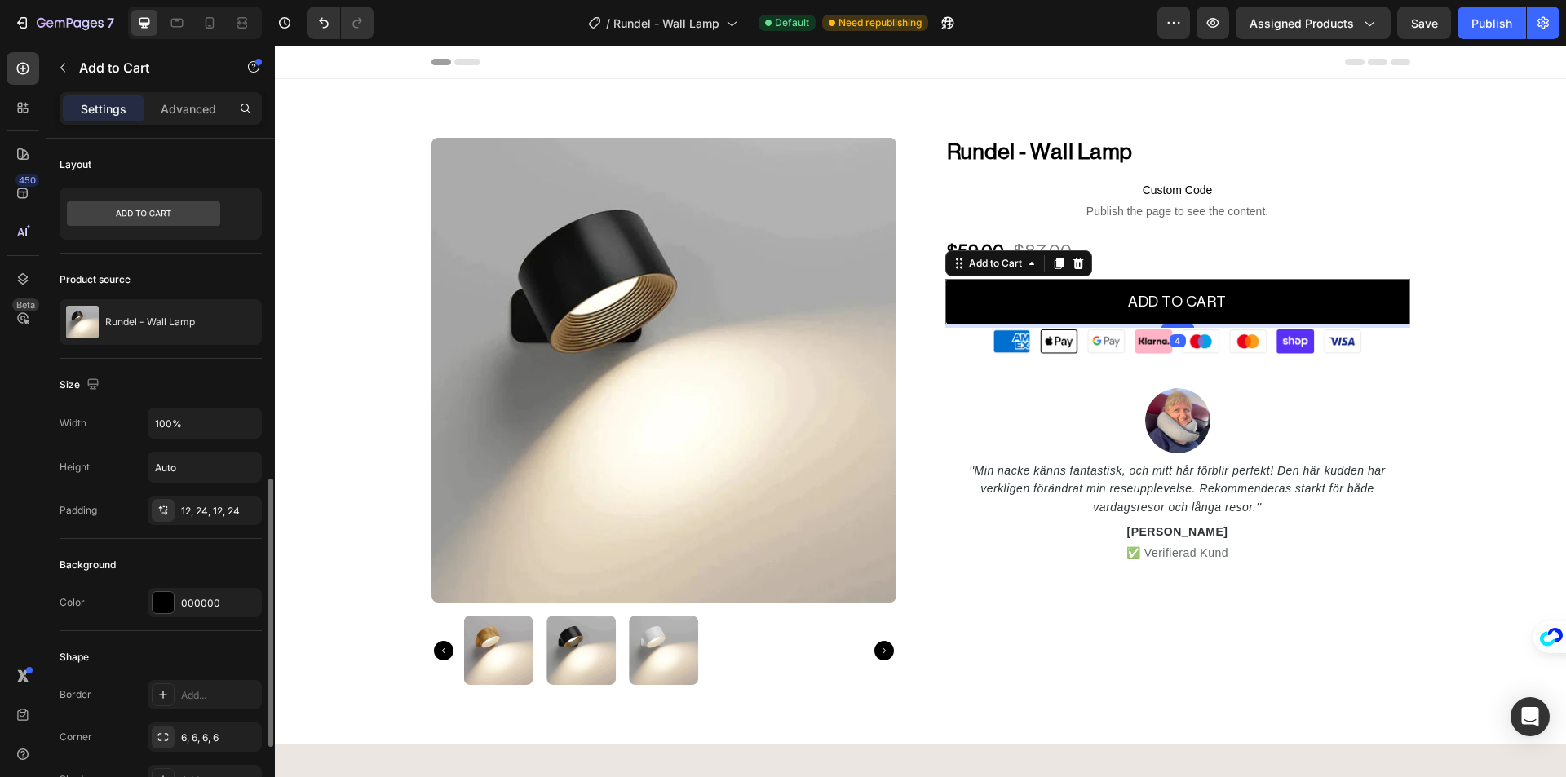
scroll to position [245, 0]
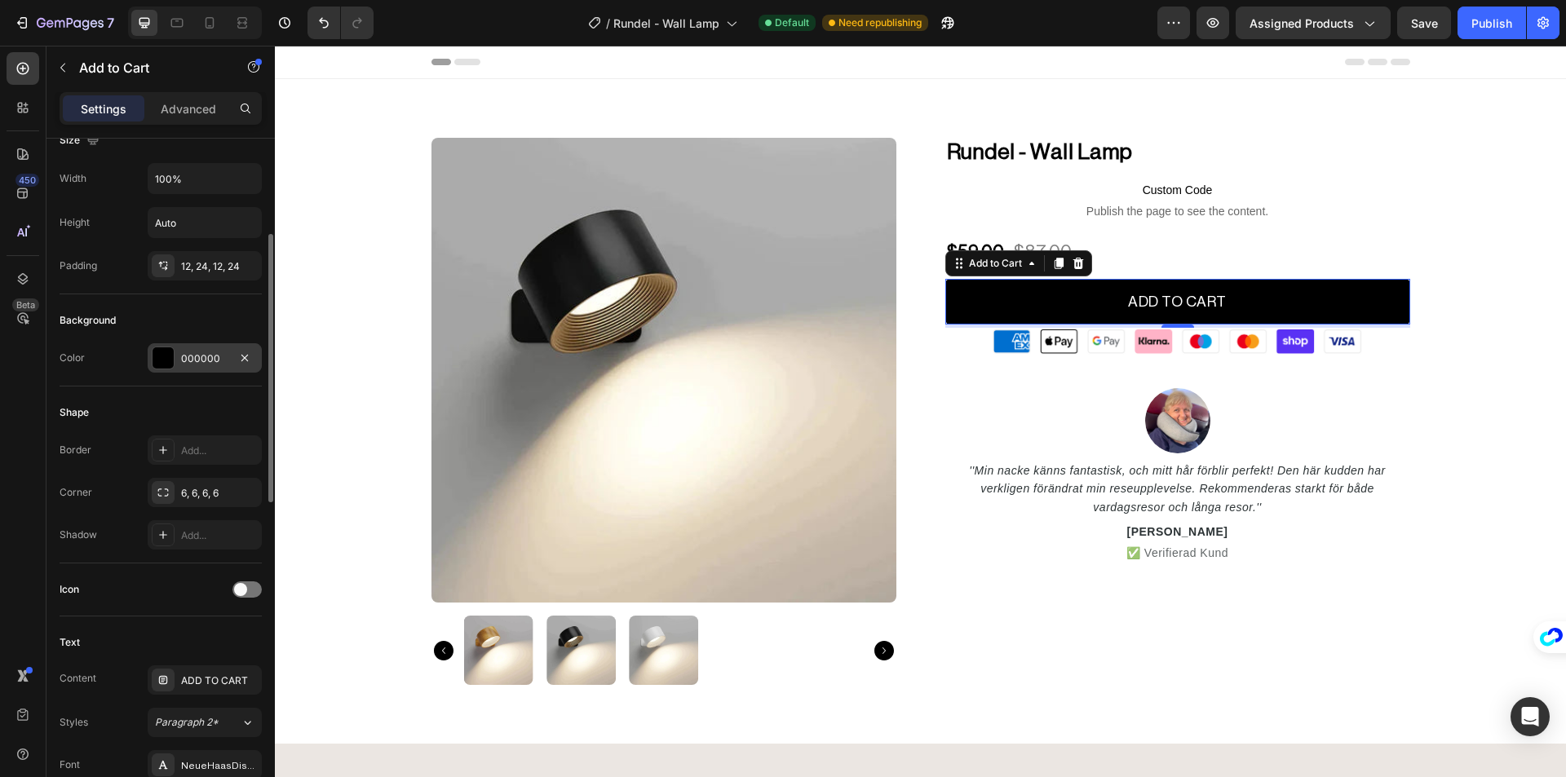
click at [157, 356] on div at bounding box center [163, 357] width 21 height 21
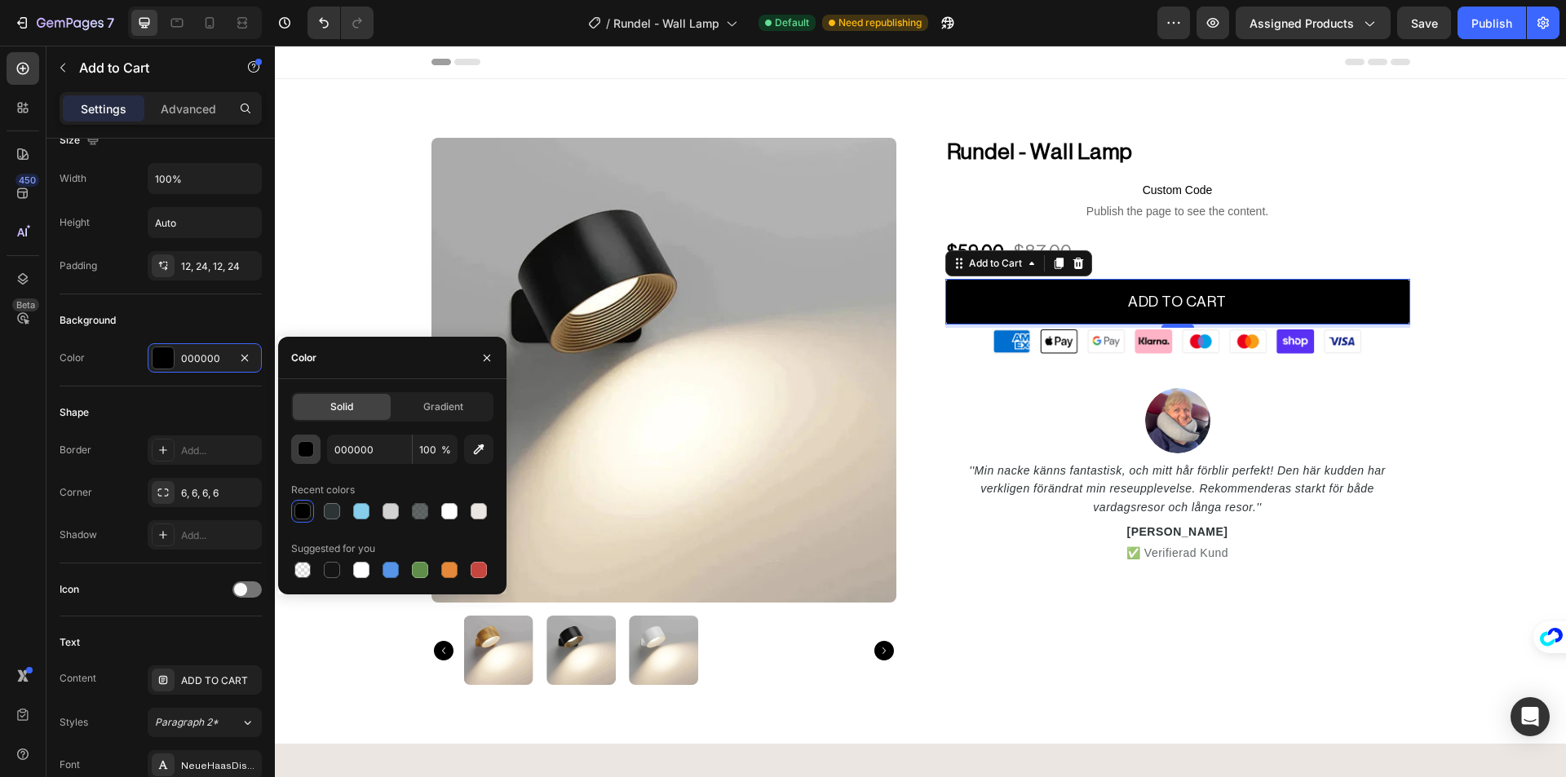
click at [315, 451] on button "button" at bounding box center [305, 449] width 29 height 29
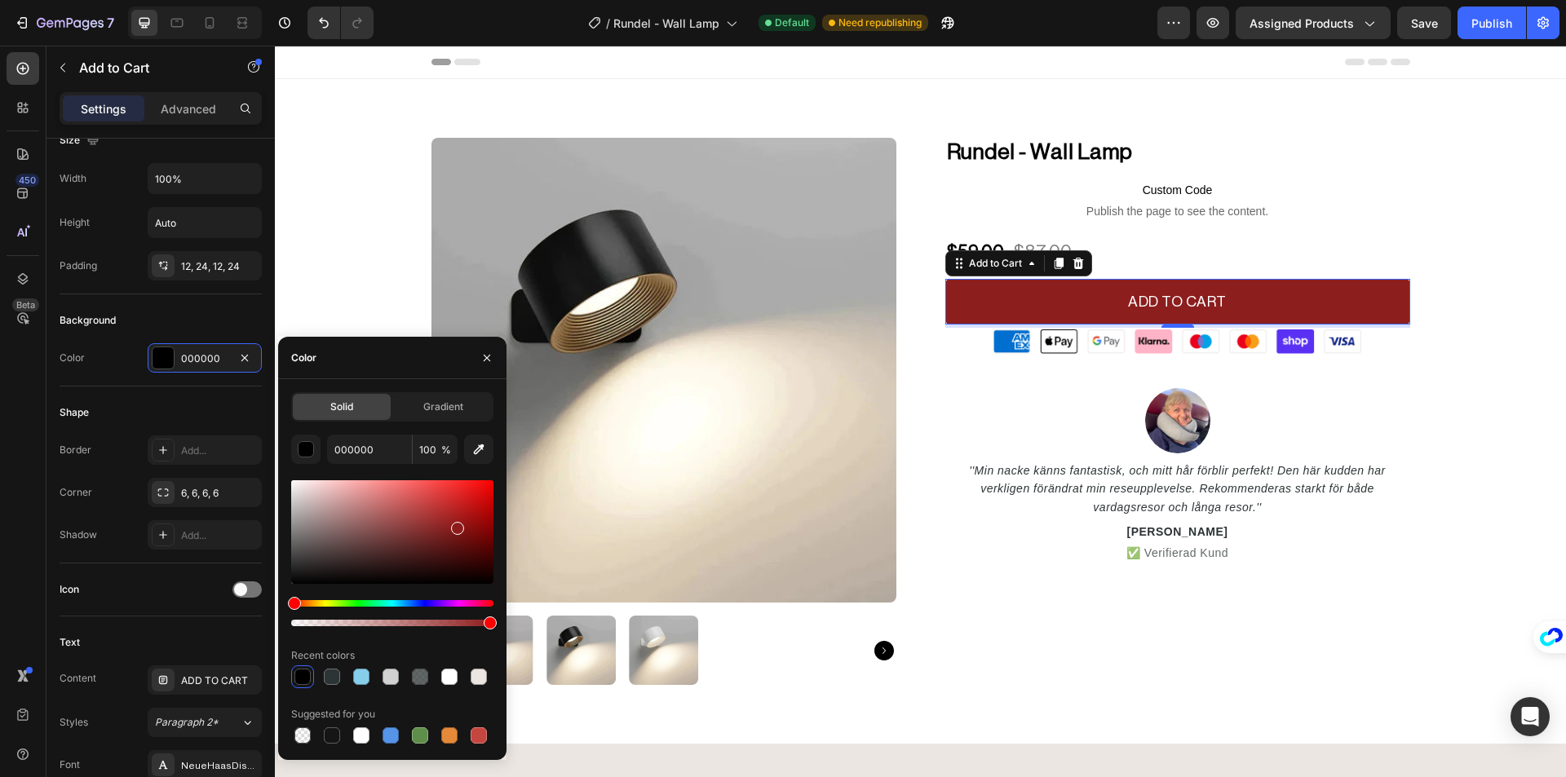
drag, startPoint x: 401, startPoint y: 525, endPoint x: 478, endPoint y: 519, distance: 76.9
click at [475, 520] on div at bounding box center [392, 532] width 202 height 104
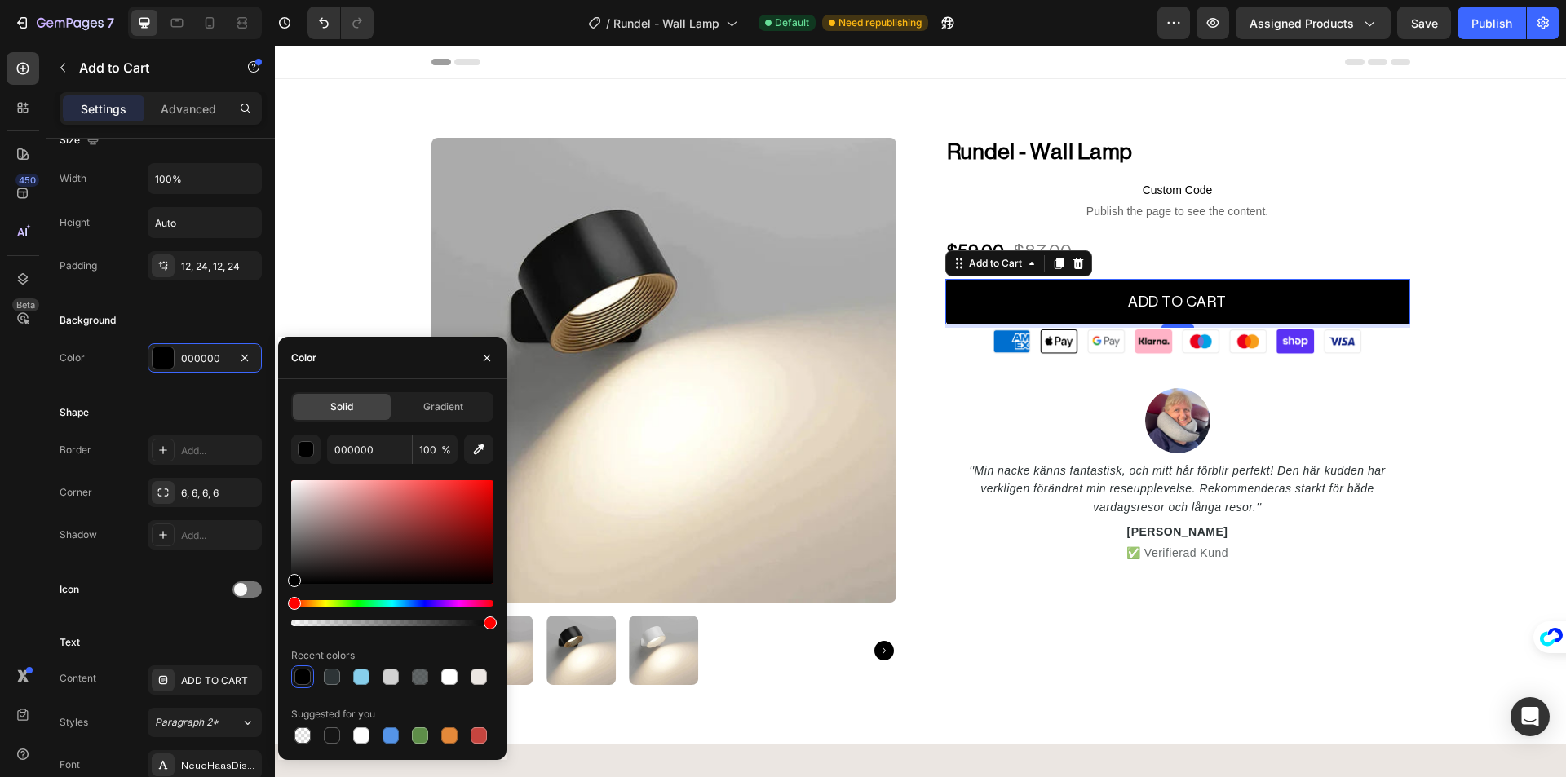
drag, startPoint x: 621, startPoint y: 625, endPoint x: 275, endPoint y: 605, distance: 347.1
click at [128, 408] on div "Shape" at bounding box center [161, 413] width 202 height 26
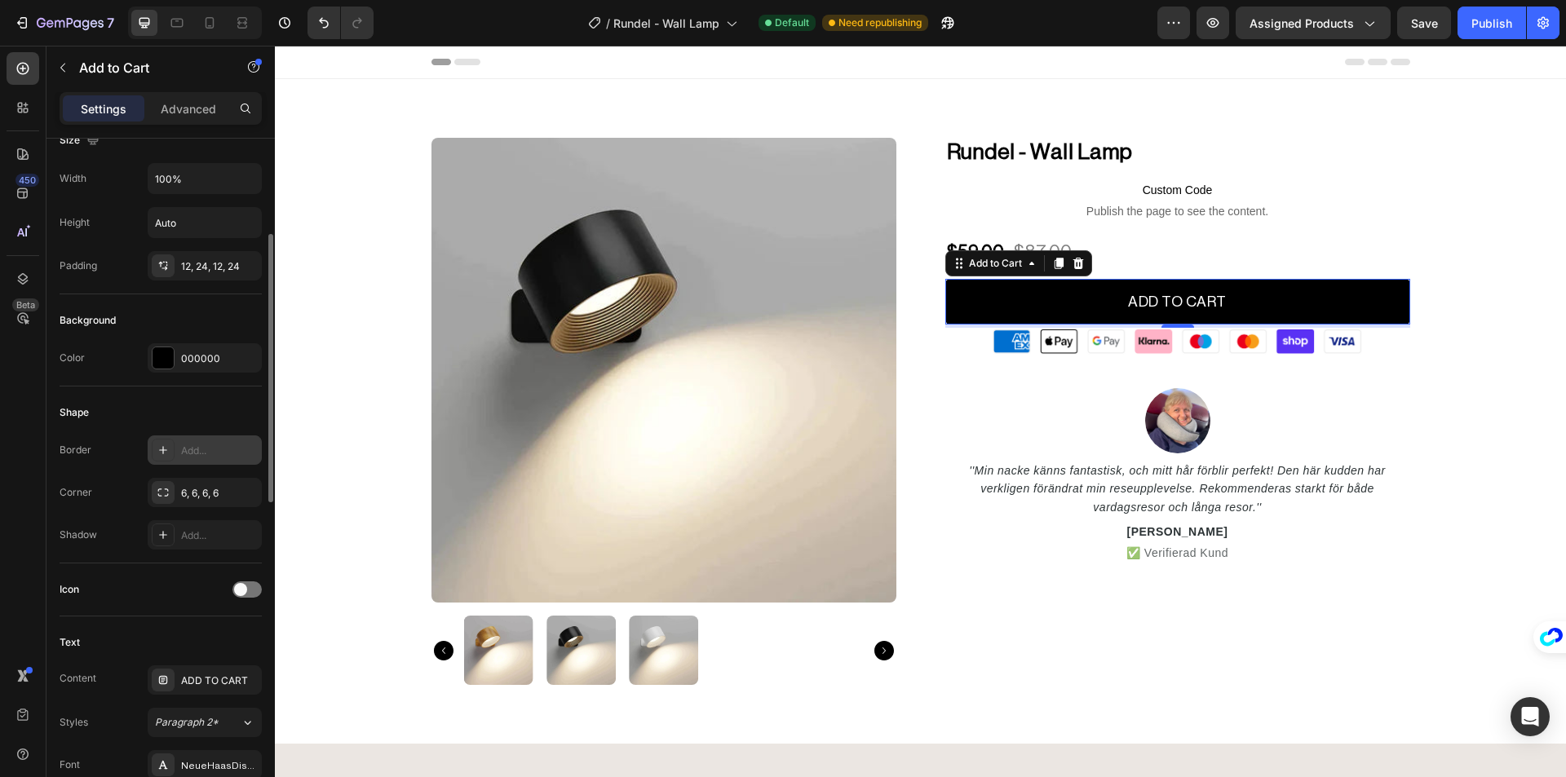
click at [200, 449] on div "Add..." at bounding box center [219, 451] width 77 height 15
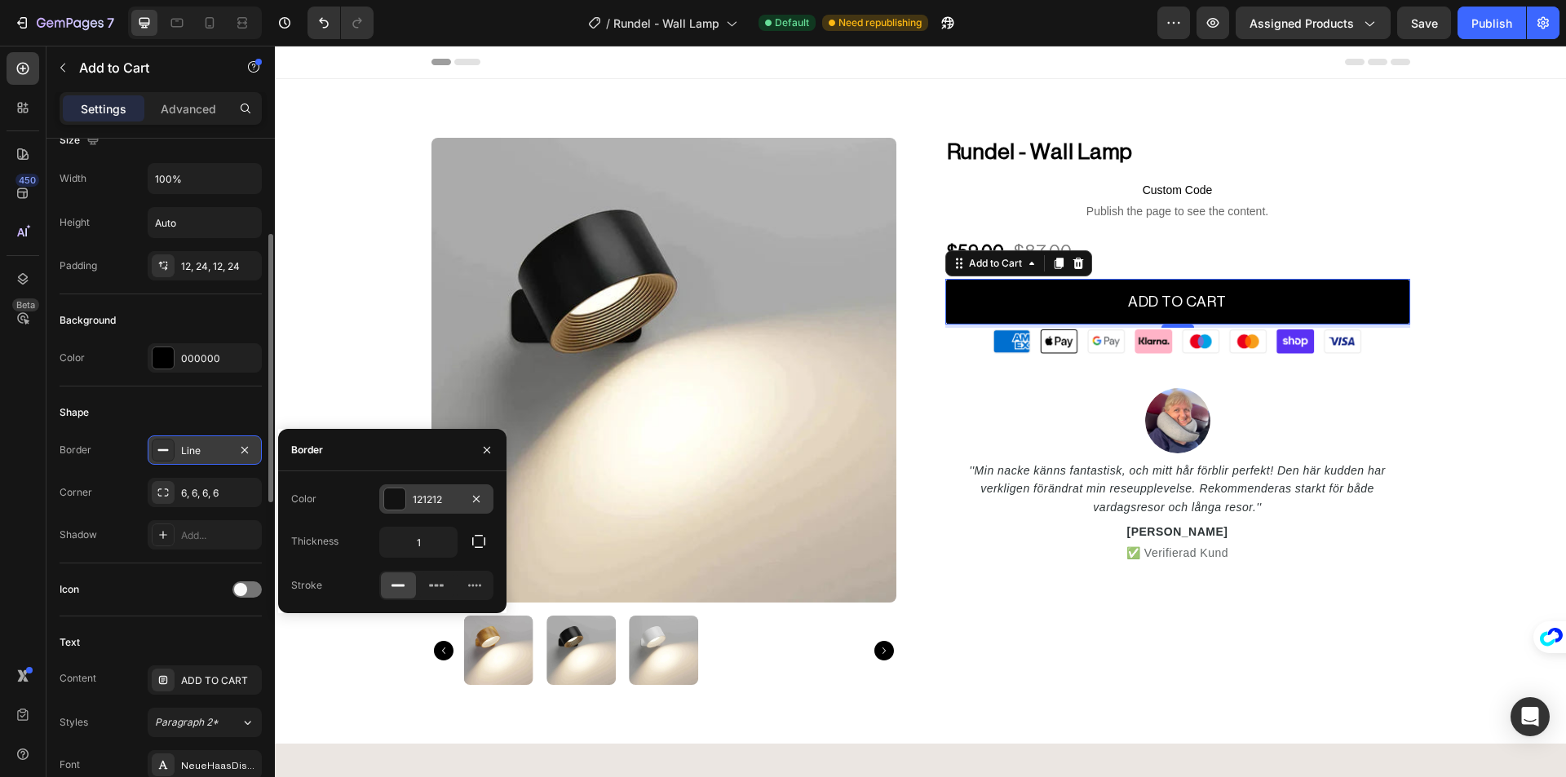
click at [395, 506] on div at bounding box center [394, 498] width 21 height 21
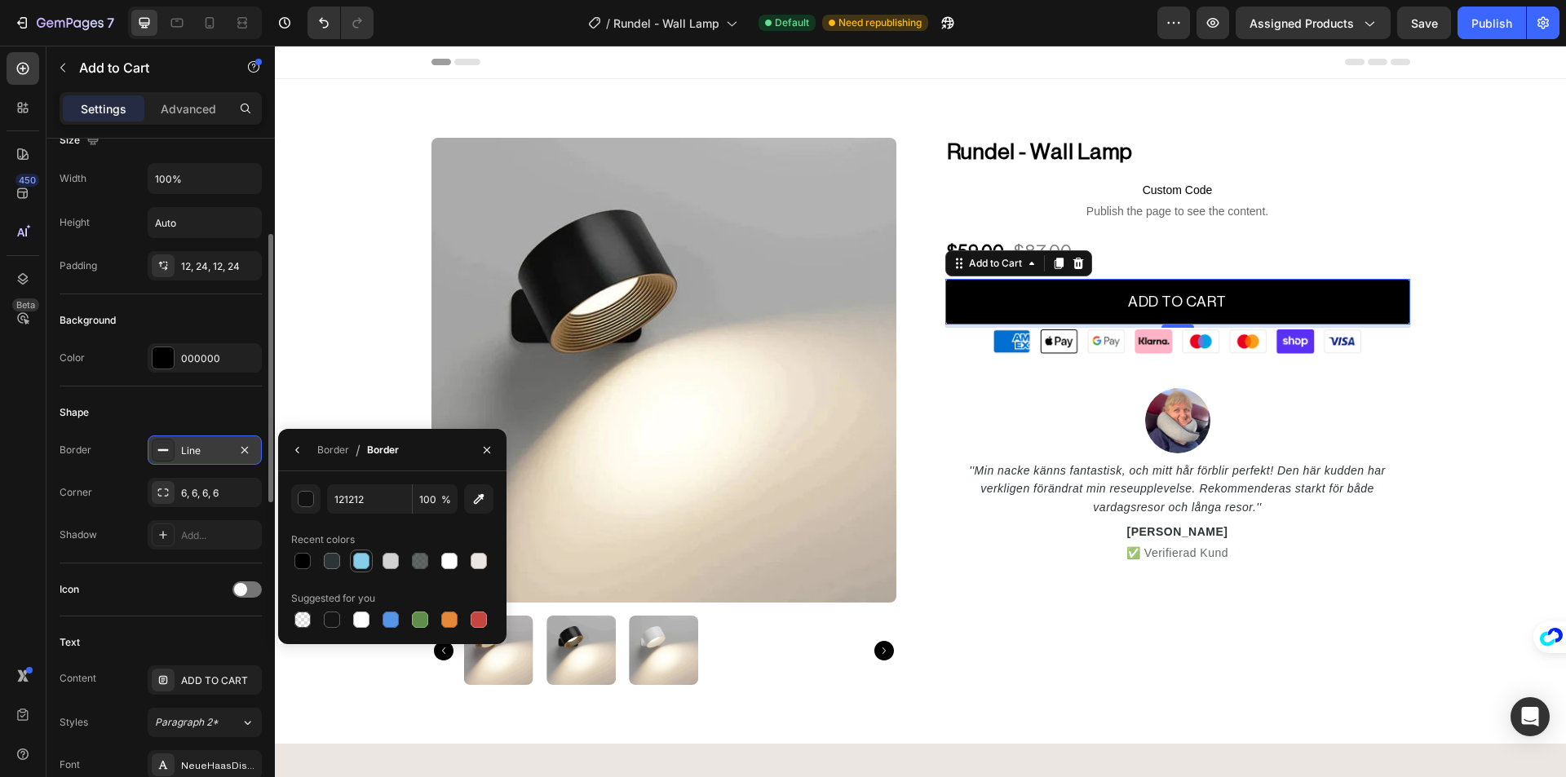
click at [362, 562] on div at bounding box center [361, 561] width 16 height 16
click at [430, 564] on div at bounding box center [420, 561] width 23 height 23
type input "2D3436"
type input "75"
click at [332, 561] on div at bounding box center [332, 561] width 16 height 16
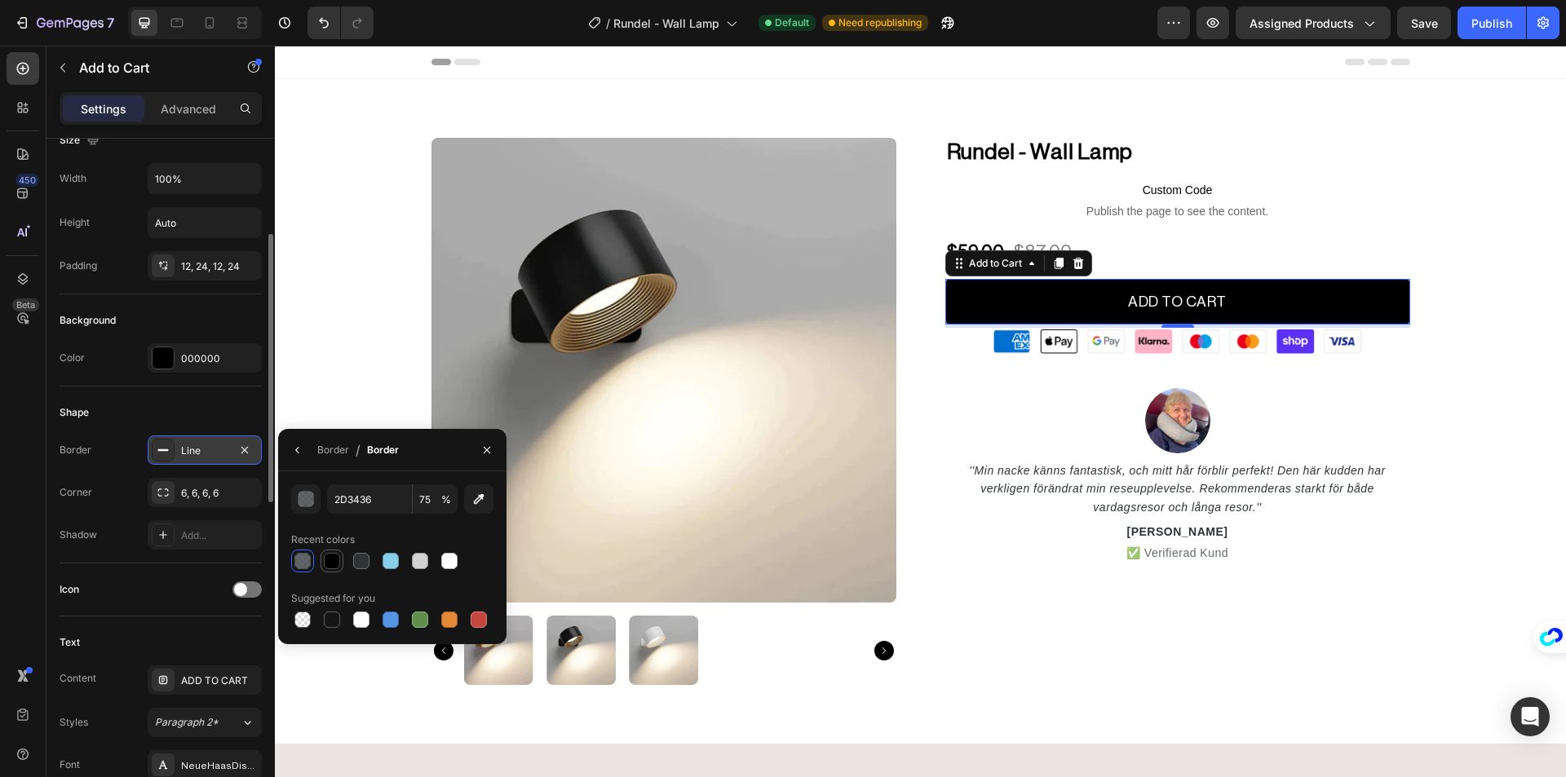
type input "000000"
type input "100"
click at [89, 470] on div "Border Line Corner 6, 6, 6, 6 Shadow Add..." at bounding box center [161, 492] width 202 height 114
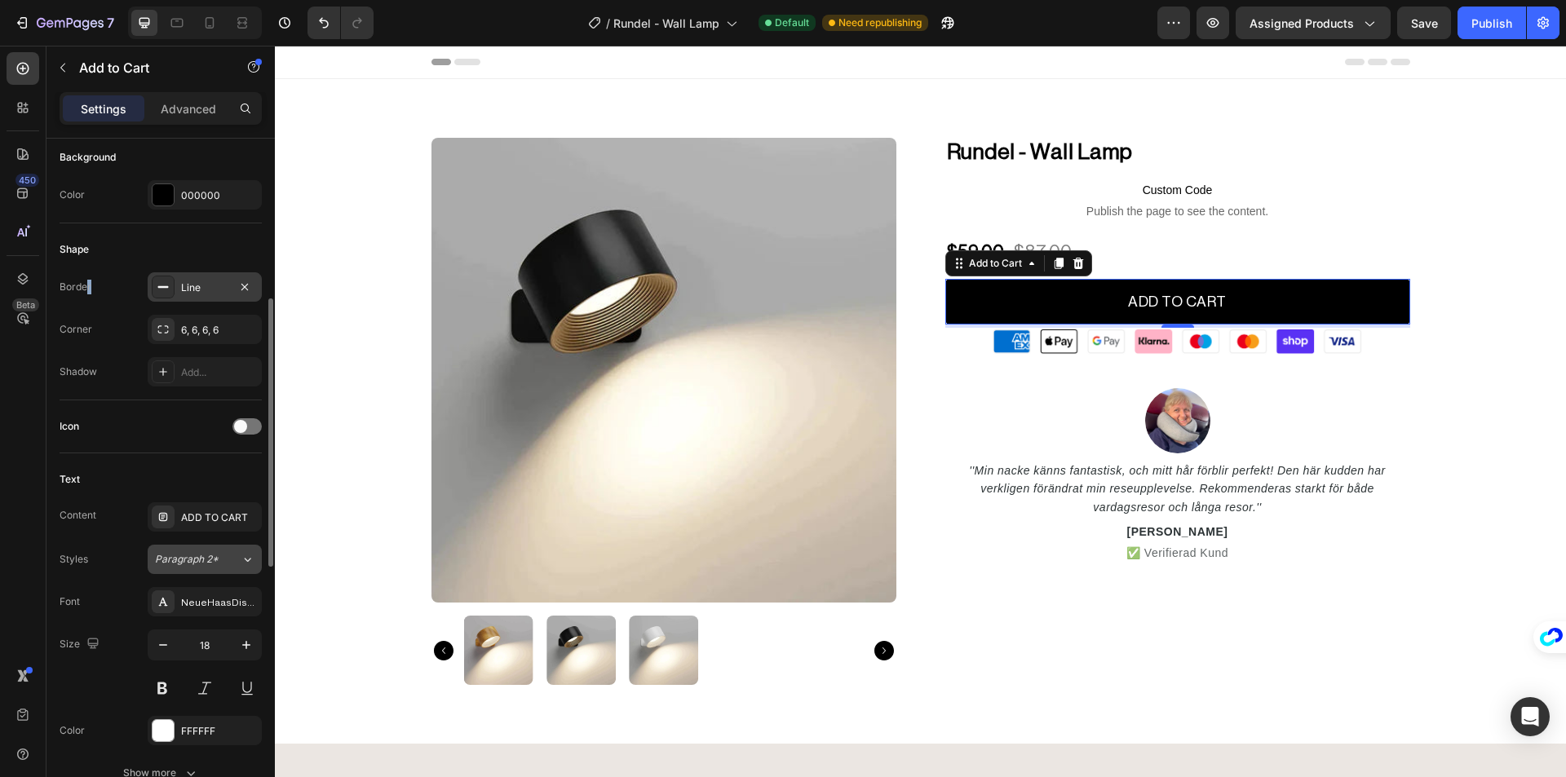
scroll to position [571, 0]
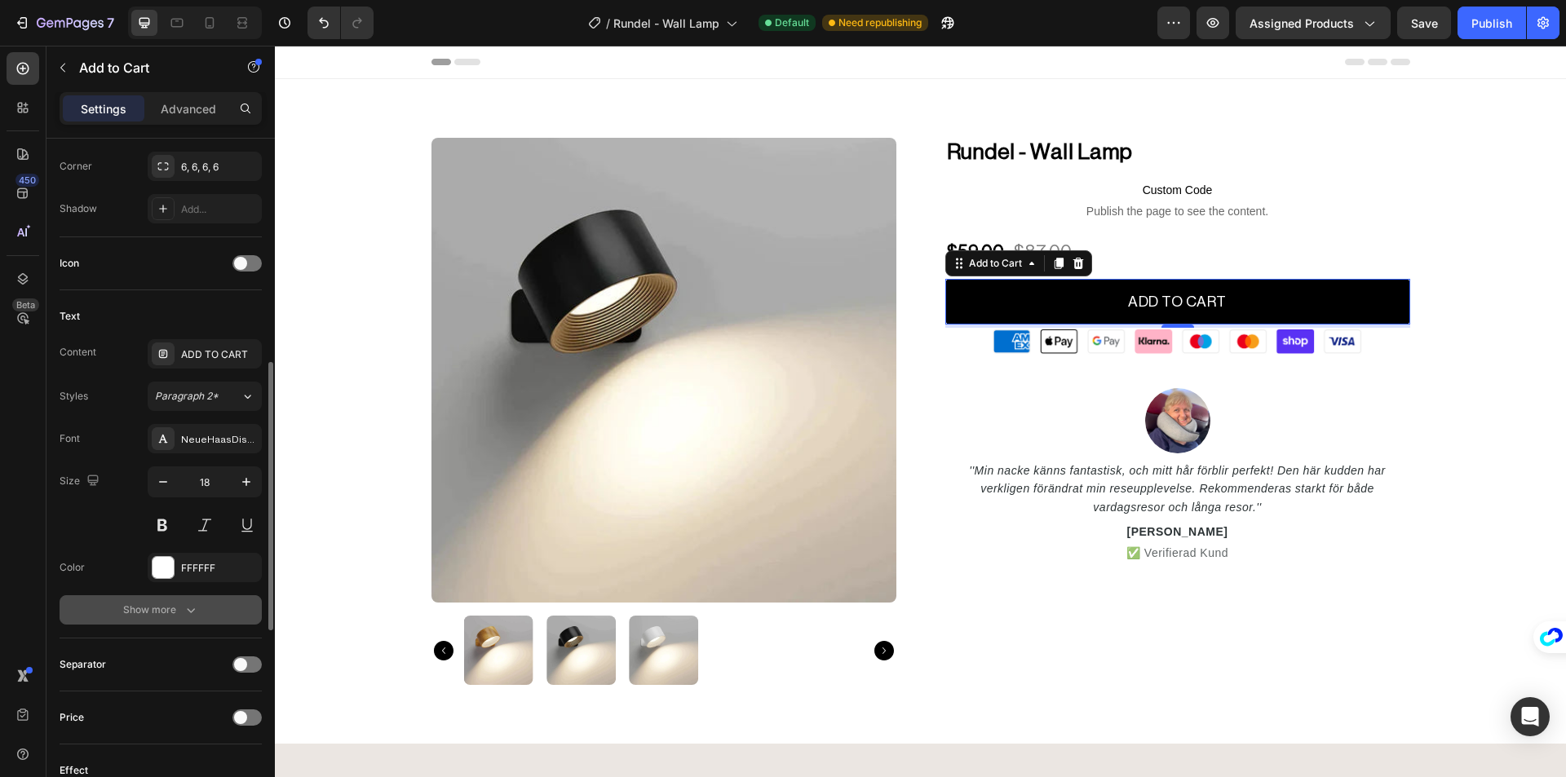
click at [175, 604] on div "Show more" at bounding box center [161, 610] width 76 height 16
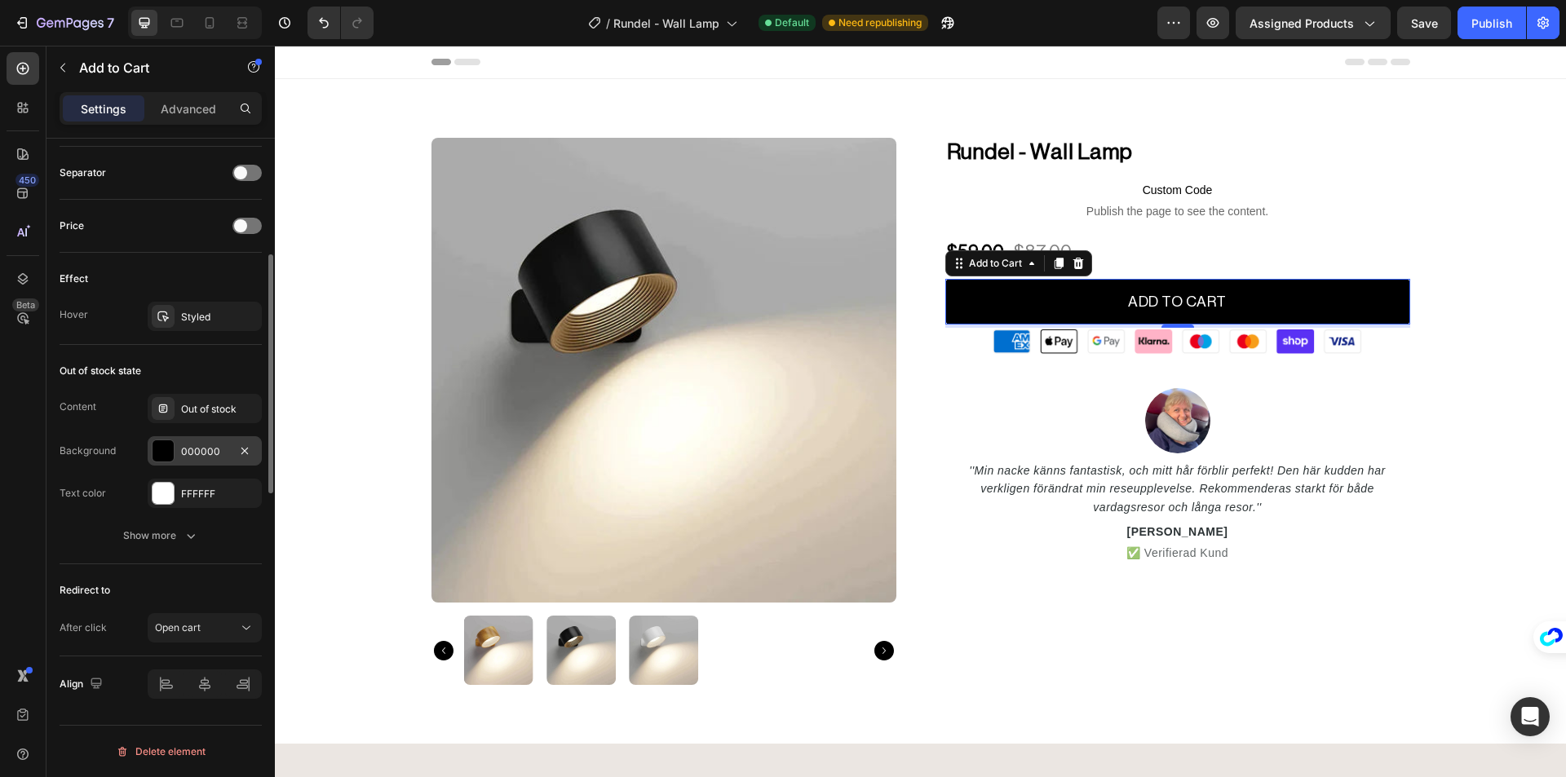
scroll to position [1033, 0]
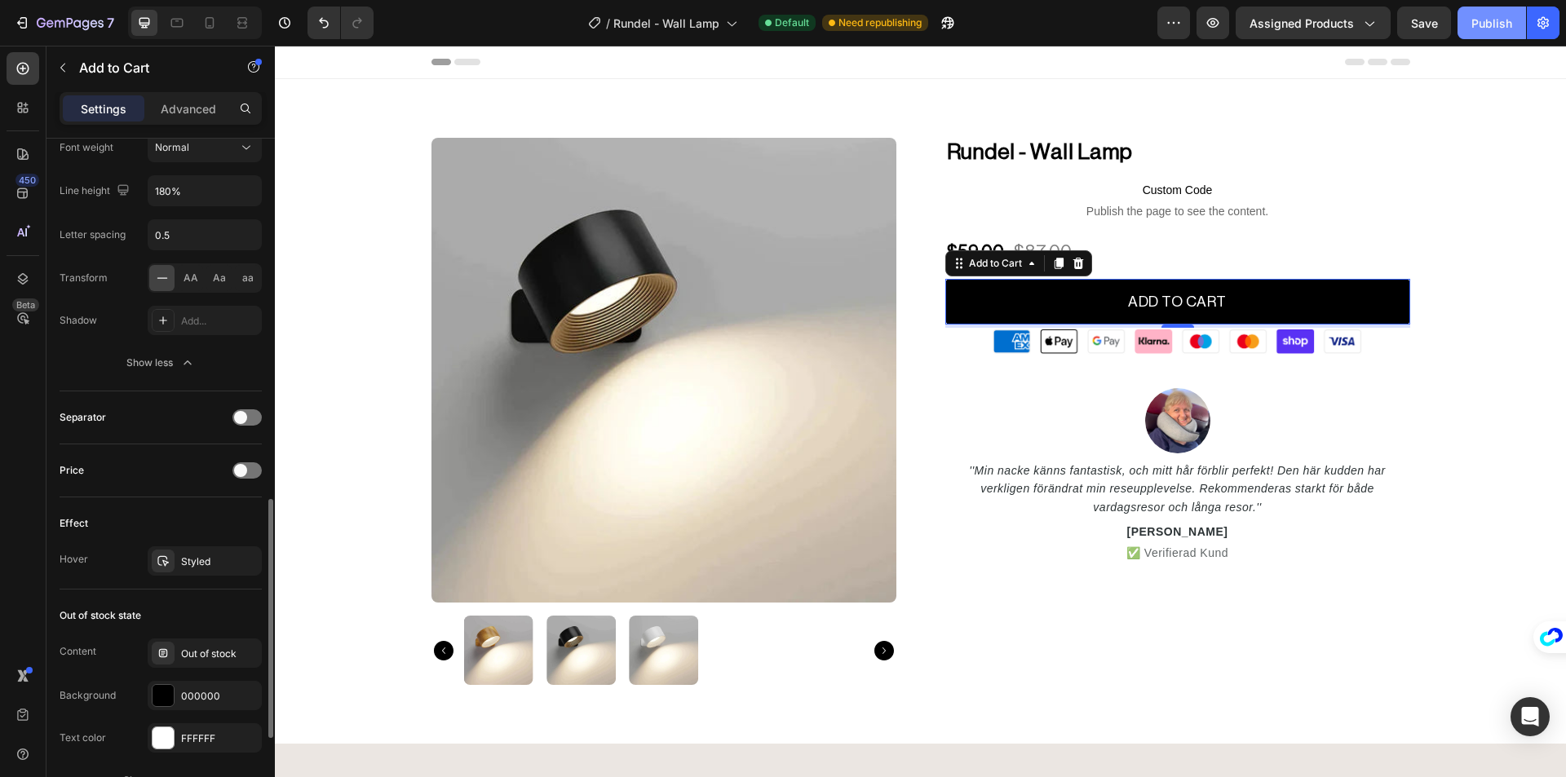
click at [1481, 28] on div "Publish" at bounding box center [1491, 23] width 41 height 17
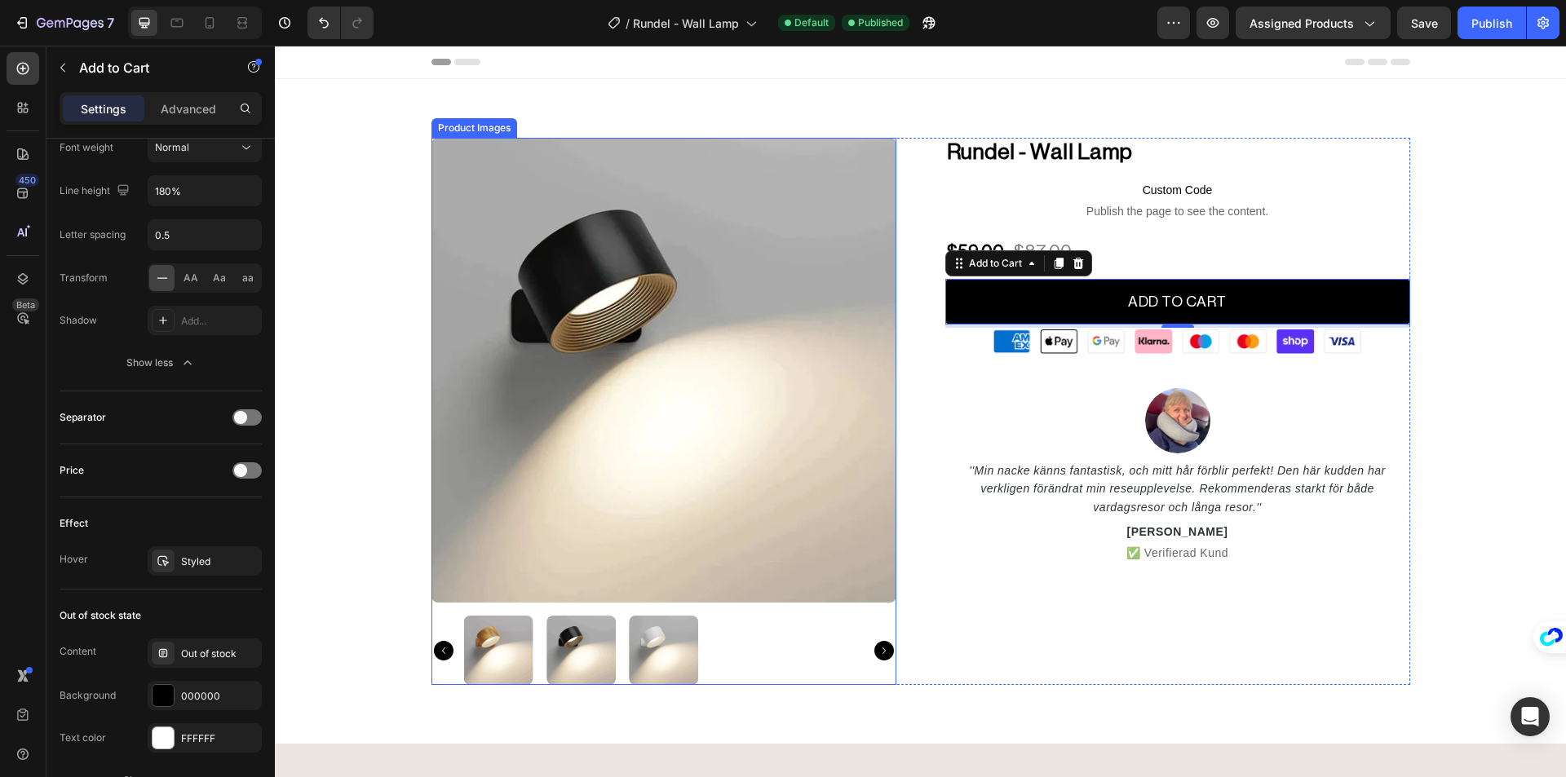
click at [679, 250] on img at bounding box center [663, 370] width 465 height 465
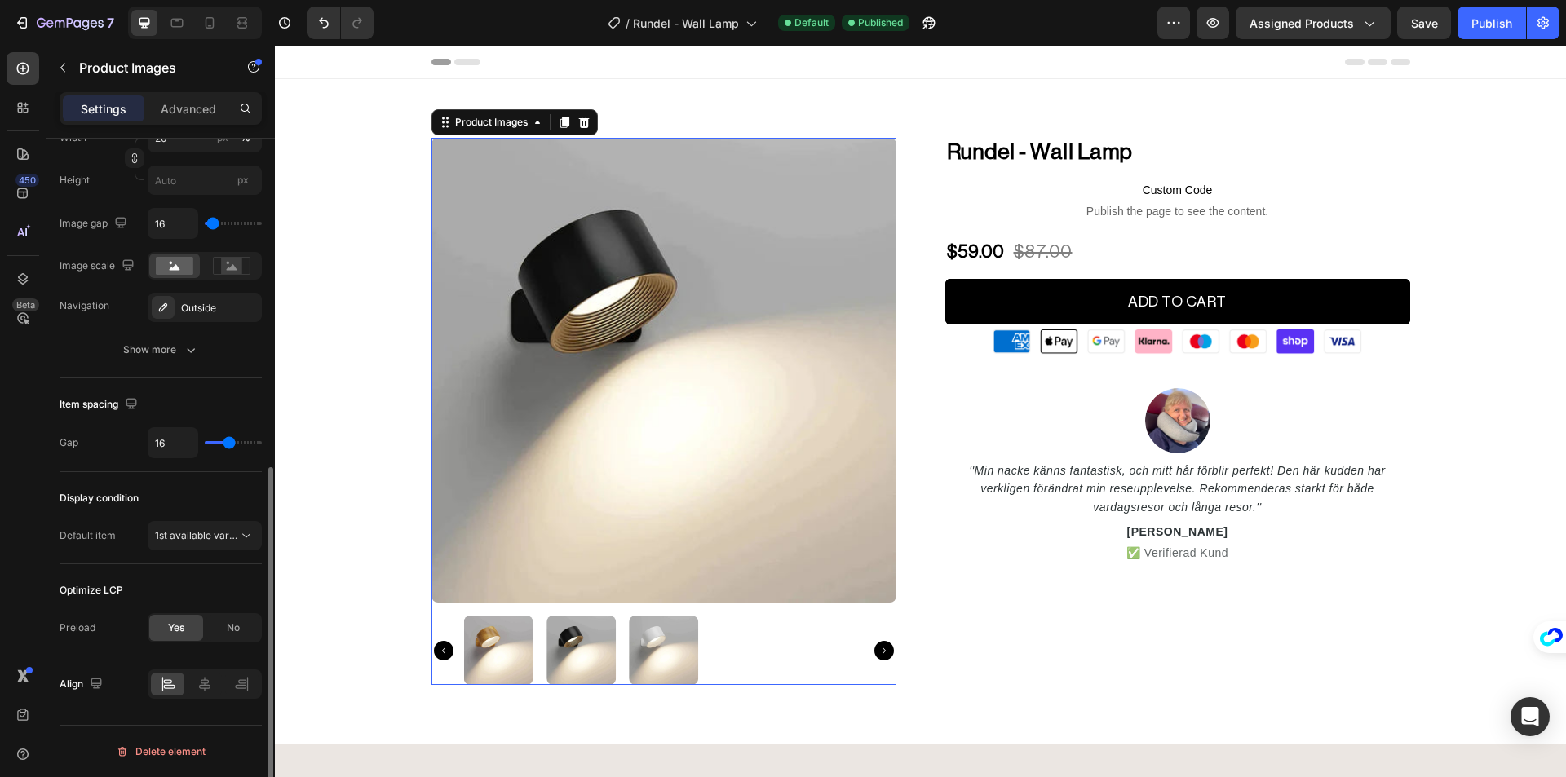
scroll to position [0, 0]
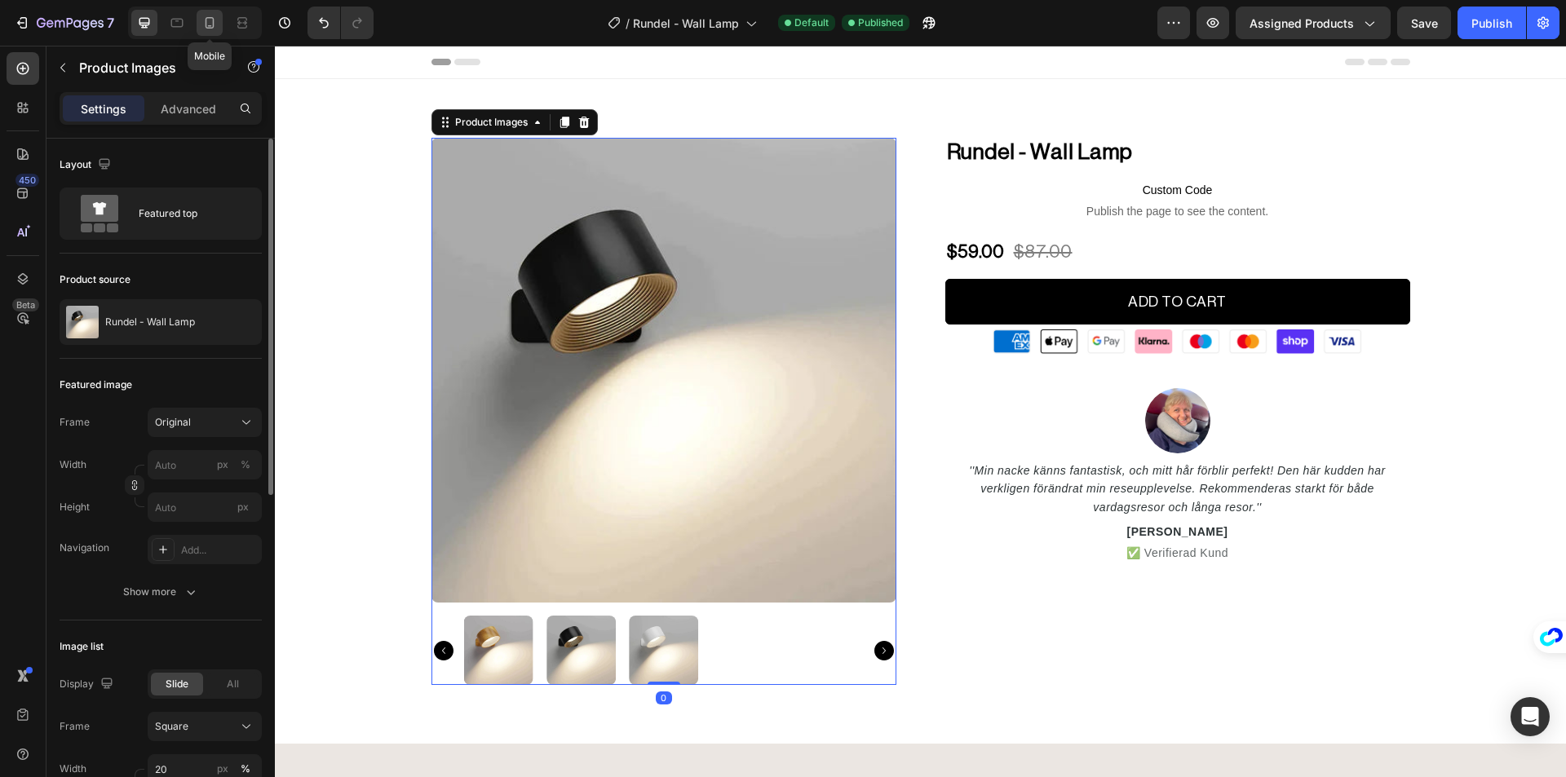
click at [211, 23] on icon at bounding box center [209, 23] width 16 height 16
type input "12"
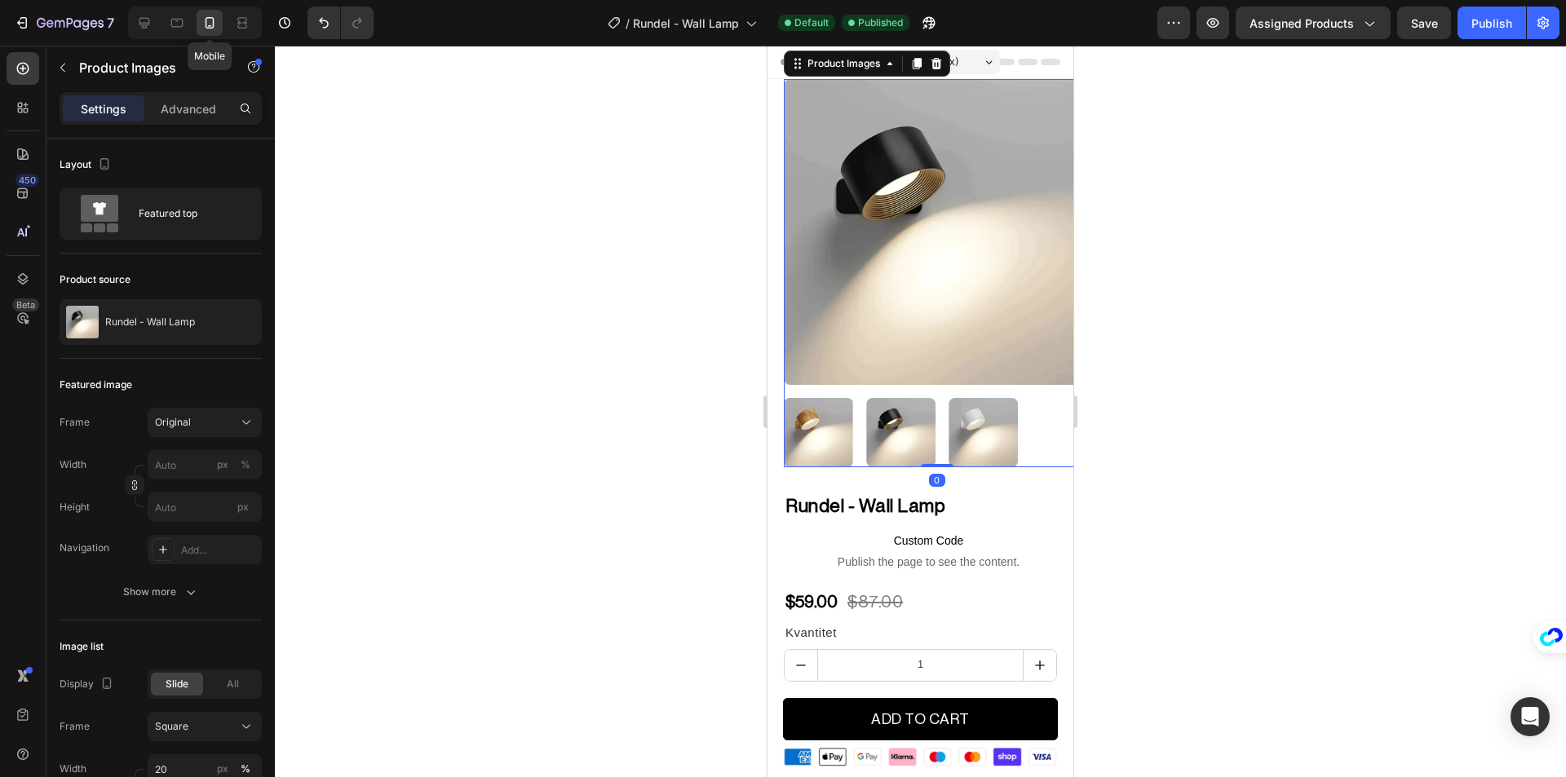
click at [550, 212] on div at bounding box center [920, 412] width 1291 height 732
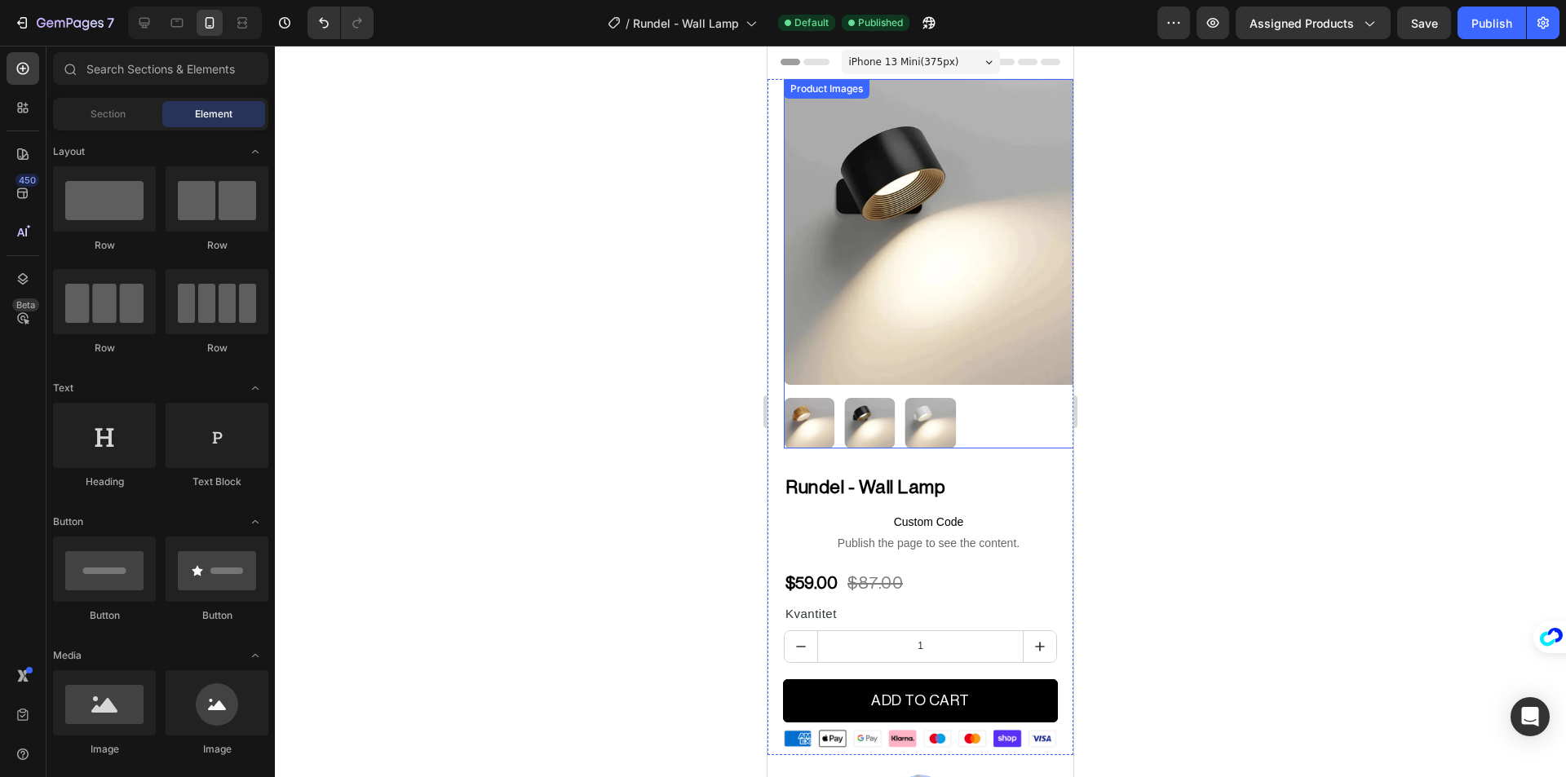
click at [839, 232] on img at bounding box center [937, 232] width 306 height 306
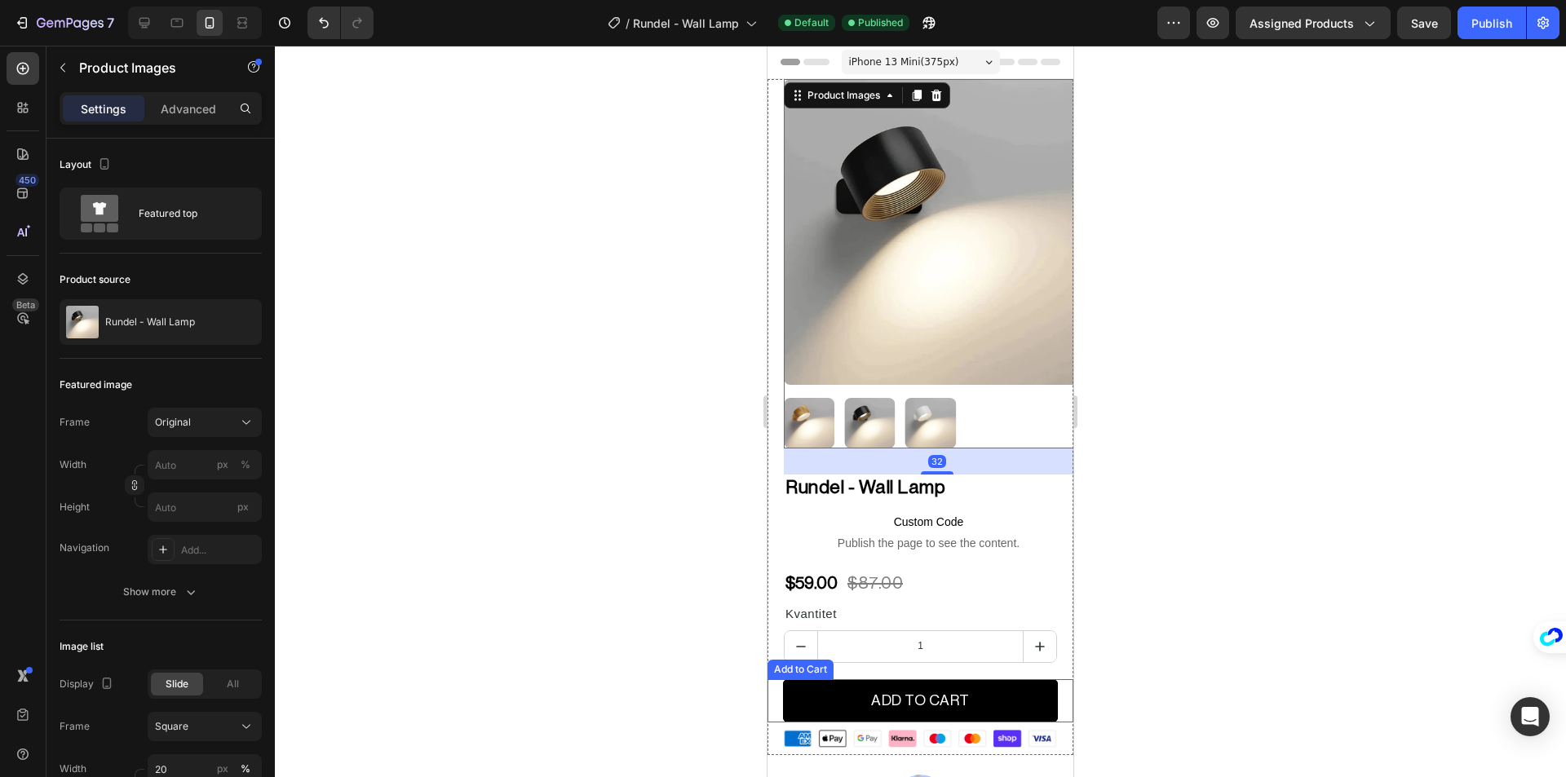
click at [806, 663] on div "Add to Cart" at bounding box center [800, 670] width 66 height 20
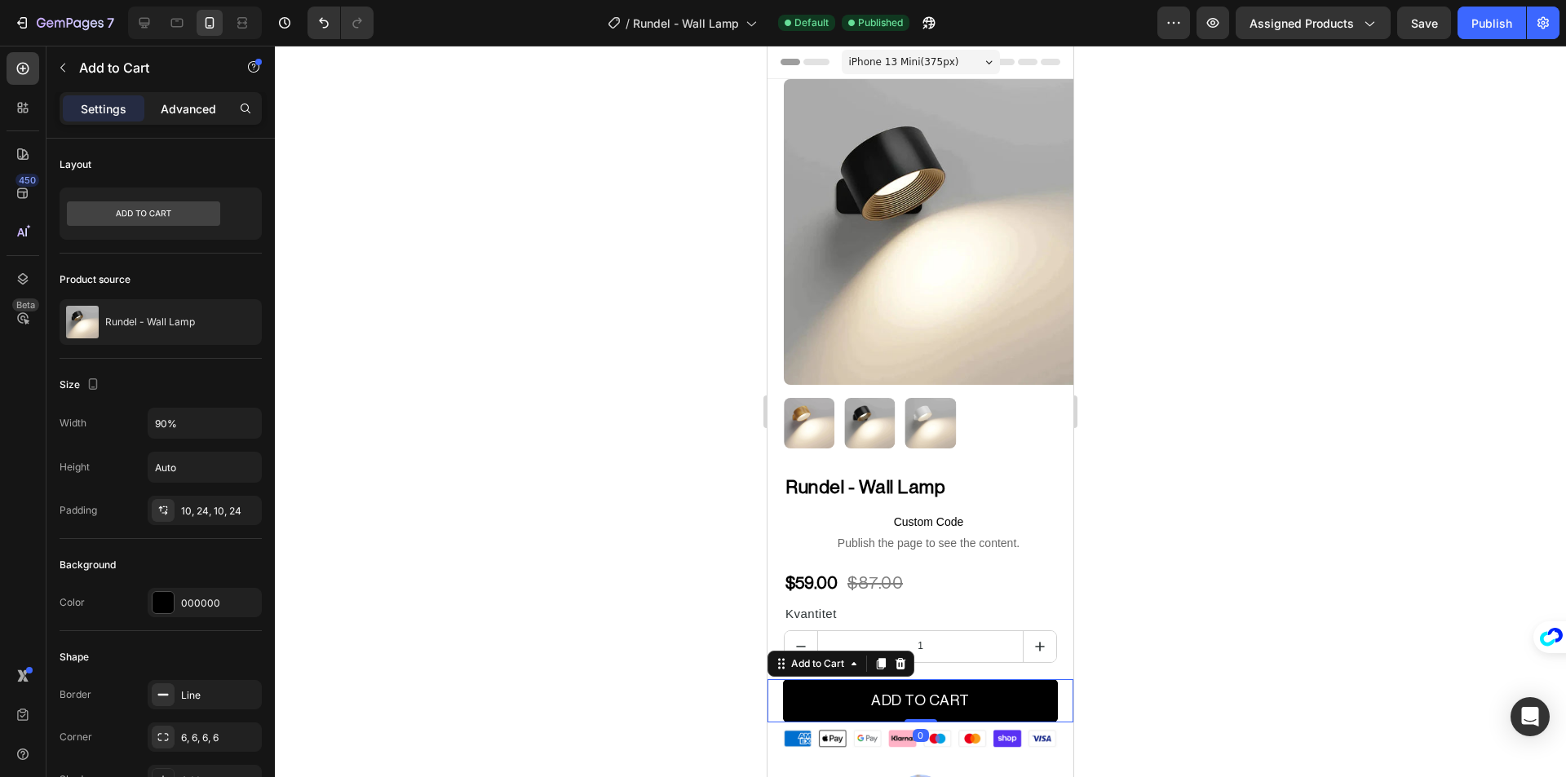
click at [172, 110] on p "Advanced" at bounding box center [188, 108] width 55 height 17
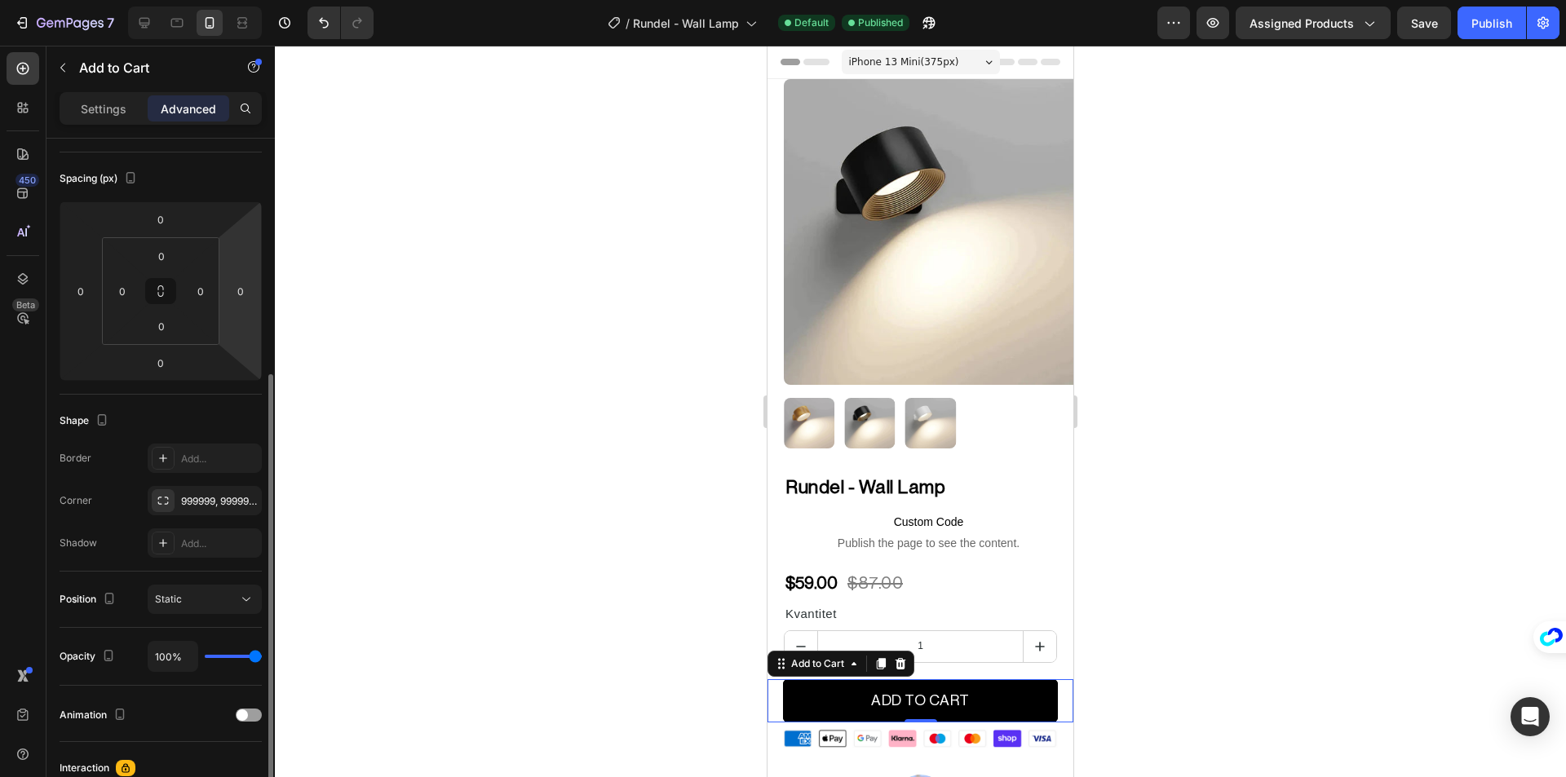
scroll to position [326, 0]
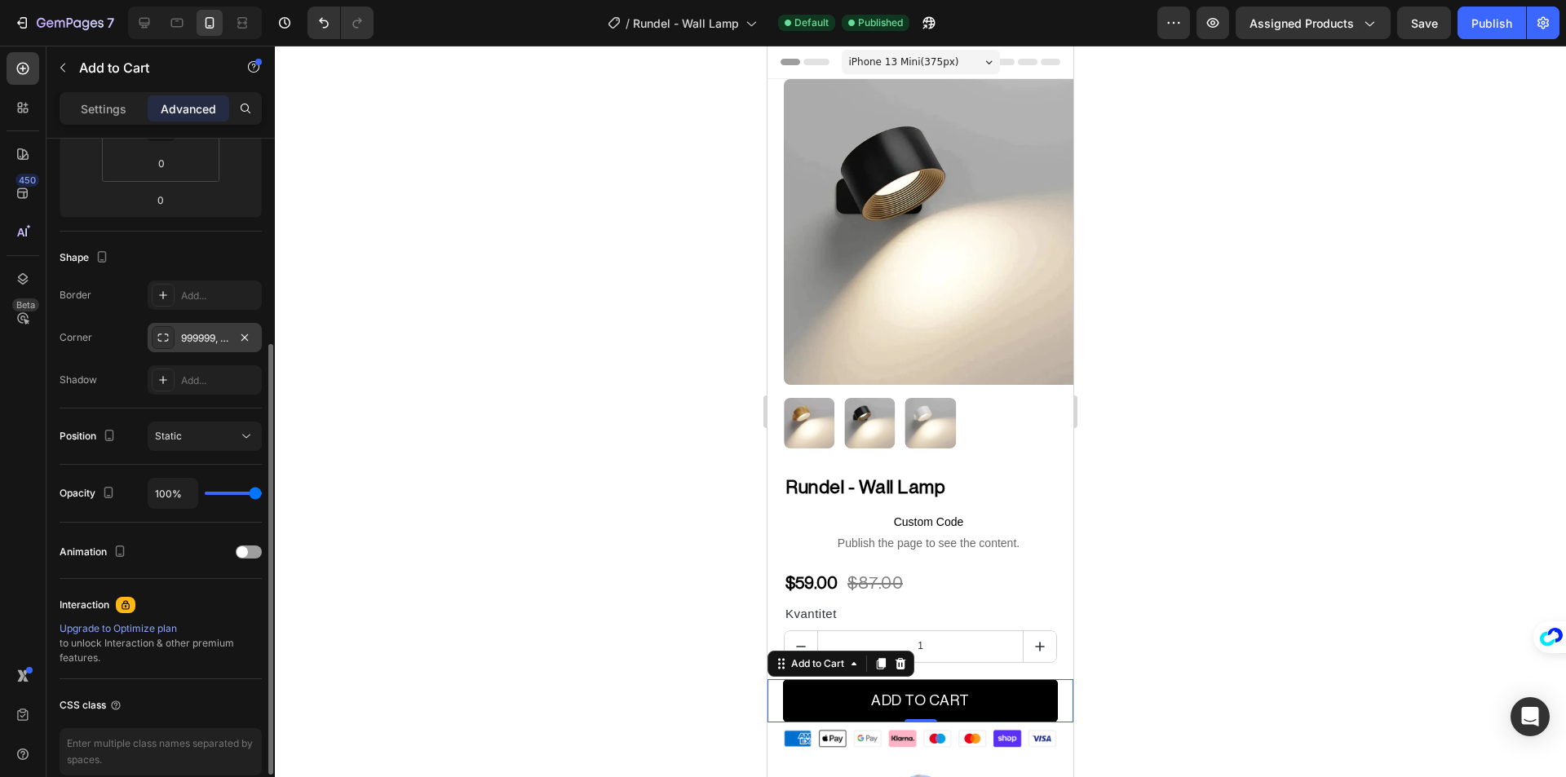
click at [219, 344] on div "999999, 999999, 999999, 999999" at bounding box center [204, 338] width 47 height 15
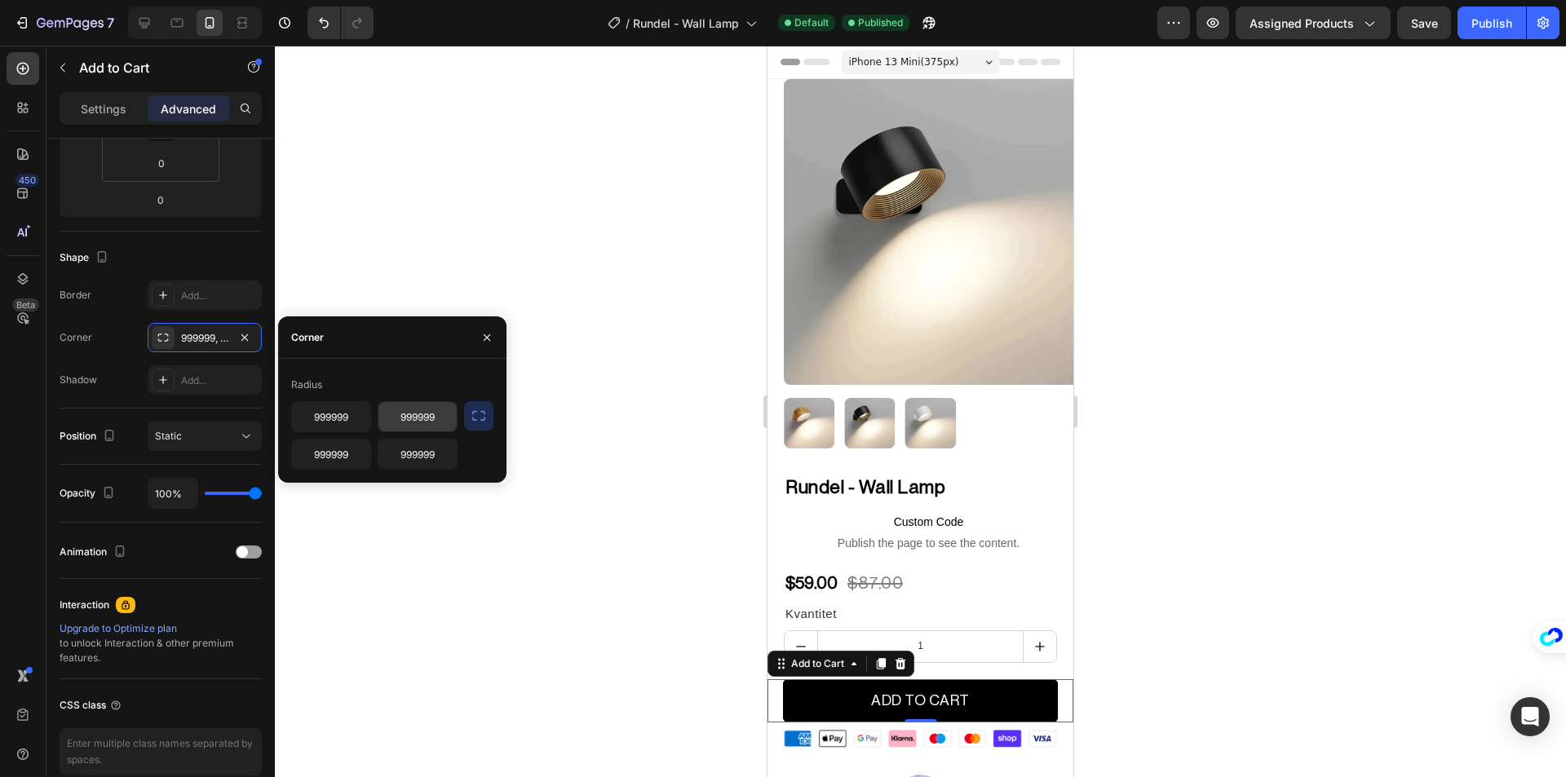
click at [420, 420] on input "999999" at bounding box center [417, 416] width 78 height 29
type input "6"
click at [482, 422] on icon "button" at bounding box center [479, 416] width 16 height 16
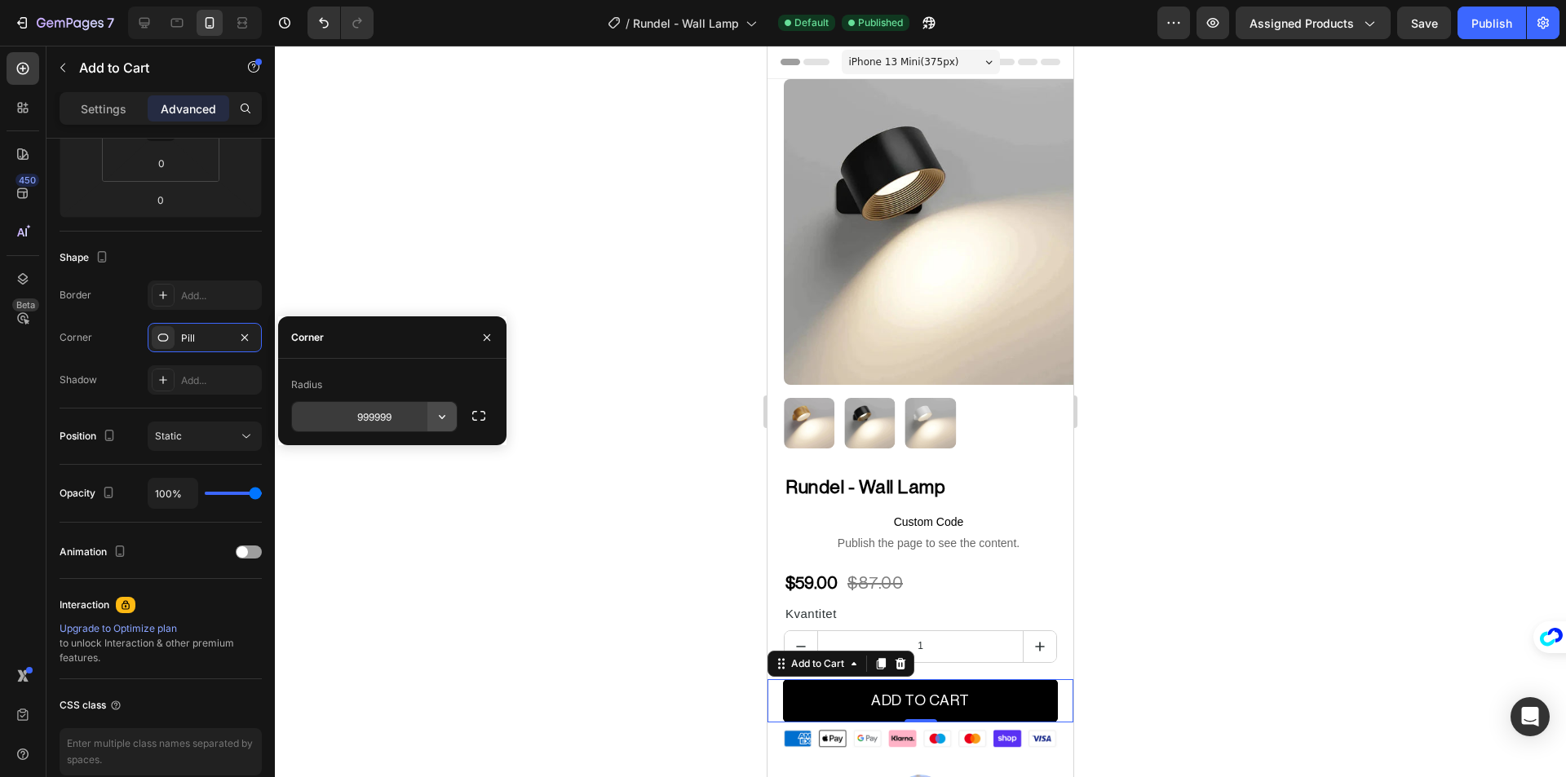
click at [435, 420] on icon "button" at bounding box center [442, 417] width 16 height 16
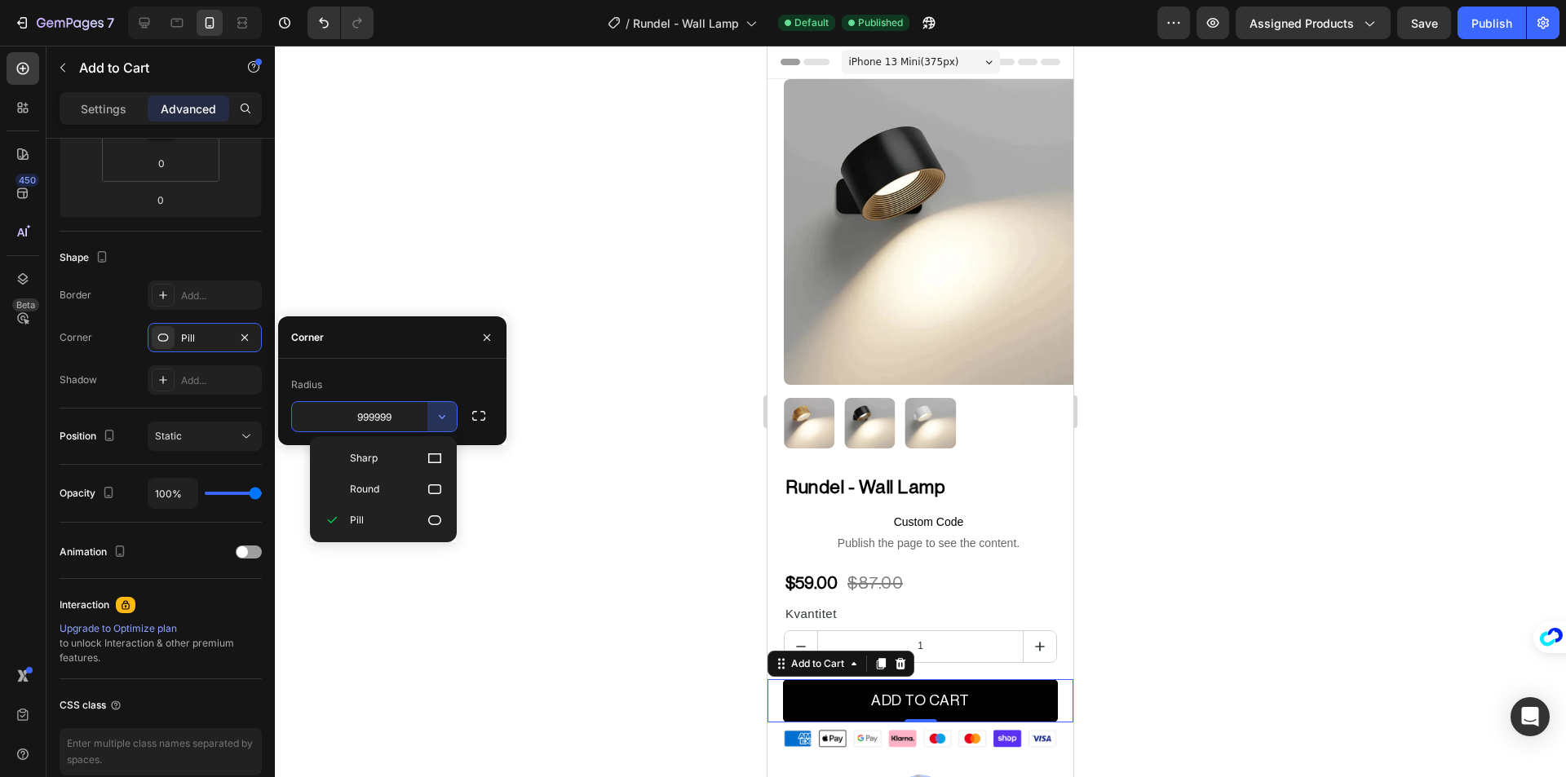
click at [414, 421] on input "999999" at bounding box center [374, 416] width 165 height 29
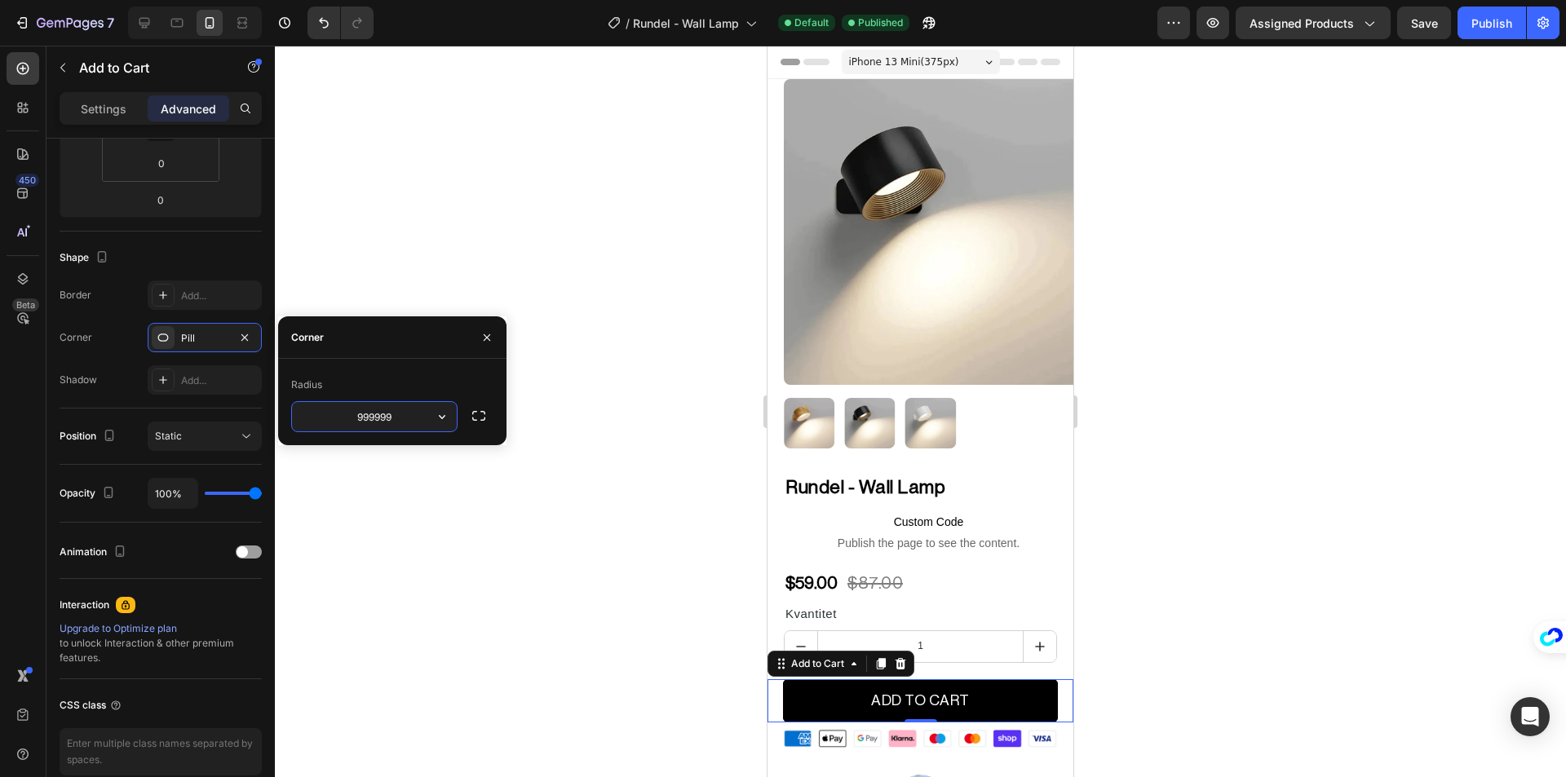
click at [414, 421] on input "999999" at bounding box center [374, 416] width 165 height 29
click at [436, 419] on icon "button" at bounding box center [442, 417] width 16 height 16
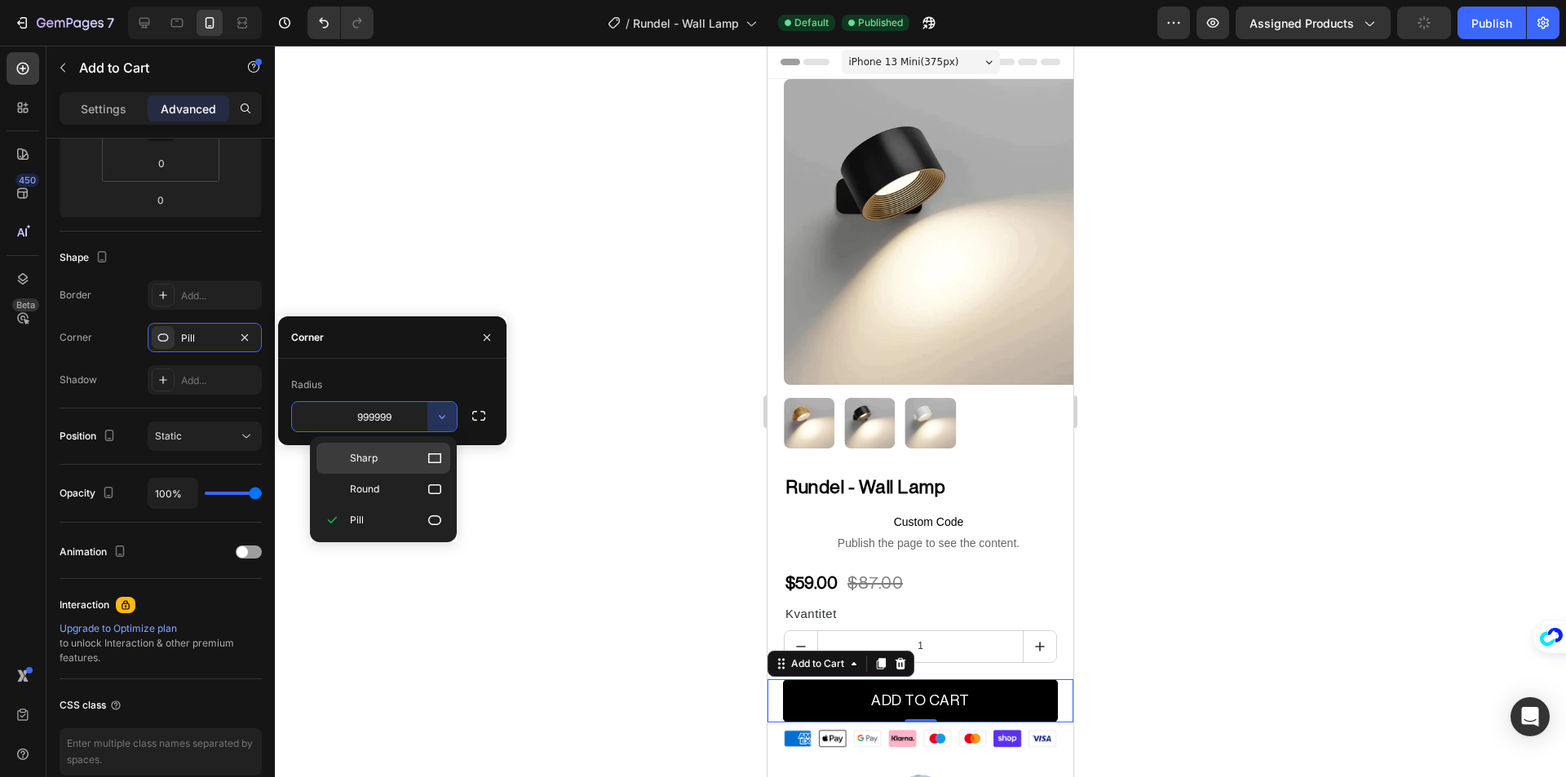
click at [409, 462] on p "Sharp" at bounding box center [396, 458] width 93 height 16
type input "0"
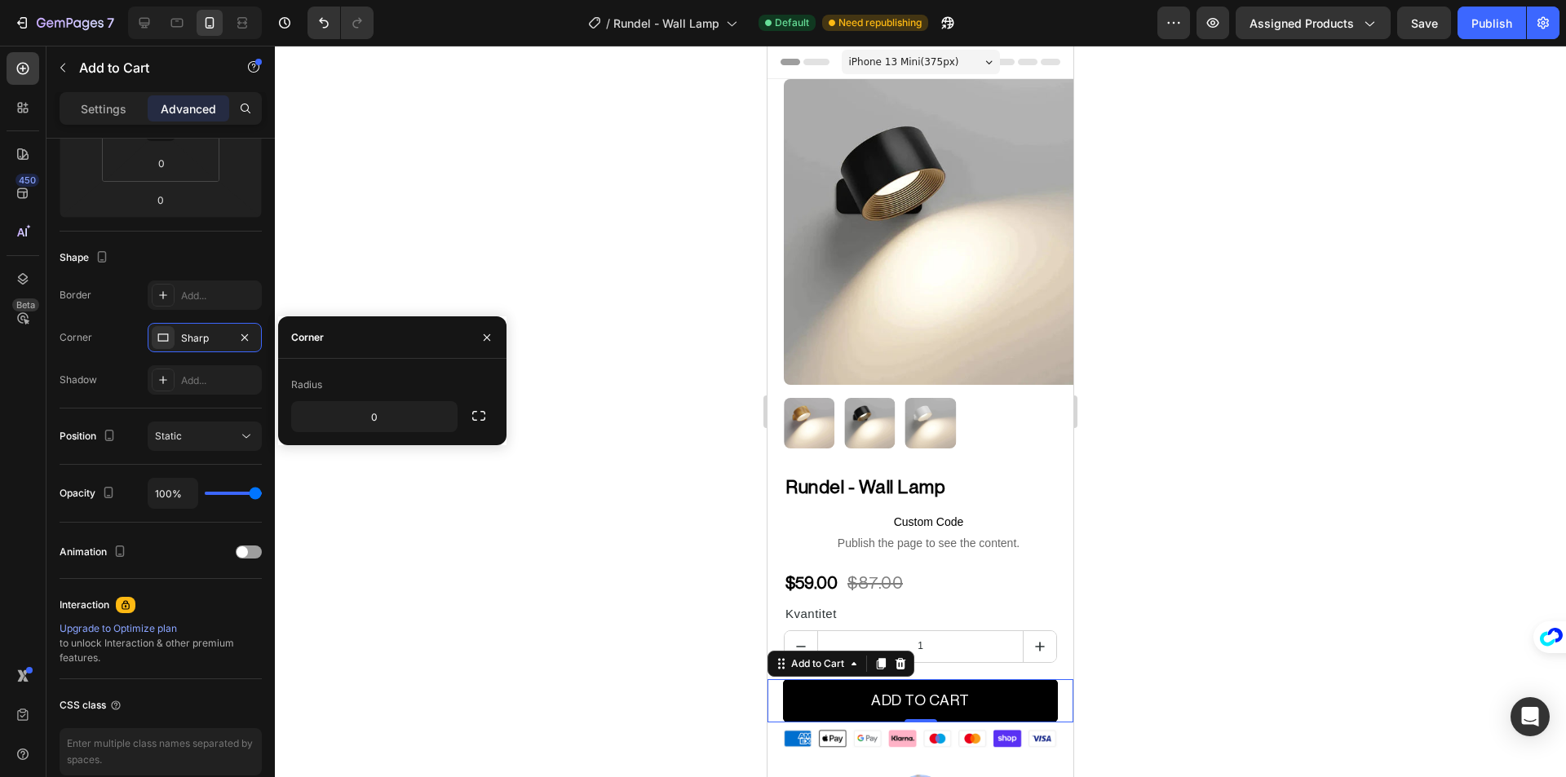
click at [427, 481] on div at bounding box center [920, 412] width 1291 height 732
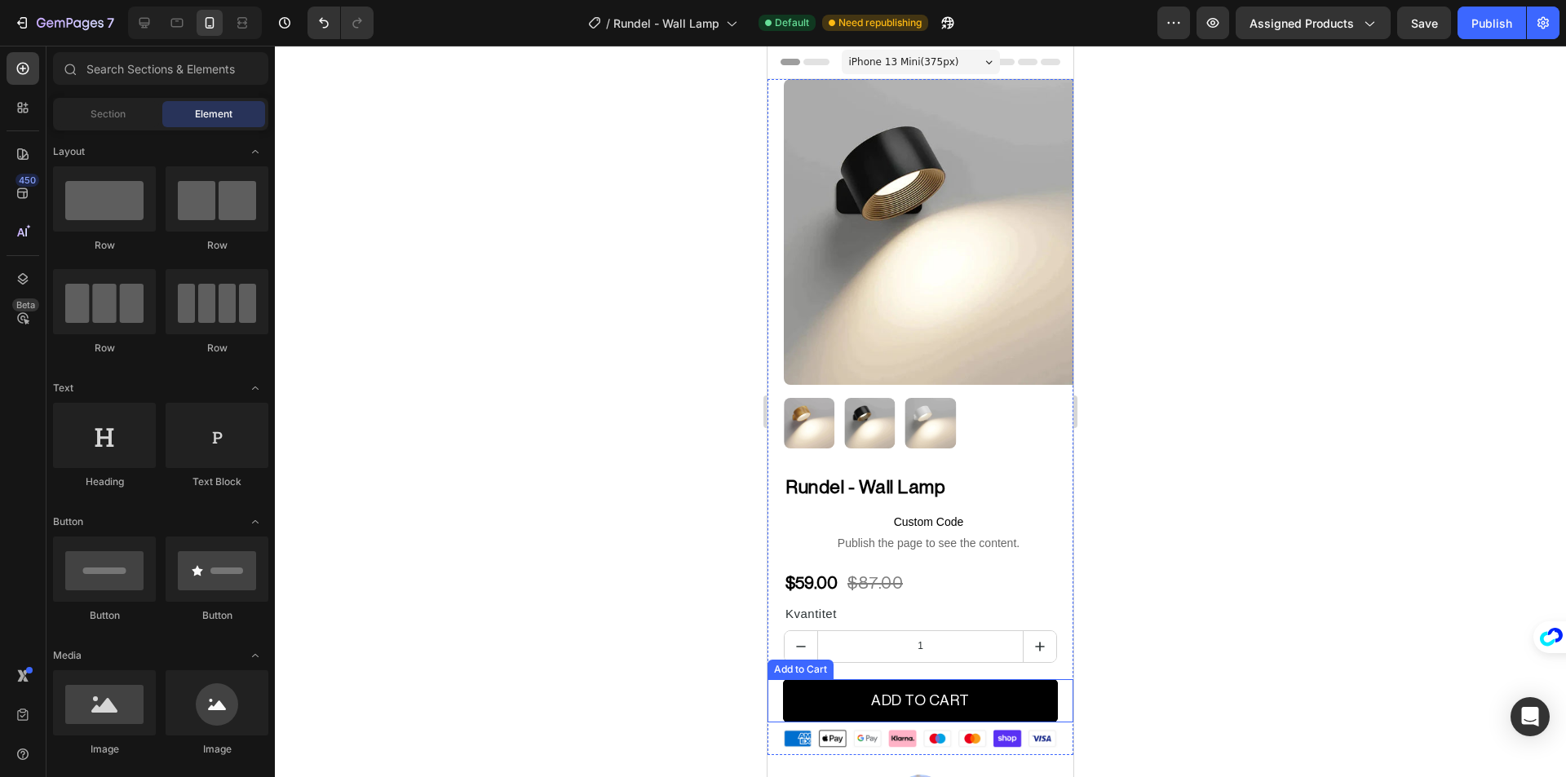
click at [793, 663] on div "Add to Cart" at bounding box center [800, 670] width 66 height 20
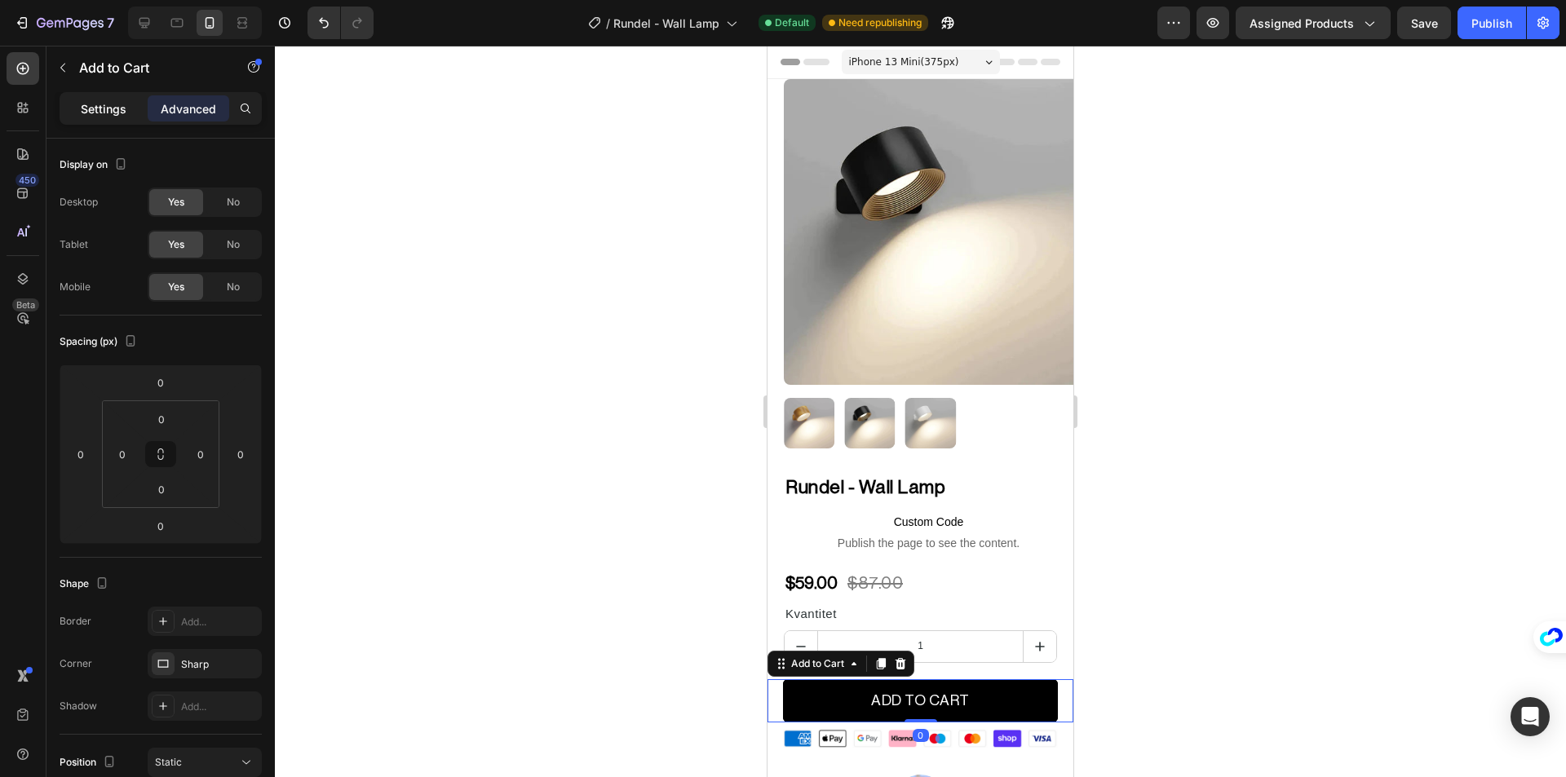
click at [104, 119] on div "Settings" at bounding box center [104, 108] width 82 height 26
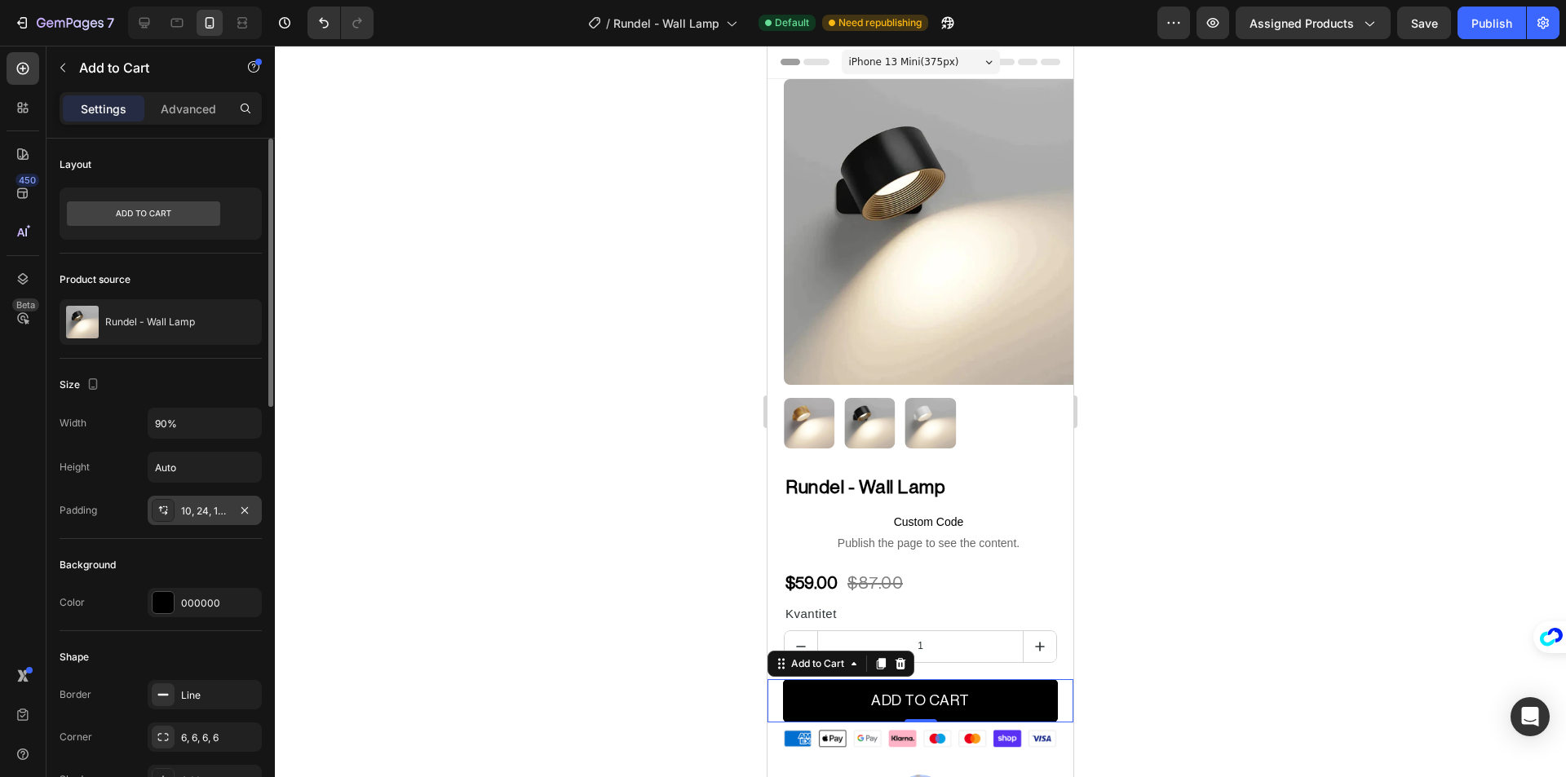
click at [206, 524] on div "10, 24, 10, 24" at bounding box center [205, 510] width 114 height 29
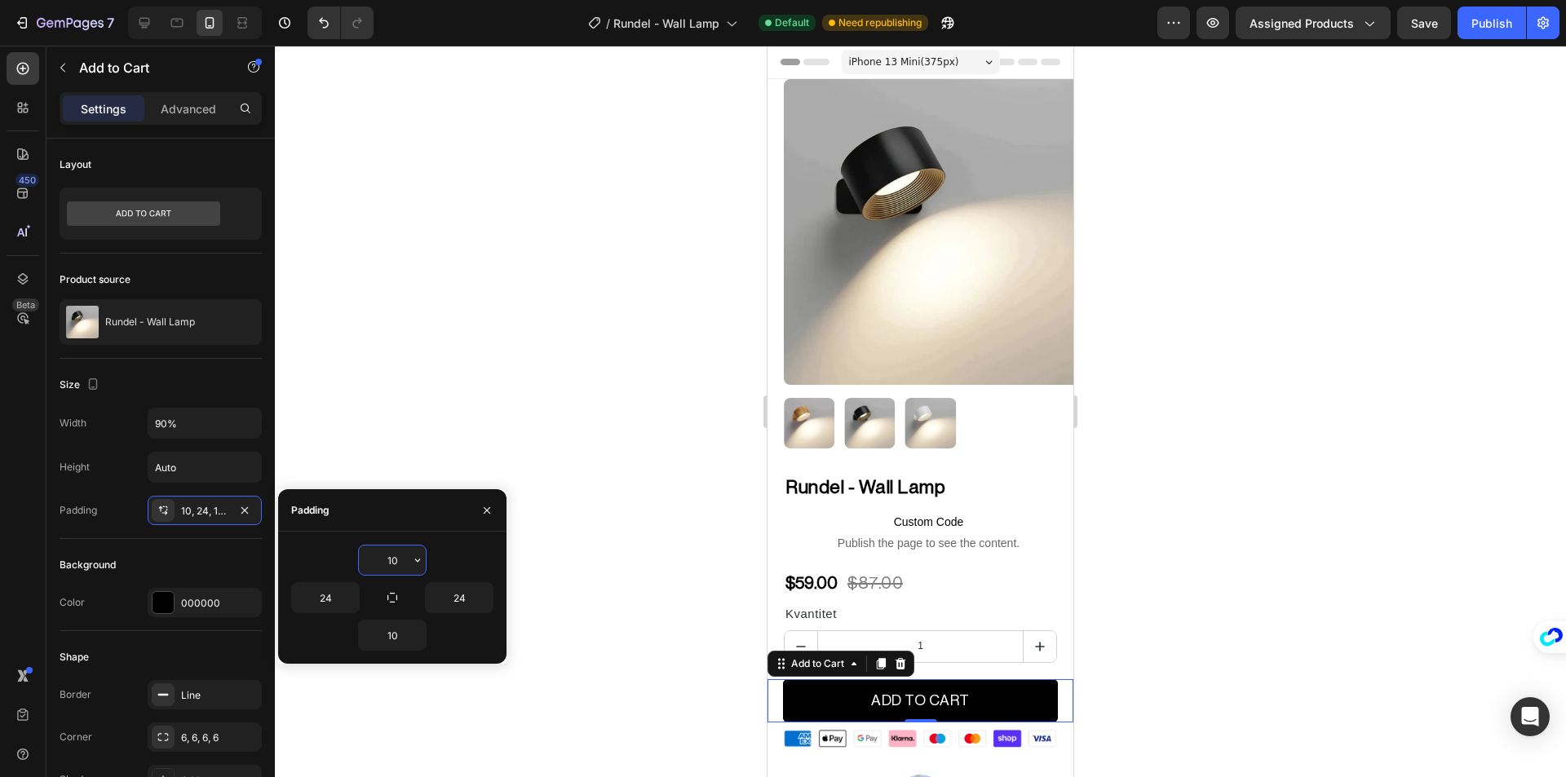
click at [404, 562] on input "10" at bounding box center [392, 560] width 67 height 29
type input "8"
click at [399, 642] on input "10" at bounding box center [392, 635] width 67 height 29
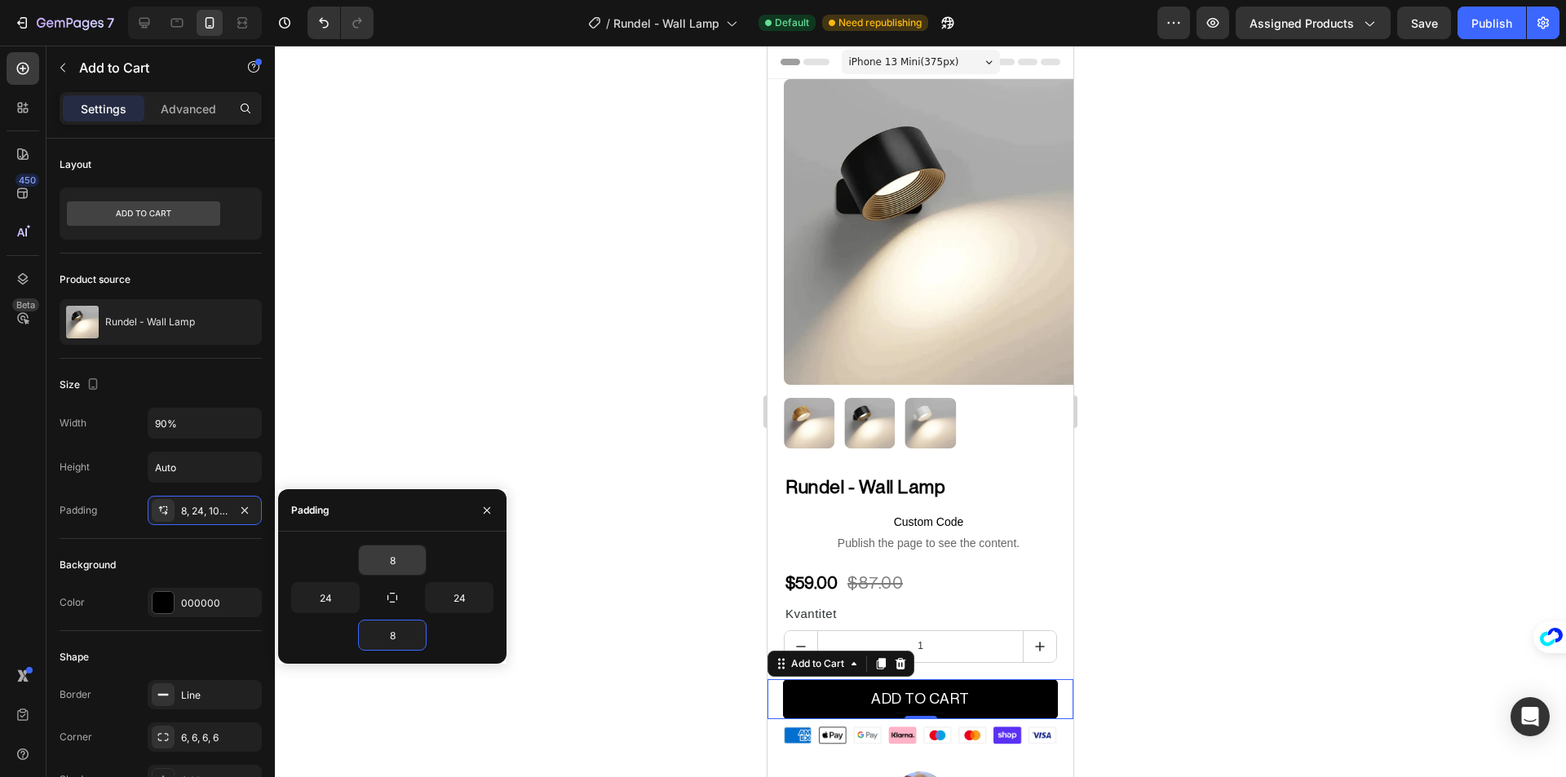
type input "8"
click at [392, 564] on input "8" at bounding box center [392, 560] width 67 height 29
type input "6"
click at [393, 648] on input "8" at bounding box center [392, 635] width 67 height 29
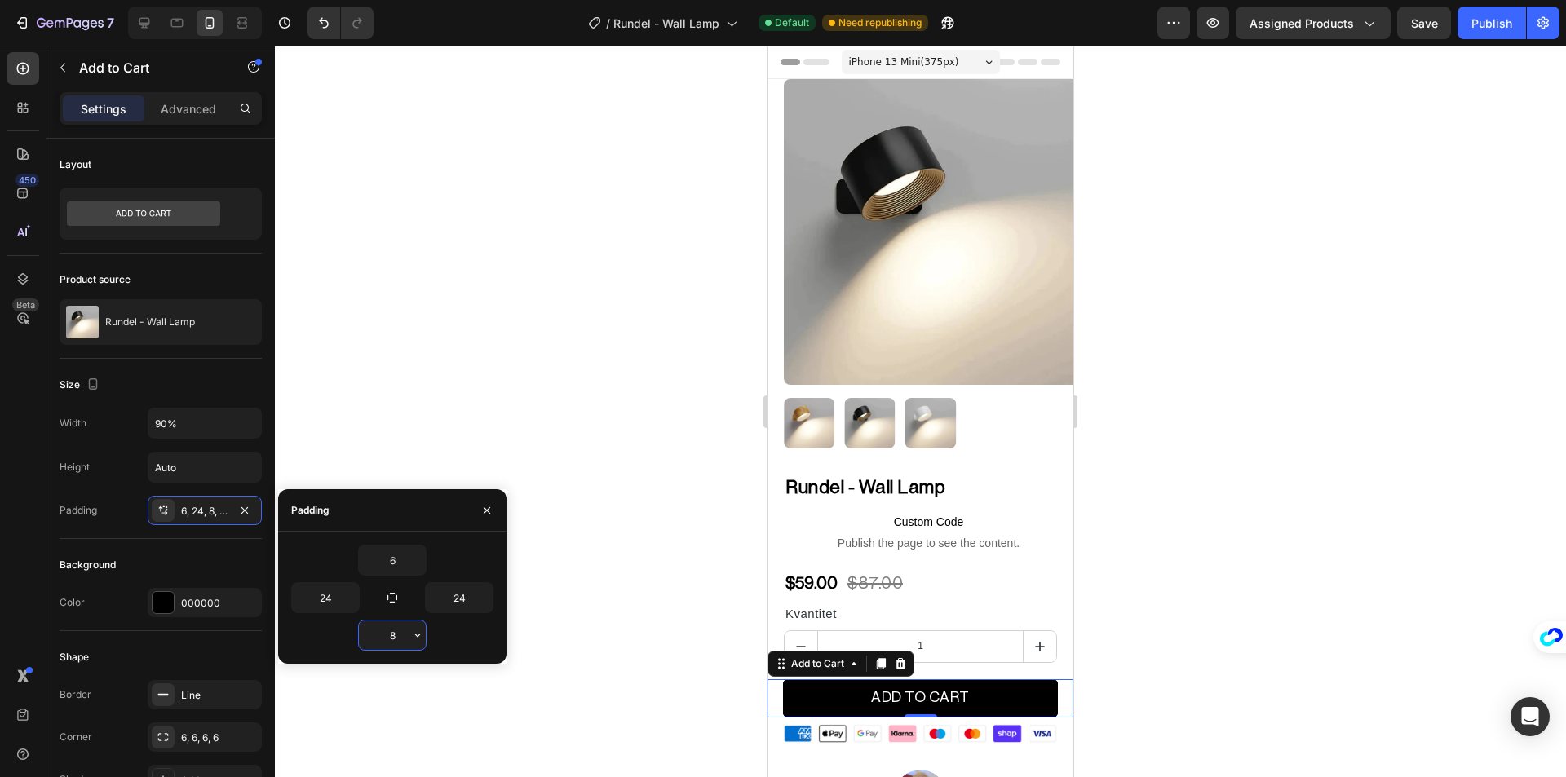
click at [393, 648] on input "8" at bounding box center [392, 635] width 67 height 29
type input "6"
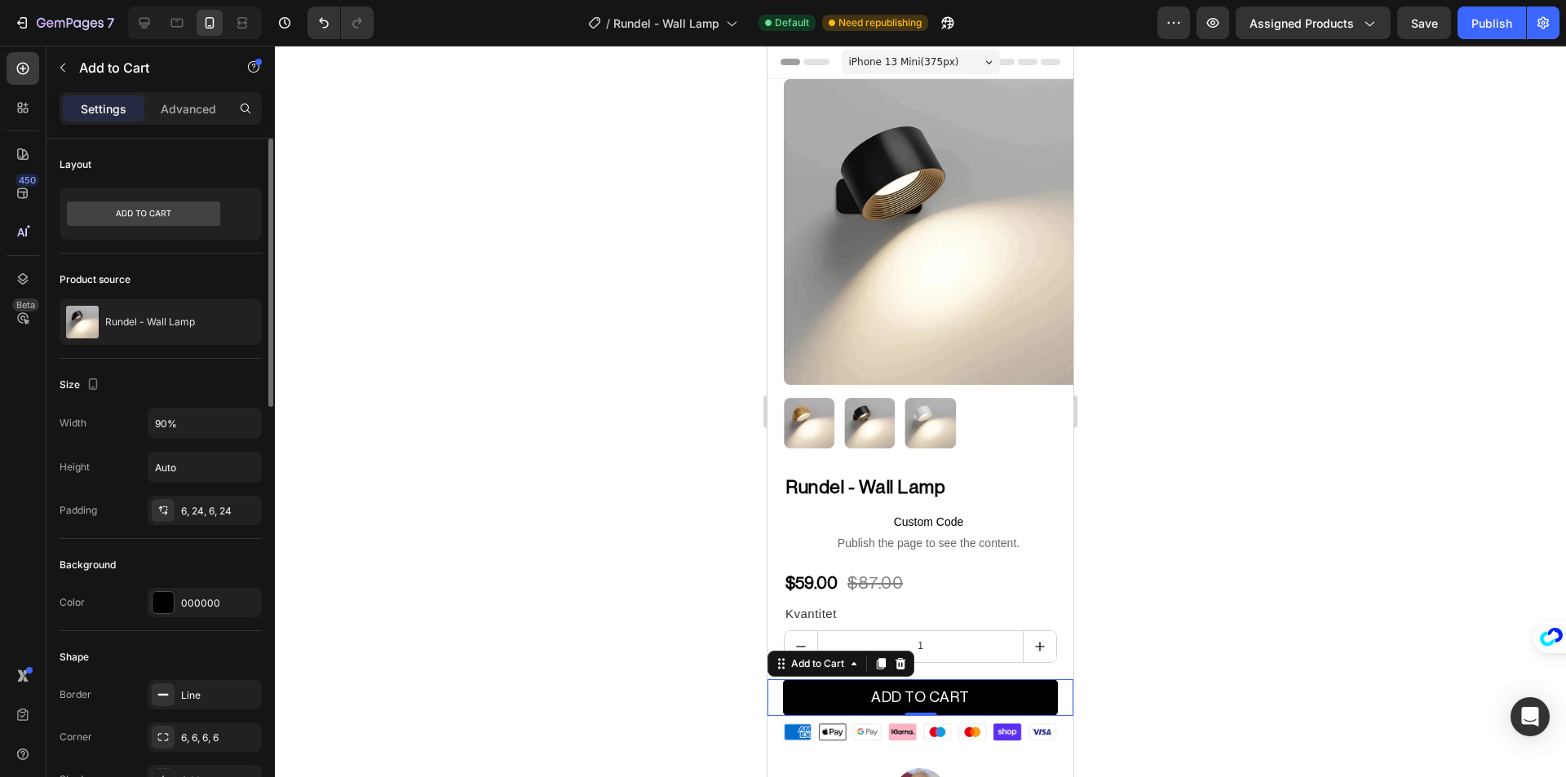
scroll to position [245, 0]
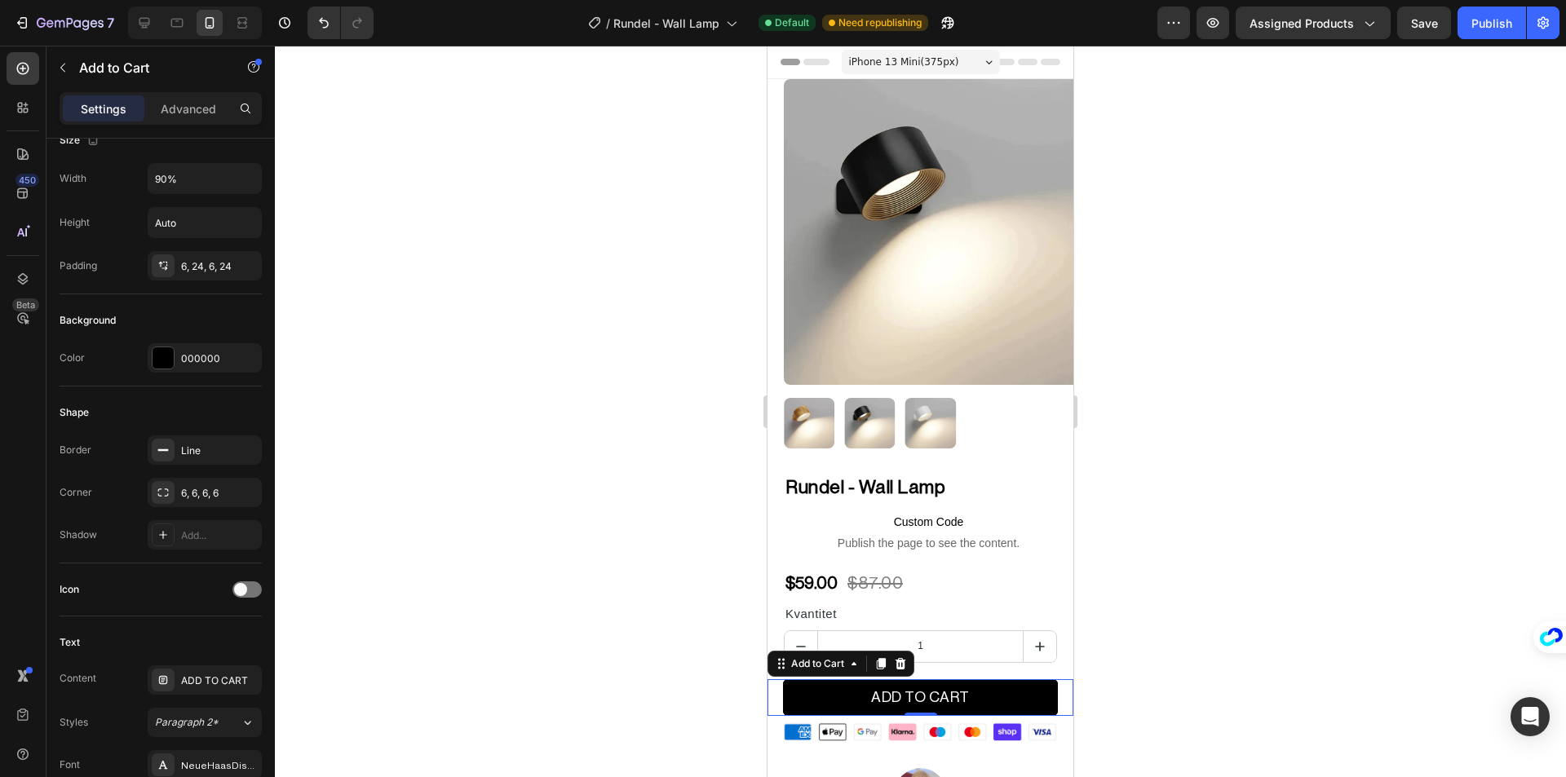
click at [541, 659] on div at bounding box center [920, 412] width 1291 height 732
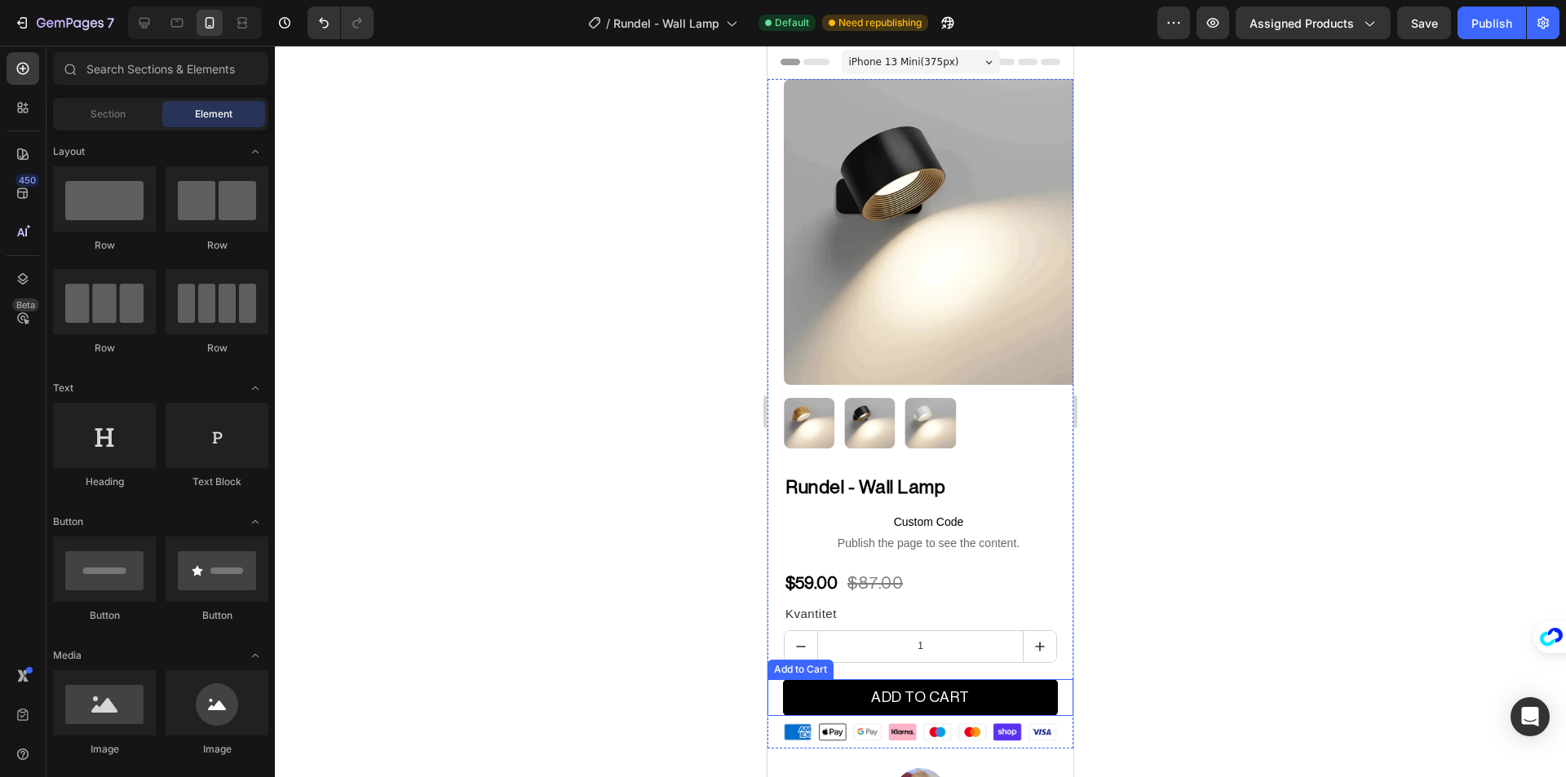
click at [781, 689] on div "ADD TO CART Add to Cart" at bounding box center [920, 697] width 306 height 36
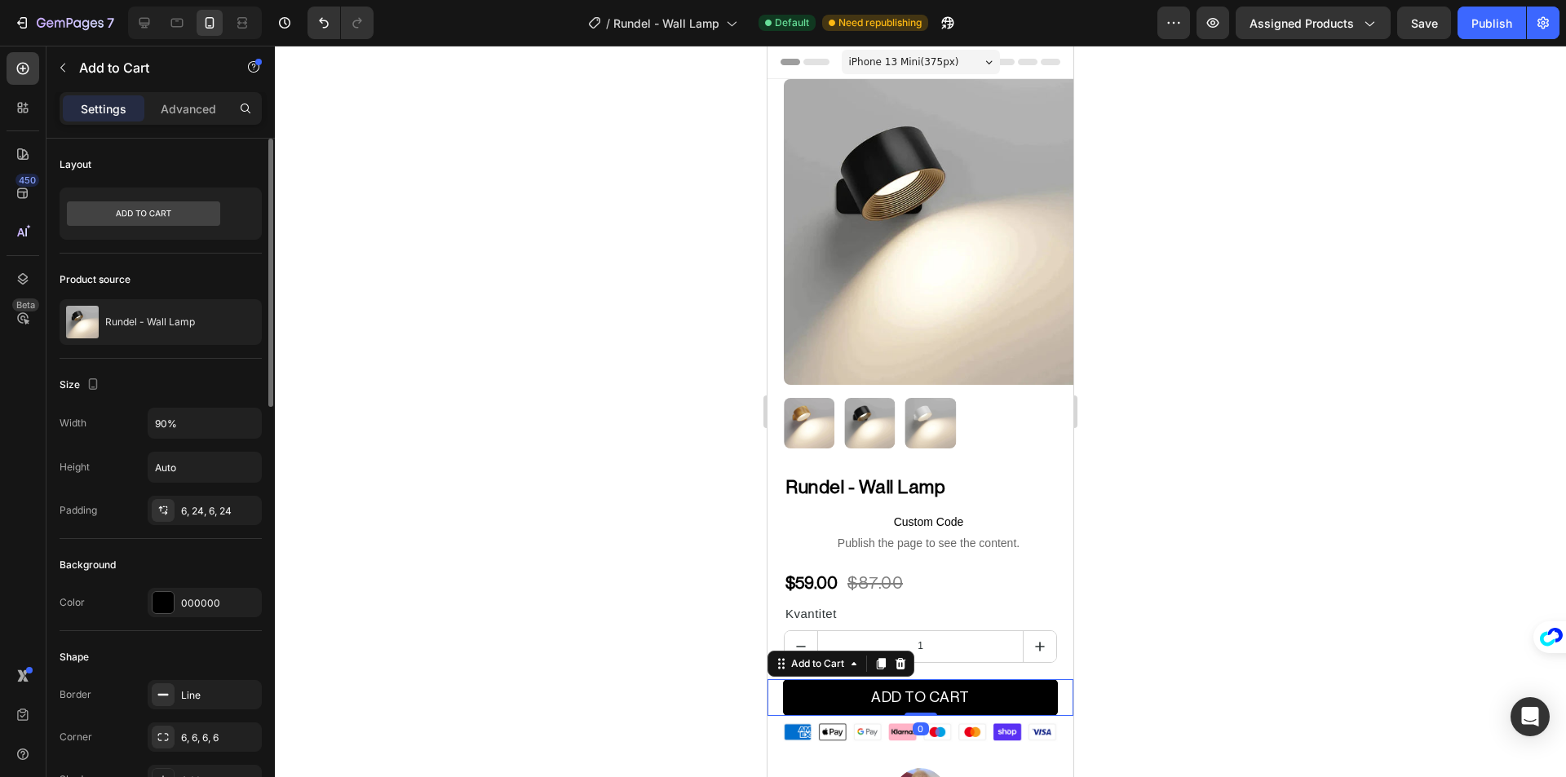
drag, startPoint x: 223, startPoint y: 516, endPoint x: 224, endPoint y: 563, distance: 46.5
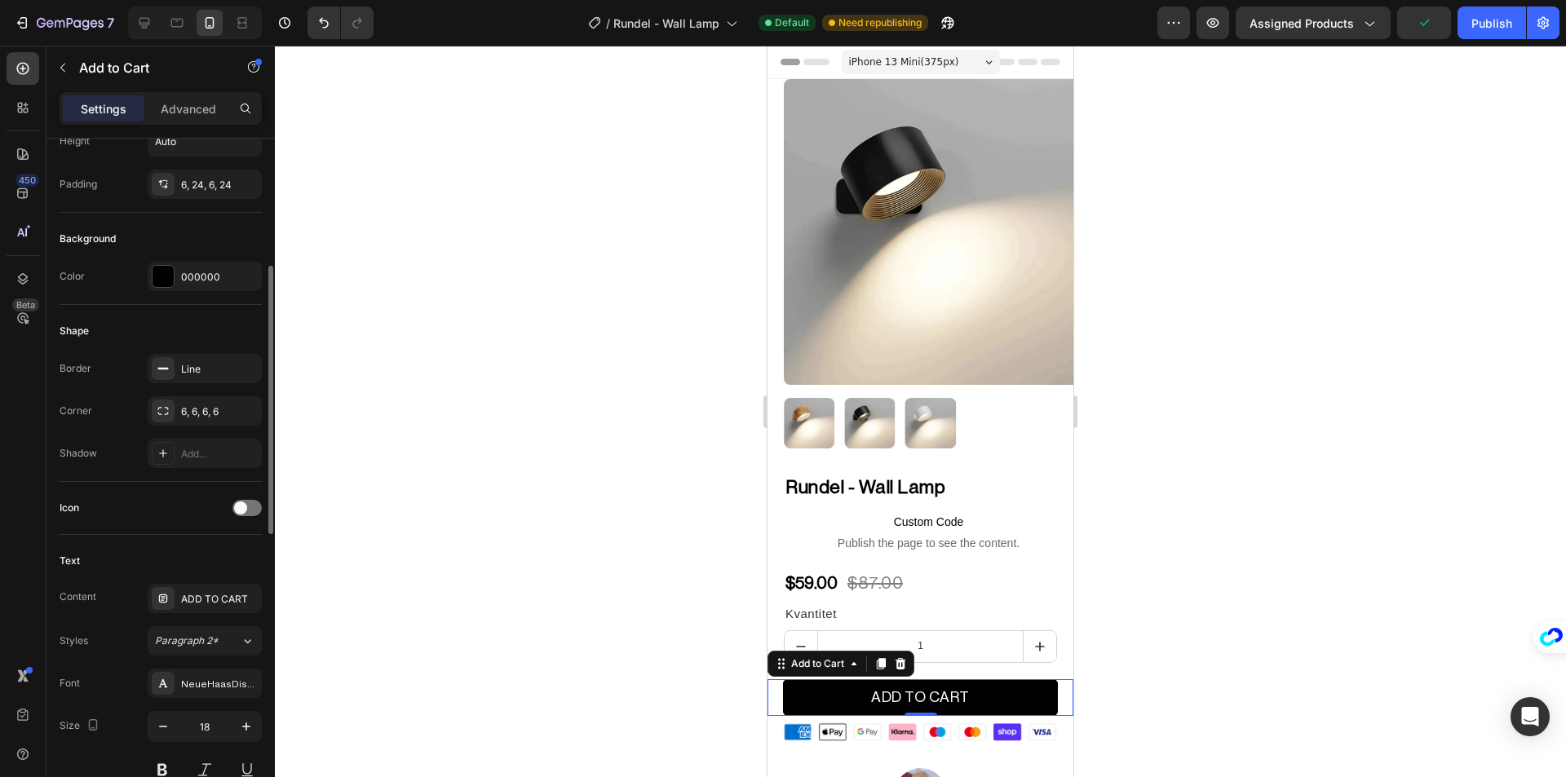
click at [220, 426] on div "Border Line Corner 6, 6, 6, 6 Shadow Add..." at bounding box center [161, 411] width 202 height 114
click at [219, 412] on div "6, 6, 6, 6" at bounding box center [204, 411] width 47 height 15
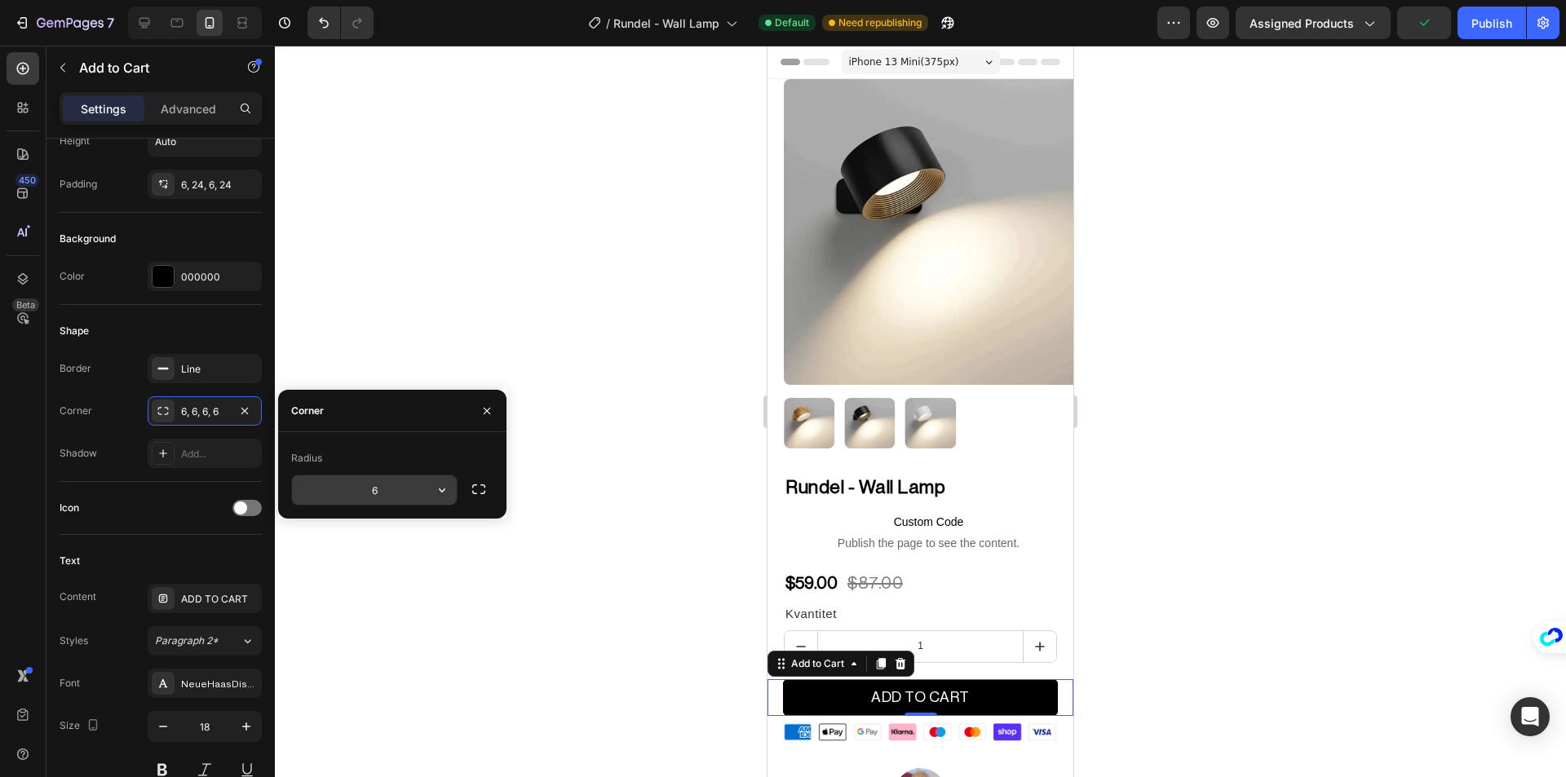
click at [379, 485] on input "6" at bounding box center [374, 489] width 165 height 29
drag, startPoint x: 386, startPoint y: 499, endPoint x: 356, endPoint y: 496, distance: 29.5
click at [357, 496] on input "0" at bounding box center [374, 489] width 165 height 29
type input "4"
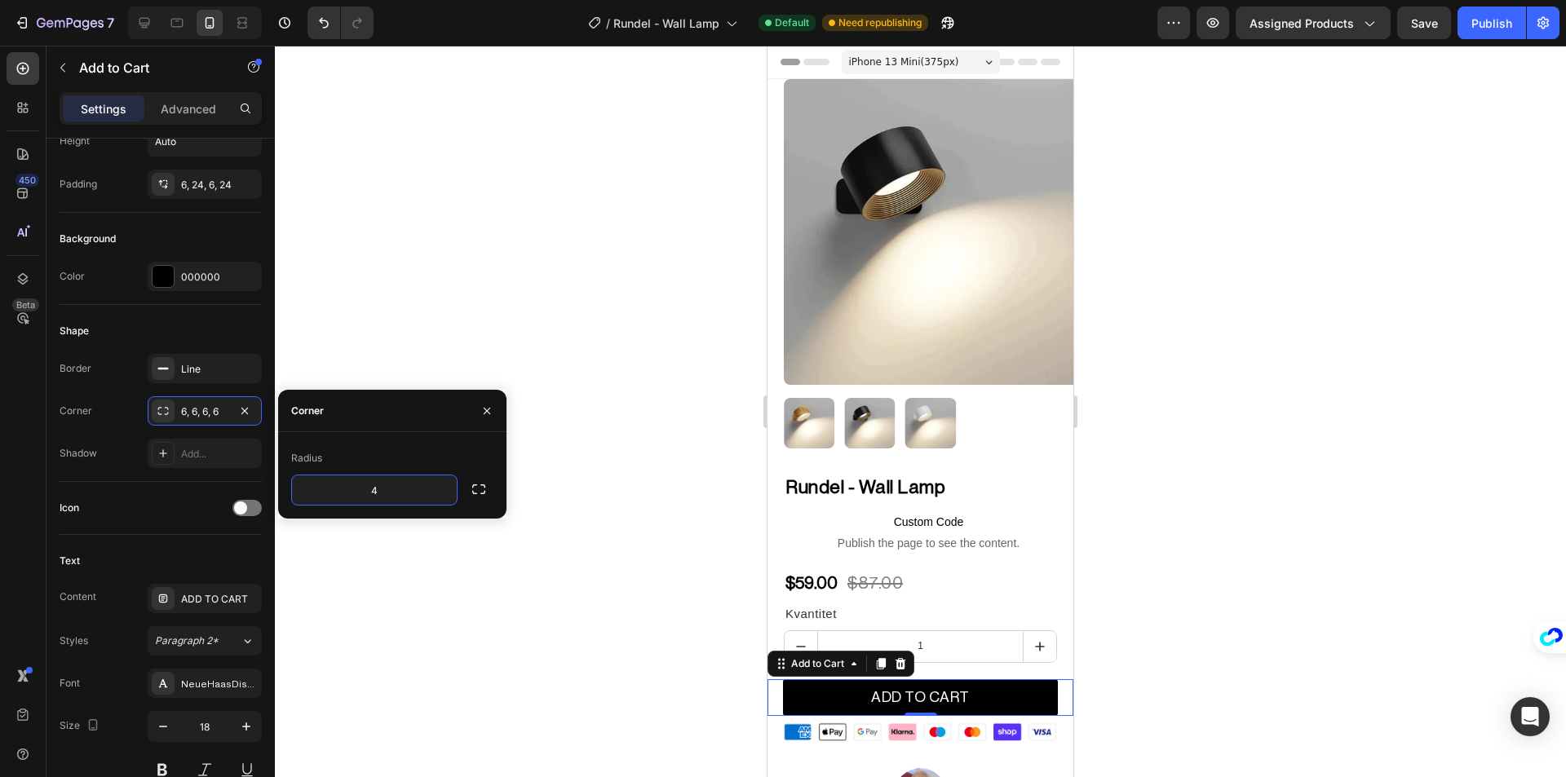
click at [426, 599] on div at bounding box center [920, 412] width 1291 height 732
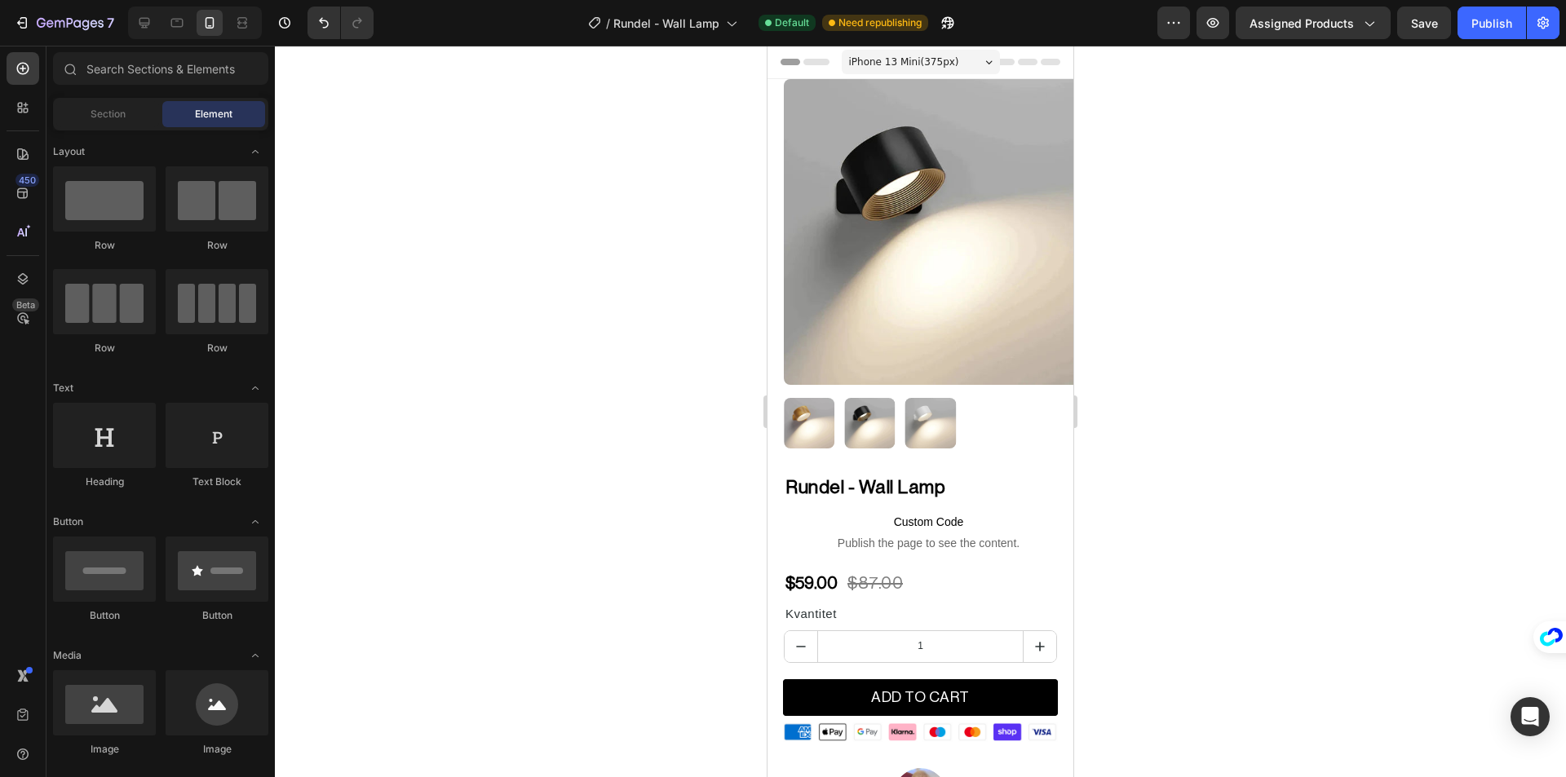
click at [1493, 24] on div "Publish" at bounding box center [1491, 23] width 41 height 17
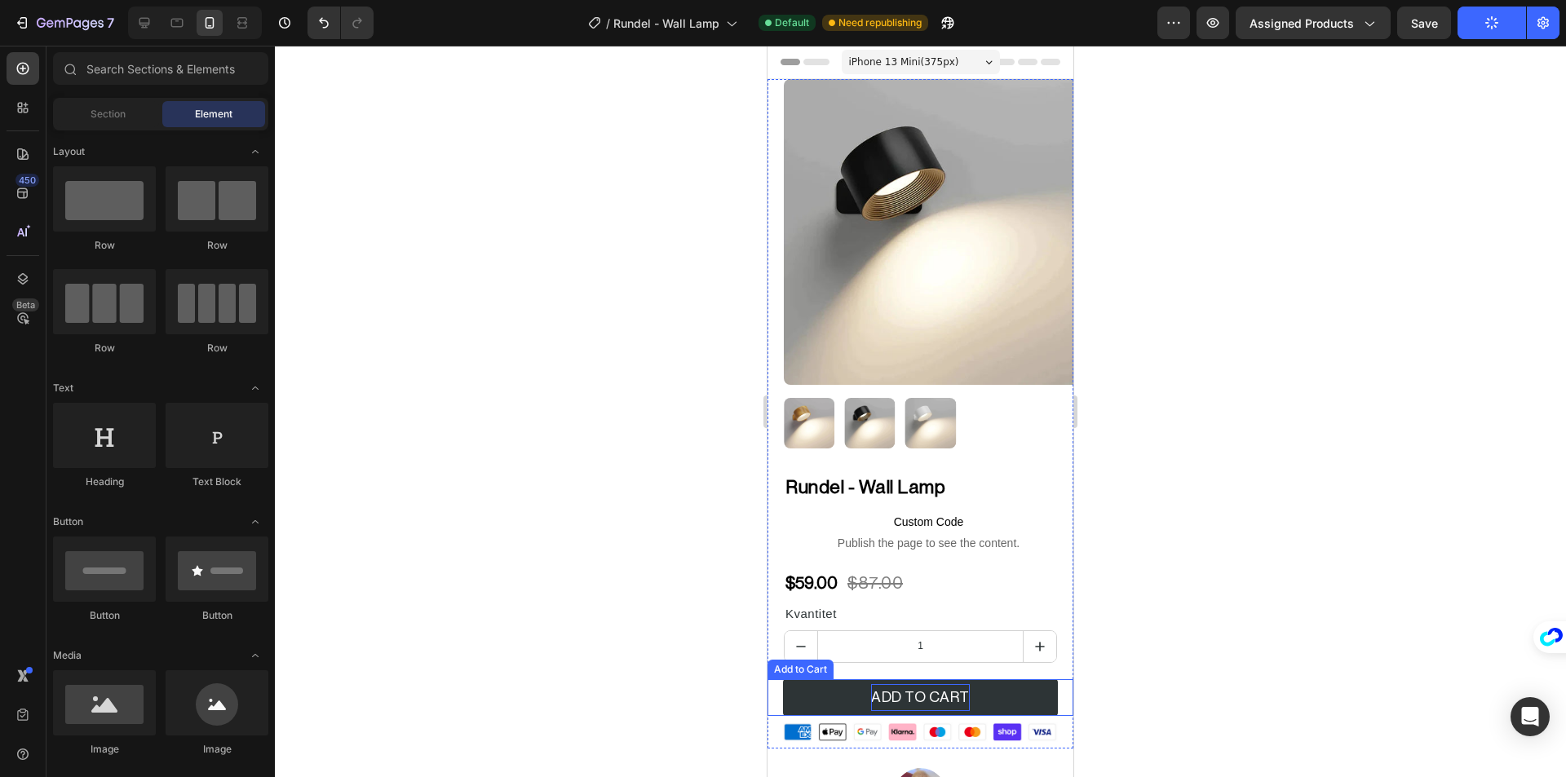
click at [906, 692] on div "ADD TO CART" at bounding box center [920, 697] width 99 height 26
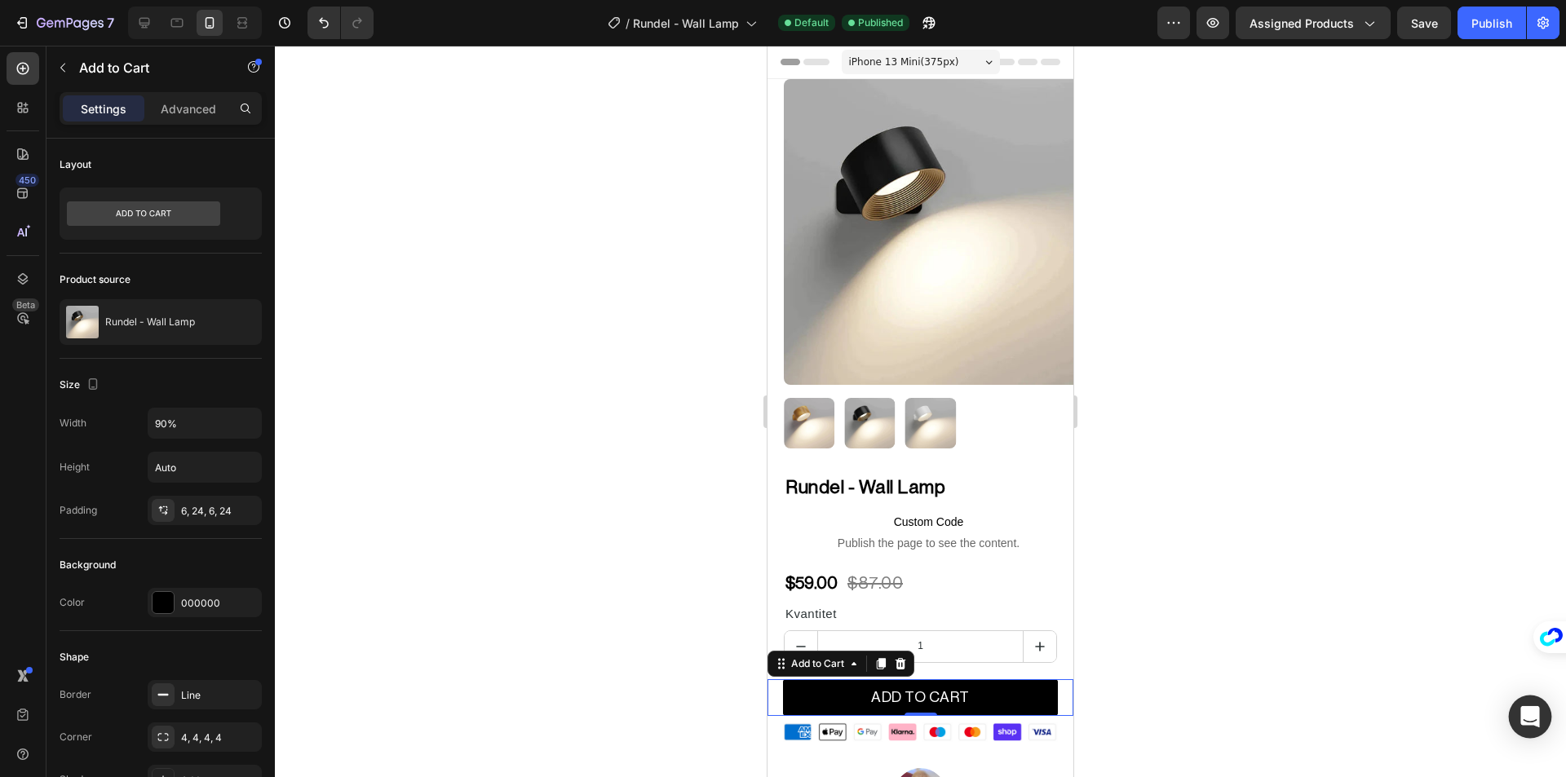
click at [1514, 718] on div "Open Intercom Messenger" at bounding box center [1530, 717] width 43 height 43
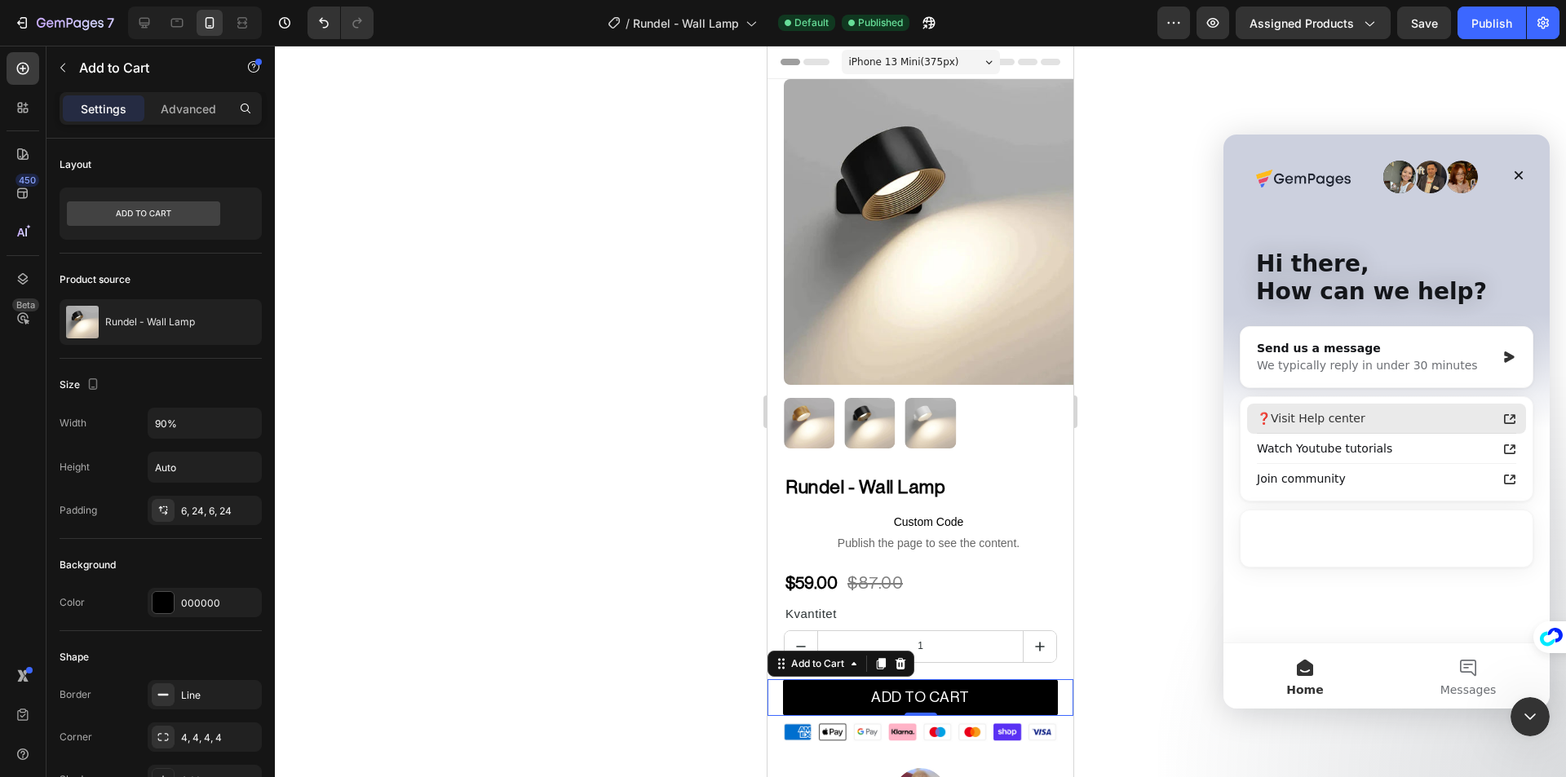
scroll to position [0, 0]
click at [1363, 356] on div "Send us a message" at bounding box center [1376, 348] width 239 height 17
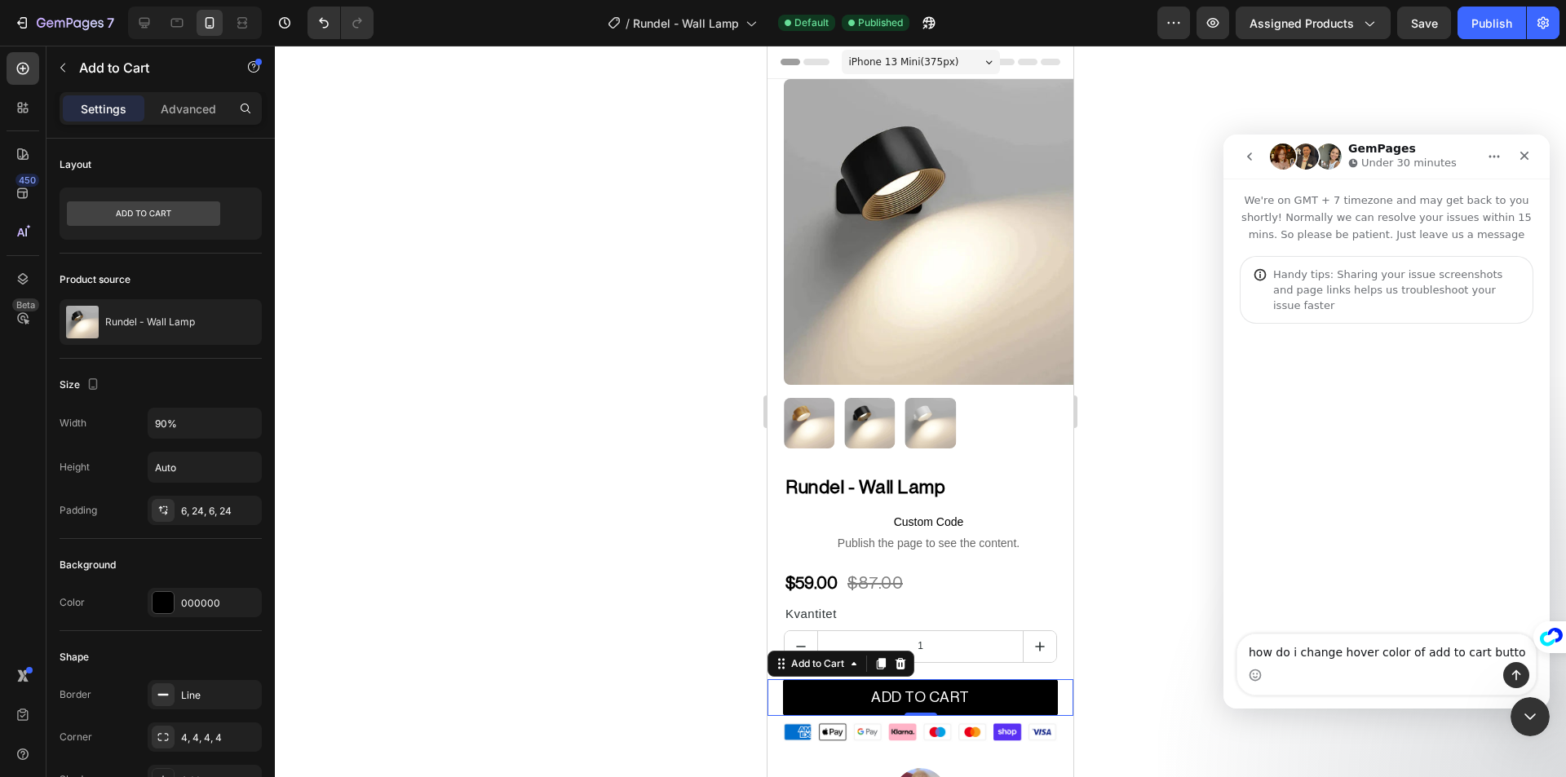
type textarea "how do i change hover color of add to cart button"
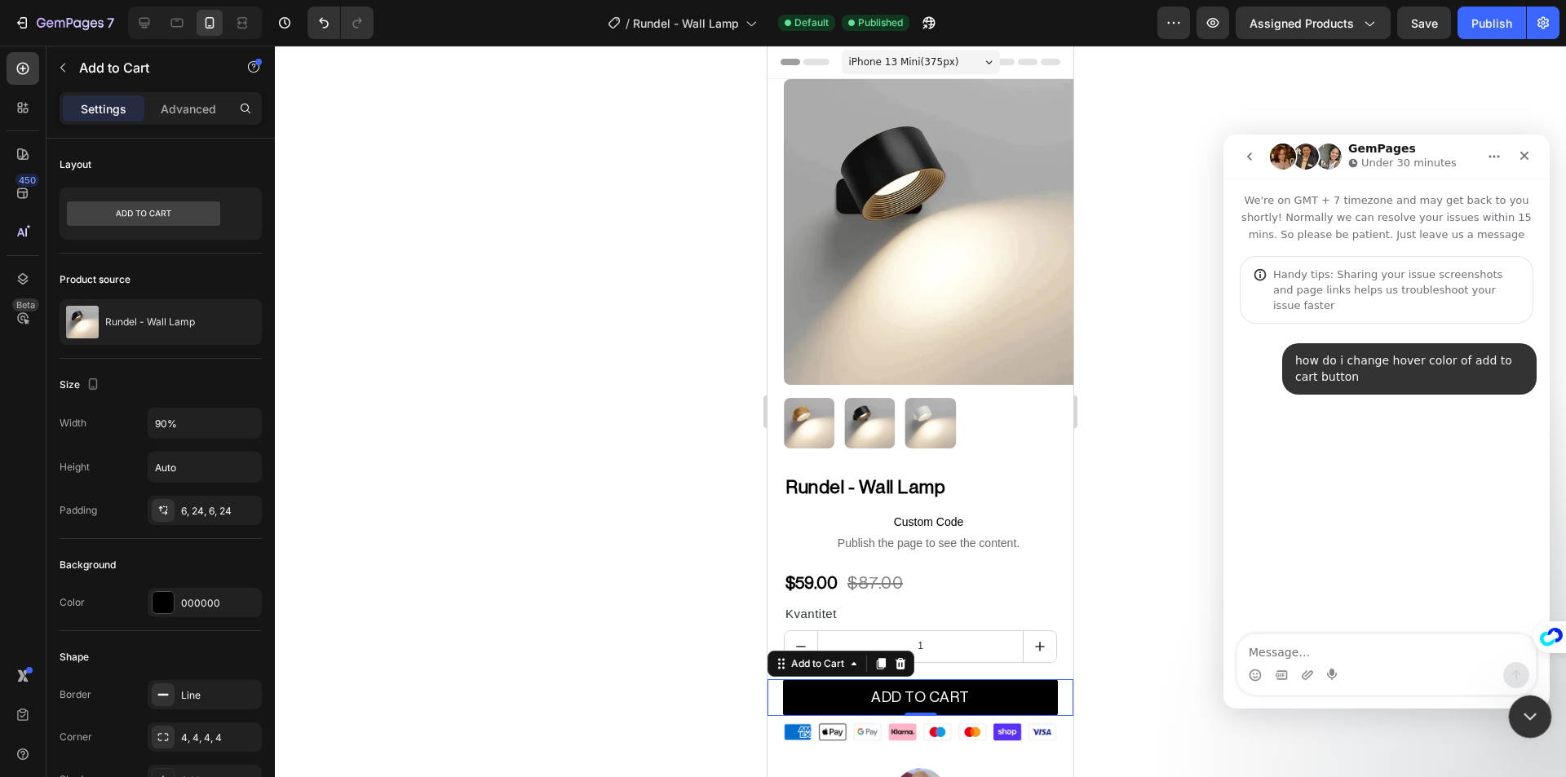
click at [1526, 726] on div "Close Intercom Messenger" at bounding box center [1527, 714] width 39 height 39
click at [1527, 722] on icon "Close Intercom Messenger" at bounding box center [1528, 715] width 20 height 20
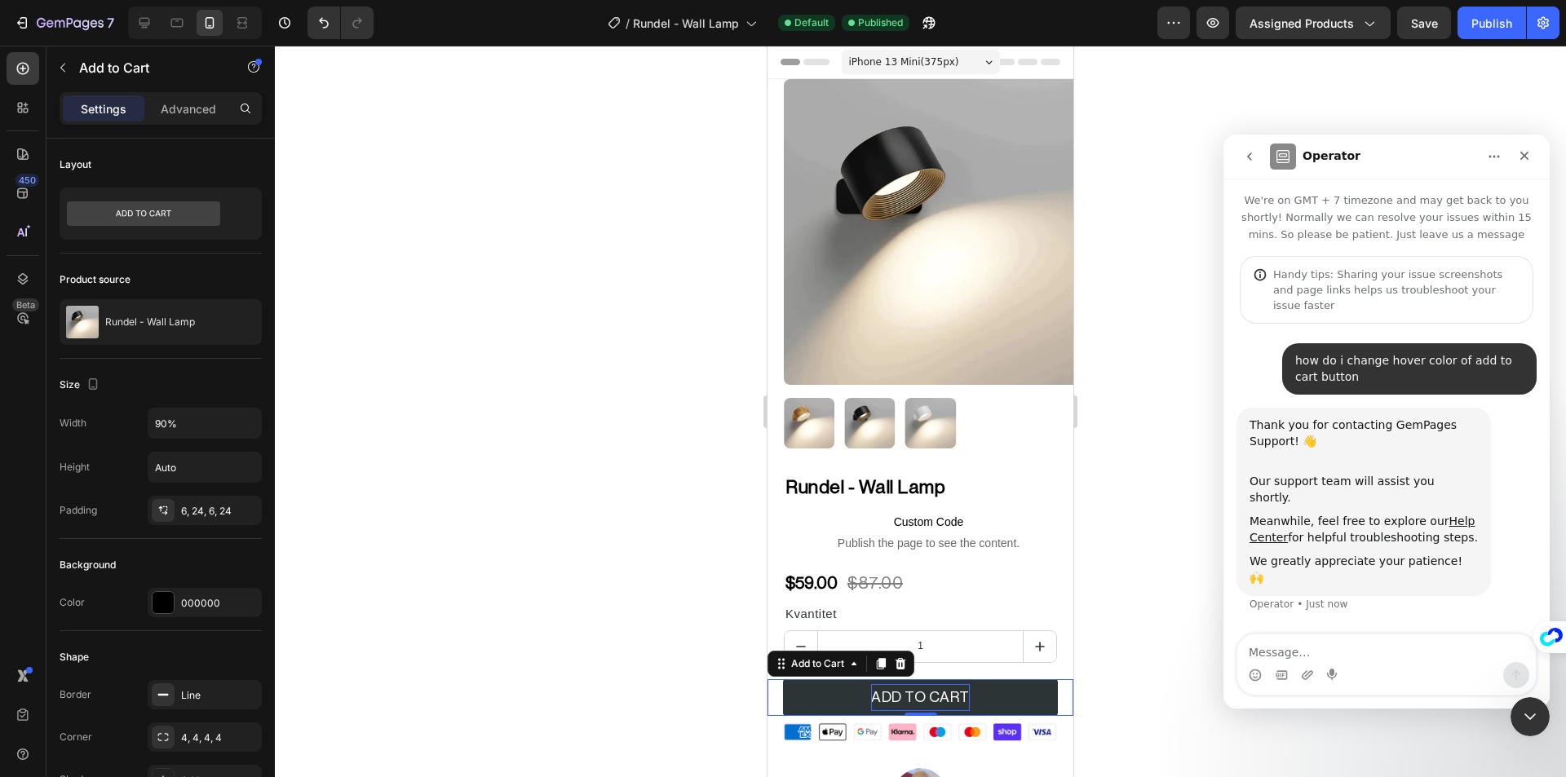
click at [927, 686] on div "ADD TO CART" at bounding box center [920, 697] width 99 height 26
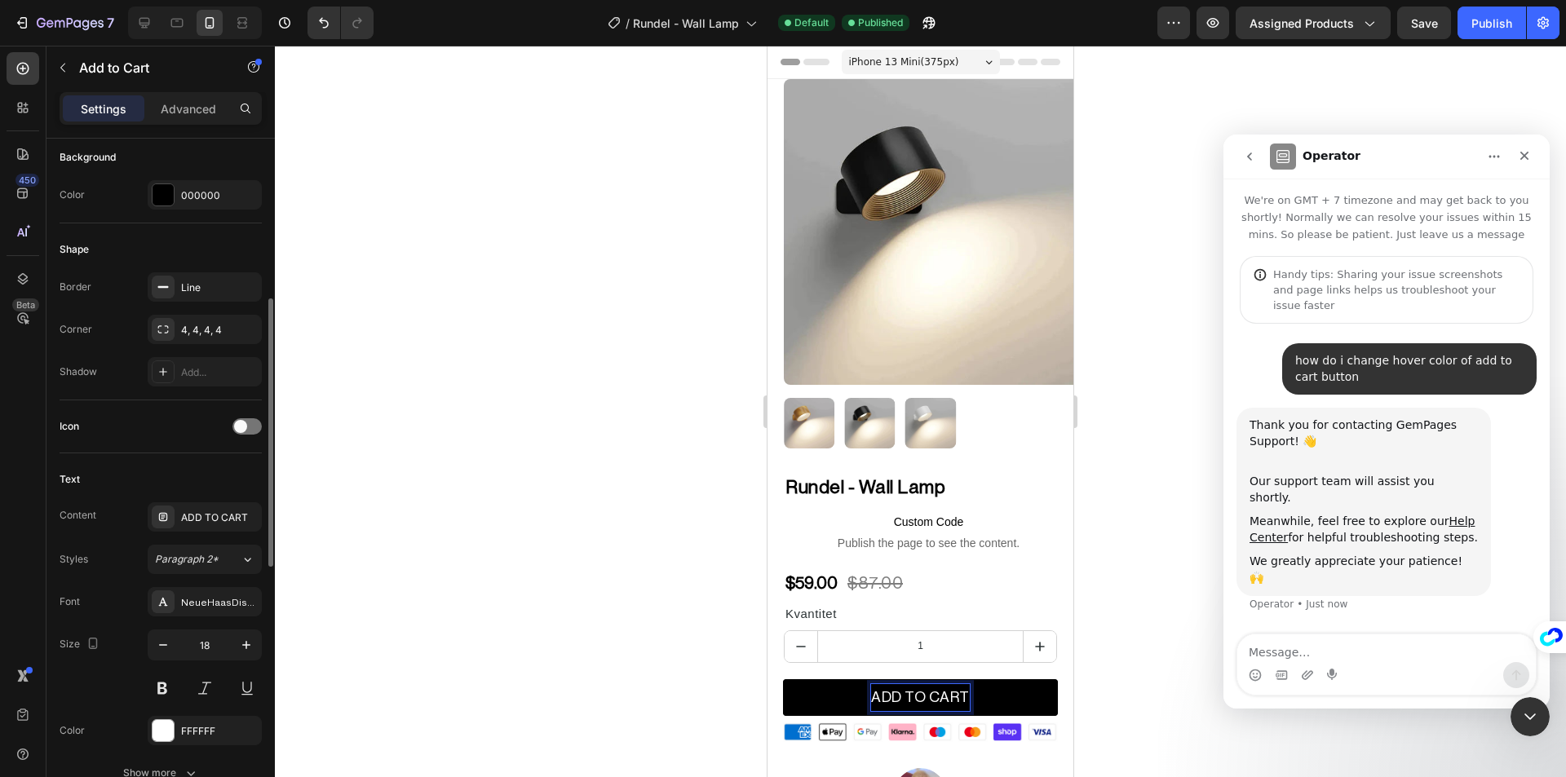
scroll to position [652, 0]
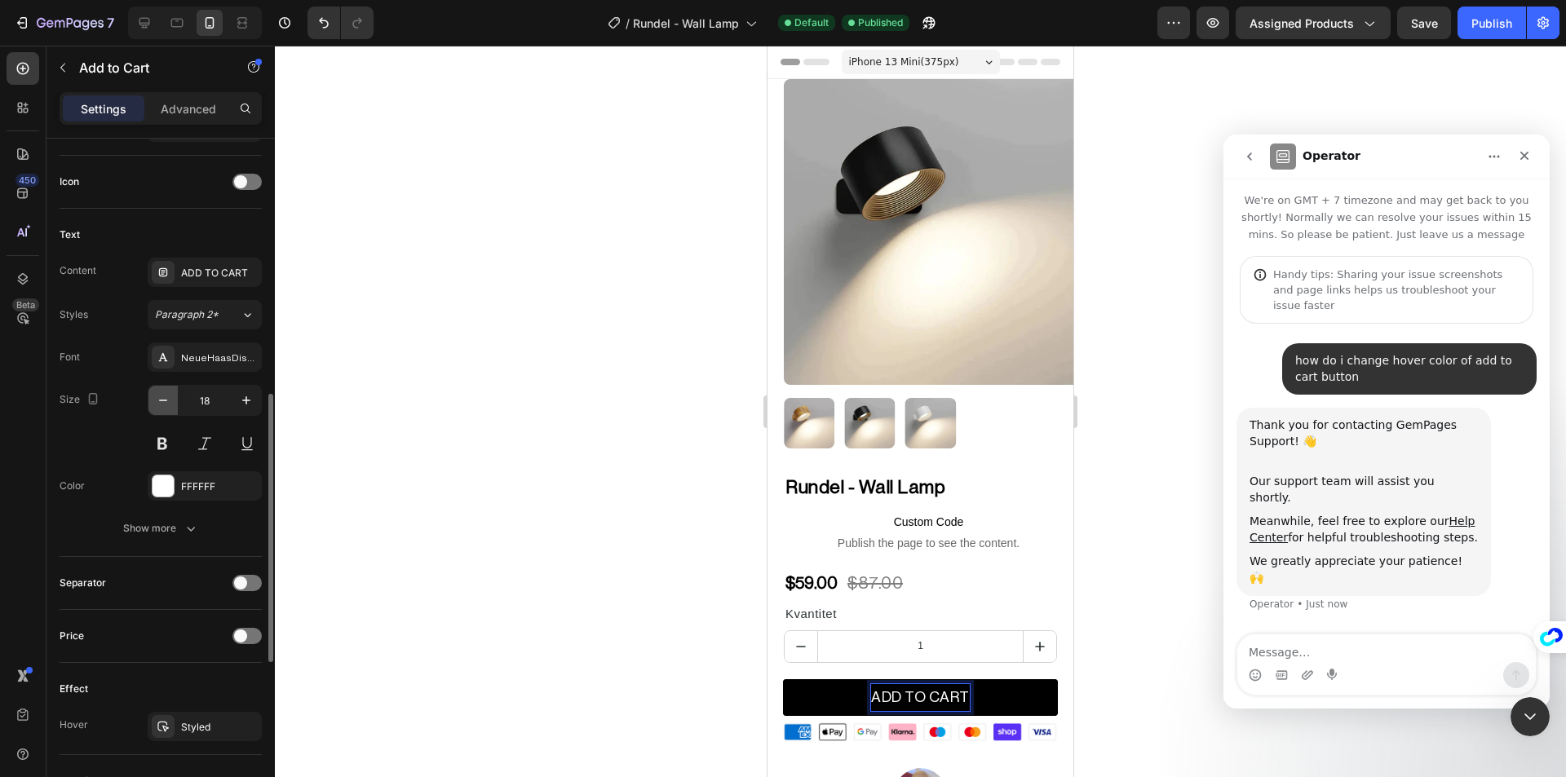
click at [158, 401] on icon "button" at bounding box center [163, 400] width 16 height 16
click at [158, 400] on icon "button" at bounding box center [163, 400] width 16 height 16
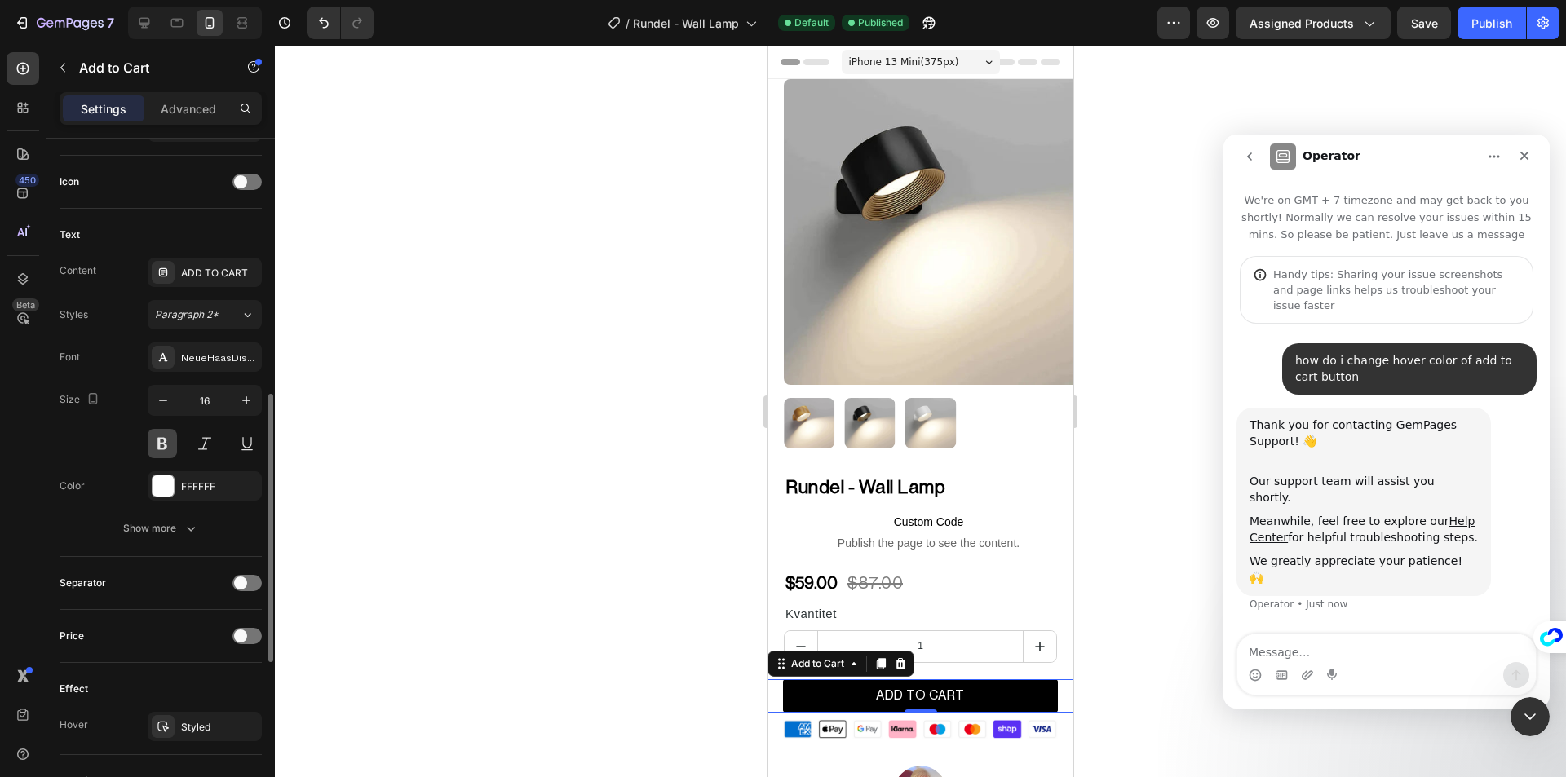
click at [161, 443] on button at bounding box center [162, 443] width 29 height 29
click at [156, 443] on button at bounding box center [162, 443] width 29 height 29
click at [157, 443] on button at bounding box center [162, 443] width 29 height 29
click at [155, 402] on icon "button" at bounding box center [163, 400] width 16 height 16
type input "15"
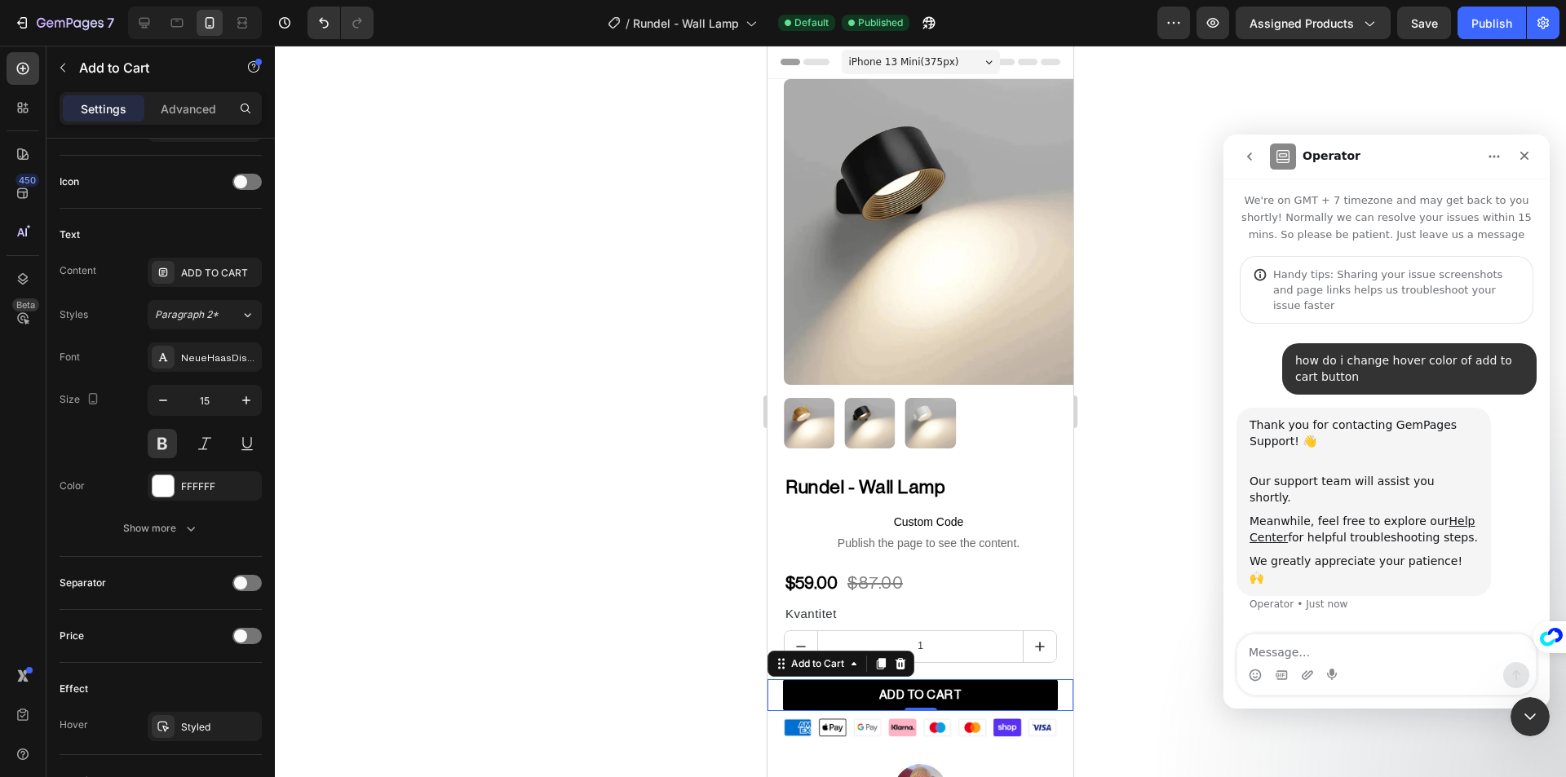
click at [430, 444] on div at bounding box center [920, 412] width 1291 height 732
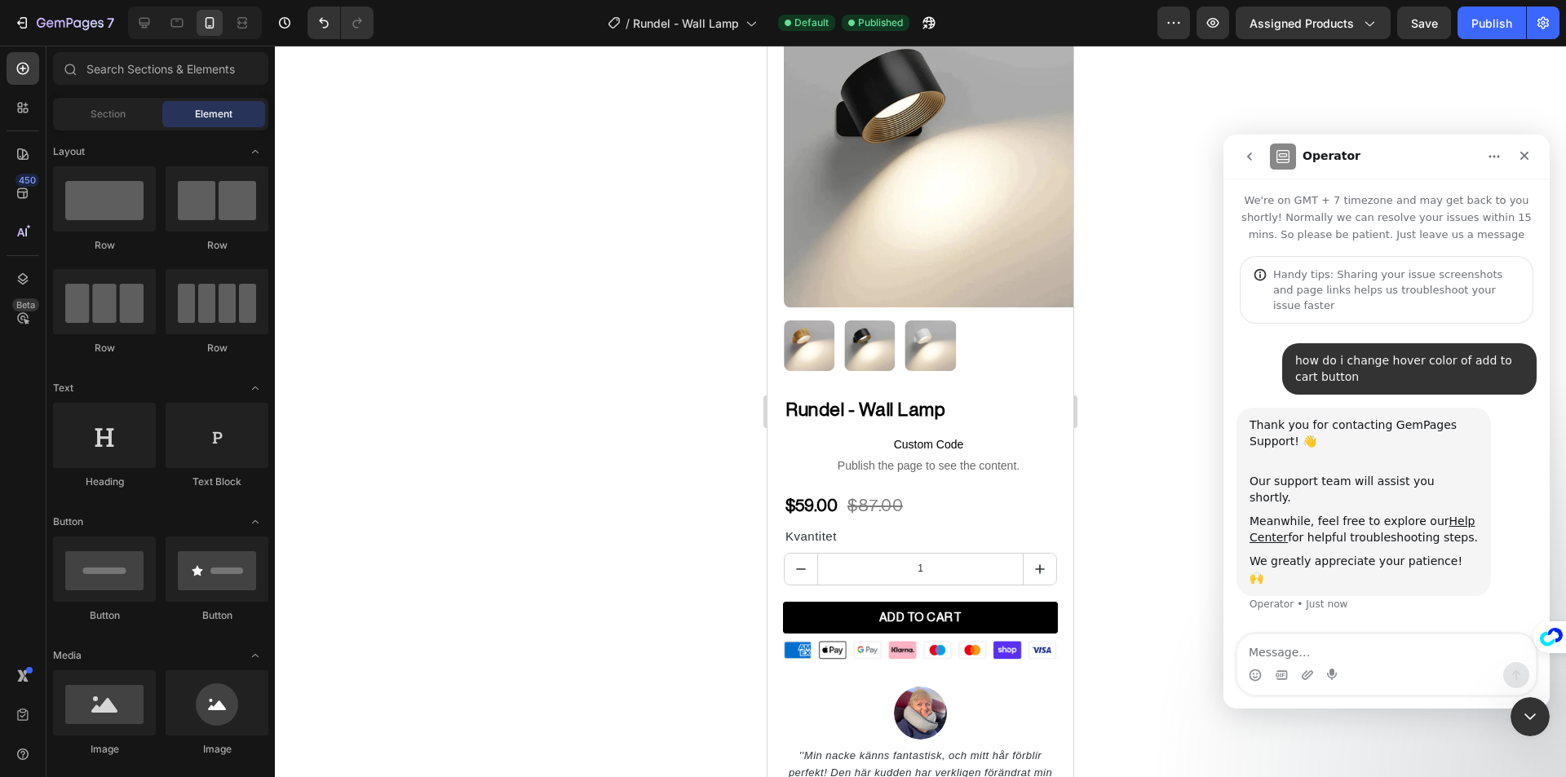
scroll to position [82, 0]
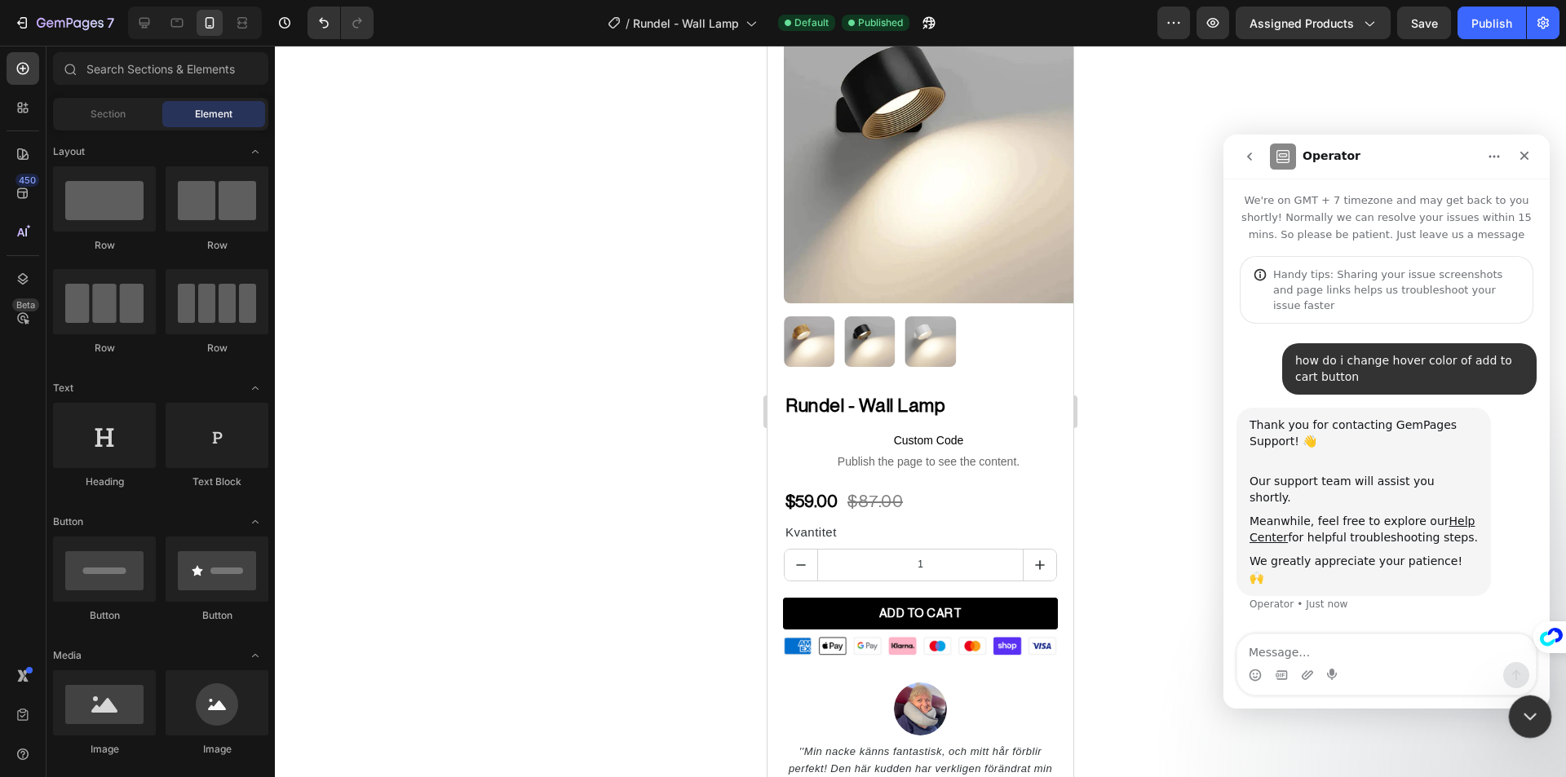
click at [1540, 729] on div "Close Intercom Messenger" at bounding box center [1527, 714] width 39 height 39
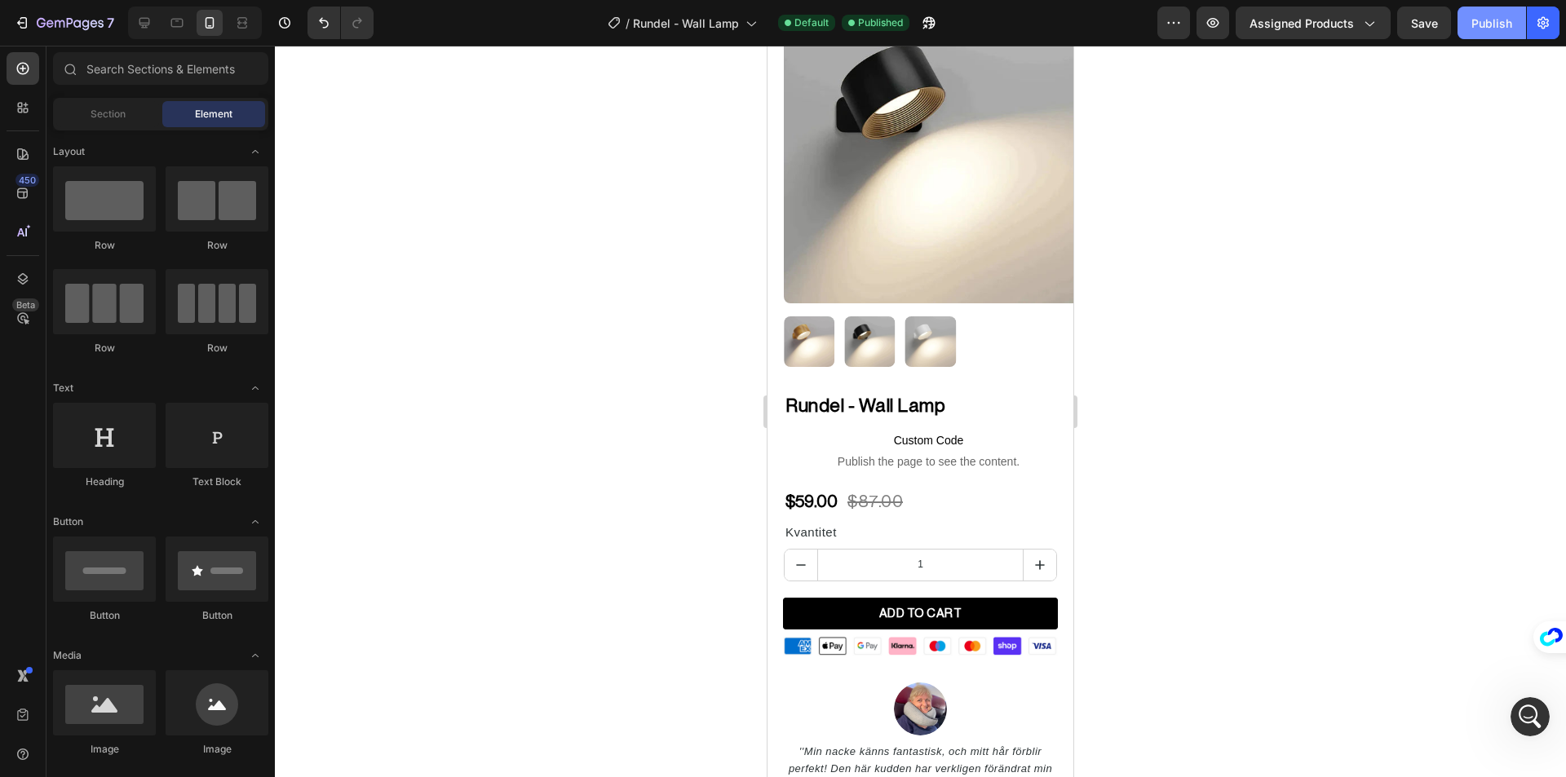
click at [1488, 34] on button "Publish" at bounding box center [1491, 23] width 69 height 33
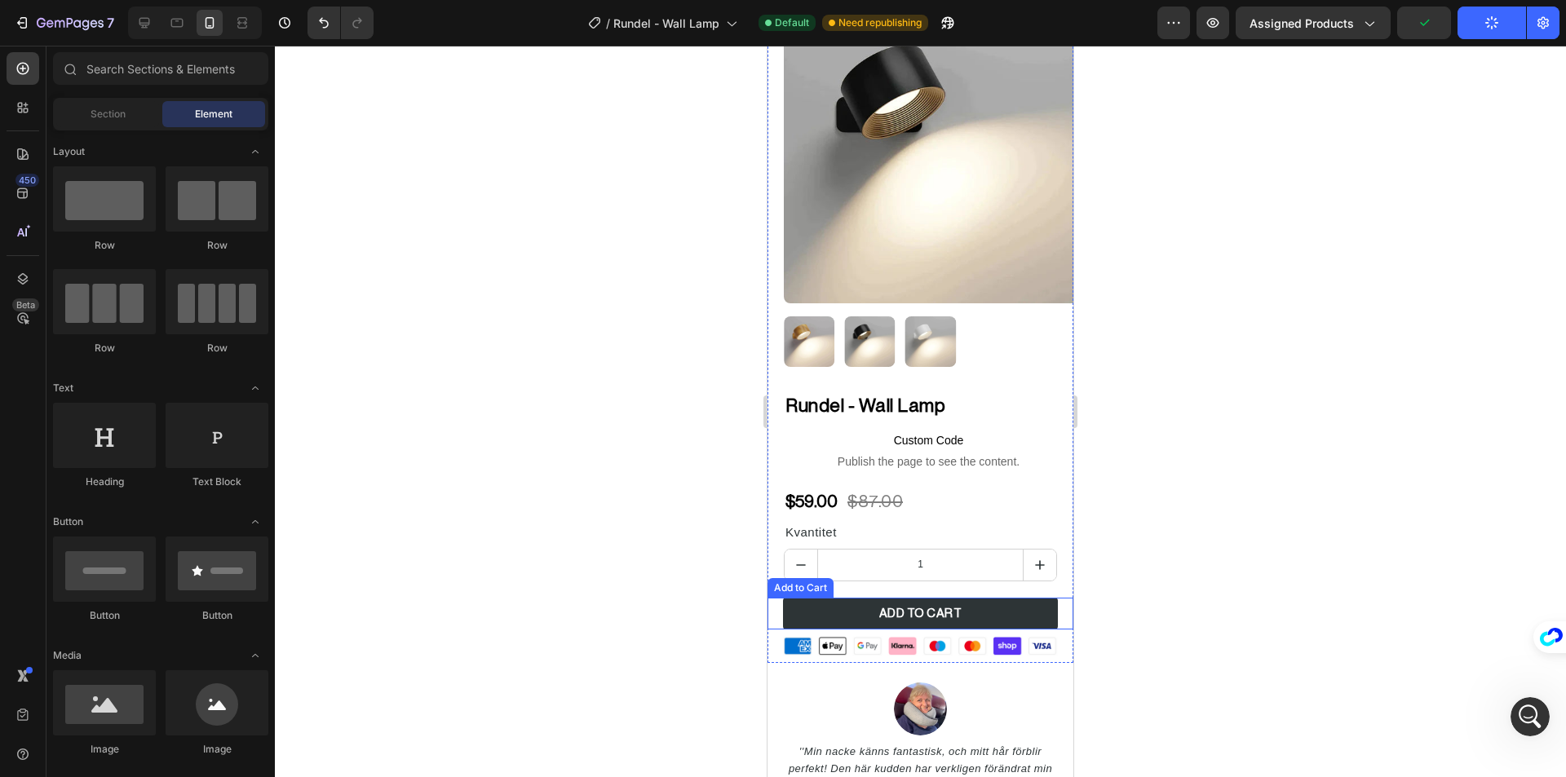
click at [1033, 602] on button "ADD TO CART" at bounding box center [921, 614] width 276 height 32
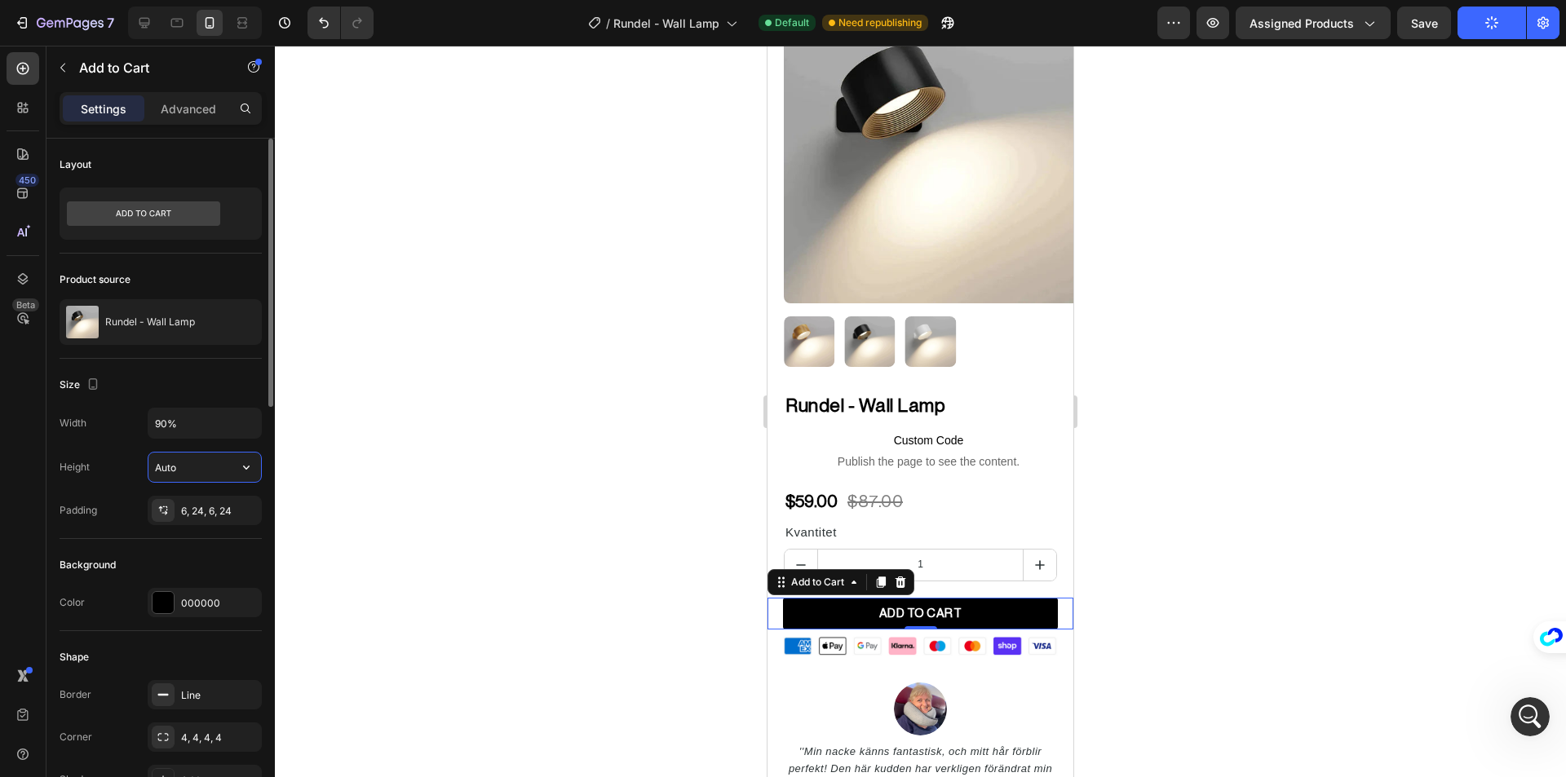
click at [184, 465] on input "Auto" at bounding box center [204, 467] width 113 height 29
click at [243, 464] on icon "button" at bounding box center [246, 467] width 16 height 16
click at [215, 506] on div "6, 24, 6, 24" at bounding box center [204, 511] width 47 height 15
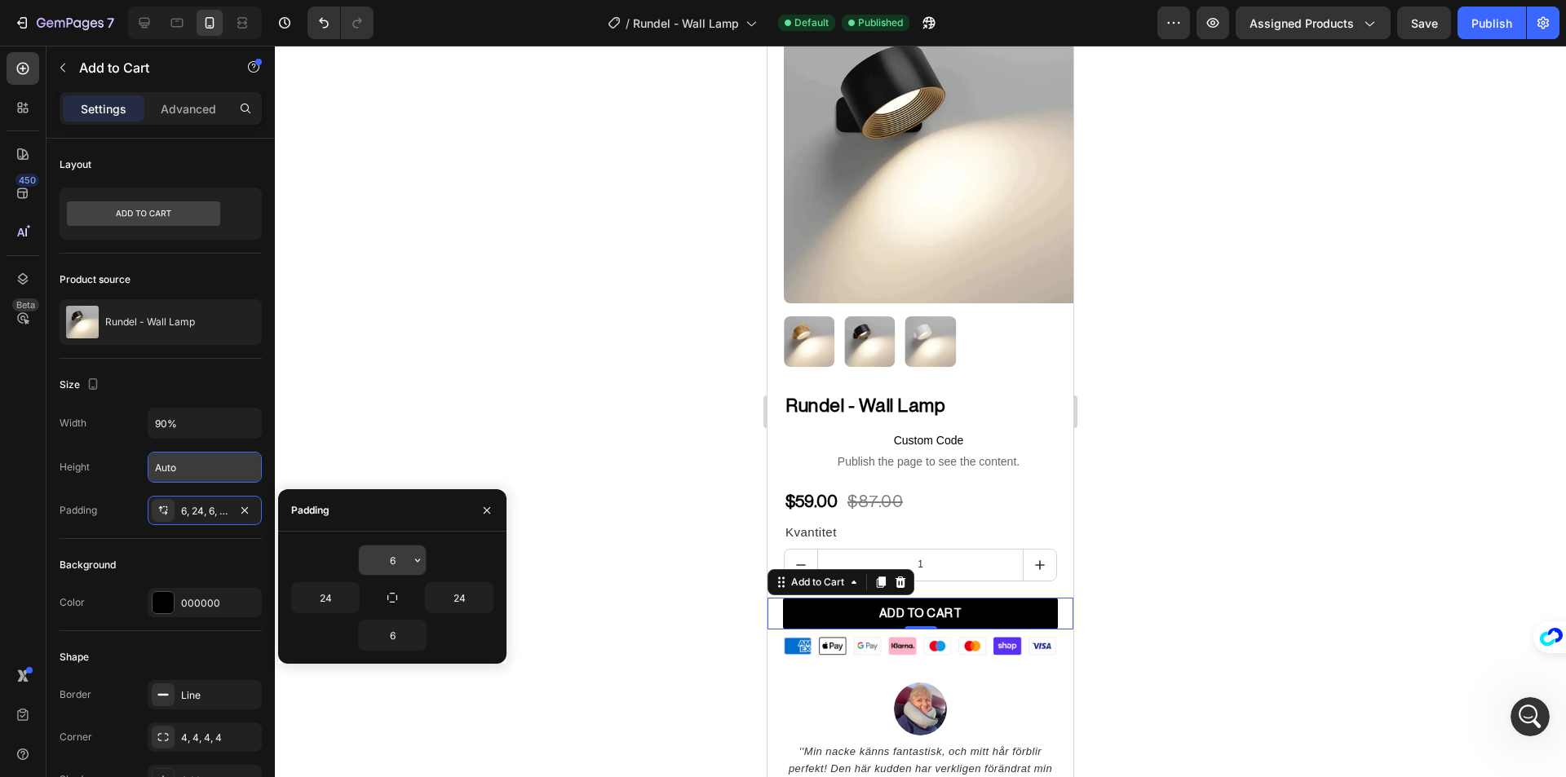
click at [401, 549] on input "6" at bounding box center [392, 560] width 67 height 29
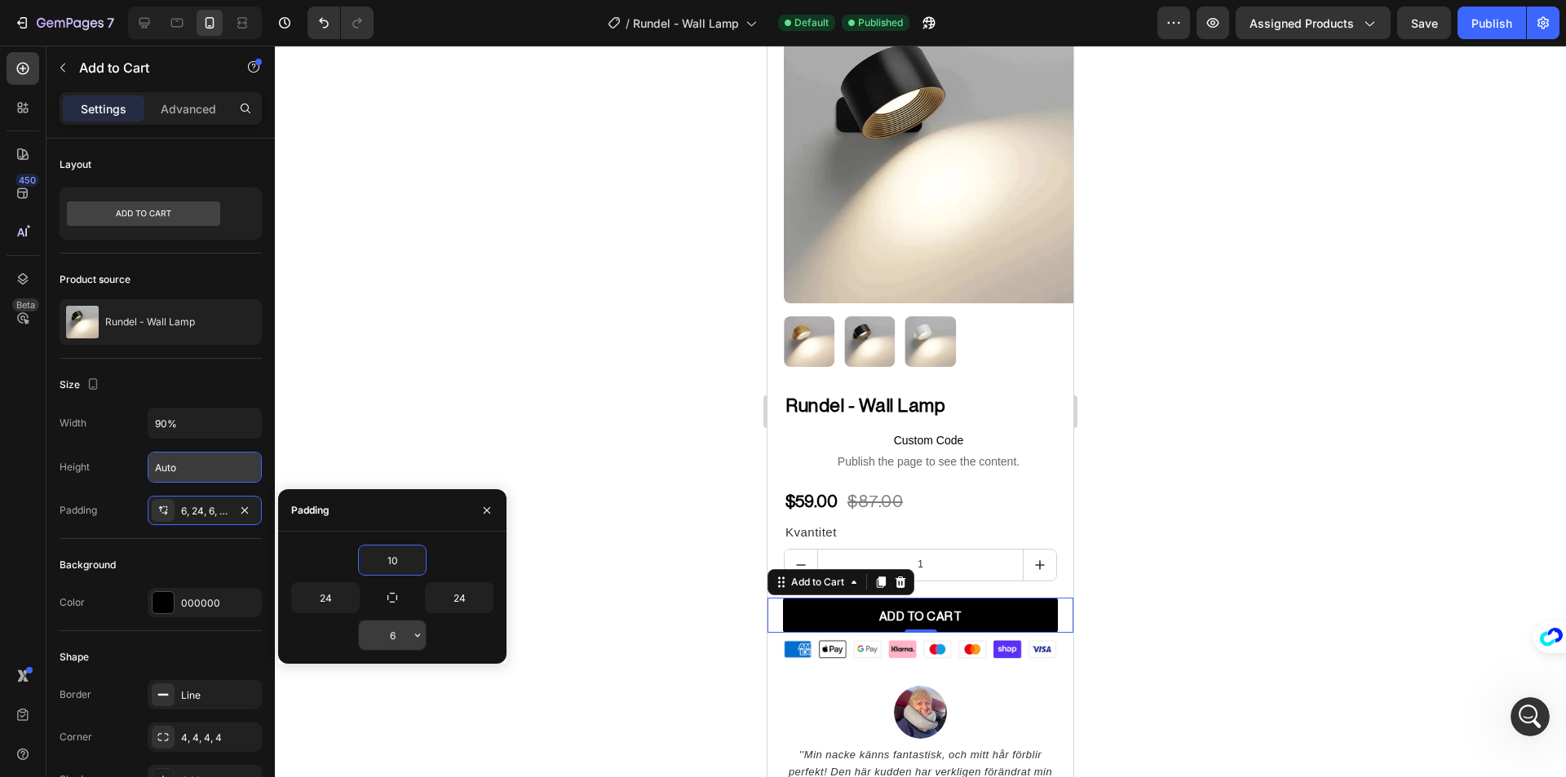
type input "10"
click at [397, 625] on input "6" at bounding box center [392, 635] width 67 height 29
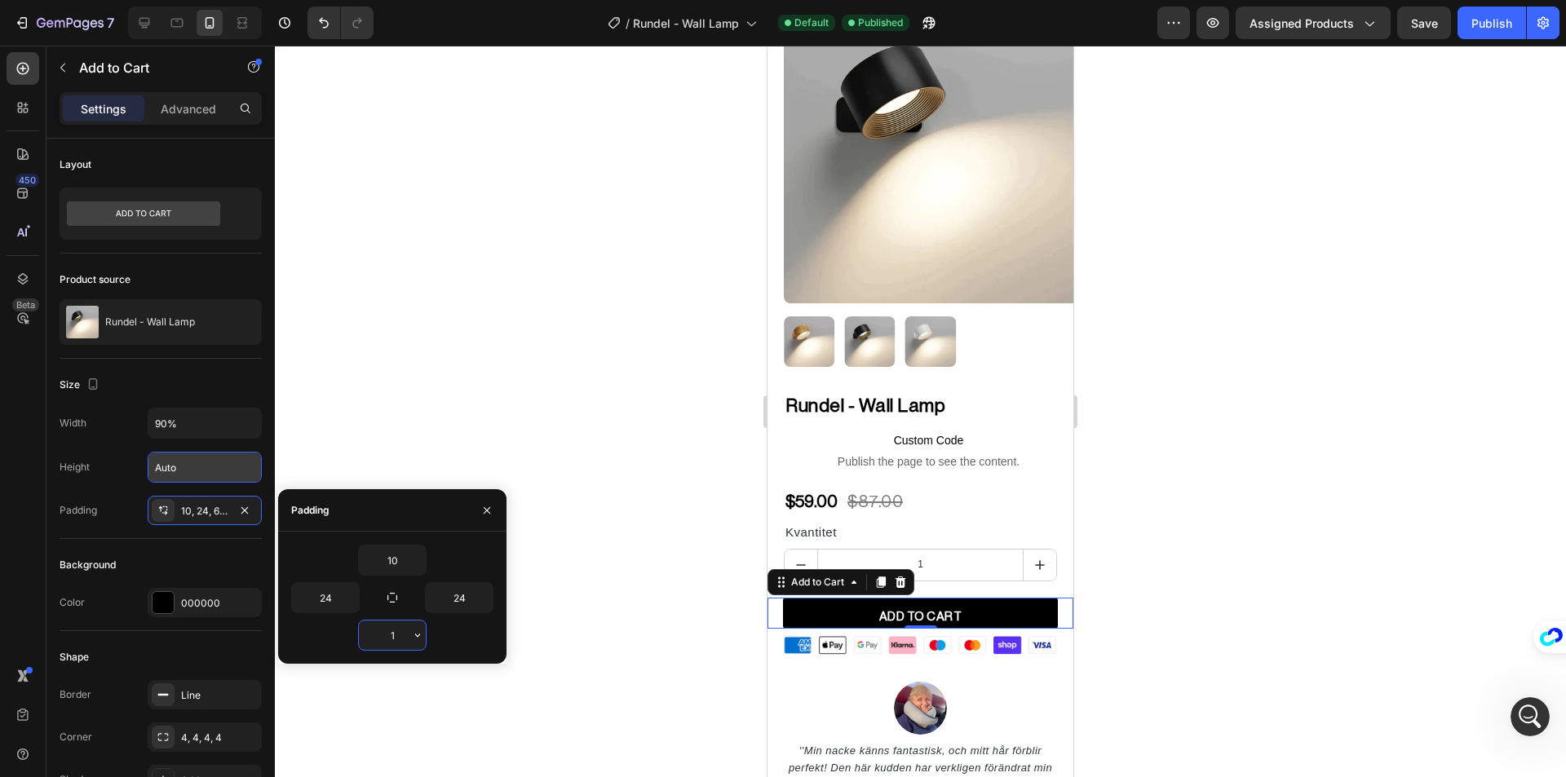
type input "10"
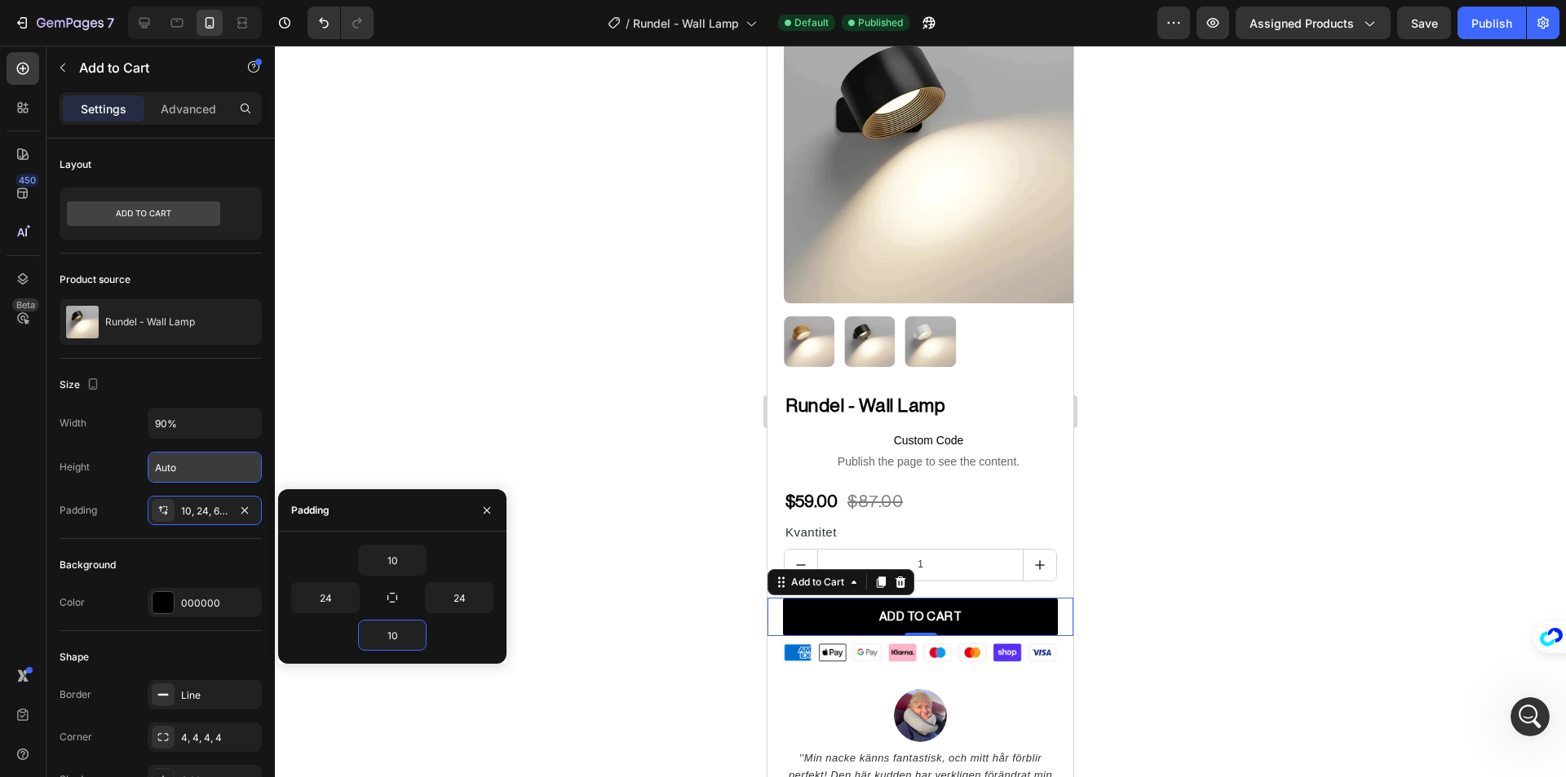
click at [587, 499] on div at bounding box center [920, 412] width 1291 height 732
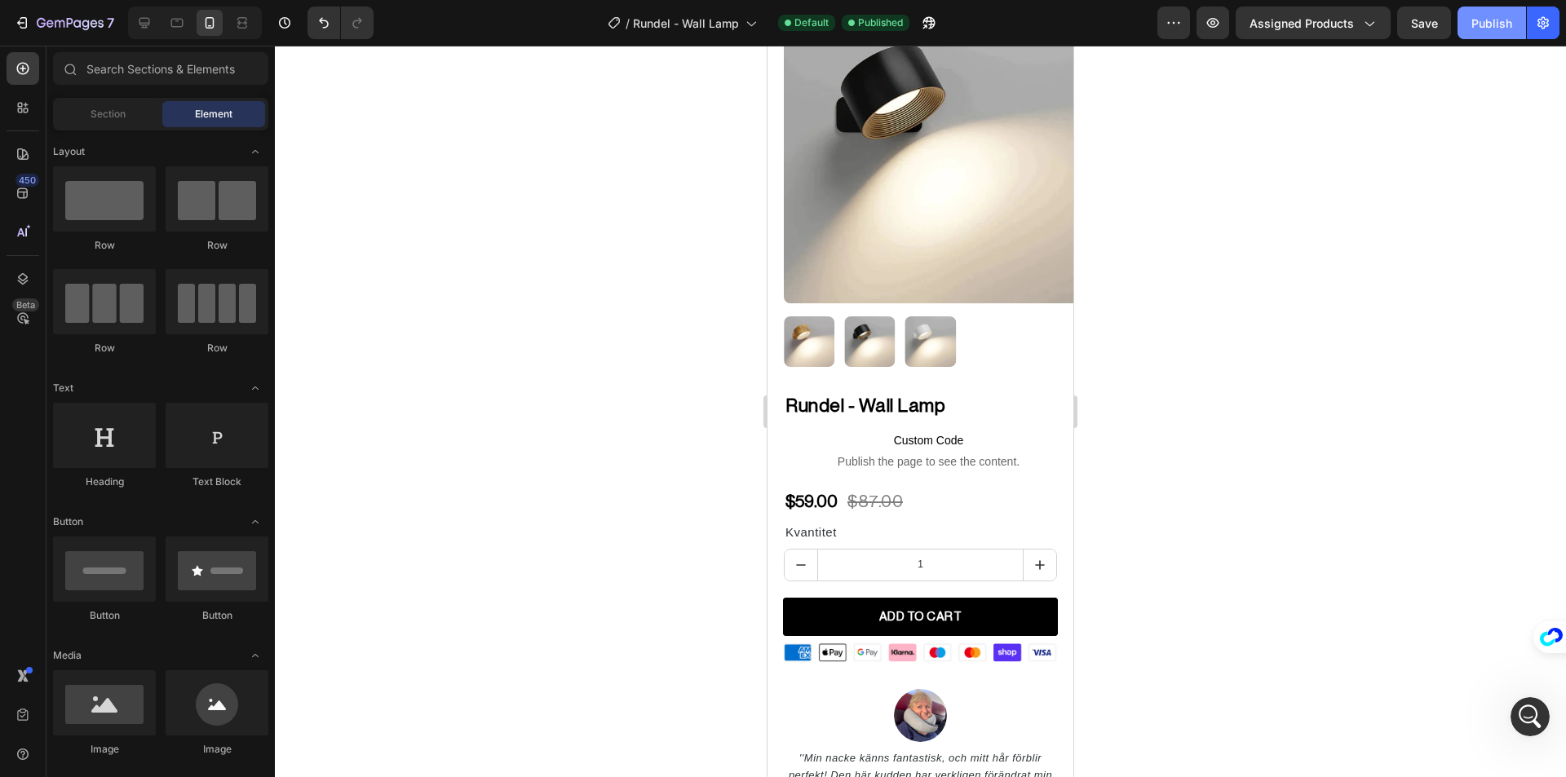
click at [1479, 23] on div "Publish" at bounding box center [1491, 23] width 41 height 17
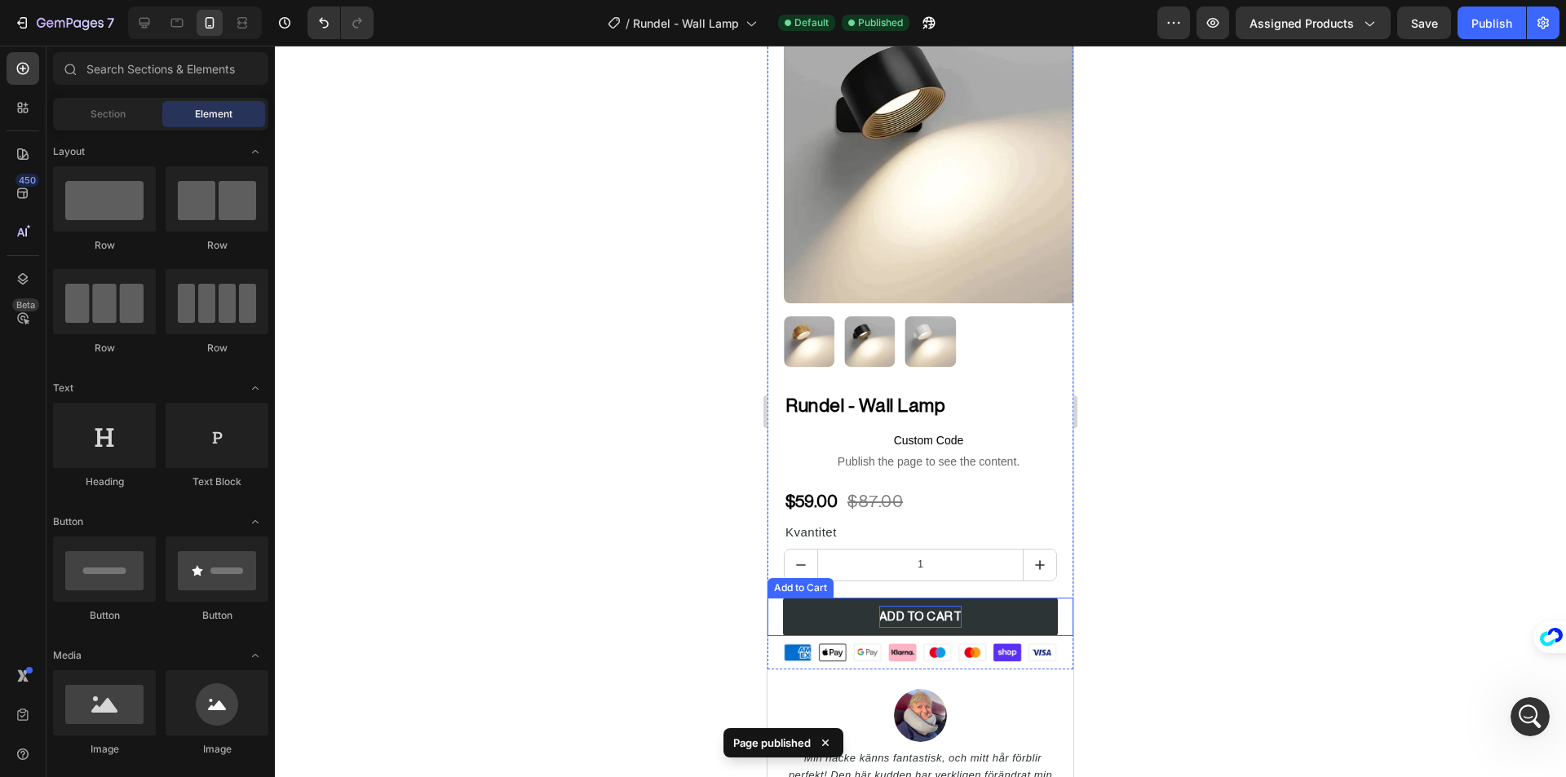
click at [922, 606] on p "ADD TO CART" at bounding box center [920, 617] width 83 height 22
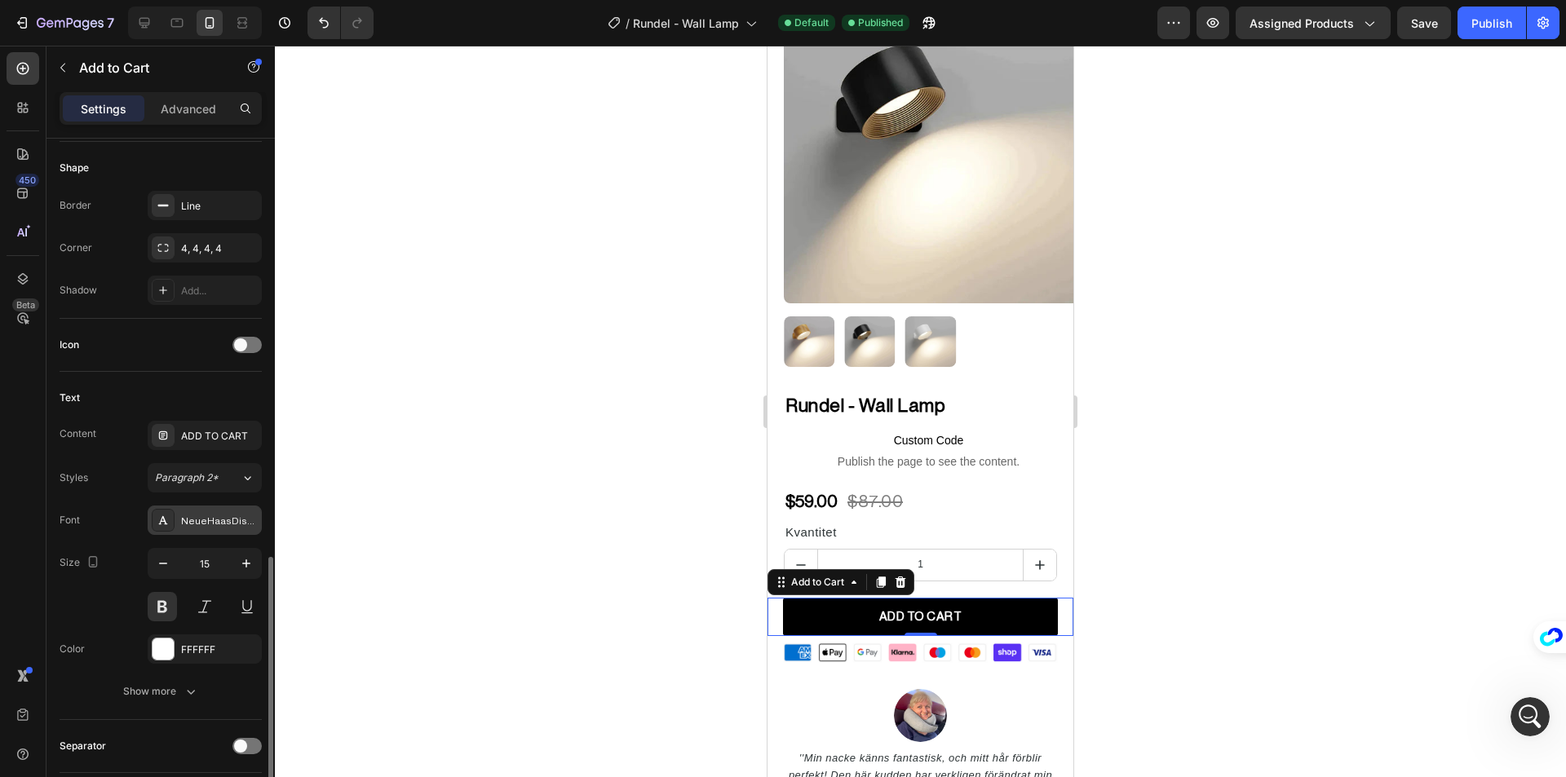
scroll to position [652, 0]
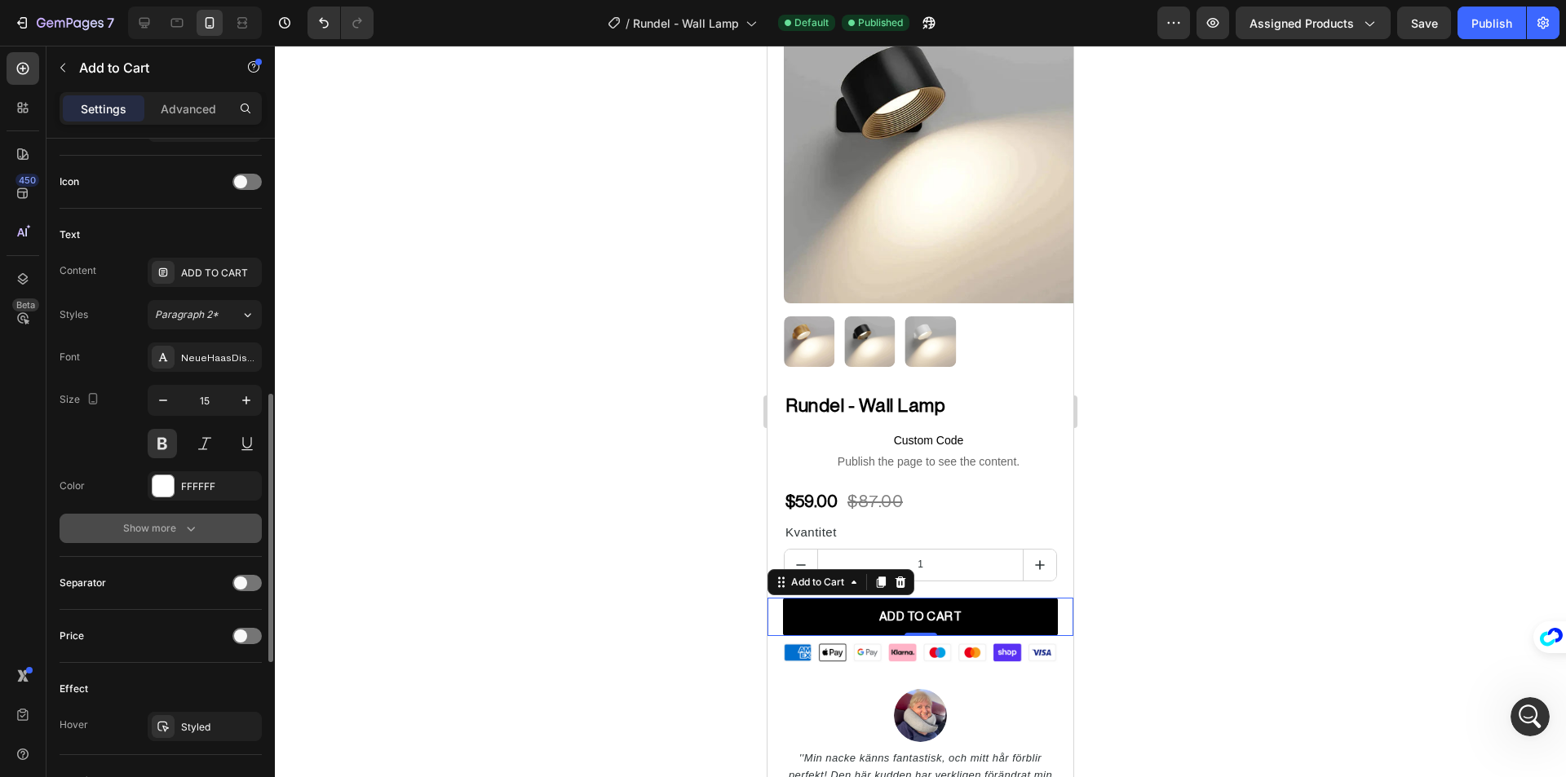
click at [173, 529] on div "Show more" at bounding box center [161, 528] width 76 height 16
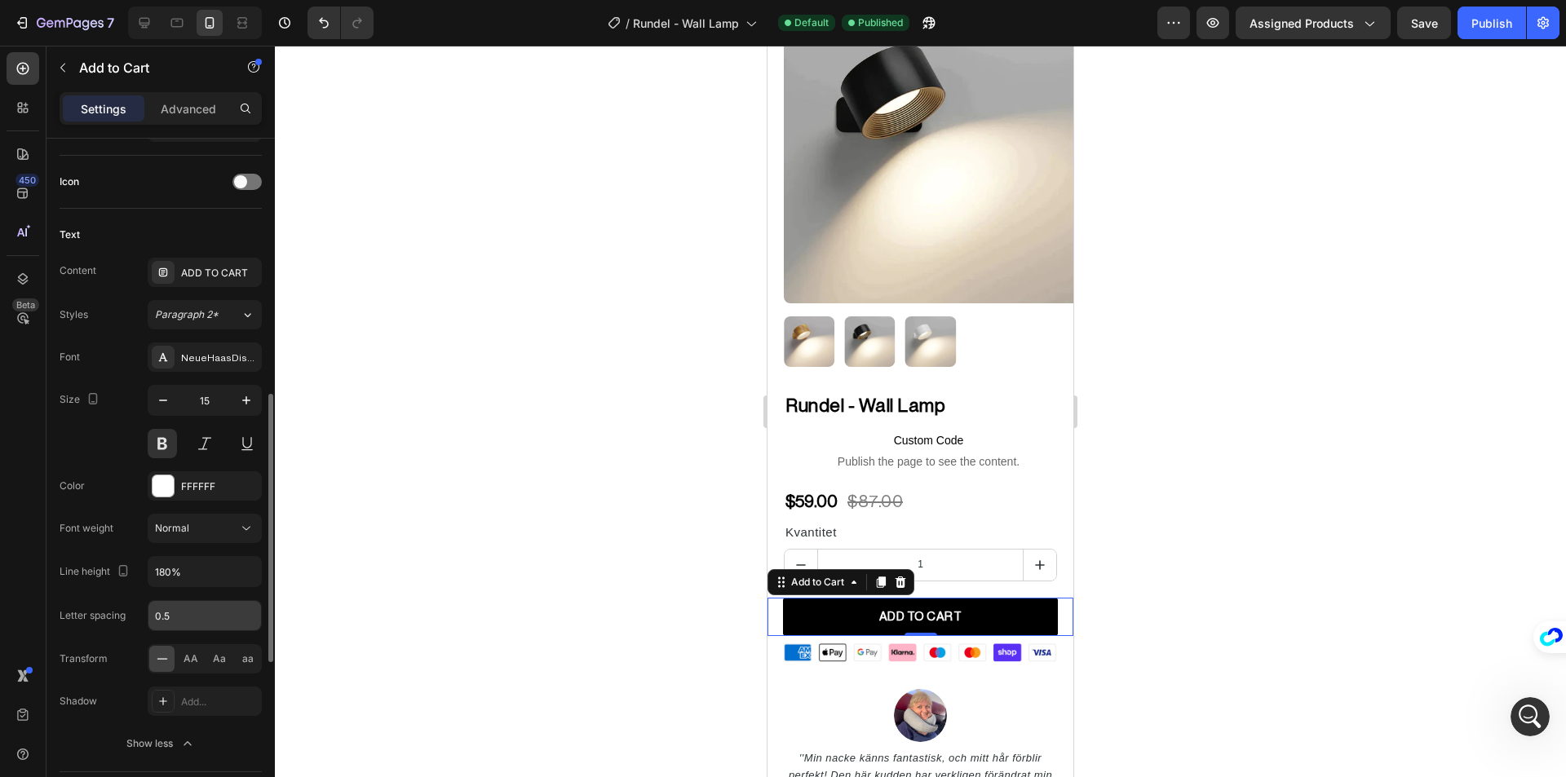
click at [173, 616] on input "0.5" at bounding box center [204, 615] width 113 height 29
type input "1"
click at [1487, 29] on div "Publish" at bounding box center [1491, 23] width 41 height 17
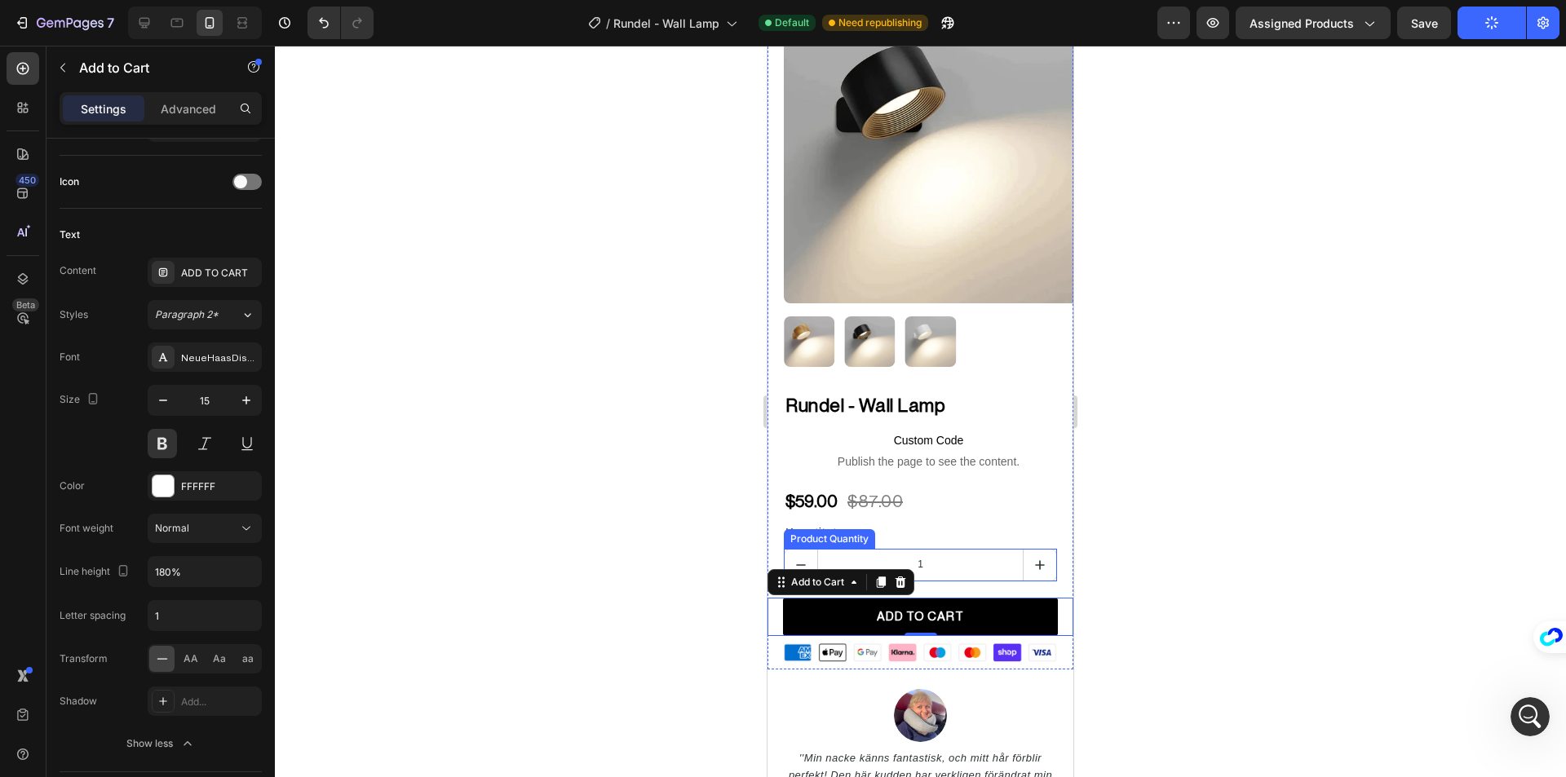
click at [1005, 550] on input "1" at bounding box center [920, 565] width 206 height 31
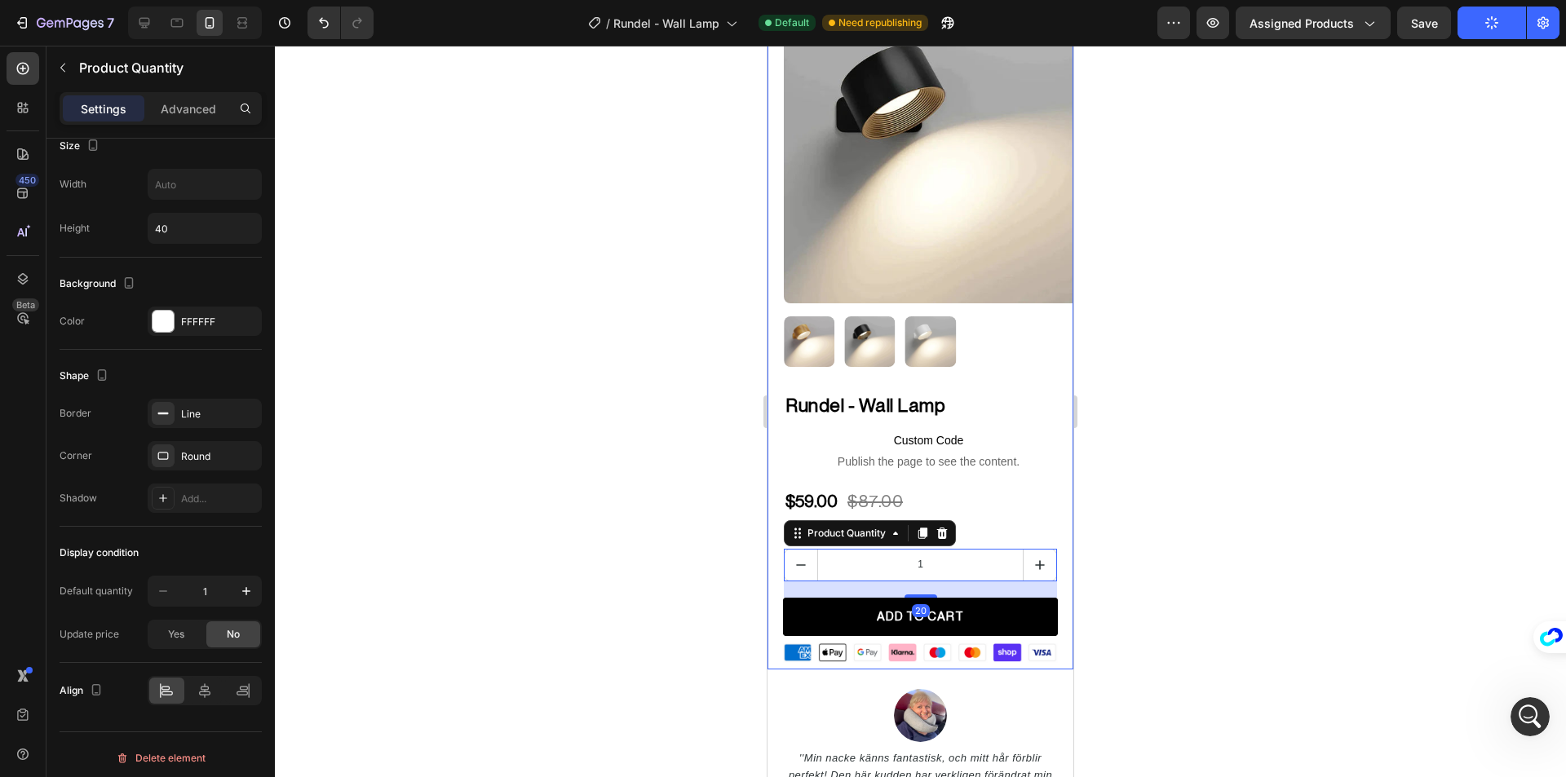
scroll to position [0, 0]
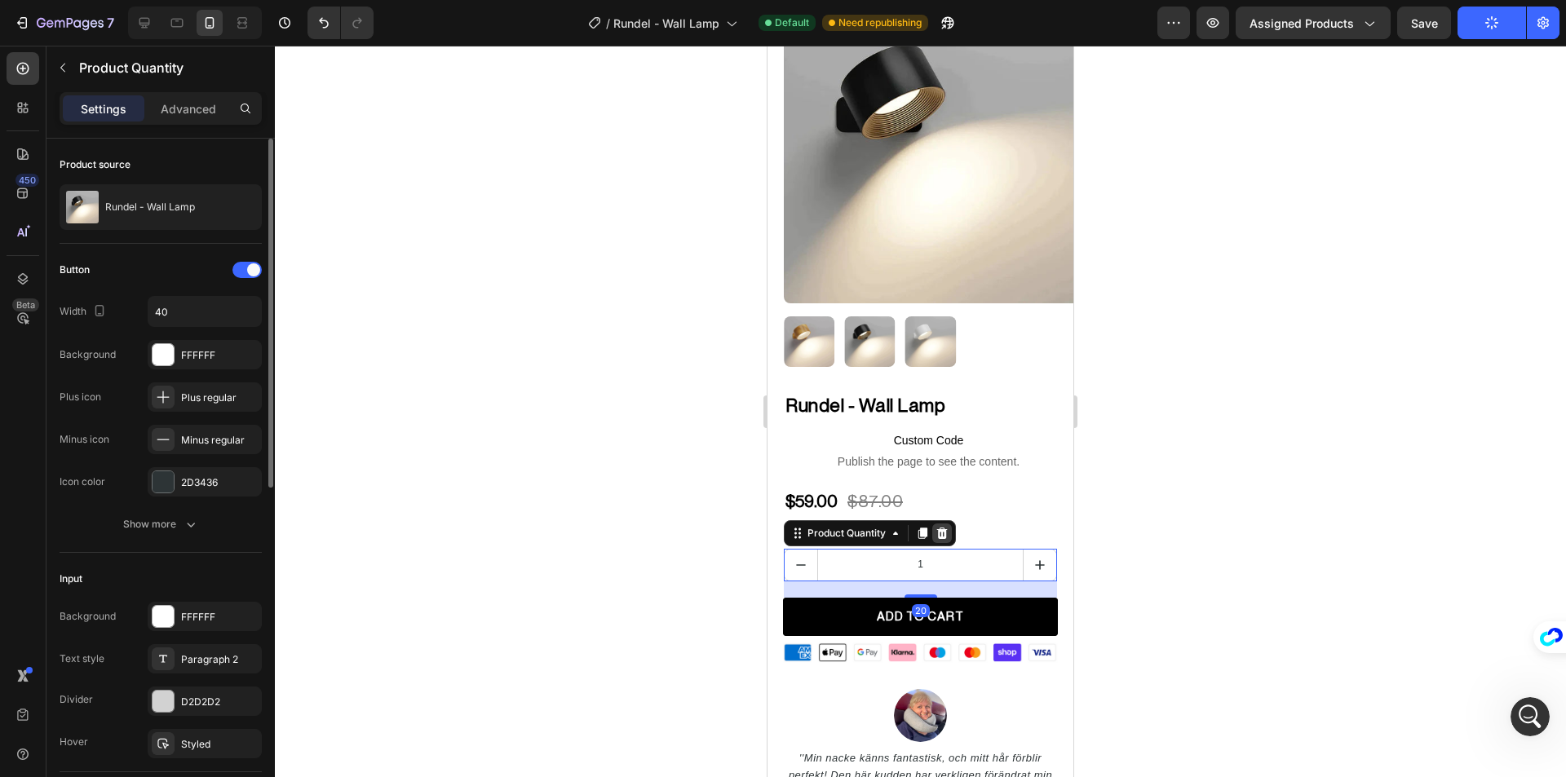
click at [944, 528] on icon at bounding box center [942, 533] width 11 height 11
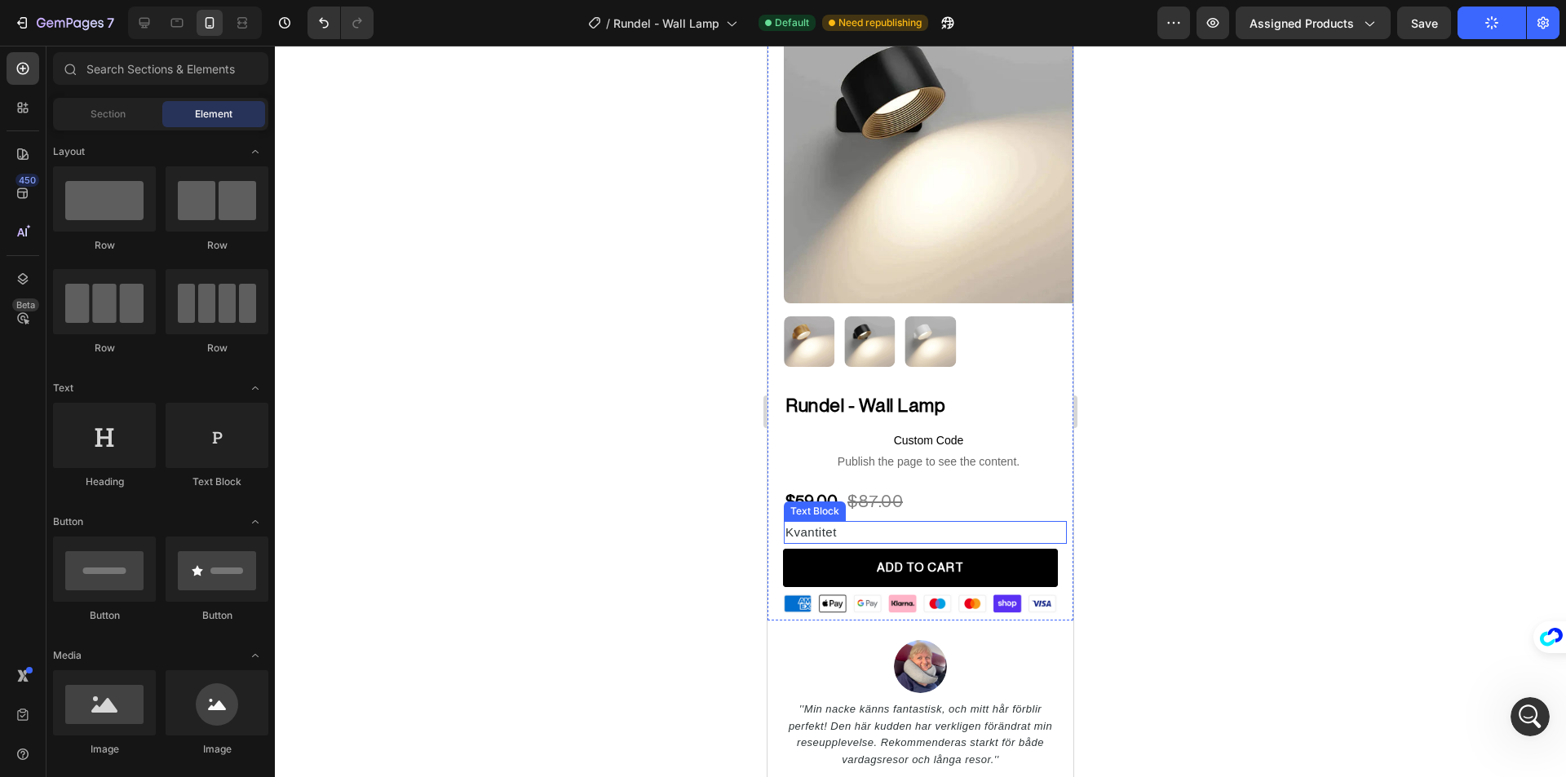
click at [907, 523] on p "Kvantitet" at bounding box center [925, 533] width 280 height 20
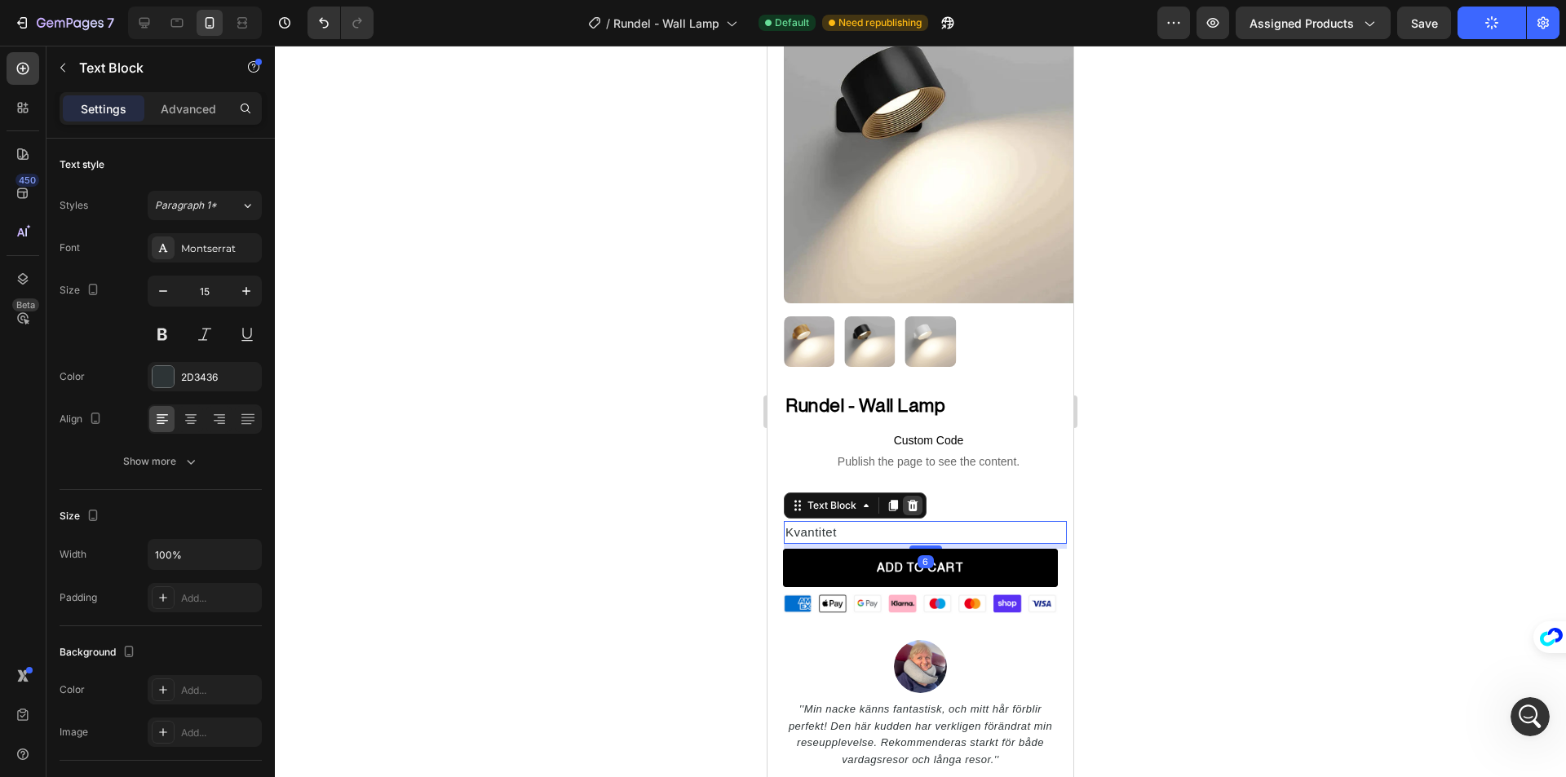
click at [911, 499] on icon at bounding box center [912, 505] width 13 height 13
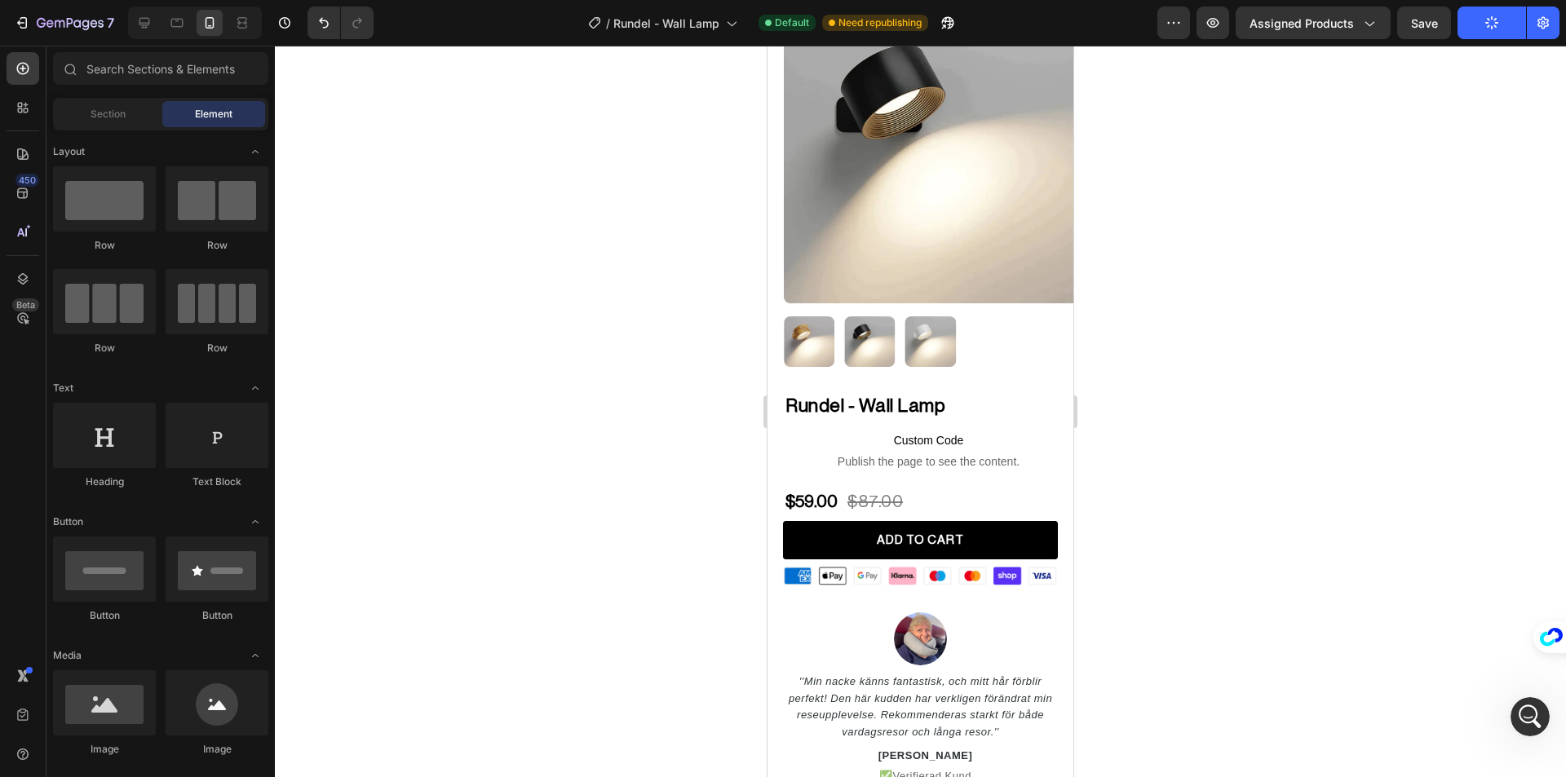
click at [1266, 433] on div at bounding box center [920, 412] width 1291 height 732
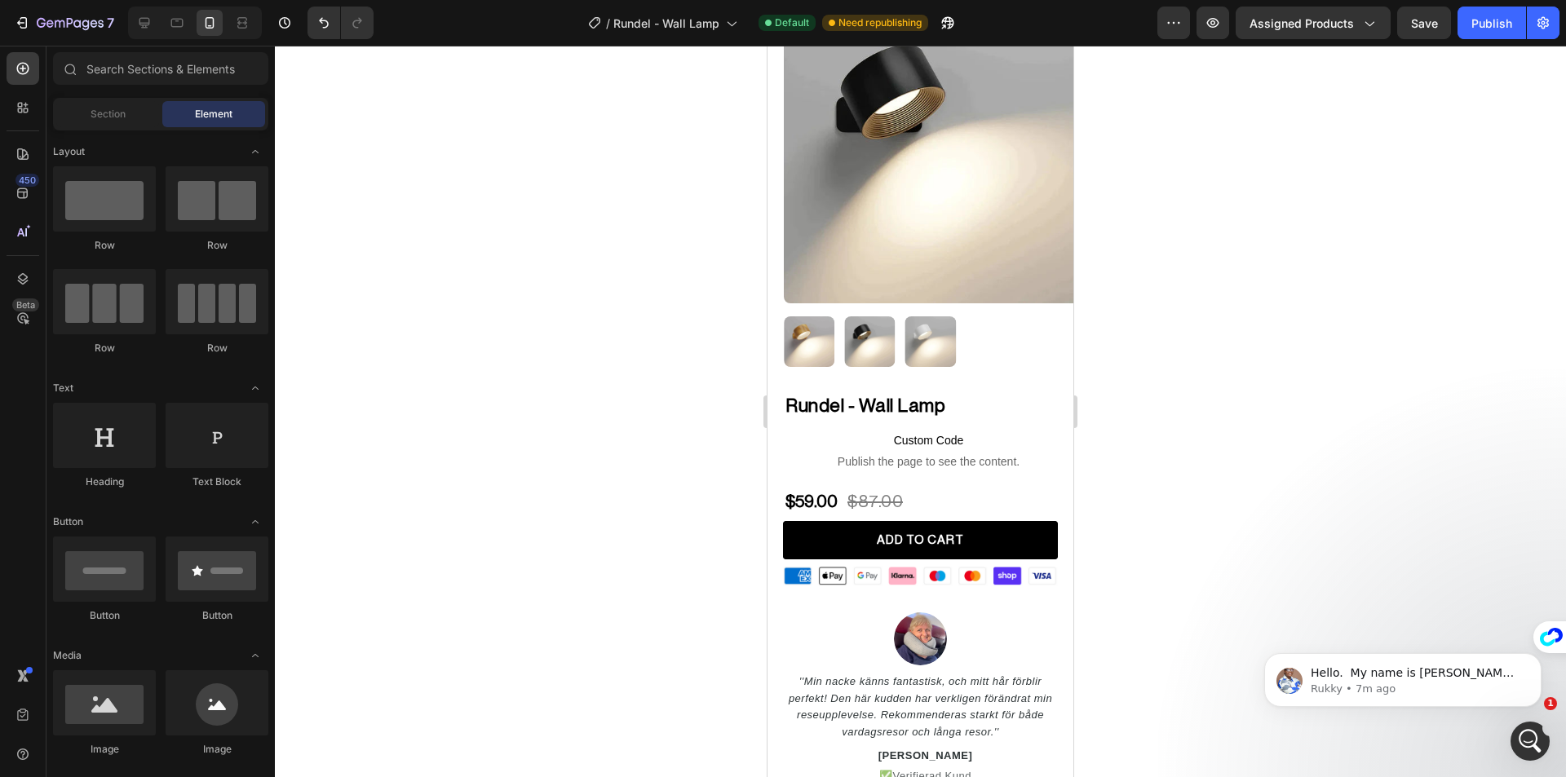
scroll to position [209, 0]
click at [1270, 438] on div at bounding box center [920, 412] width 1291 height 732
click at [1401, 675] on p "Hello [PERSON_NAME], it's a pleasure to virtually meet you! In order to modify …" at bounding box center [1399, 672] width 176 height 16
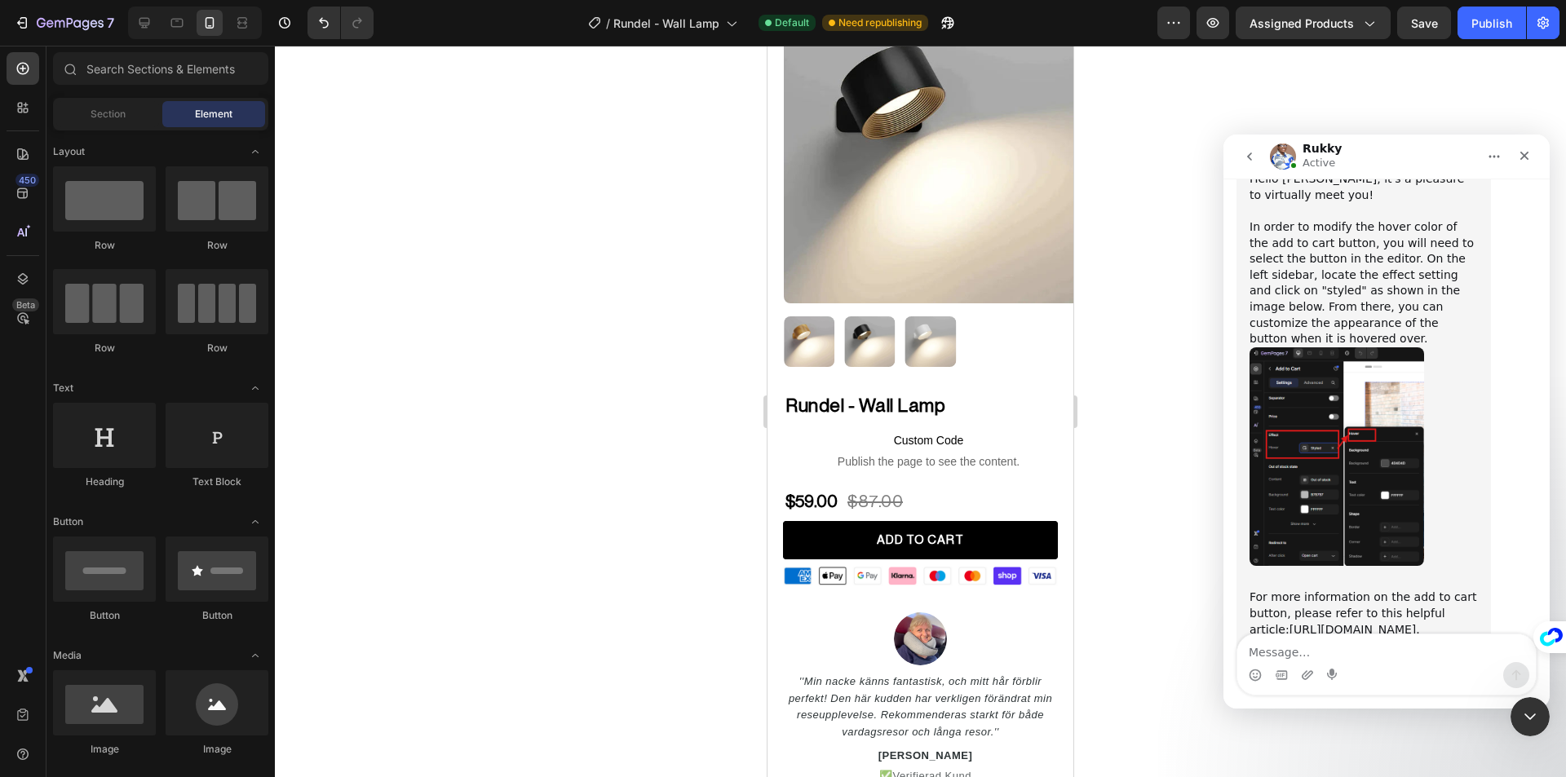
click at [1338, 372] on img "Rukky says…" at bounding box center [1336, 456] width 175 height 219
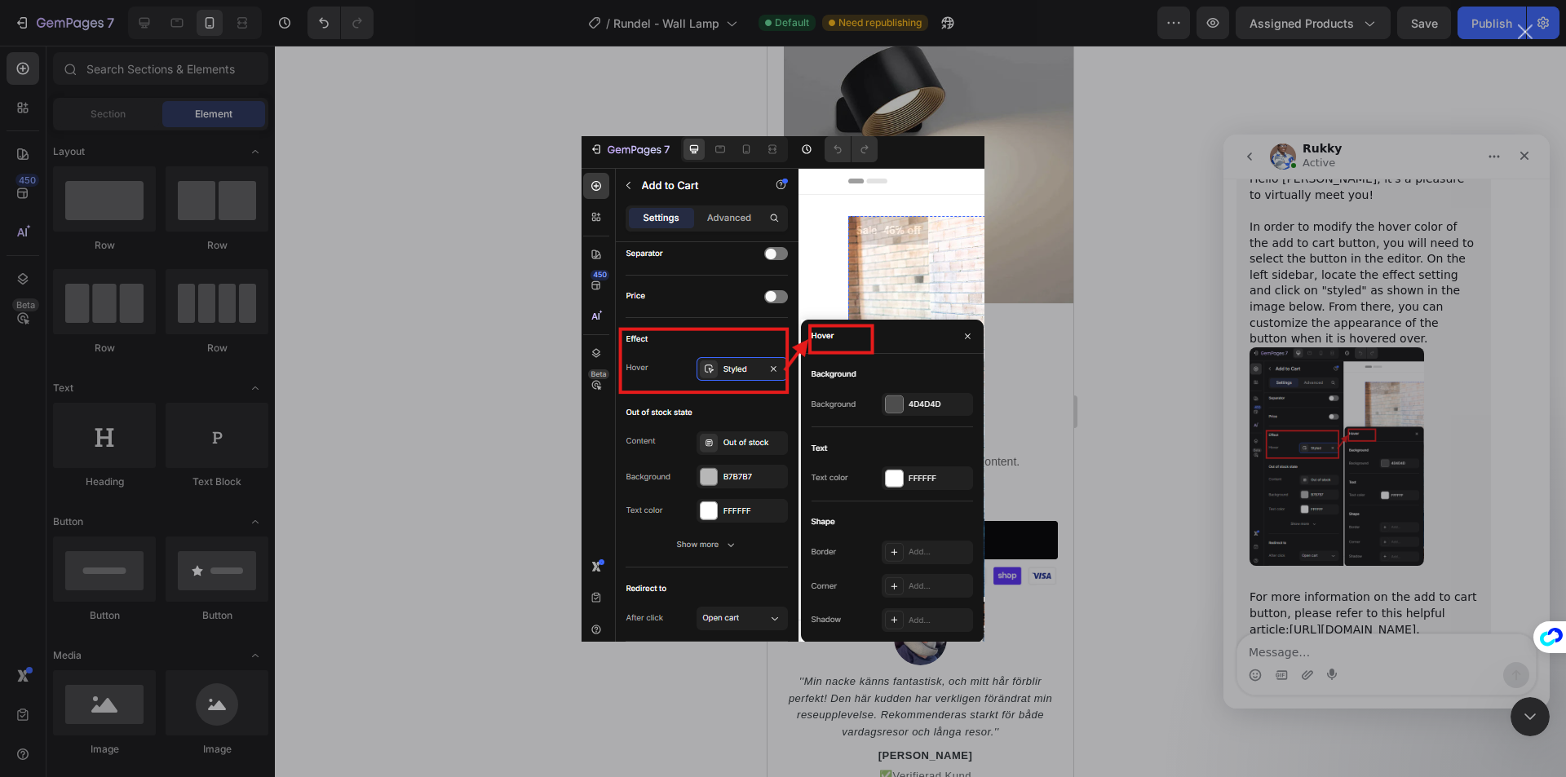
click at [489, 378] on div "Intercom messenger" at bounding box center [783, 388] width 1566 height 777
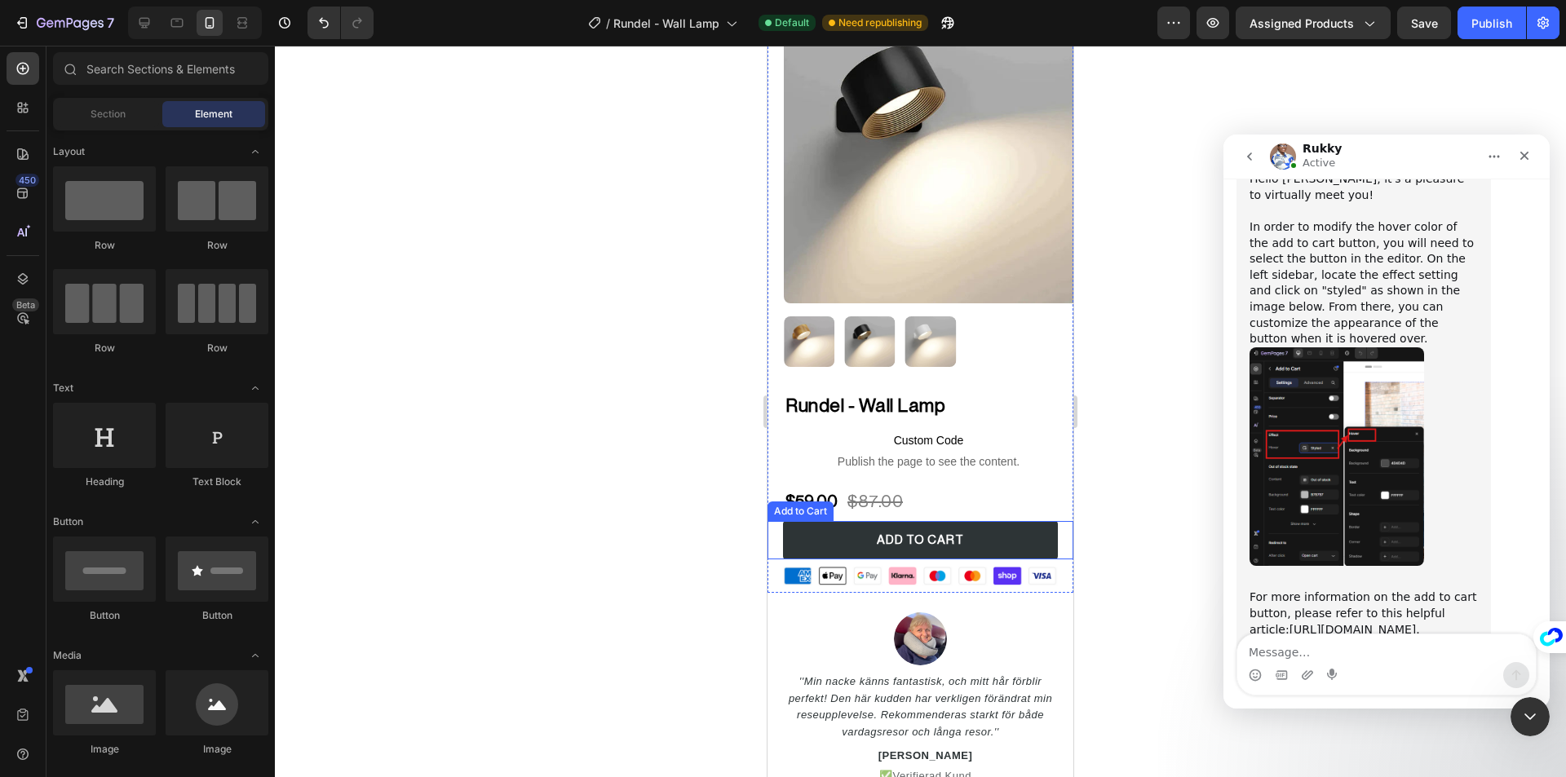
click at [836, 521] on button "ADD TO CART" at bounding box center [921, 540] width 276 height 38
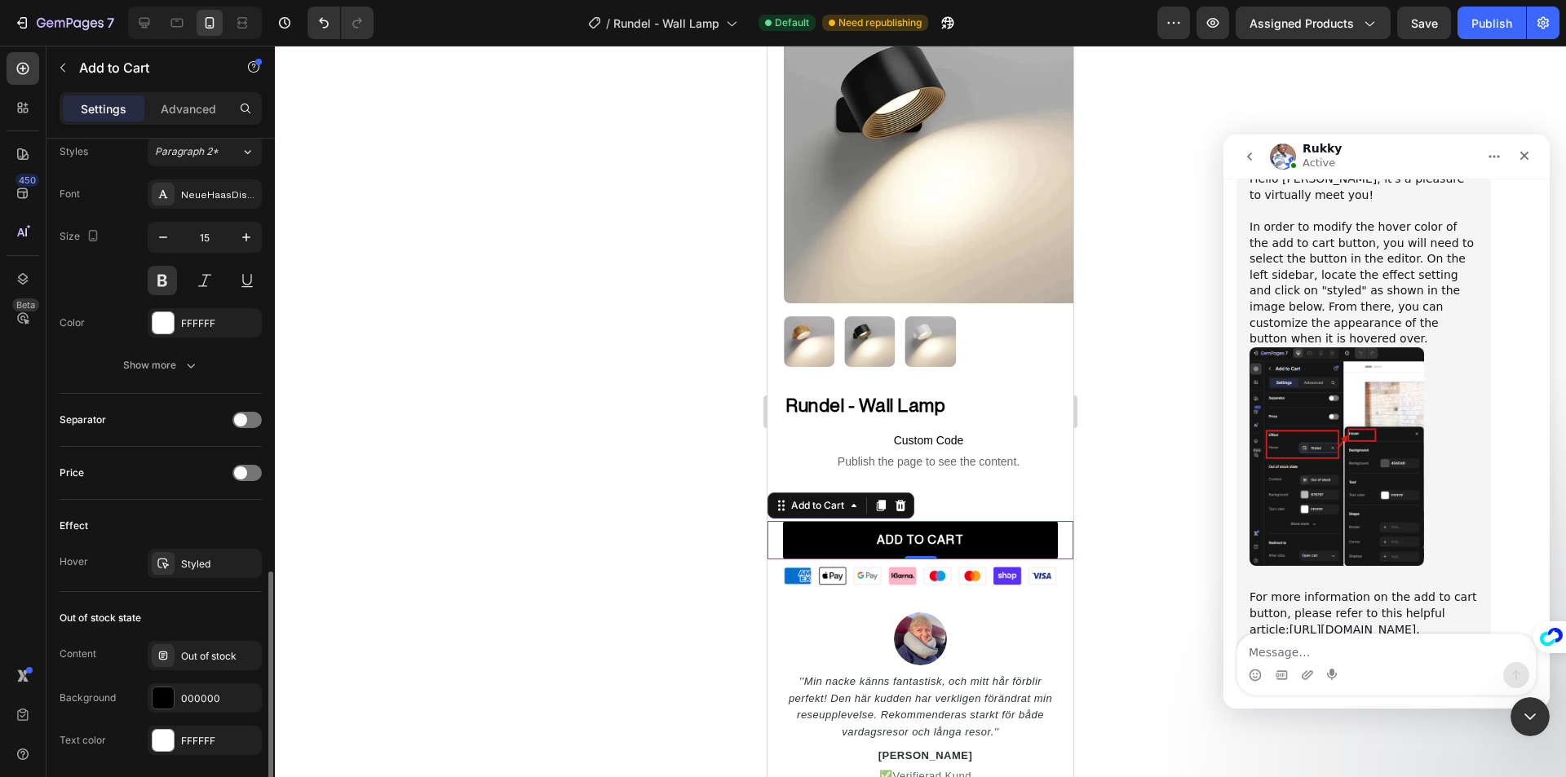
scroll to position [897, 0]
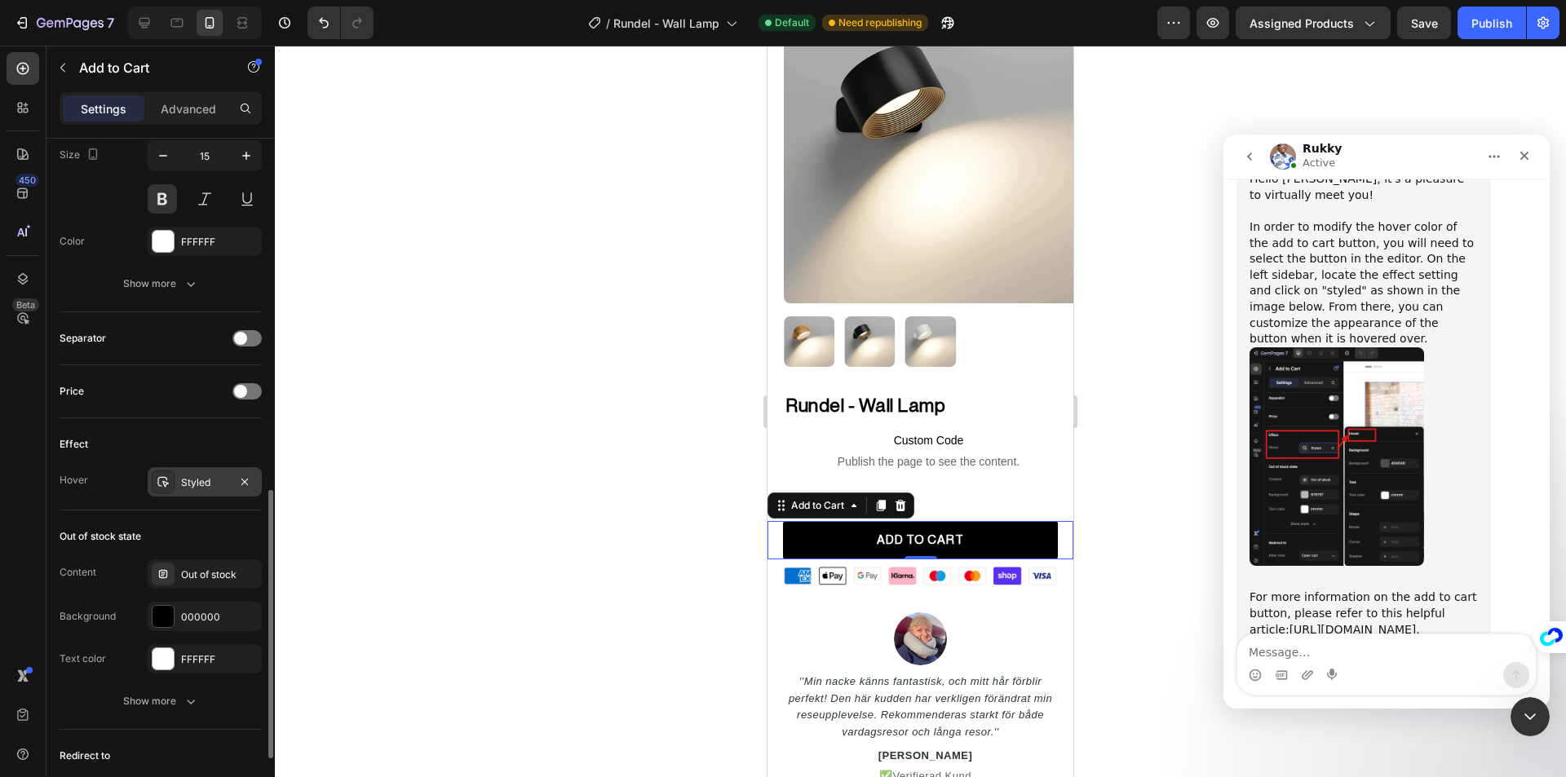
click at [211, 490] on div "Styled" at bounding box center [205, 481] width 114 height 29
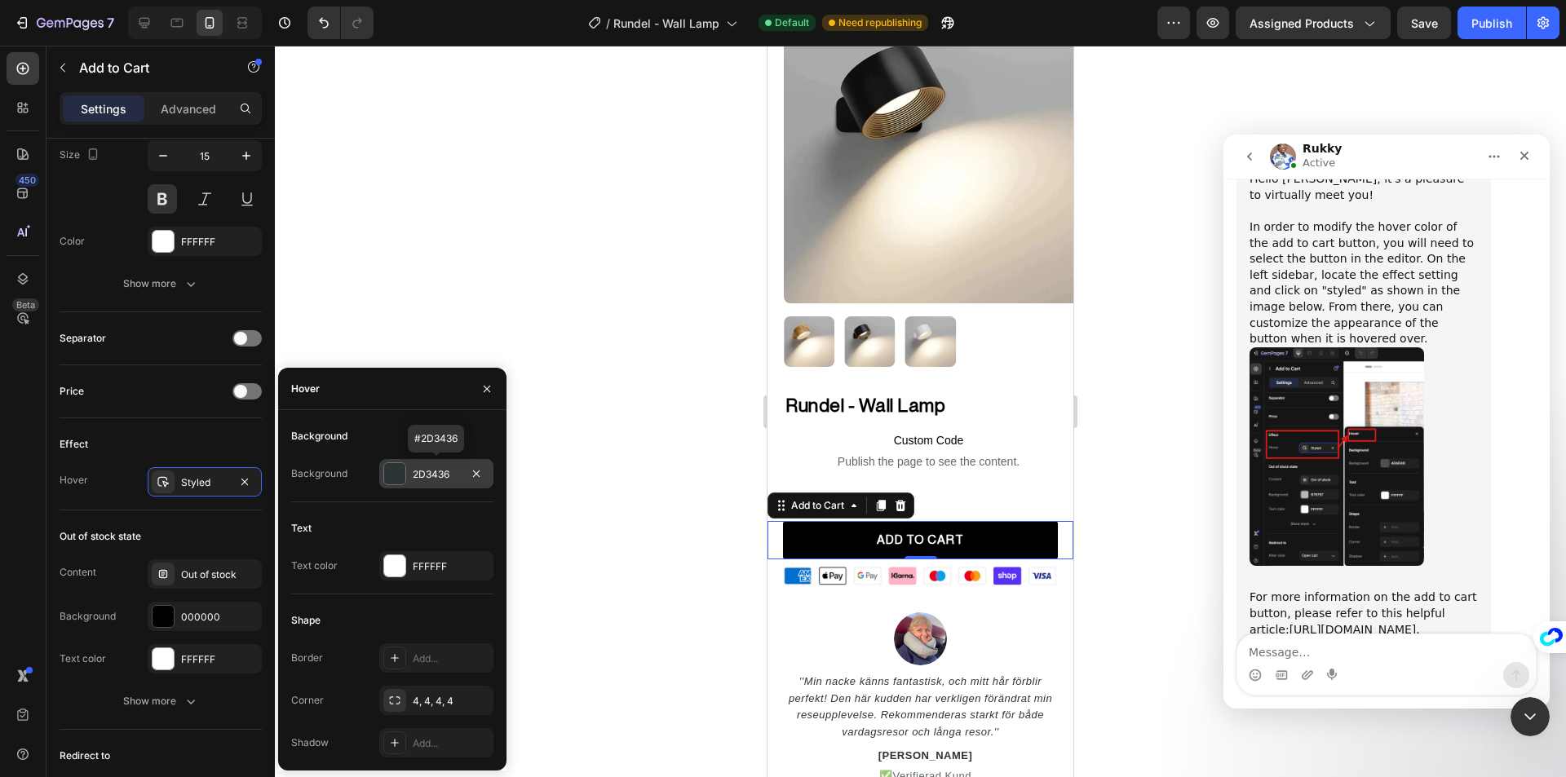
click at [387, 475] on div at bounding box center [394, 473] width 21 height 21
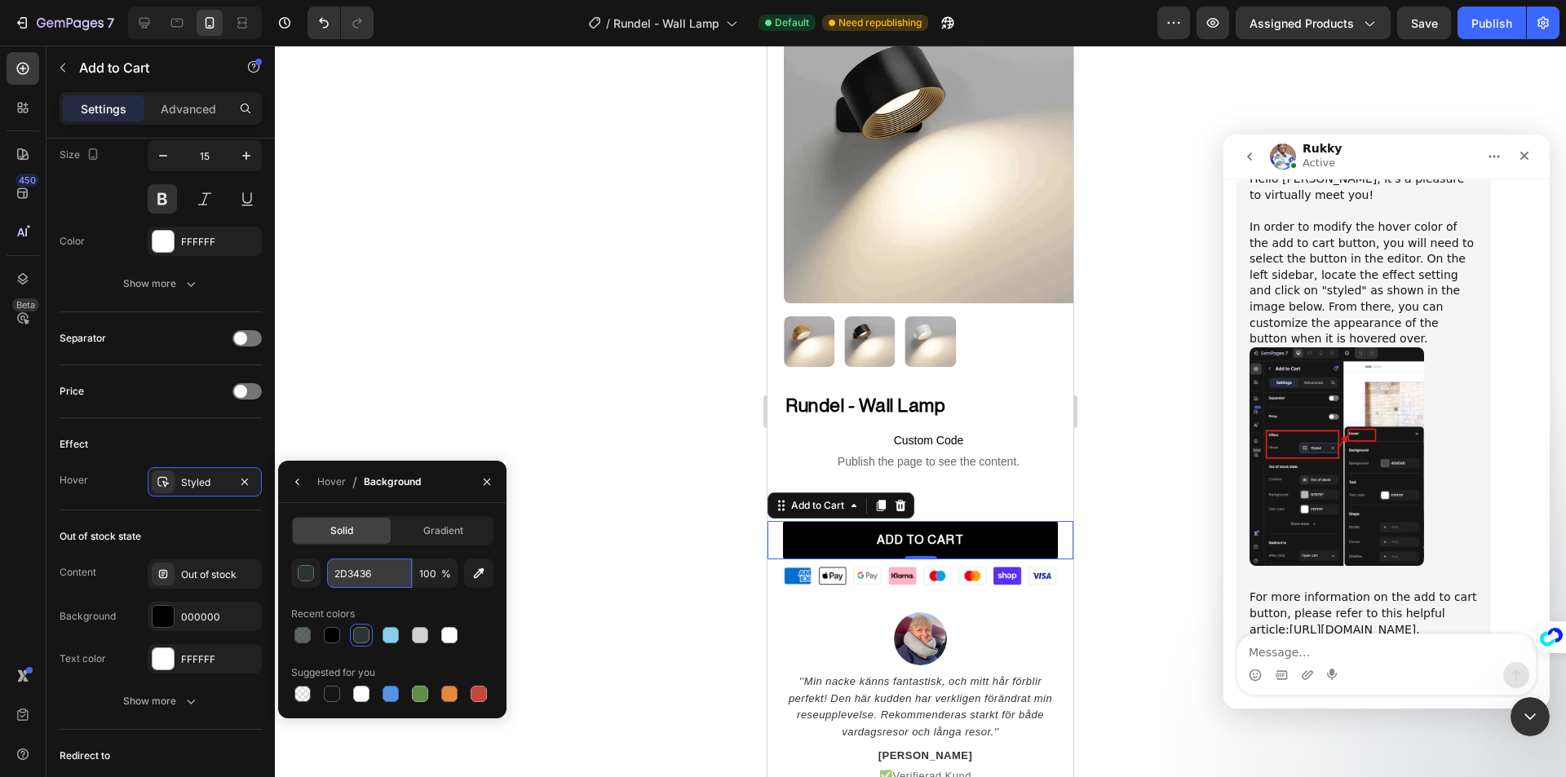
click at [384, 570] on input "2D3436" at bounding box center [369, 573] width 85 height 29
paste input "#353535"
click at [204, 445] on div "Effect" at bounding box center [161, 444] width 202 height 26
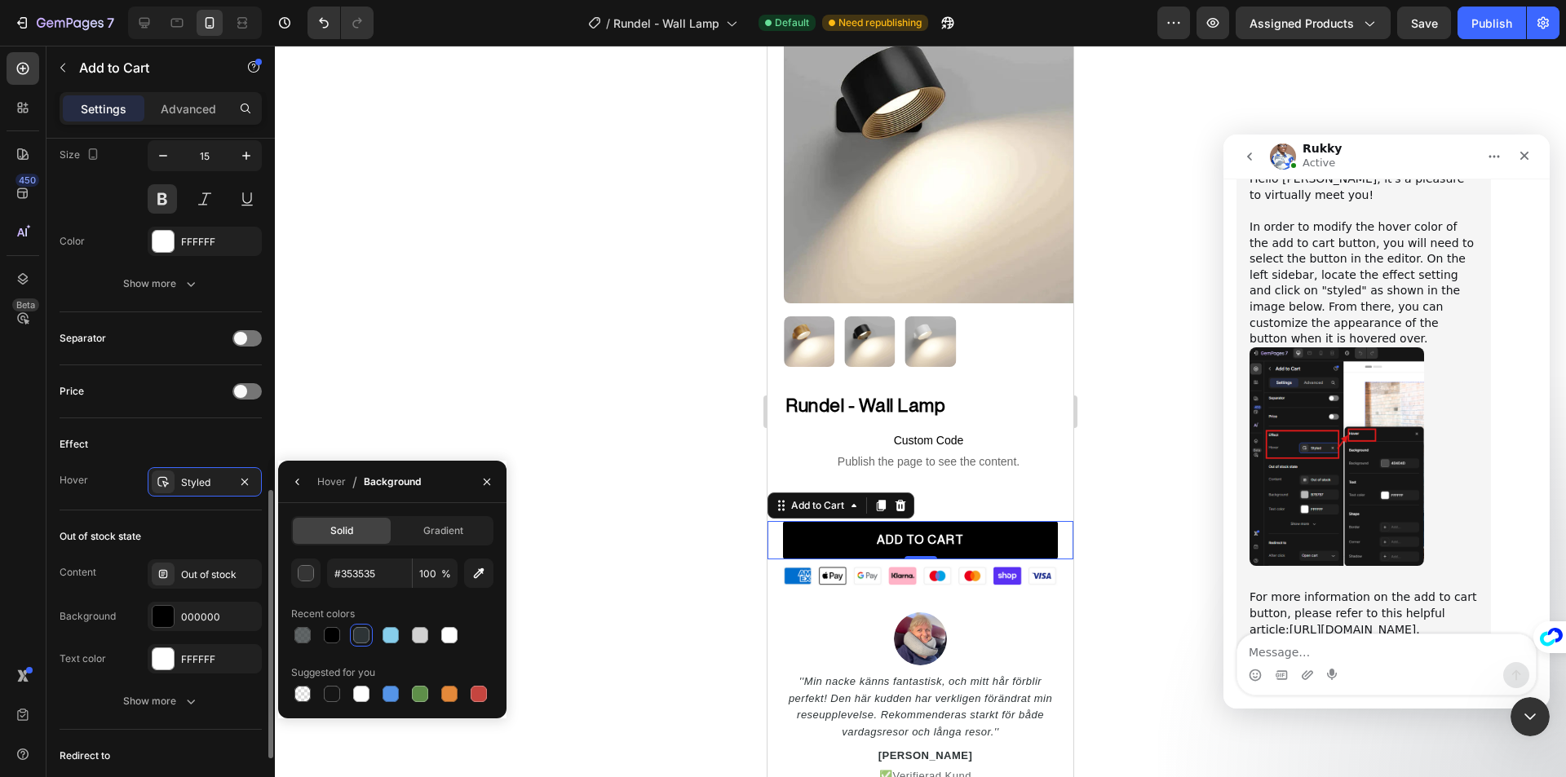
type input "353535"
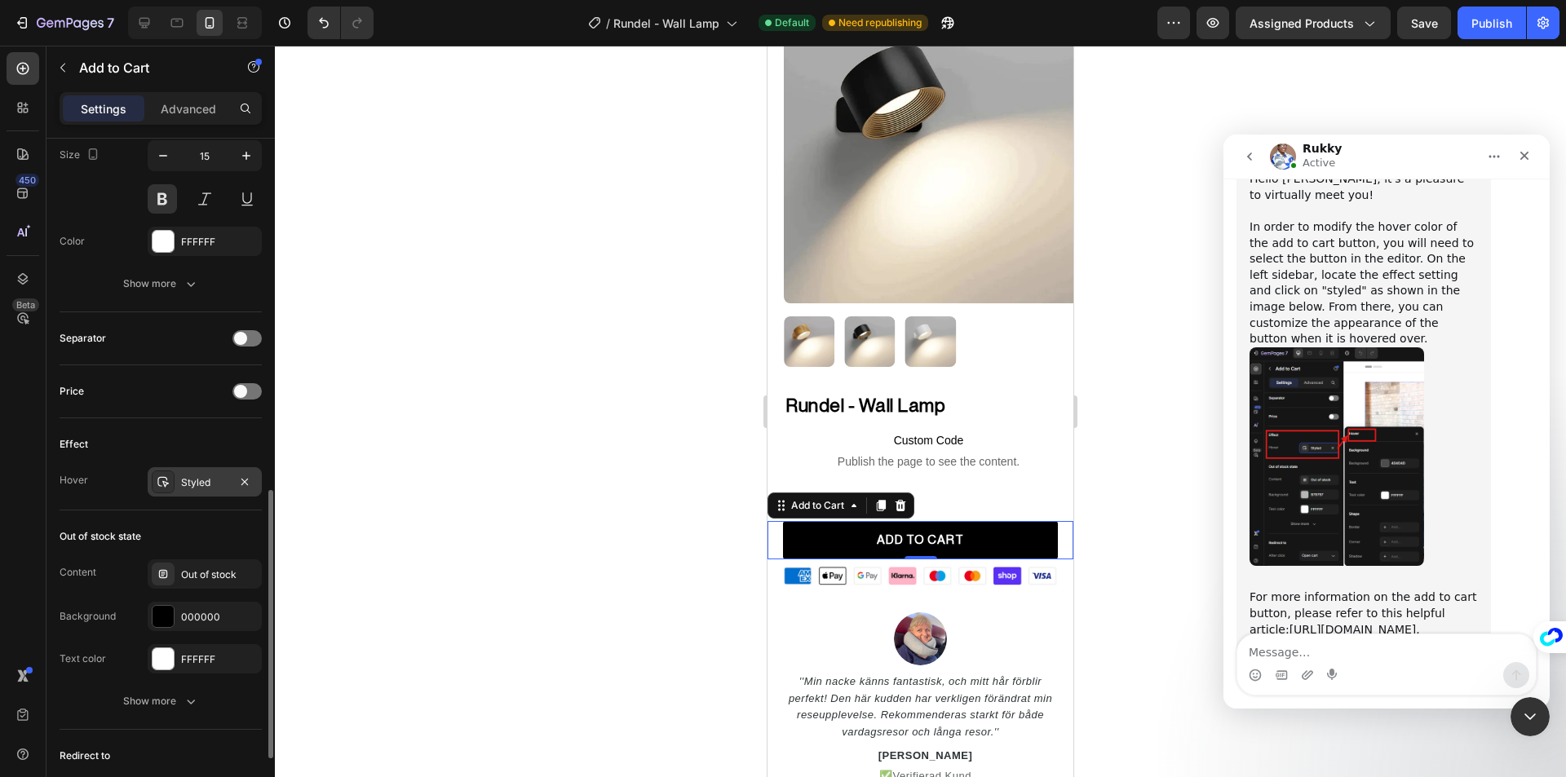
click at [170, 477] on div at bounding box center [163, 482] width 23 height 23
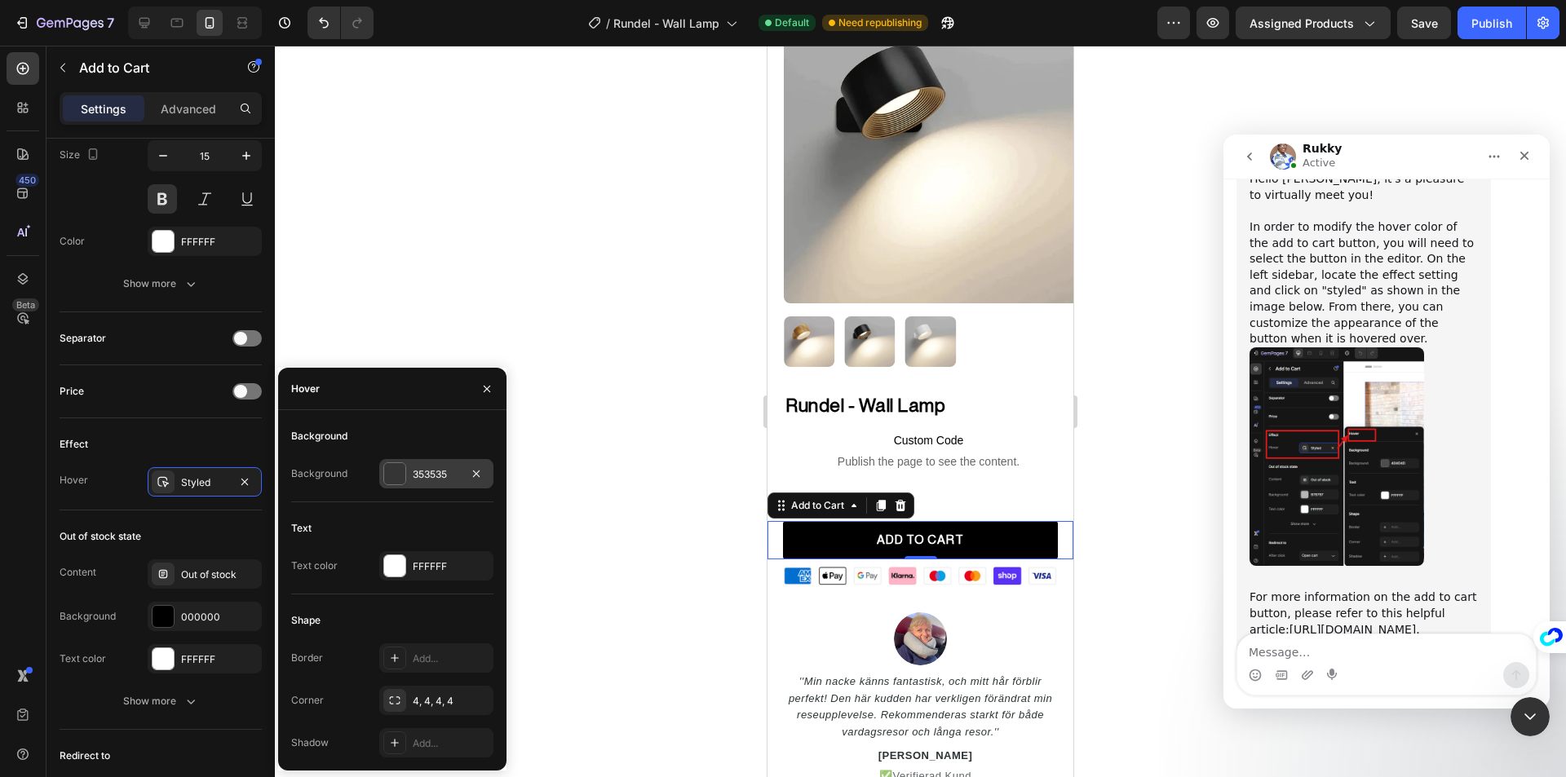
click at [383, 476] on div at bounding box center [394, 473] width 23 height 23
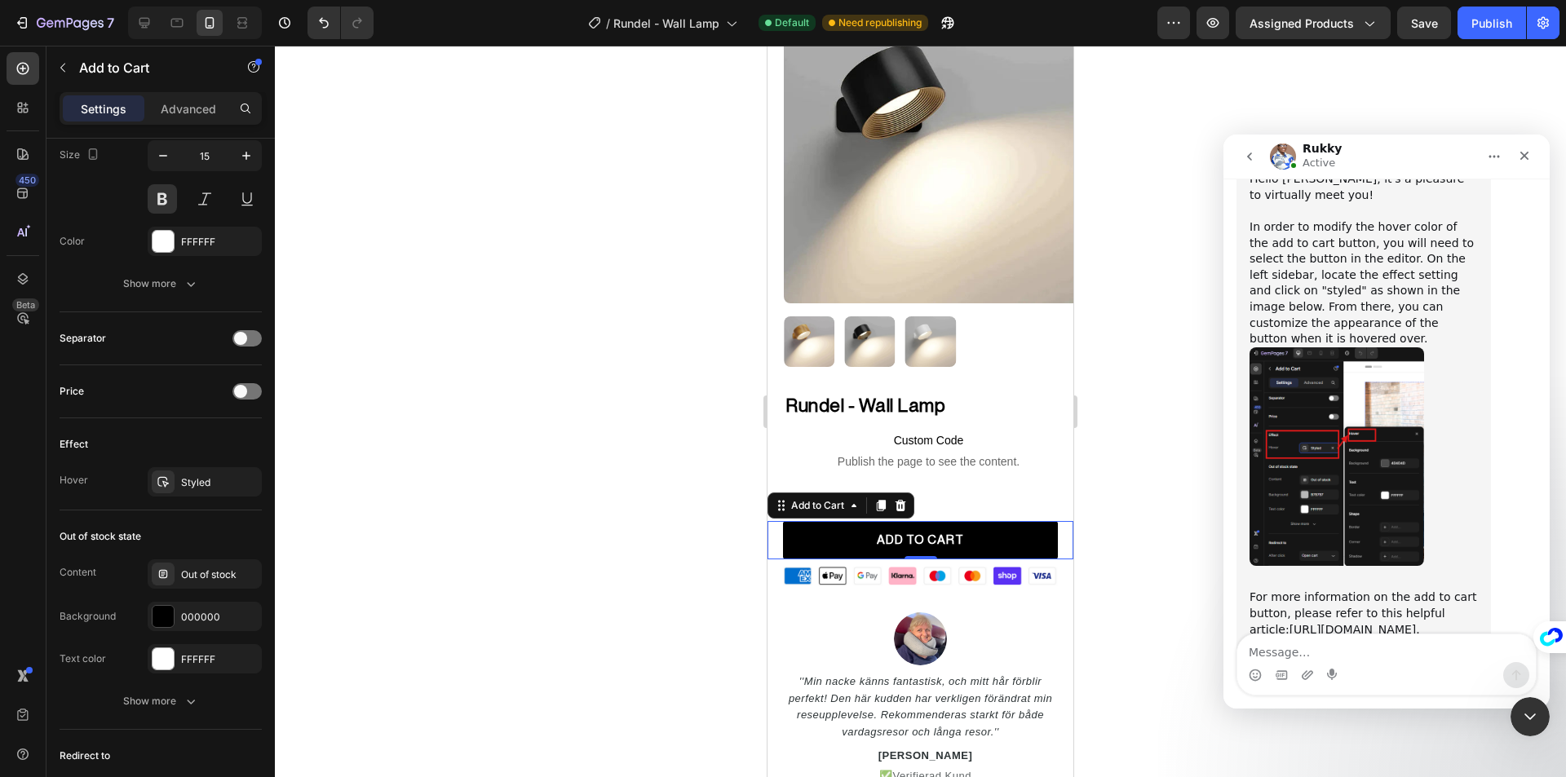
click at [625, 484] on div at bounding box center [920, 412] width 1291 height 732
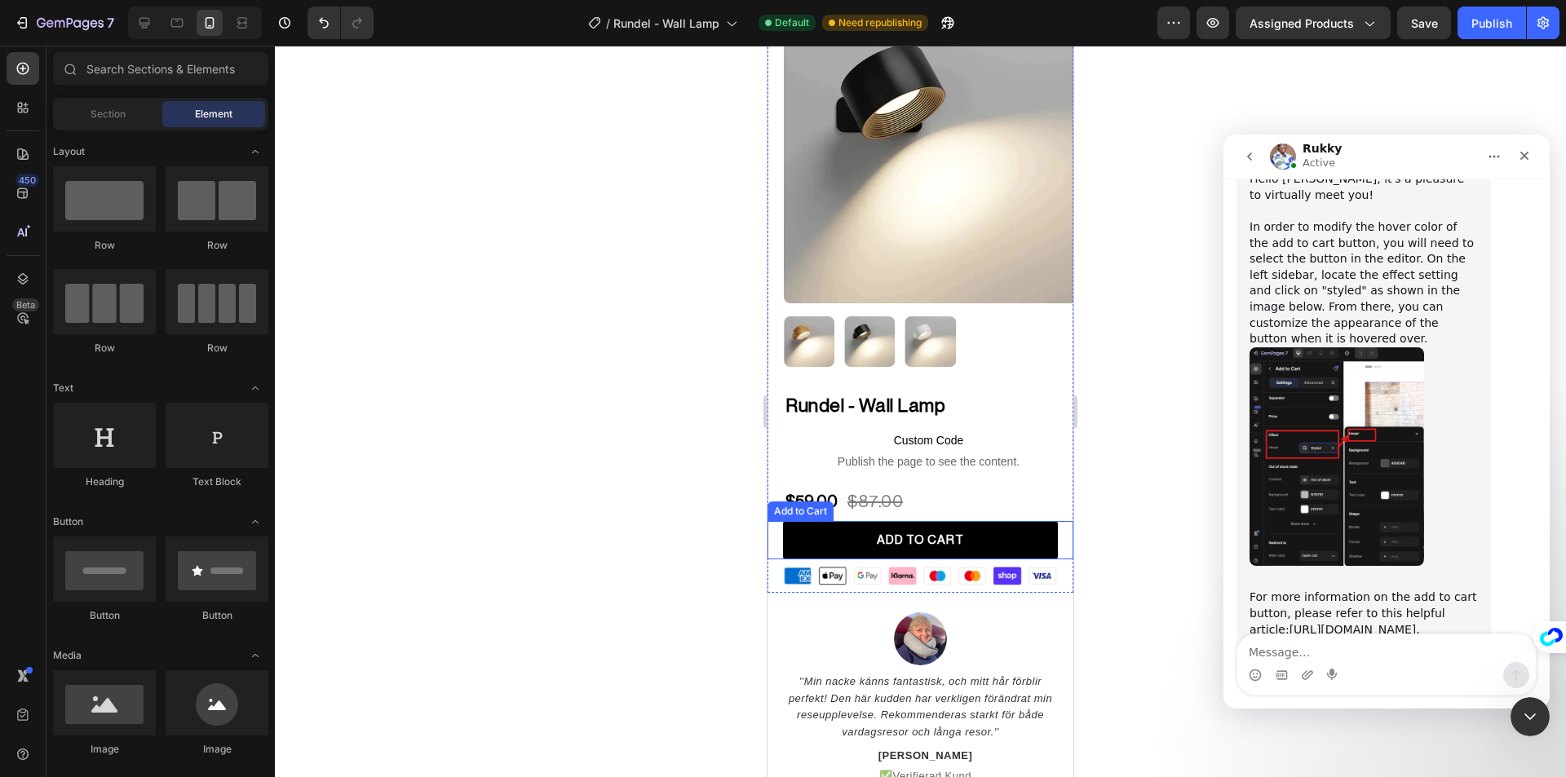
click at [806, 507] on div "Rundel - Wall Lamp (P) Title Custom Code Publish the page to see the content. C…" at bounding box center [920, 493] width 306 height 200
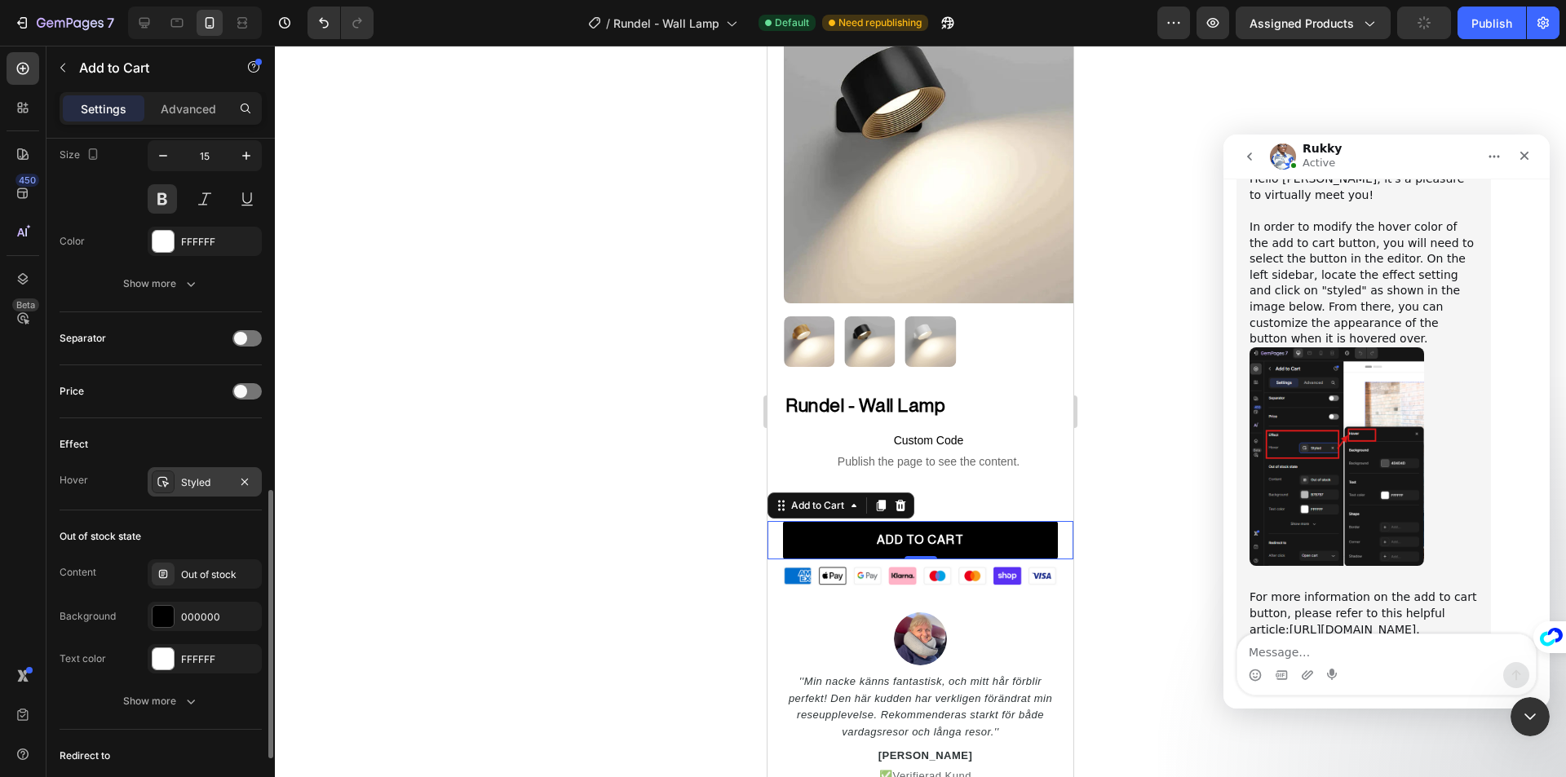
click at [156, 485] on div at bounding box center [163, 482] width 23 height 23
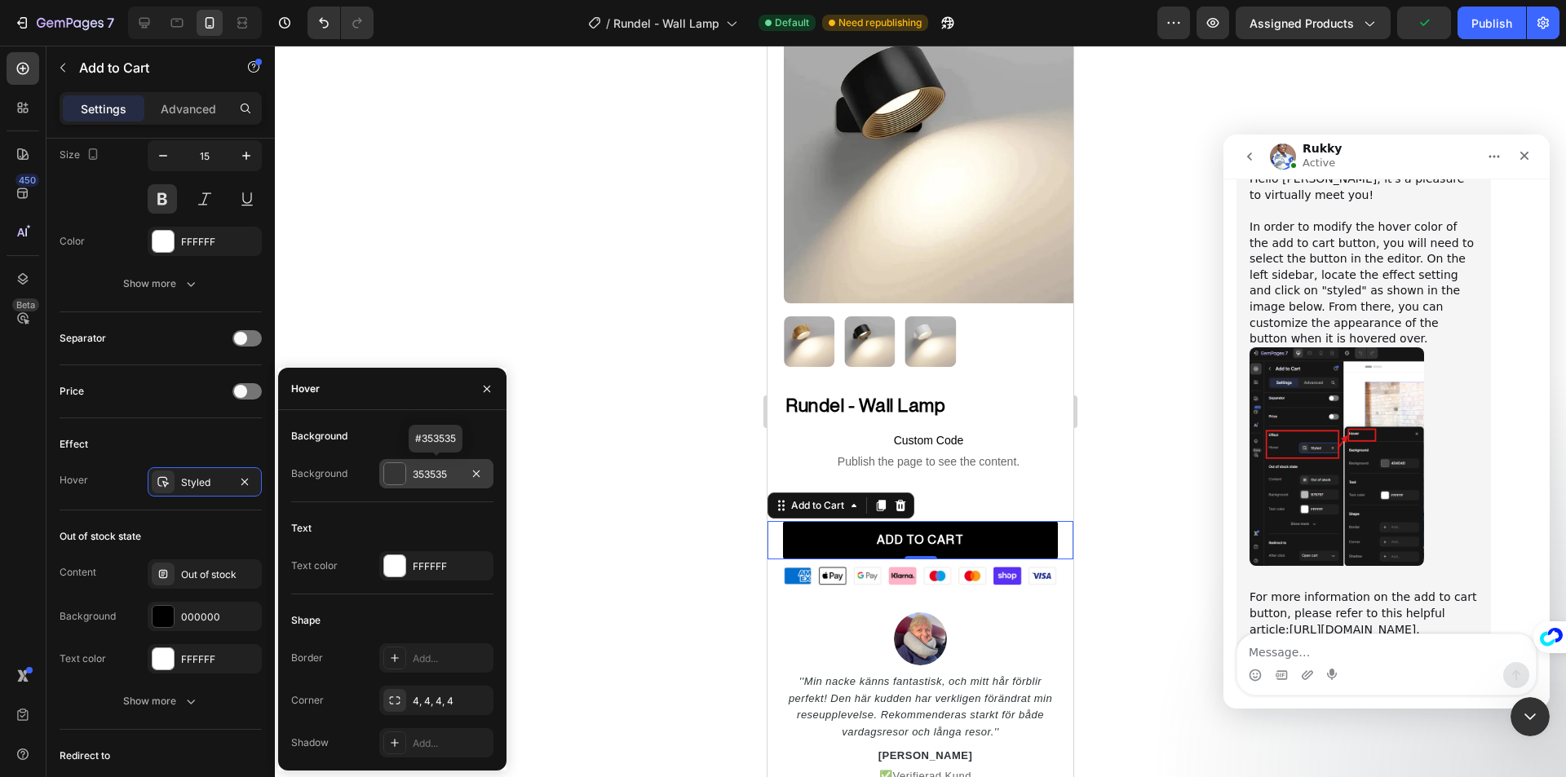
click at [392, 479] on div at bounding box center [394, 473] width 21 height 21
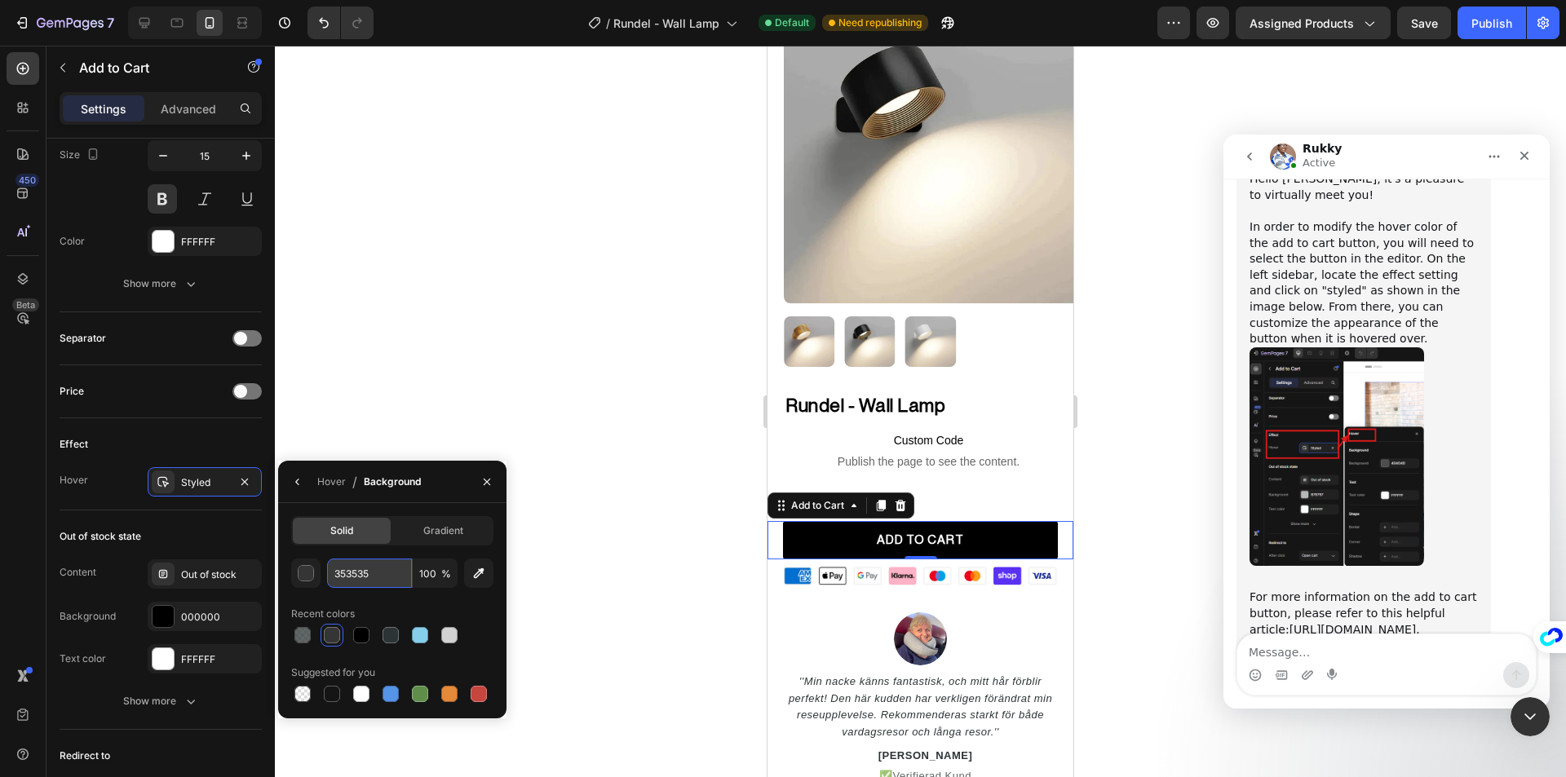
click at [368, 572] on input "353535" at bounding box center [369, 573] width 85 height 29
click at [429, 696] on div at bounding box center [420, 694] width 20 height 20
type input "5E8E49"
click at [602, 514] on div at bounding box center [920, 412] width 1291 height 732
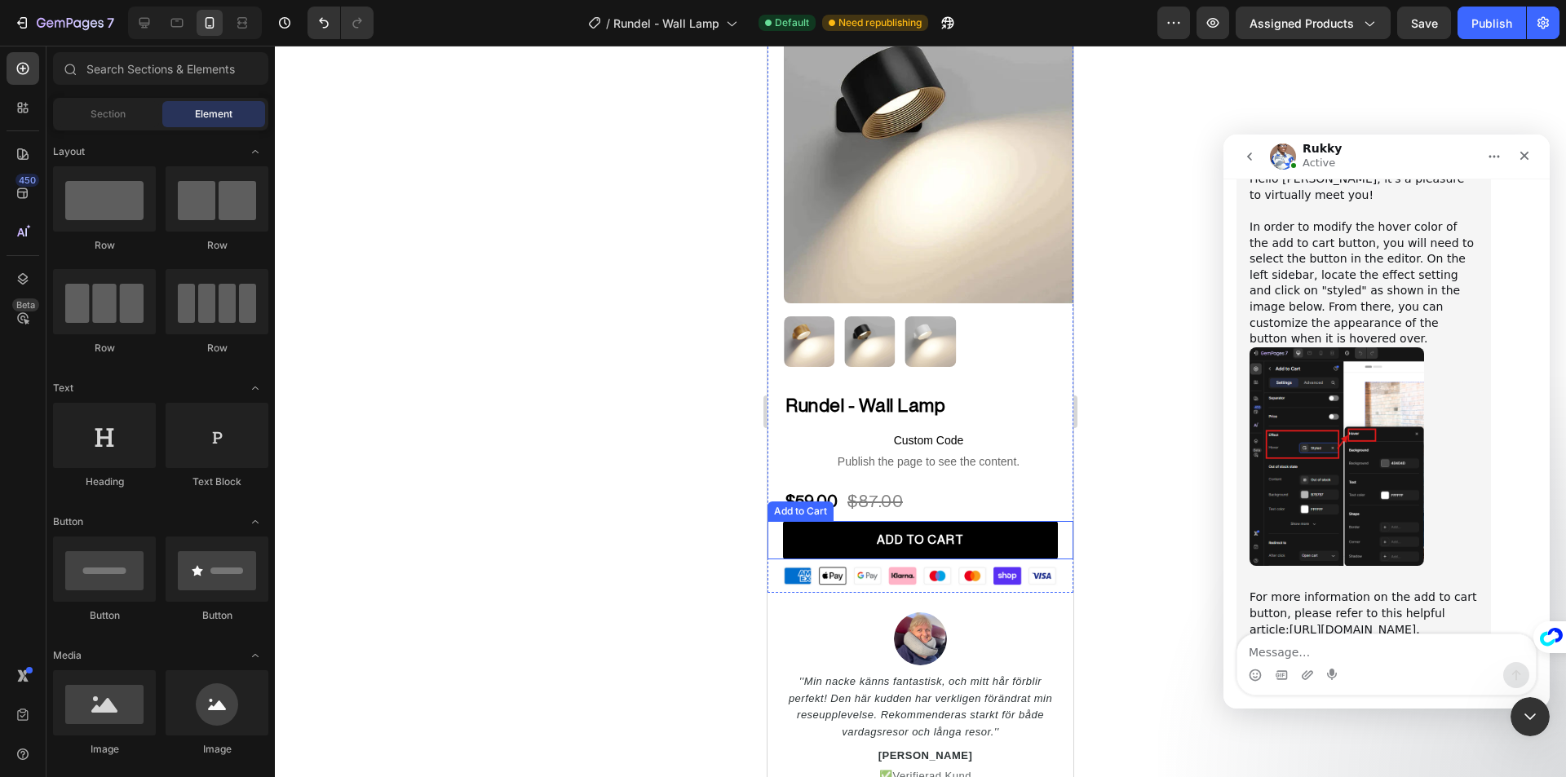
click at [796, 504] on div "Add to Cart" at bounding box center [801, 511] width 60 height 15
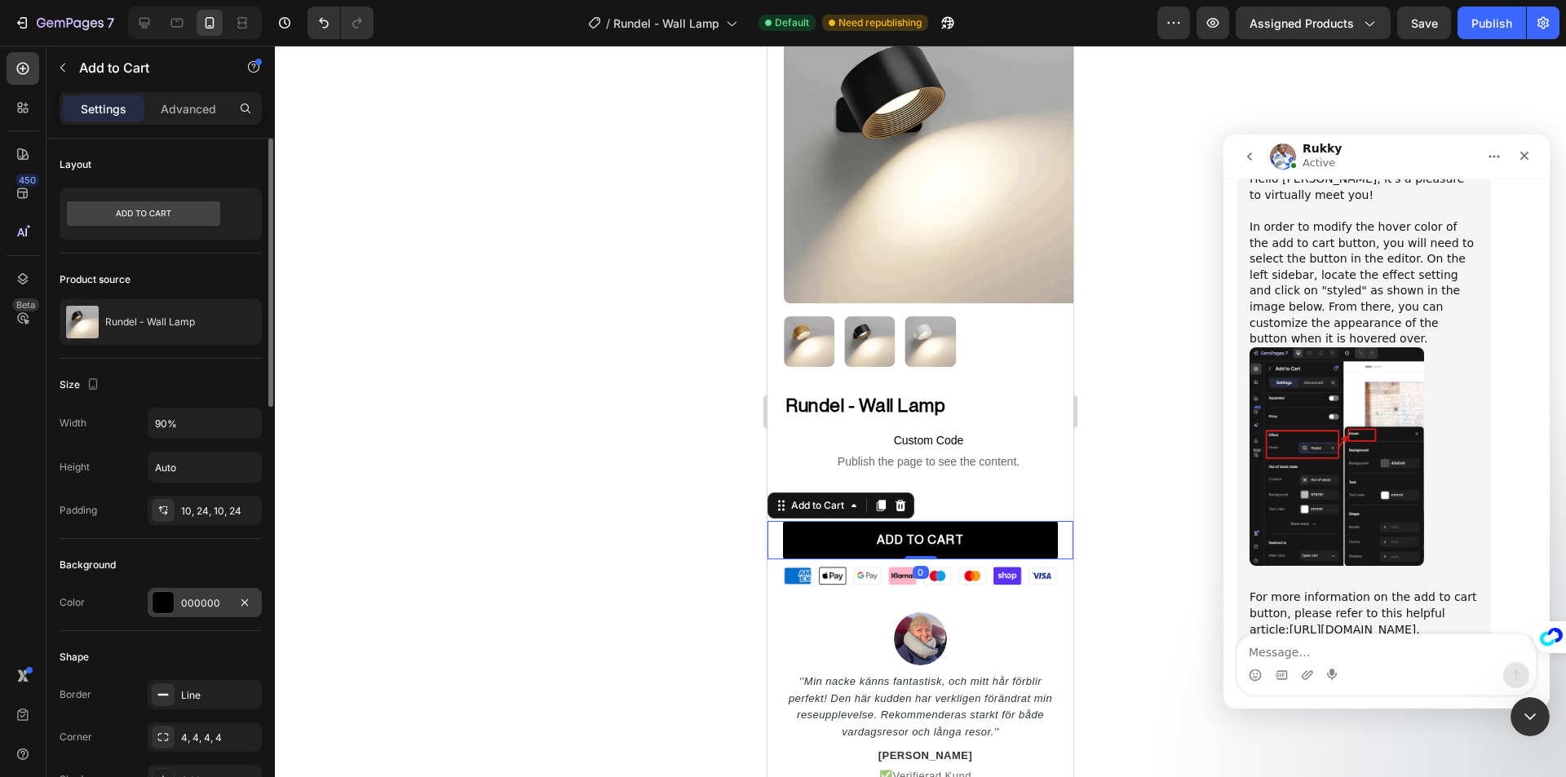
click at [161, 610] on div at bounding box center [163, 602] width 21 height 21
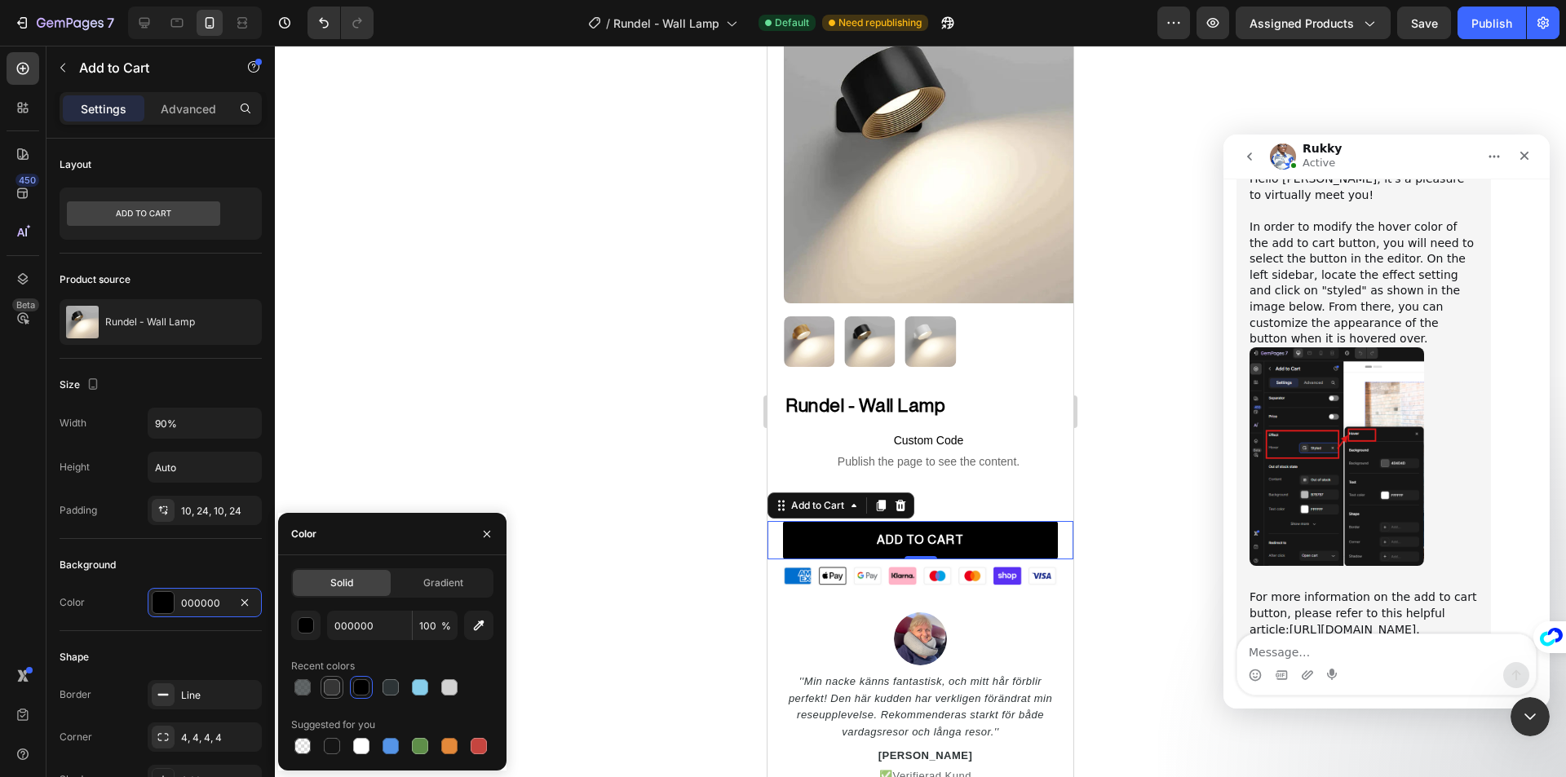
click at [330, 695] on div at bounding box center [332, 687] width 16 height 16
click at [369, 691] on div at bounding box center [361, 687] width 23 height 23
type input "000000"
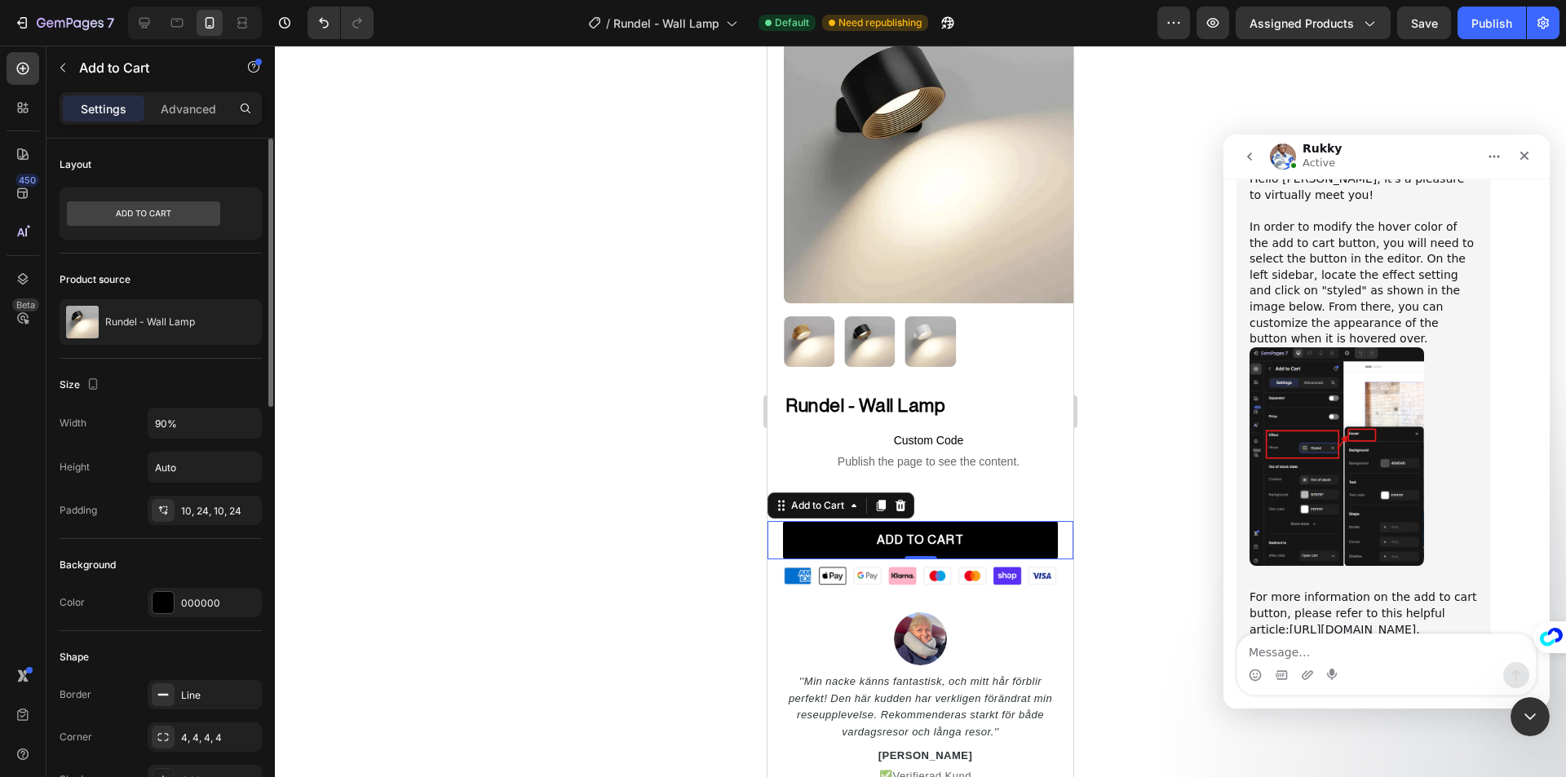
click at [90, 565] on div "Background" at bounding box center [88, 565] width 56 height 15
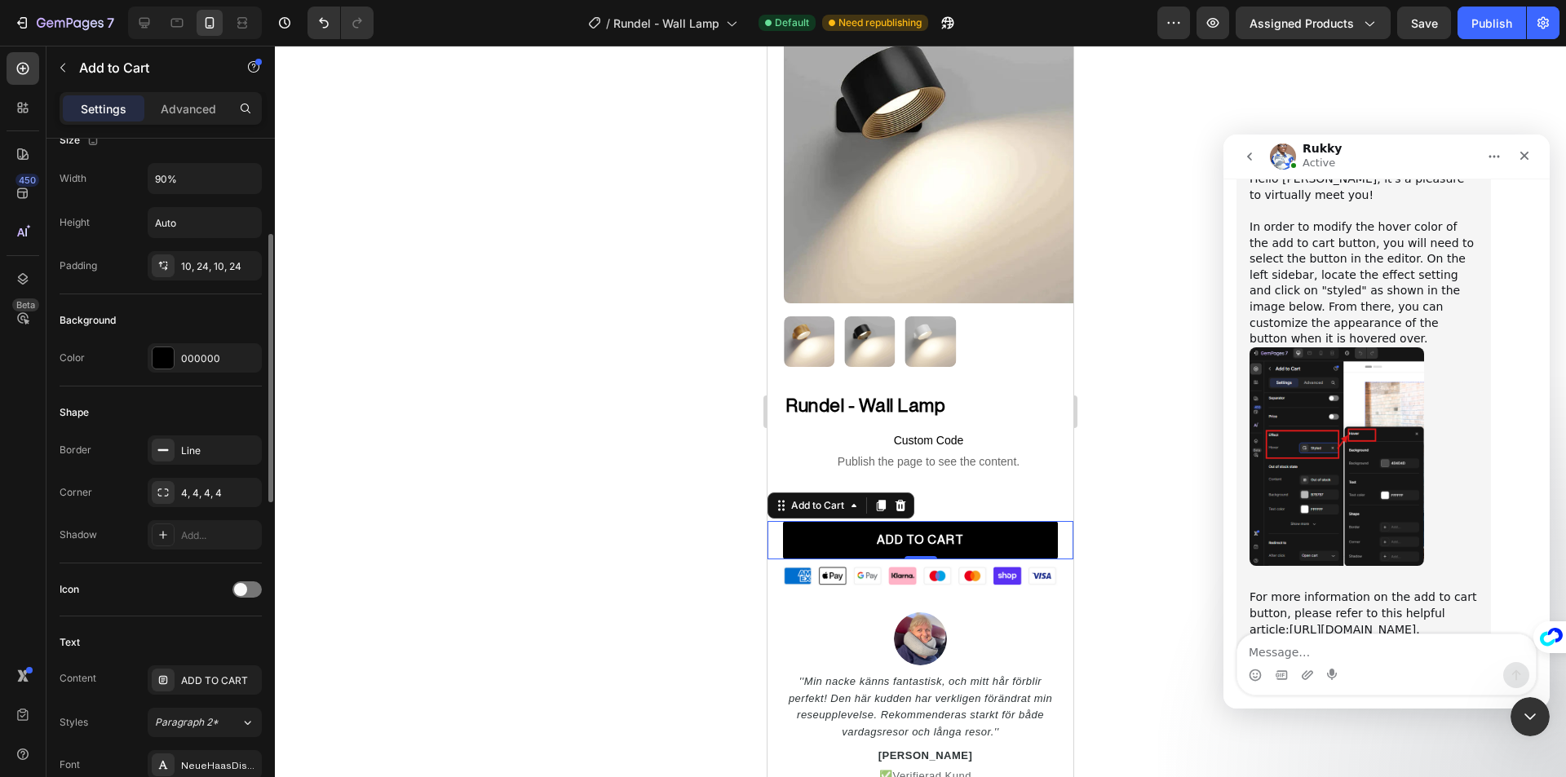
scroll to position [489, 0]
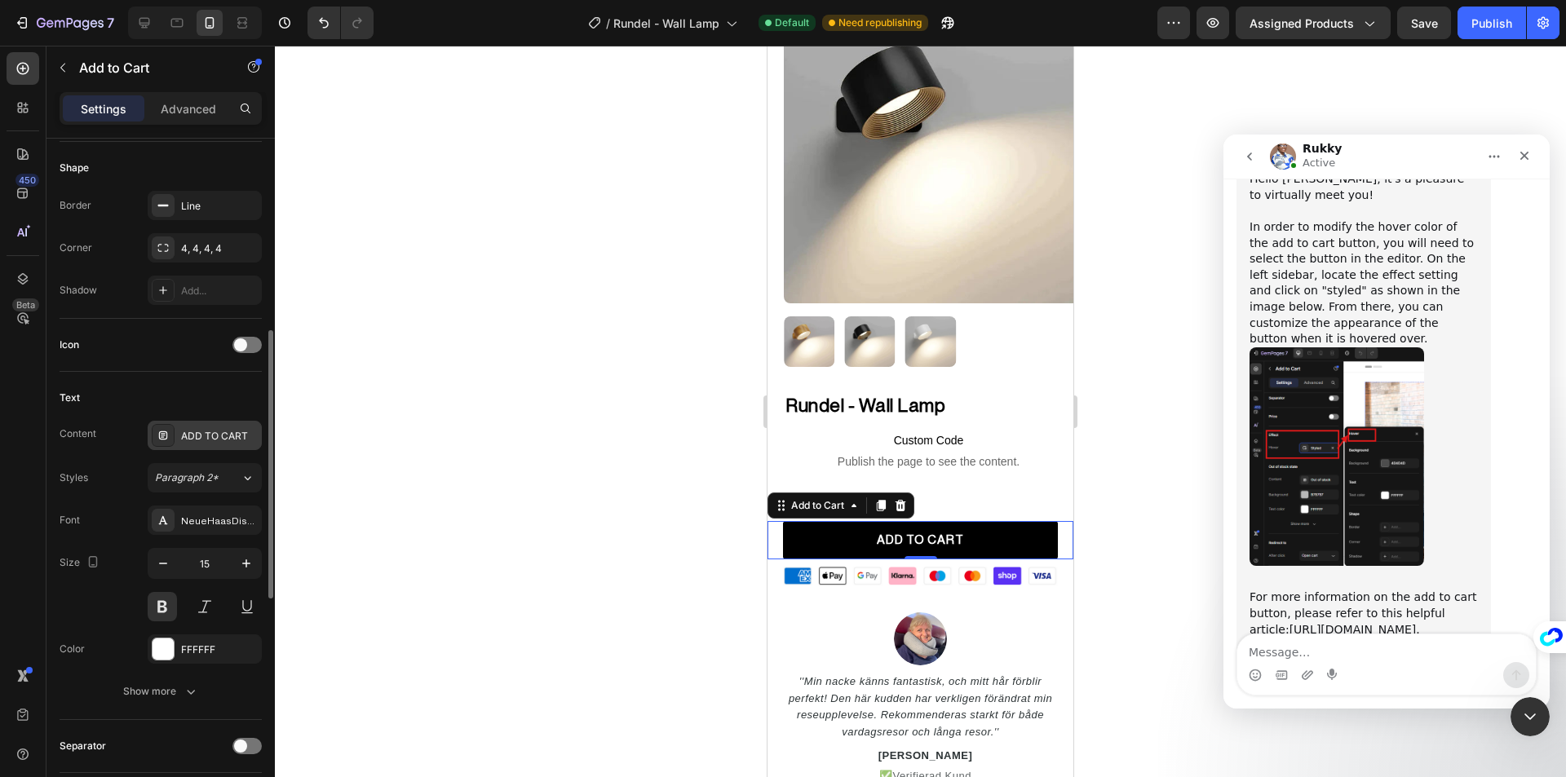
click at [176, 440] on div "ADD TO CART" at bounding box center [205, 435] width 114 height 29
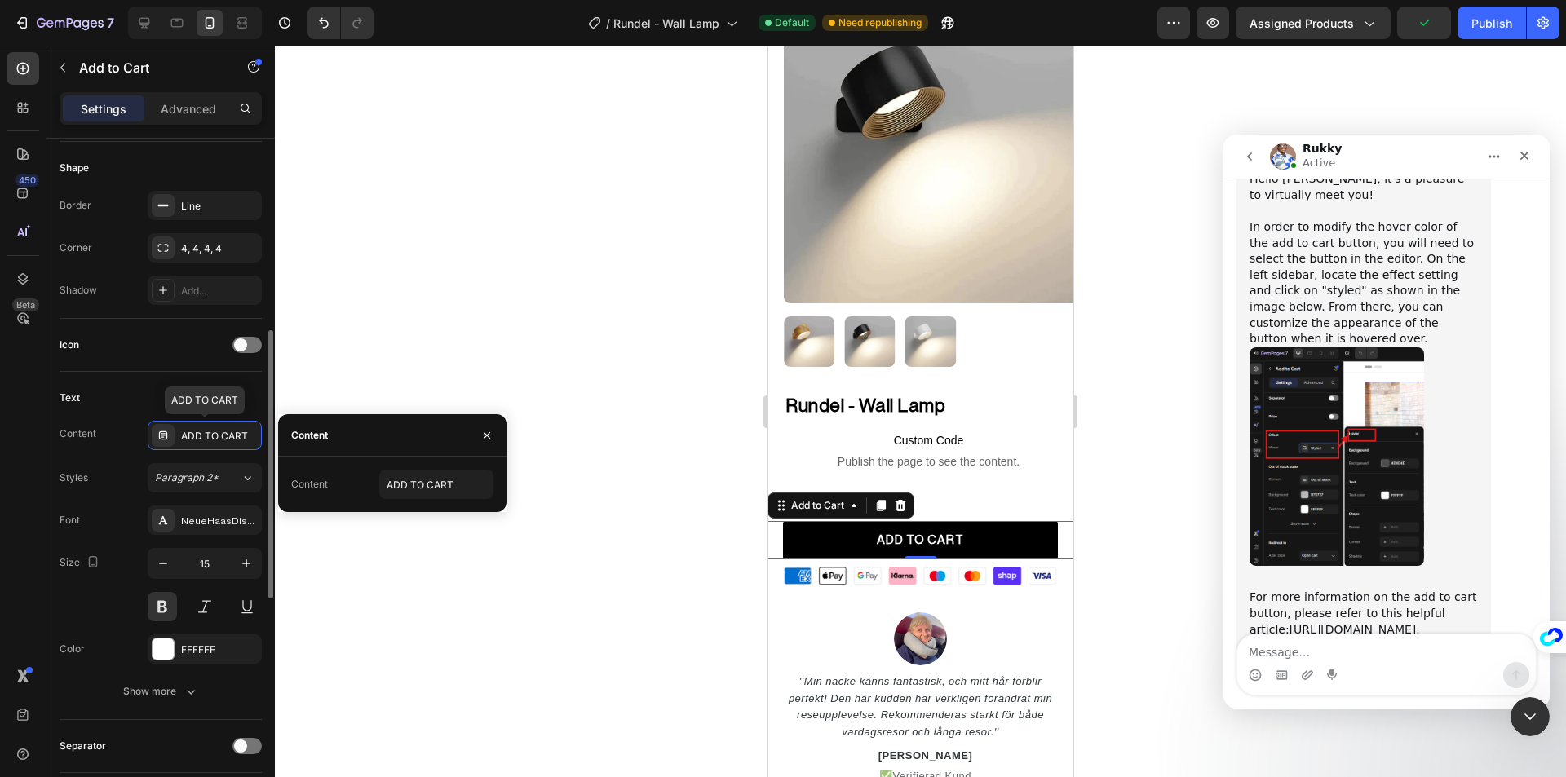
click at [102, 416] on div "Text Content ADD TO CART ADD TO CART Styles Paragraph 2* Font NeueHaasDisplay-R…" at bounding box center [161, 546] width 202 height 348
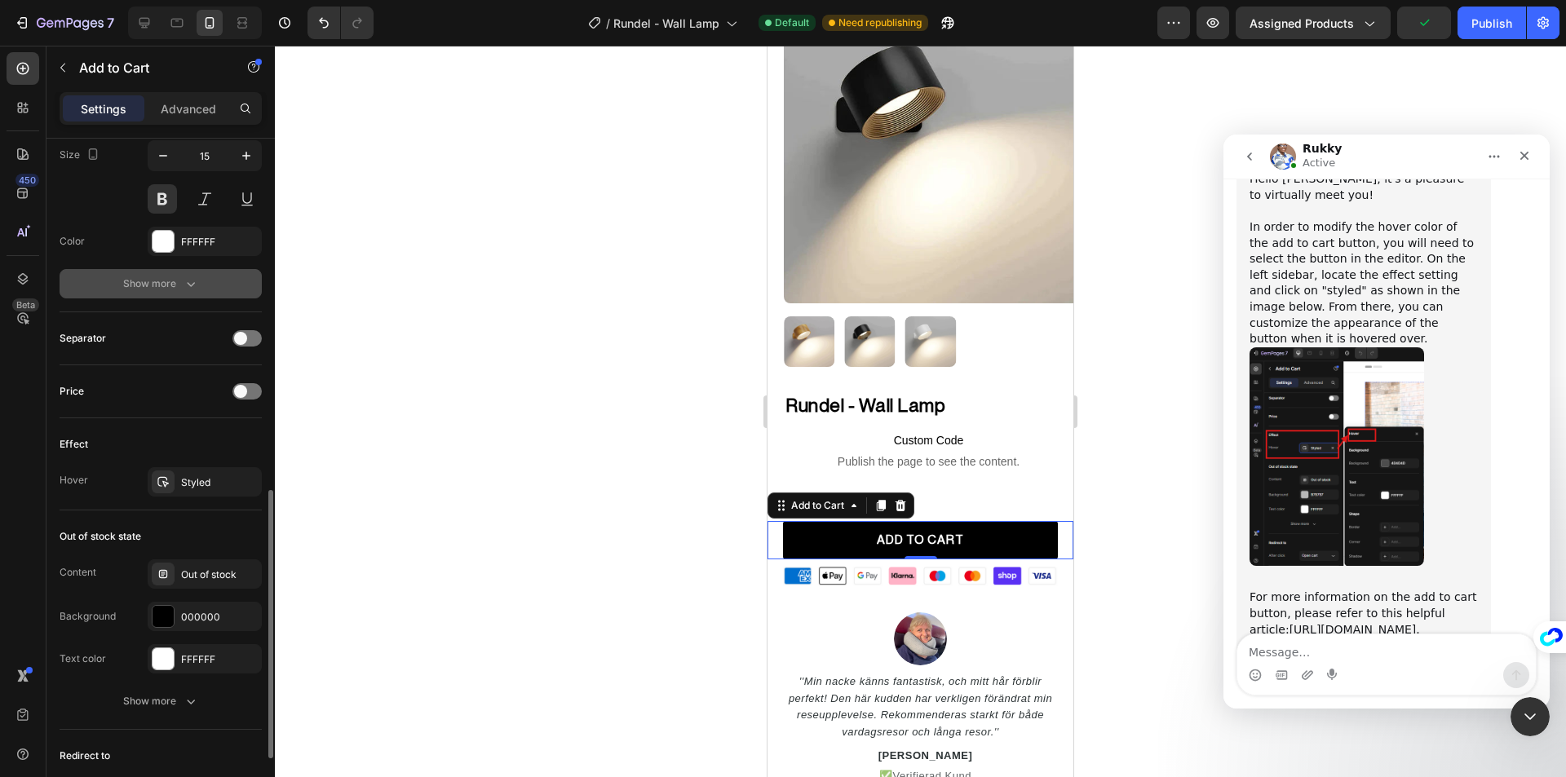
scroll to position [979, 0]
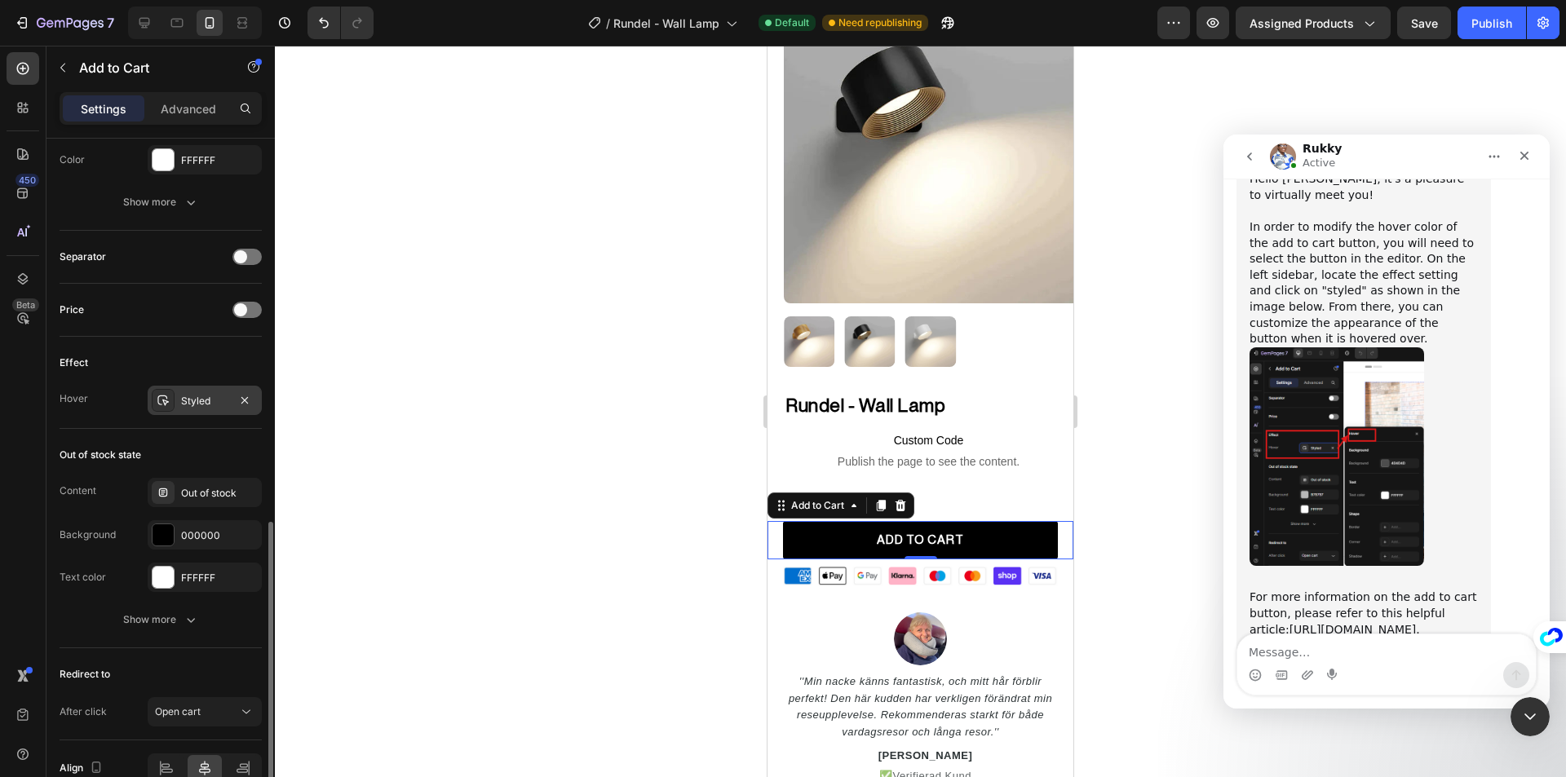
click at [165, 399] on icon at bounding box center [163, 400] width 13 height 13
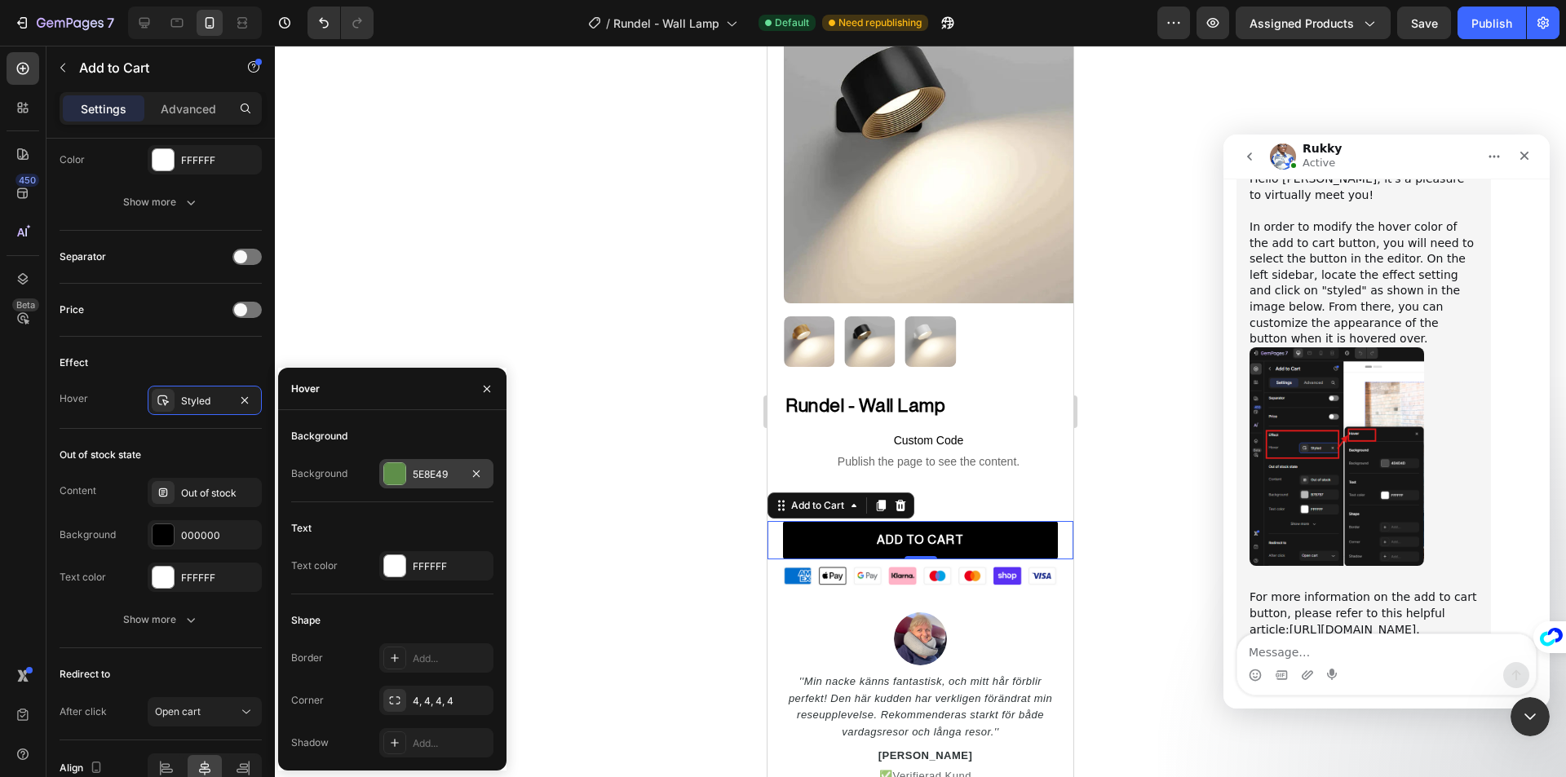
click at [403, 476] on div at bounding box center [394, 473] width 21 height 21
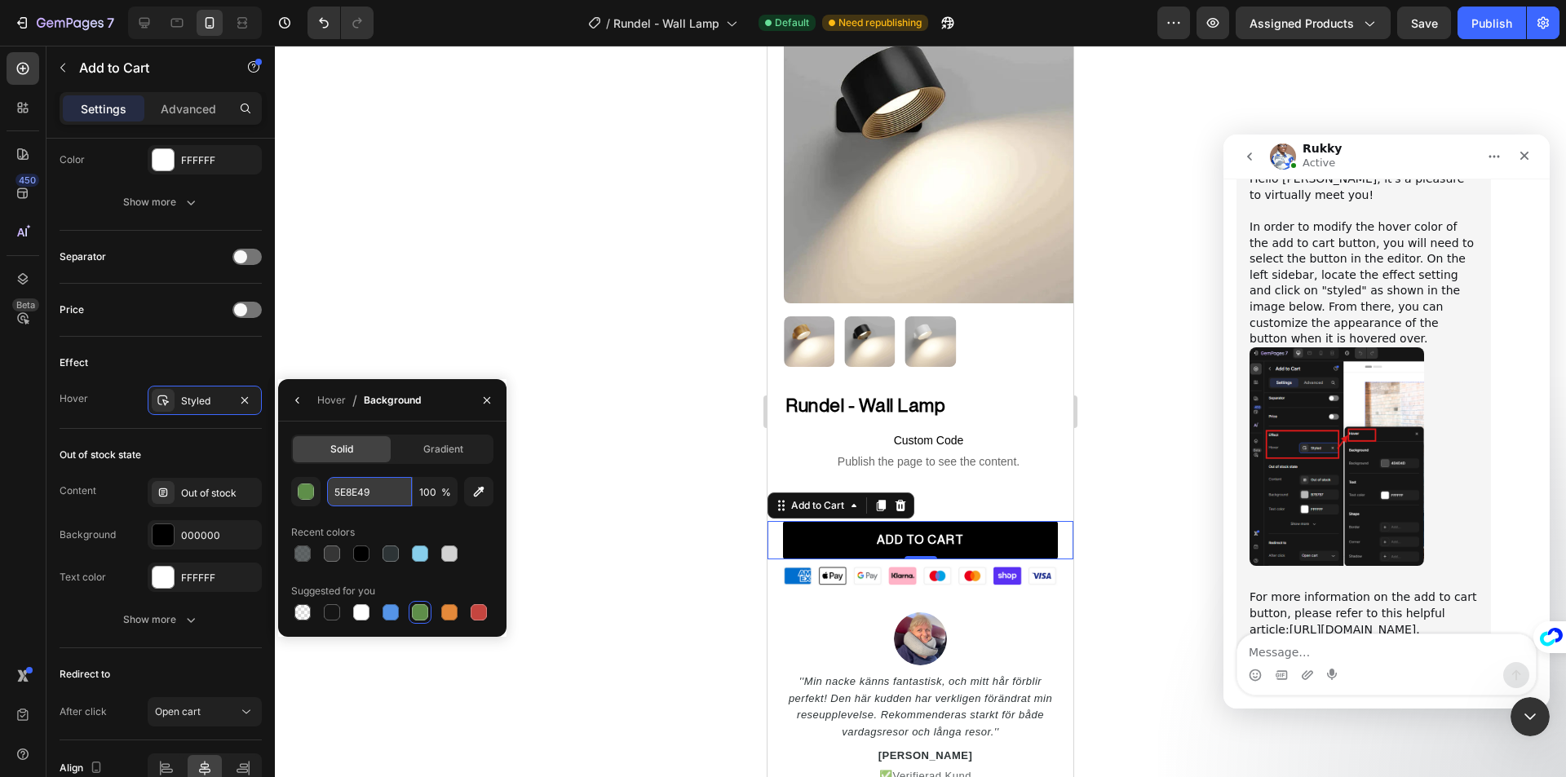
click at [0, 0] on input "5E8E49" at bounding box center [0, 0] width 0 height 0
paste input "#353535"
type input "#353535"
click at [566, 466] on div at bounding box center [920, 412] width 1291 height 732
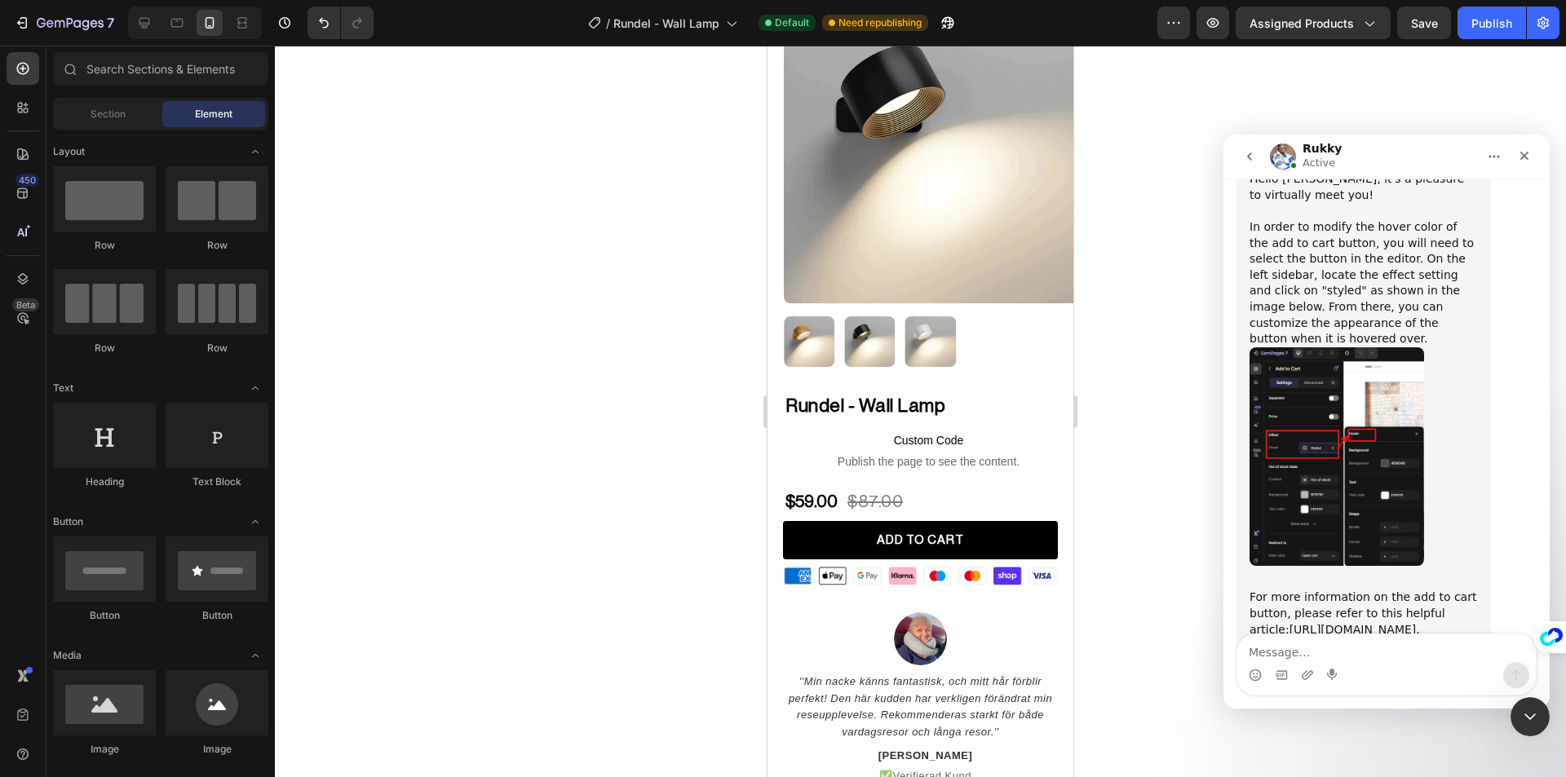
click at [1494, 18] on div "Publish" at bounding box center [1491, 23] width 41 height 17
click at [1359, 655] on textarea "Message…" at bounding box center [1386, 648] width 298 height 28
type textarea "yes thanks"
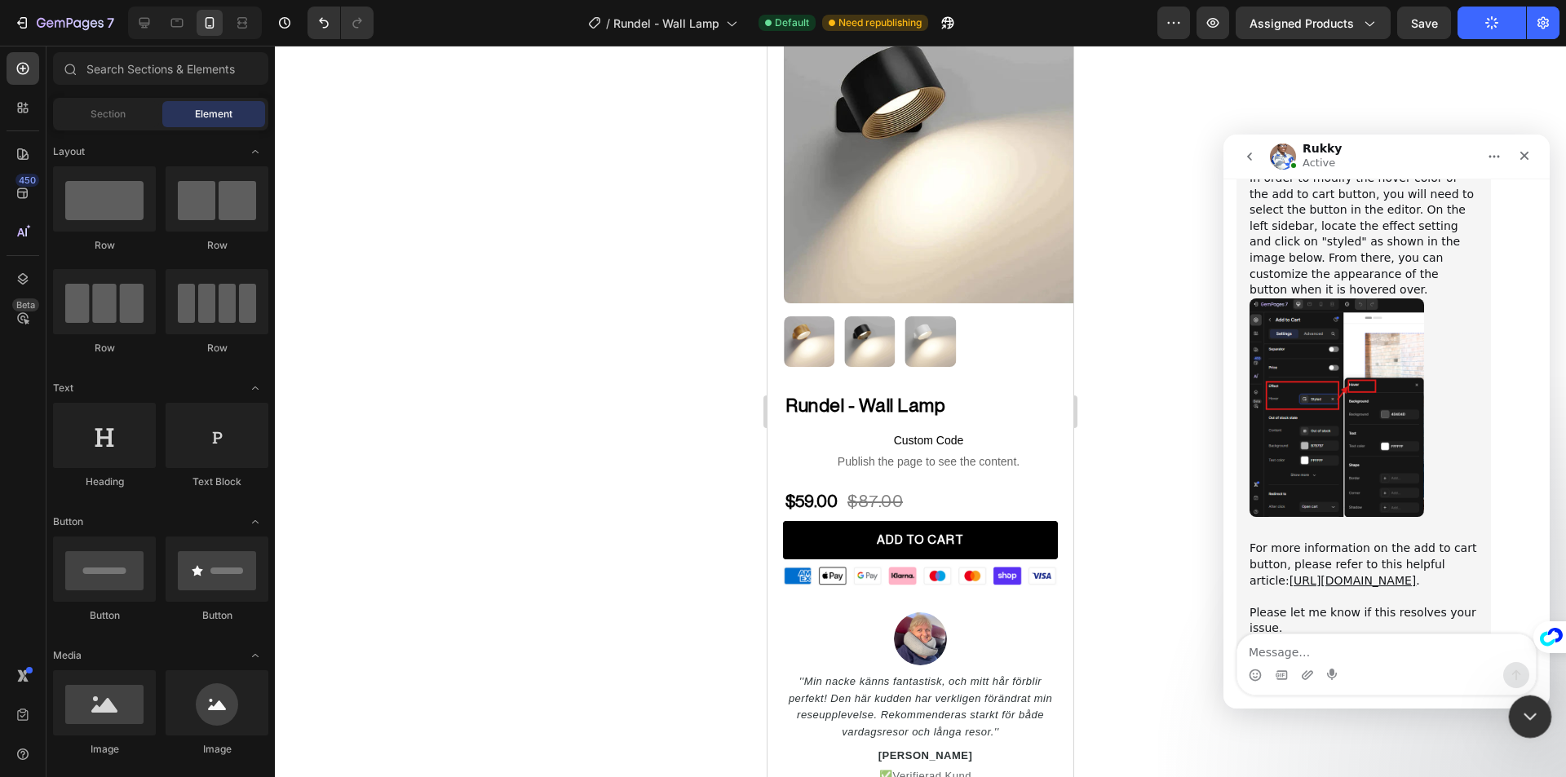
click at [1518, 718] on icon "Close Intercom Messenger" at bounding box center [1528, 715] width 20 height 20
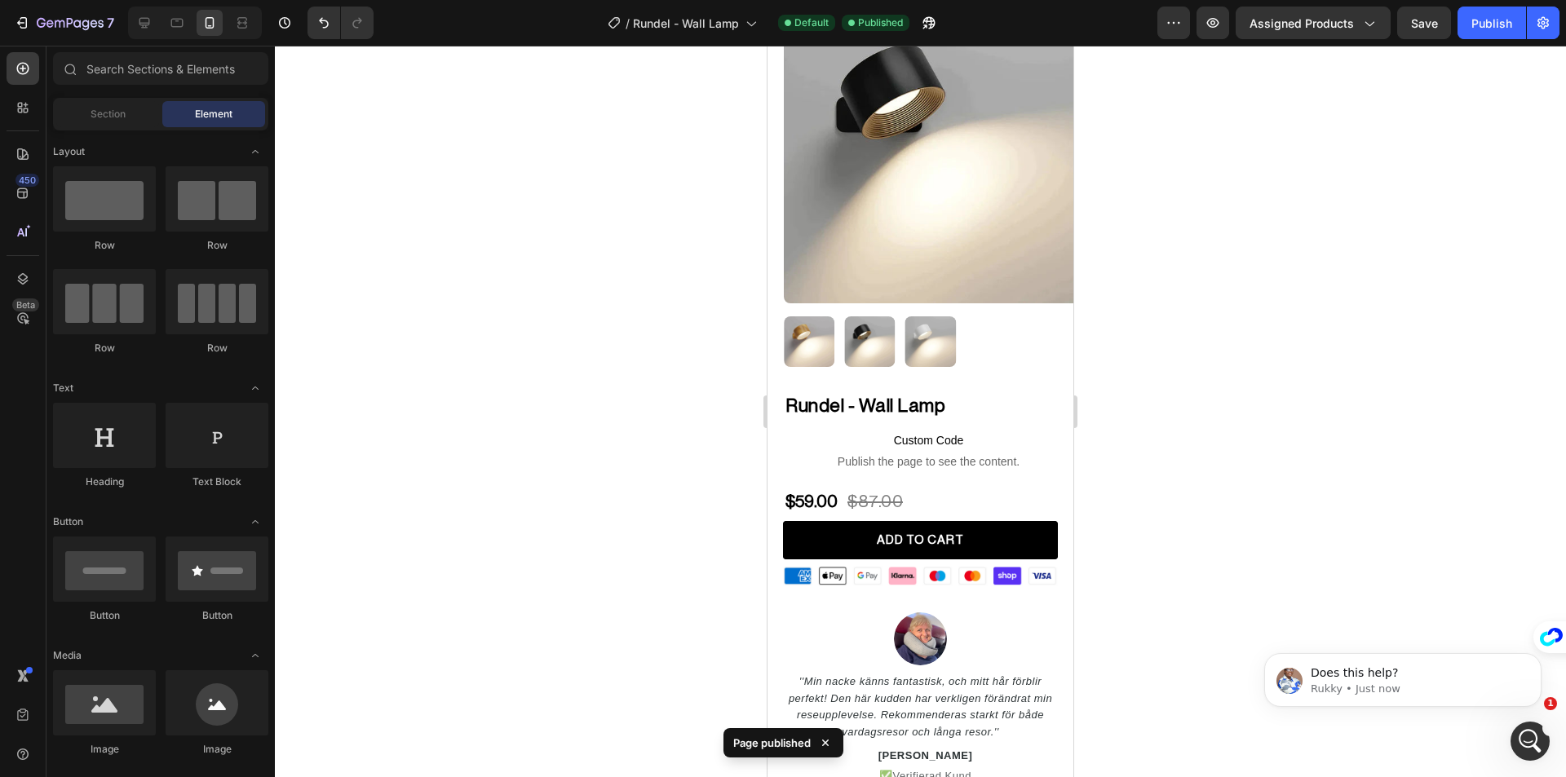
scroll to position [0, 0]
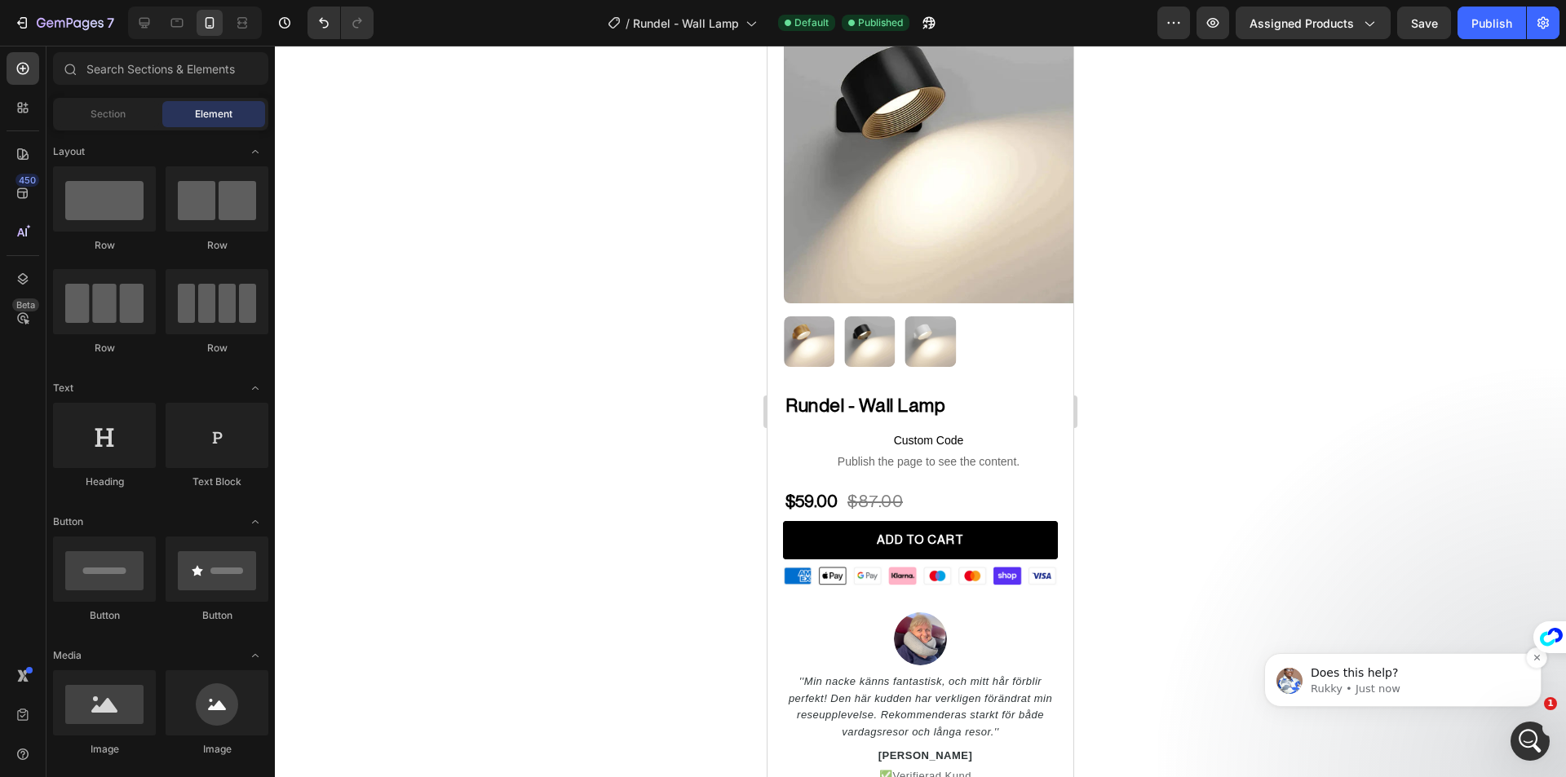
click at [1393, 675] on p "Does this help?" at bounding box center [1416, 673] width 210 height 16
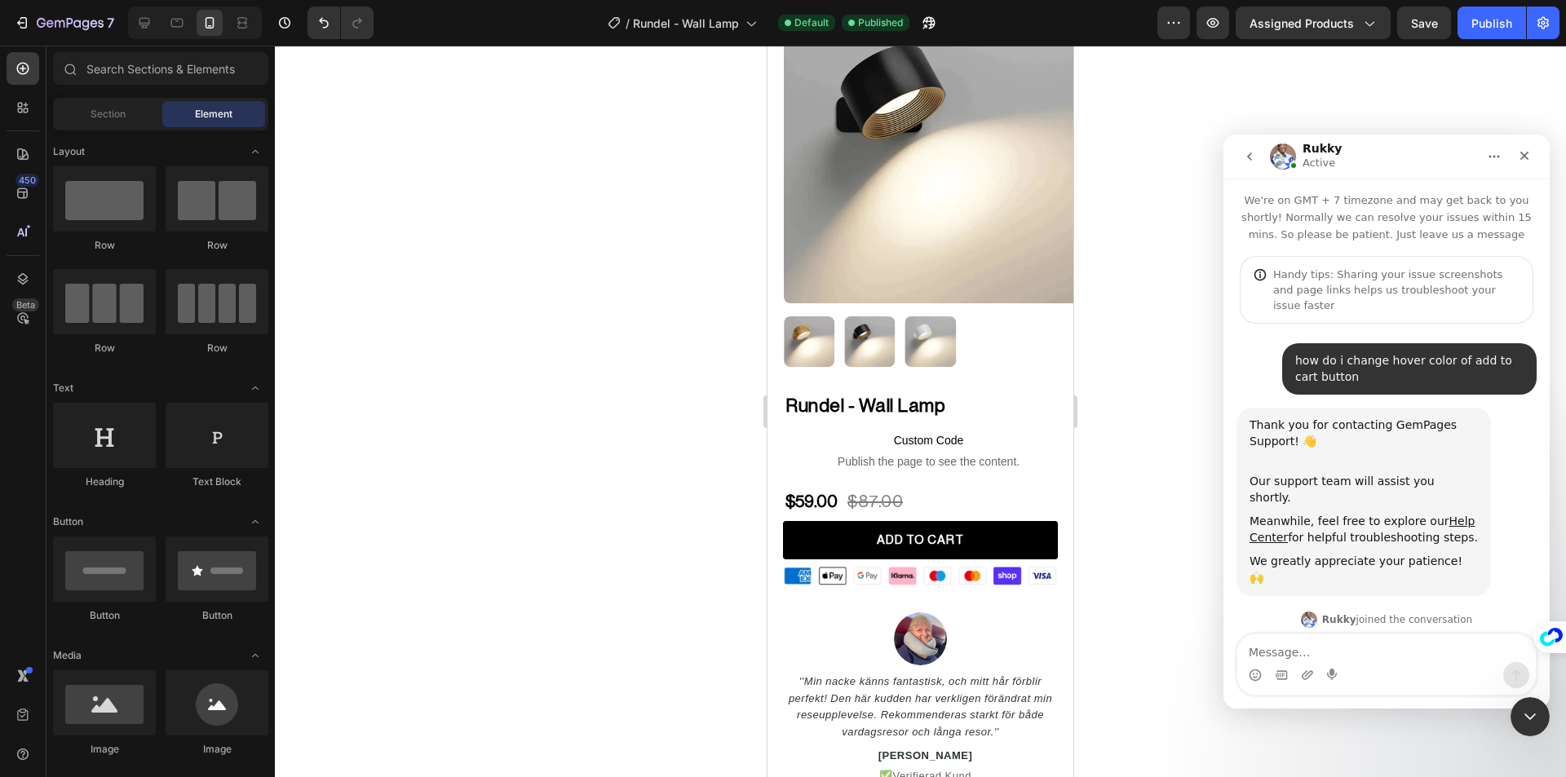
scroll to position [2, 0]
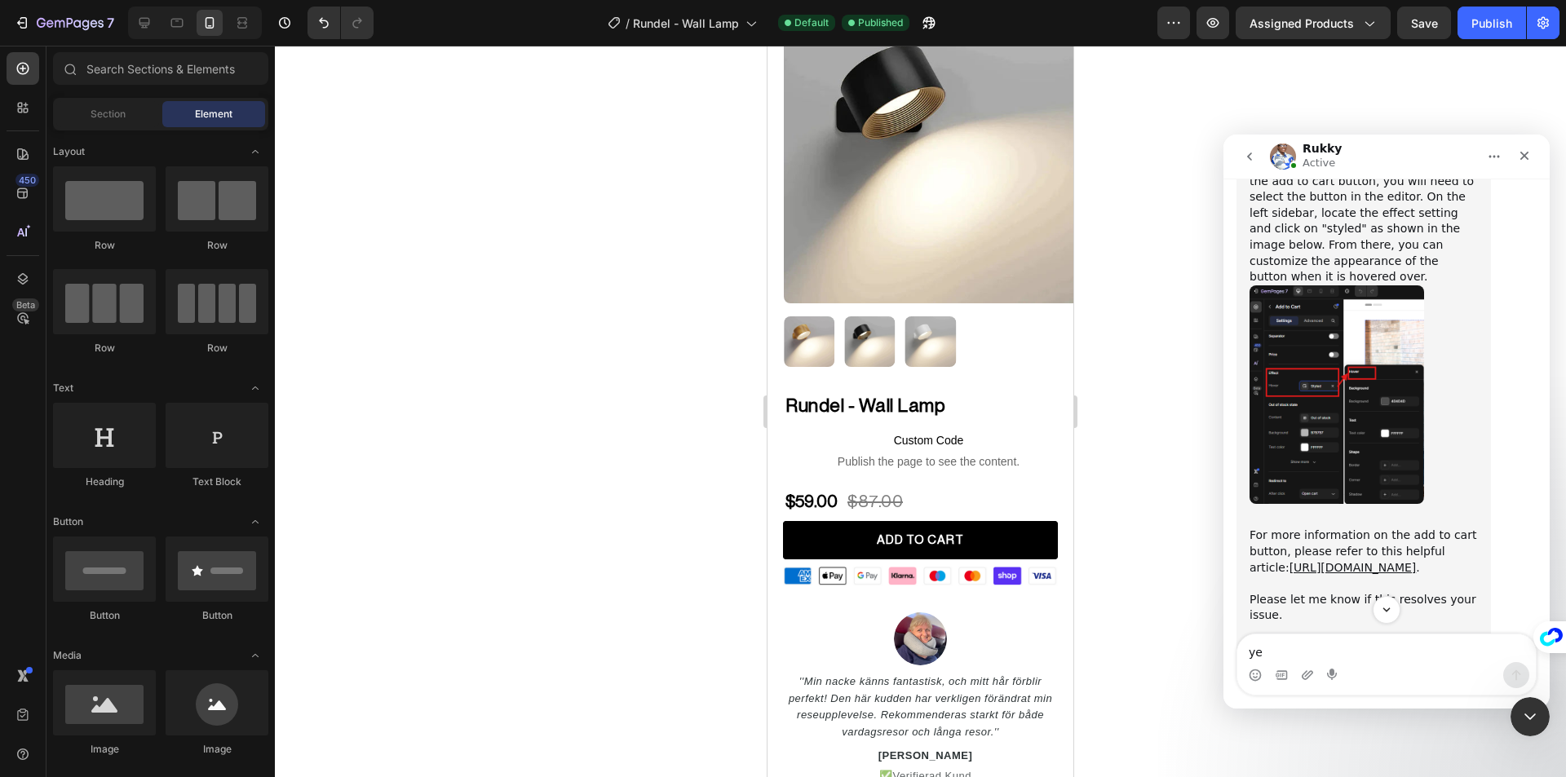
type textarea "yes"
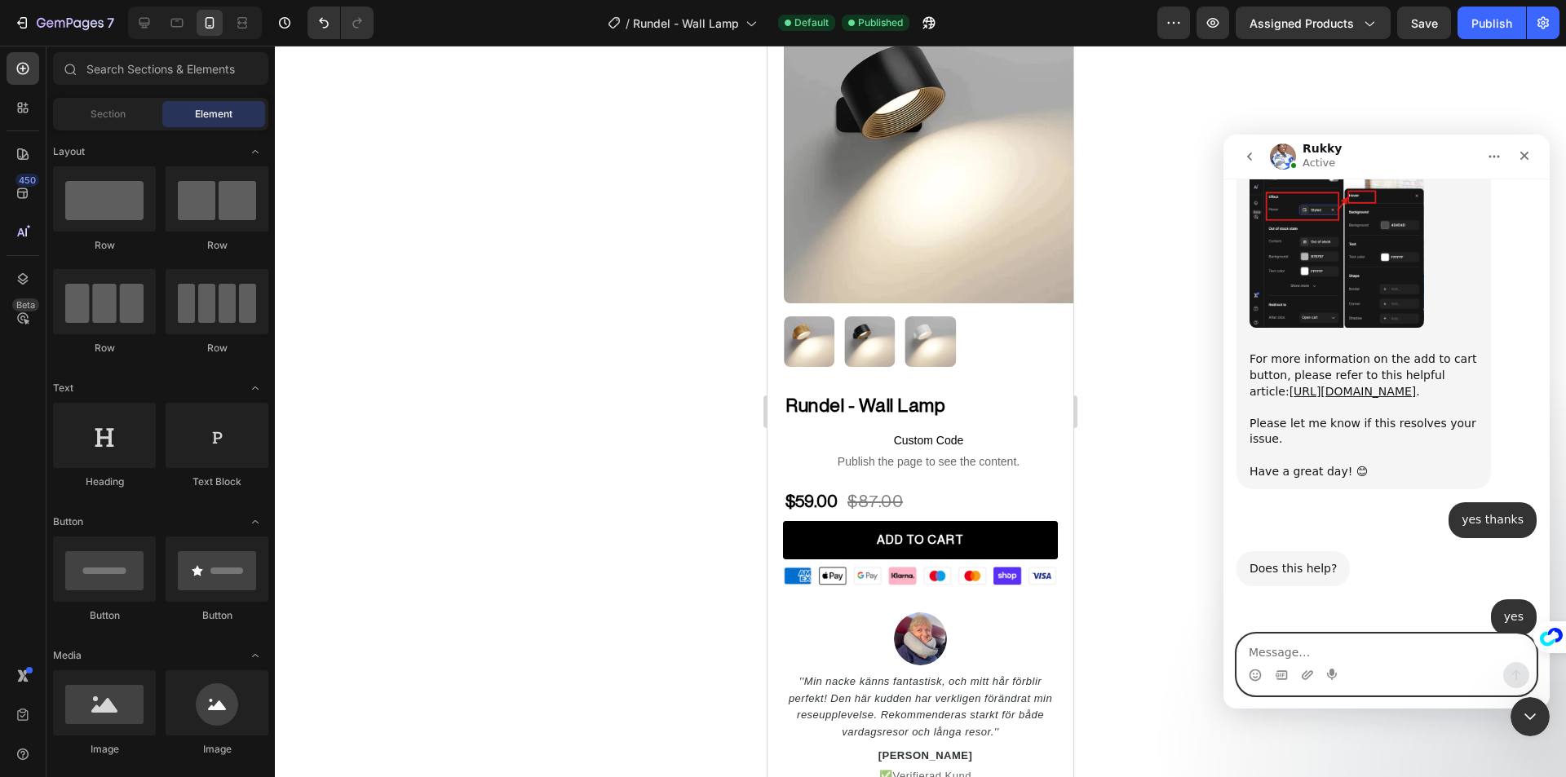
scroll to position [1394, 0]
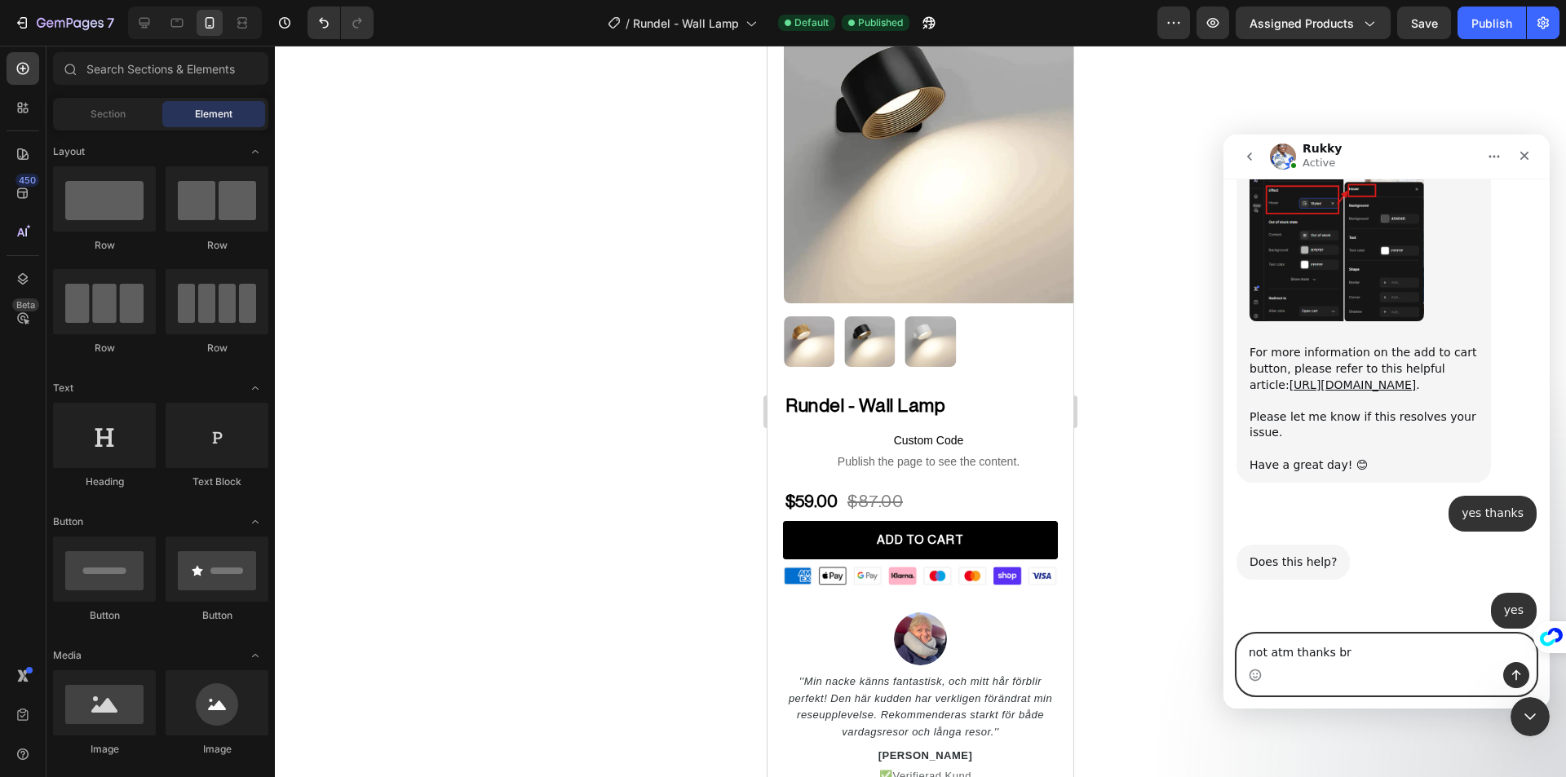
type textarea "not atm thanks [PERSON_NAME]"
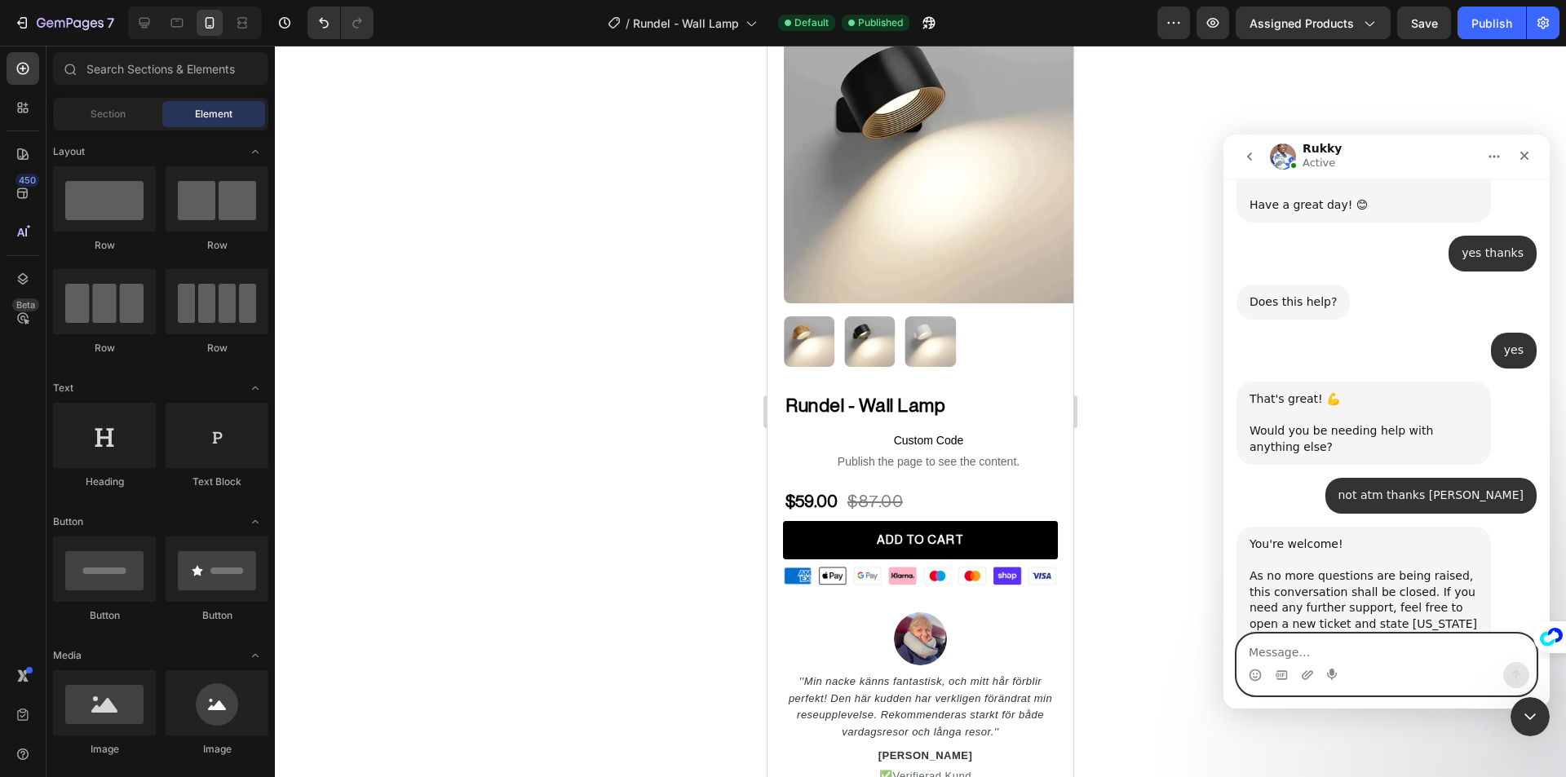
scroll to position [1683, 0]
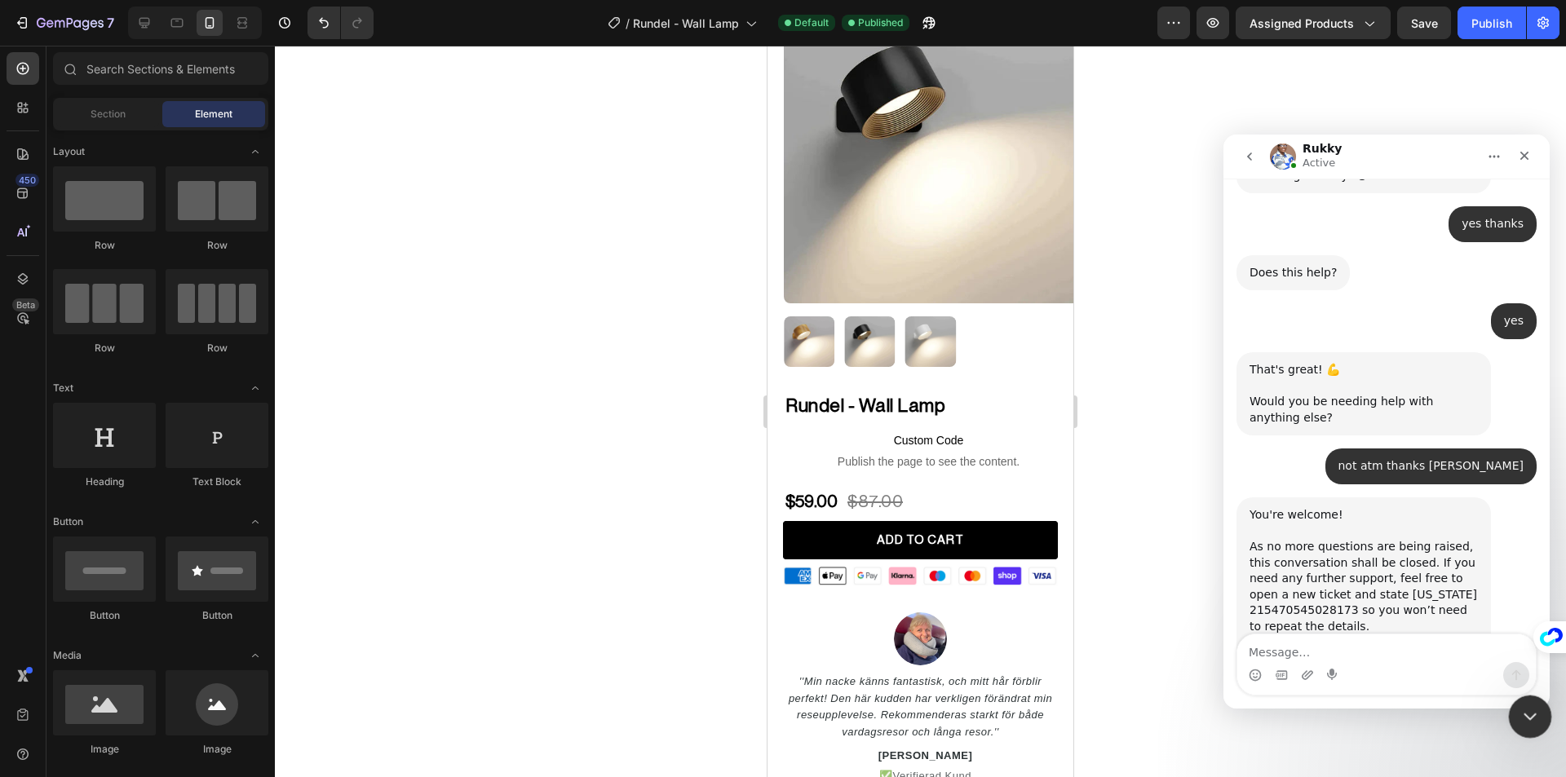
click at [1528, 701] on div "Close Intercom Messenger" at bounding box center [1527, 714] width 39 height 39
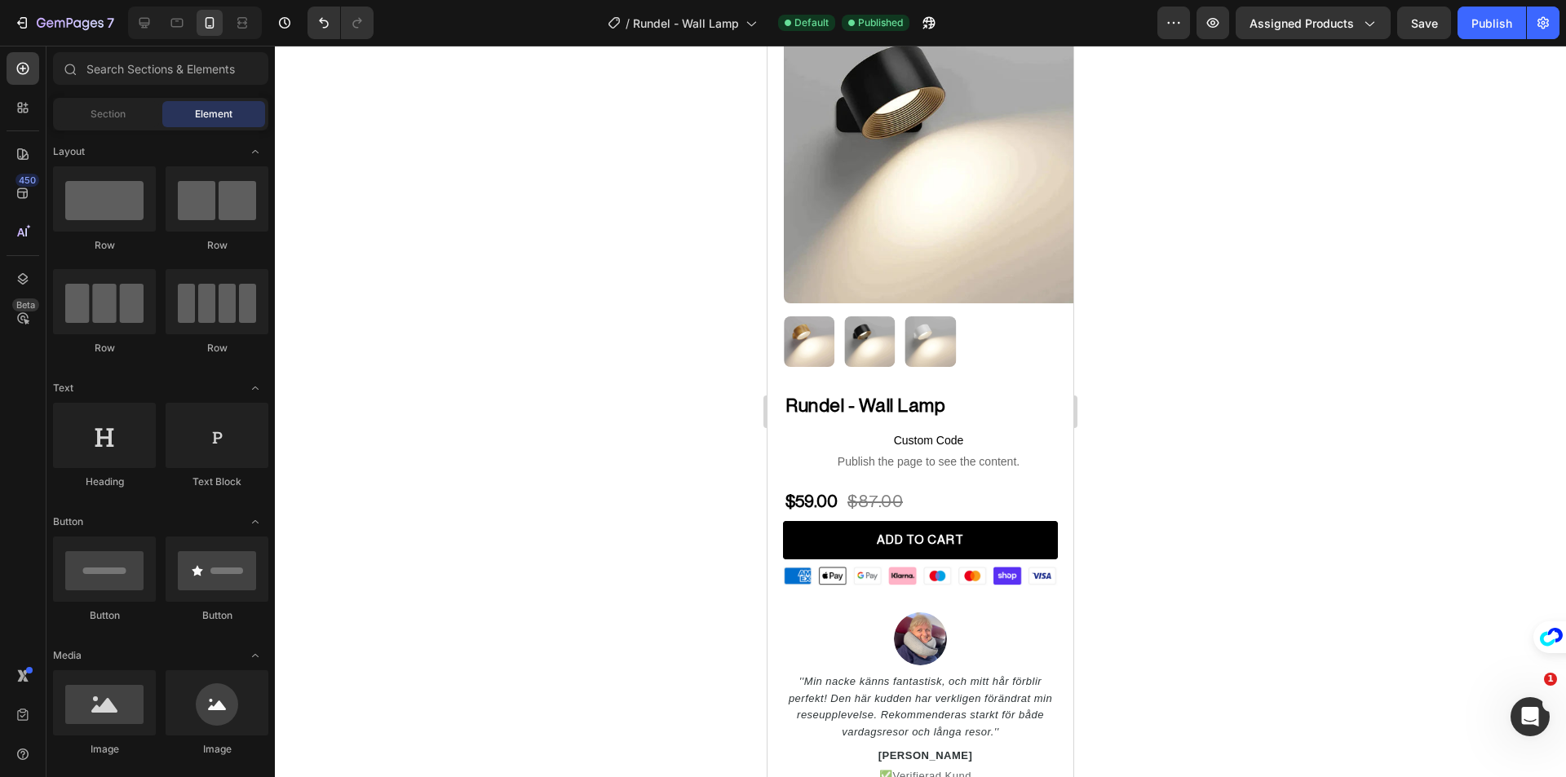
scroll to position [1889, 0]
click at [1525, 717] on icon "Open Intercom Messenger" at bounding box center [1527, 714] width 11 height 13
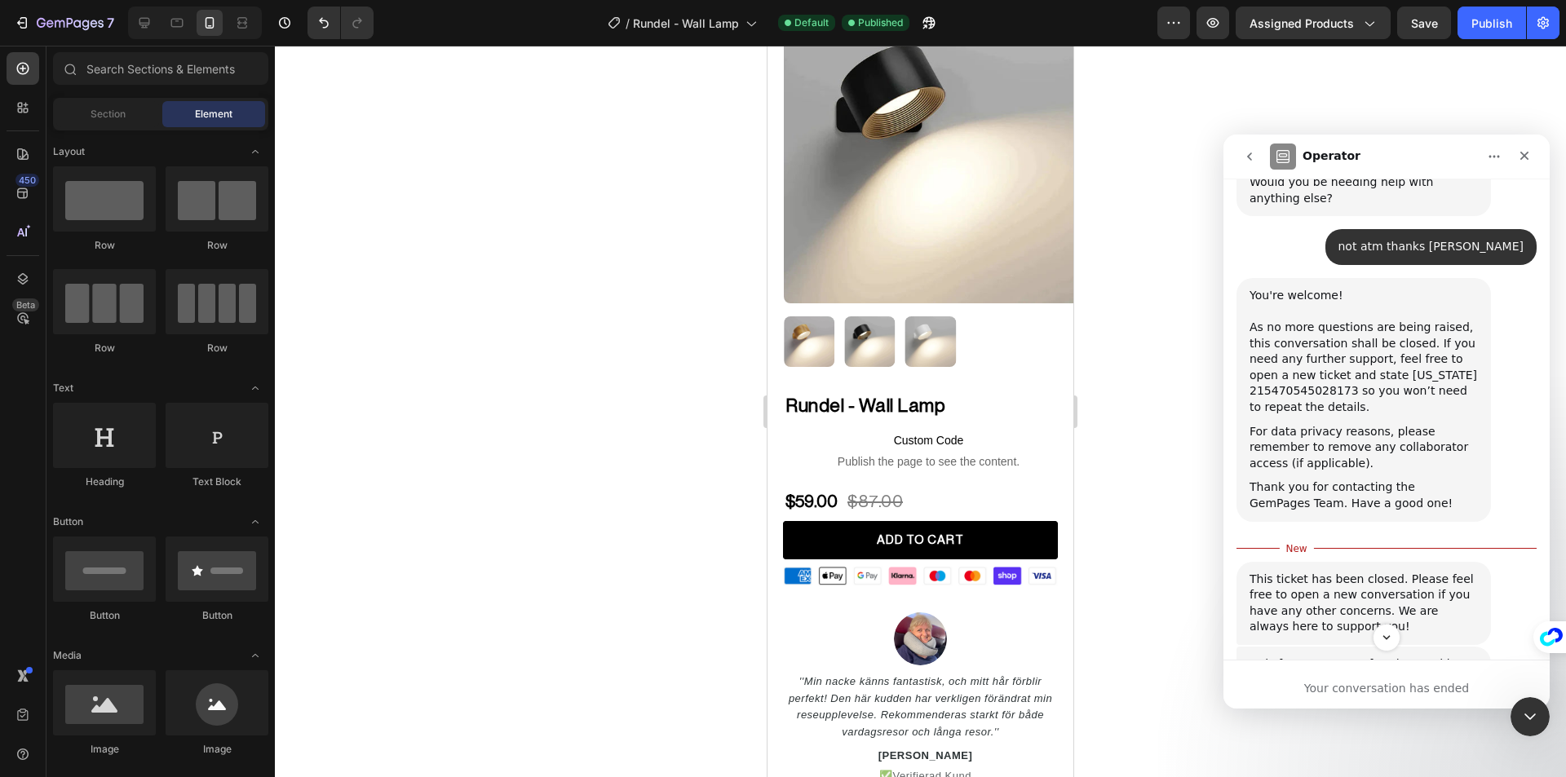
scroll to position [1916, 0]
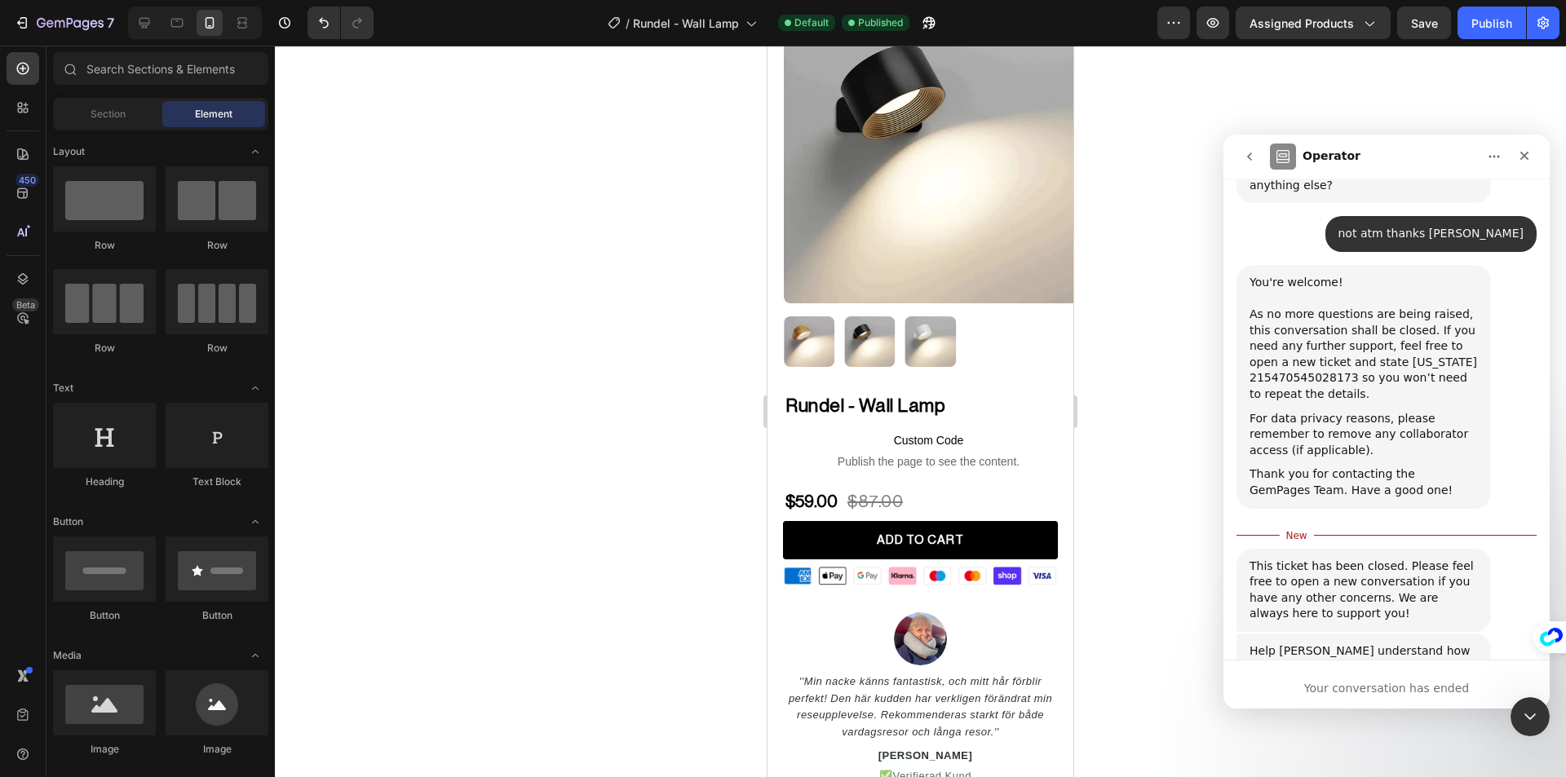
click at [1505, 723] on div at bounding box center [920, 412] width 1291 height 732
drag, startPoint x: 1518, startPoint y: 719, endPoint x: 2854, endPoint y: 1419, distance: 1508.7
click at [1518, 720] on icon "Close Intercom Messenger" at bounding box center [1528, 715] width 20 height 20
